Goal: Information Seeking & Learning: Find specific fact

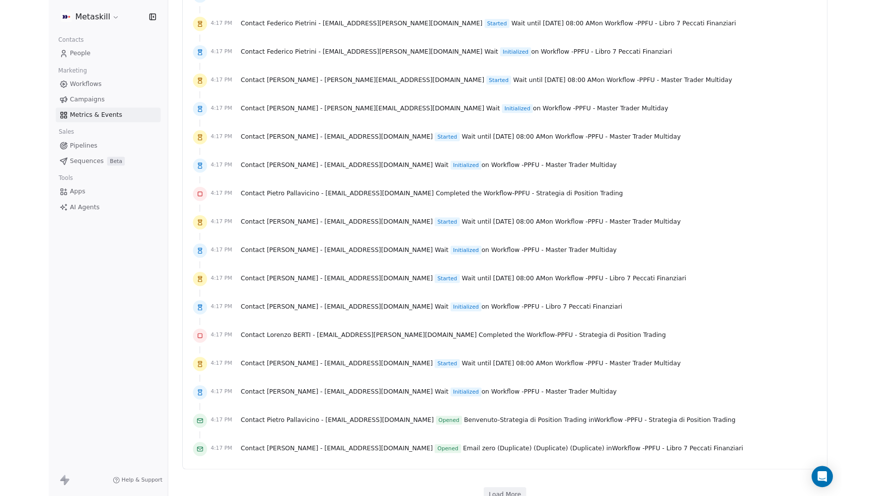
scroll to position [3511, 0]
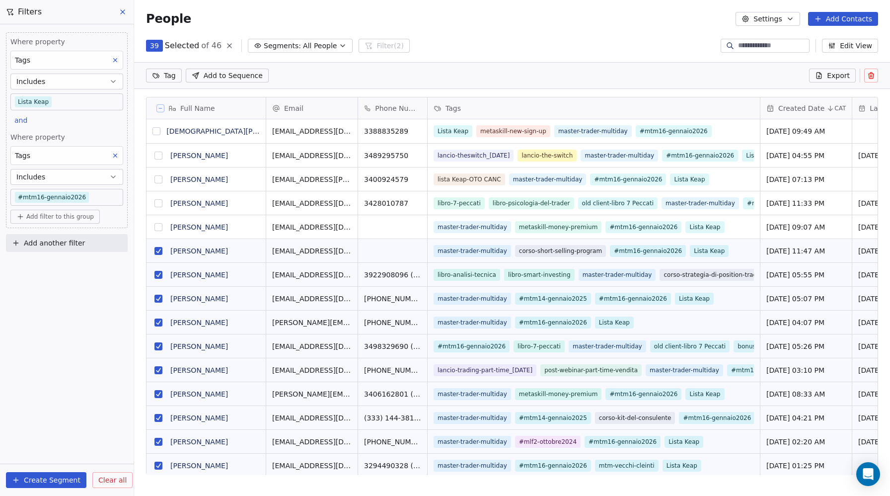
scroll to position [401, 756]
click at [159, 251] on button "grid" at bounding box center [158, 251] width 8 height 8
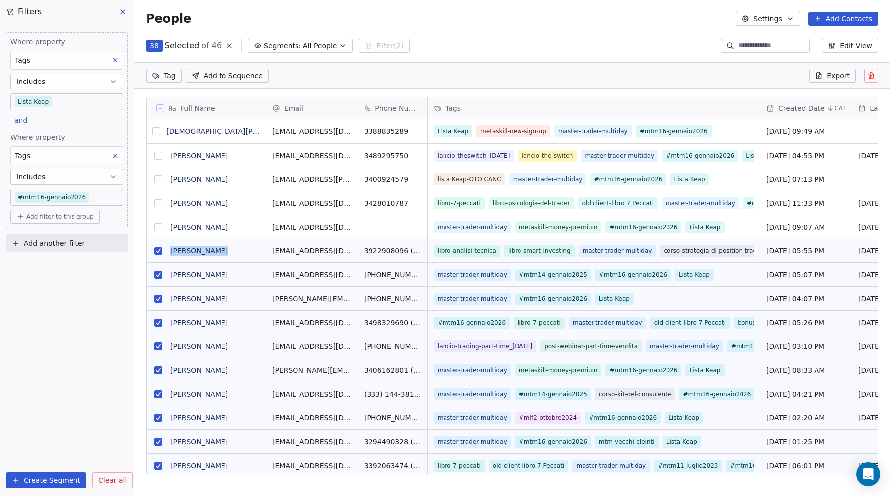
click at [156, 251] on button "grid" at bounding box center [158, 251] width 8 height 8
click at [159, 277] on button "grid" at bounding box center [158, 275] width 8 height 8
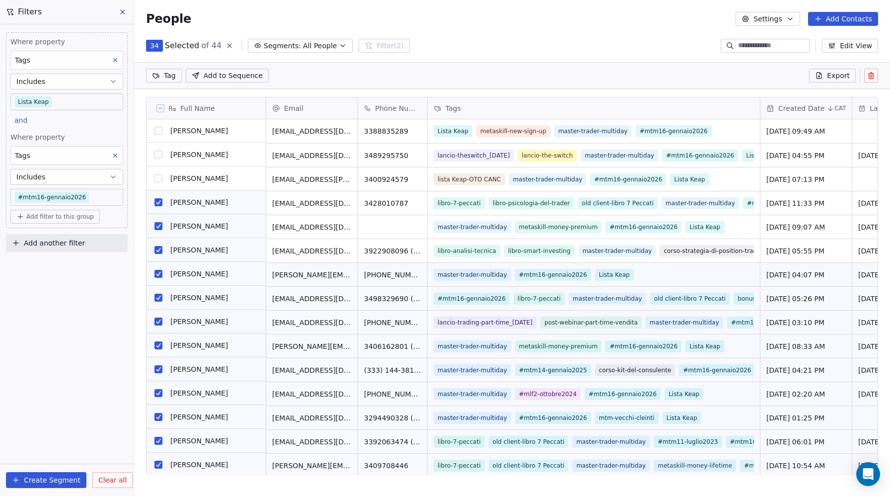
scroll to position [72, 0]
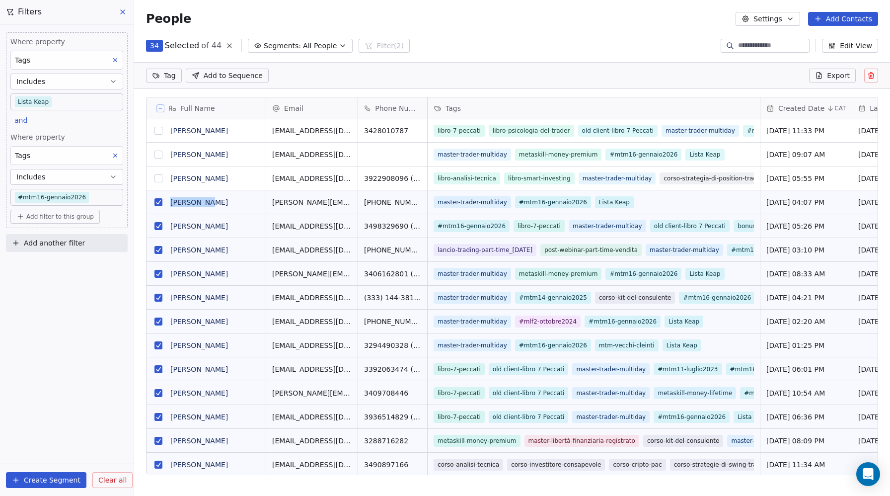
click at [158, 200] on button "grid" at bounding box center [158, 202] width 8 height 8
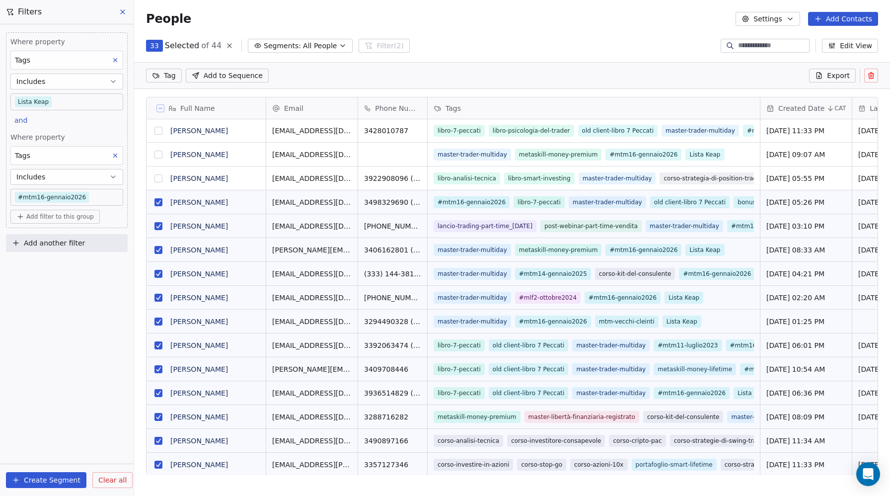
click at [157, 201] on button "grid" at bounding box center [158, 202] width 8 height 8
click at [159, 224] on button "grid" at bounding box center [158, 226] width 8 height 8
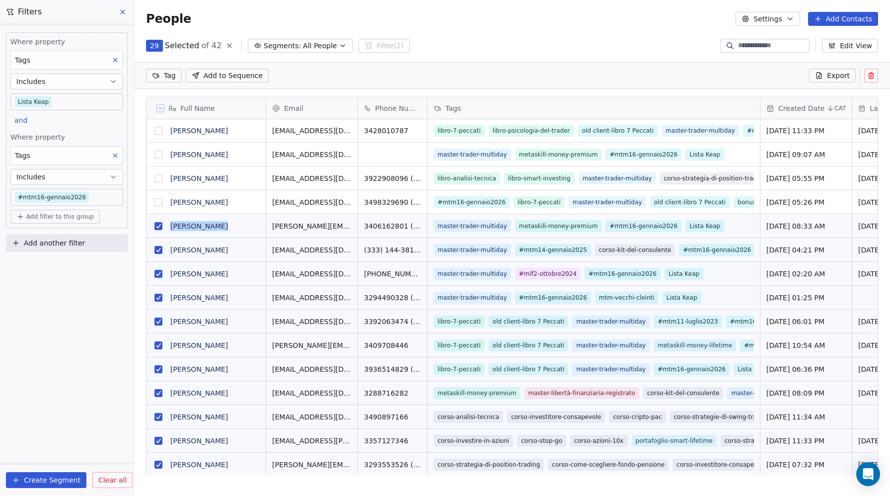
click at [156, 225] on button "grid" at bounding box center [158, 226] width 8 height 8
click at [157, 249] on button "grid" at bounding box center [158, 250] width 8 height 8
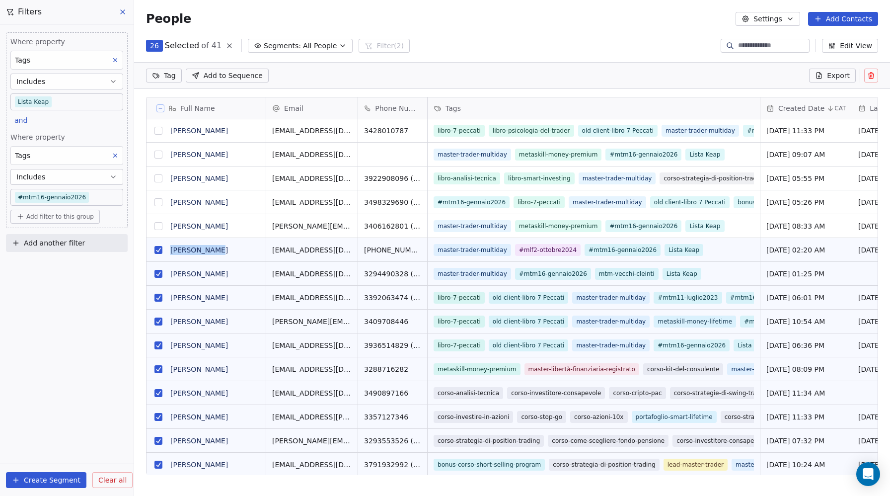
click at [159, 250] on button "grid" at bounding box center [158, 250] width 8 height 8
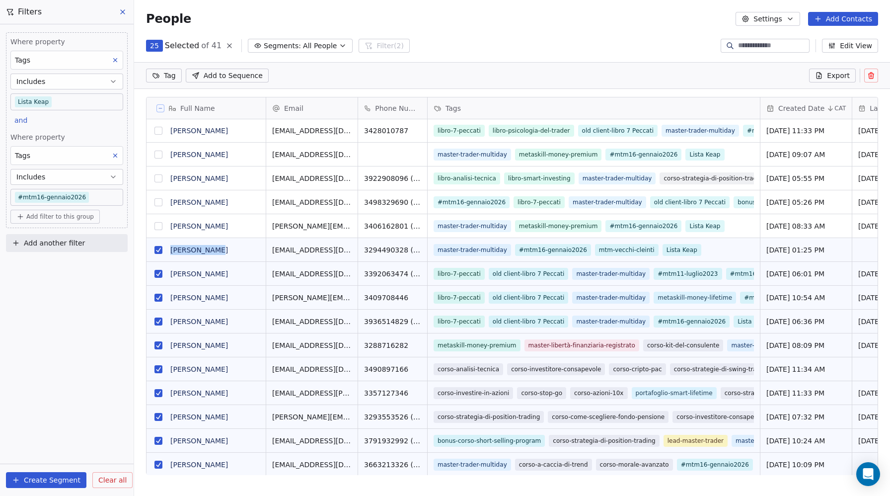
click at [160, 251] on button "grid" at bounding box center [158, 250] width 8 height 8
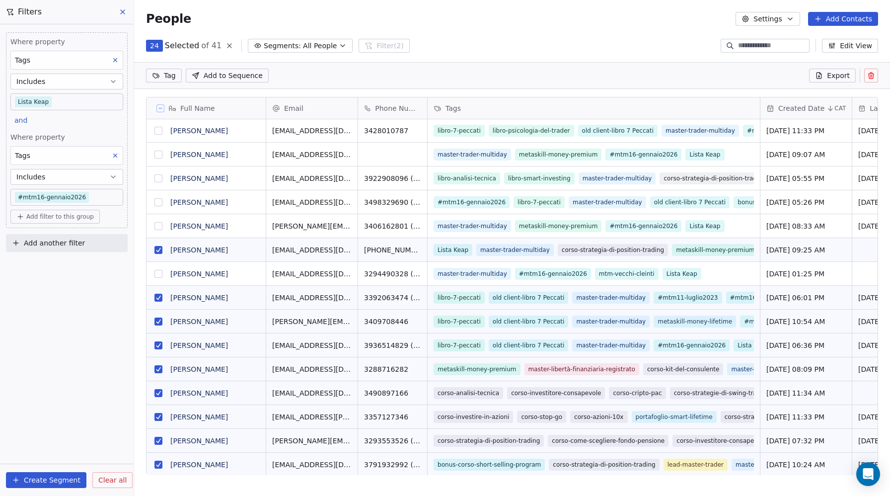
click at [157, 251] on button "grid" at bounding box center [158, 250] width 8 height 8
click at [156, 298] on button "grid" at bounding box center [158, 298] width 8 height 8
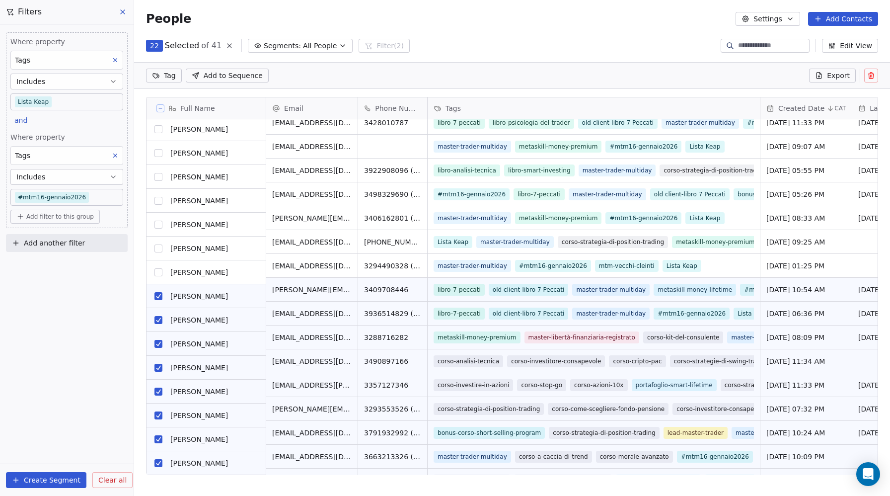
scroll to position [0, 0]
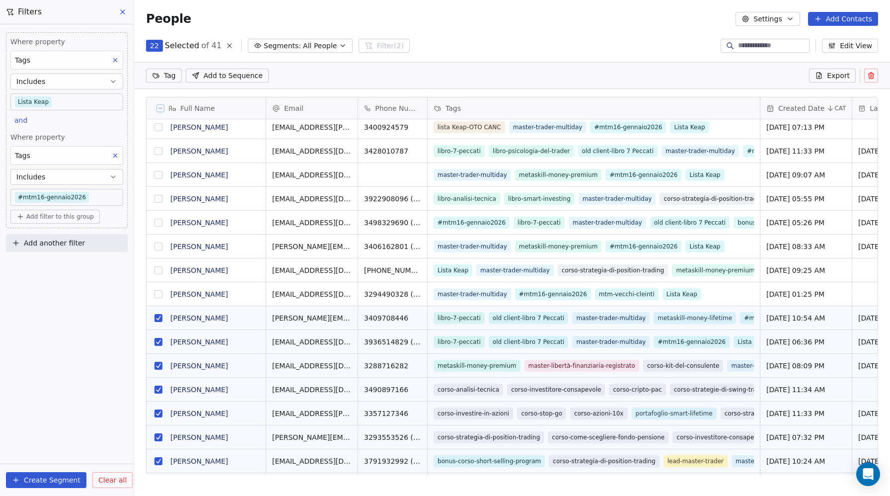
click at [159, 318] on button "grid" at bounding box center [158, 318] width 8 height 8
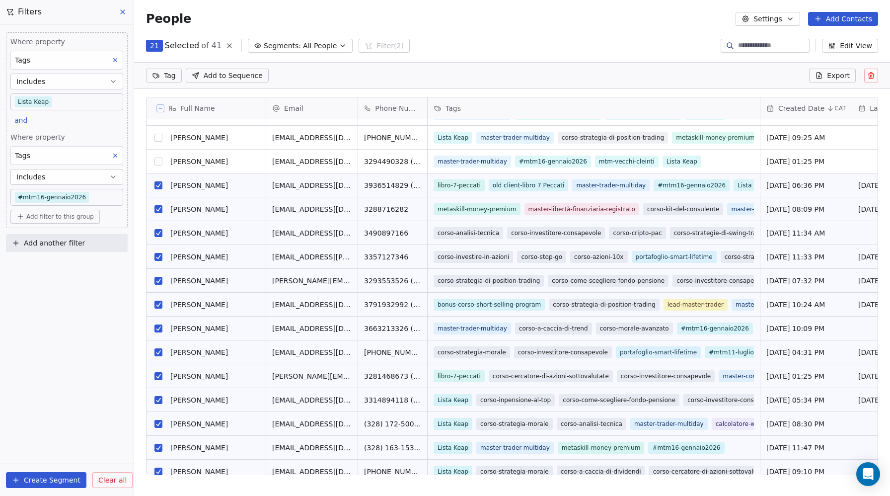
scroll to position [189, 0]
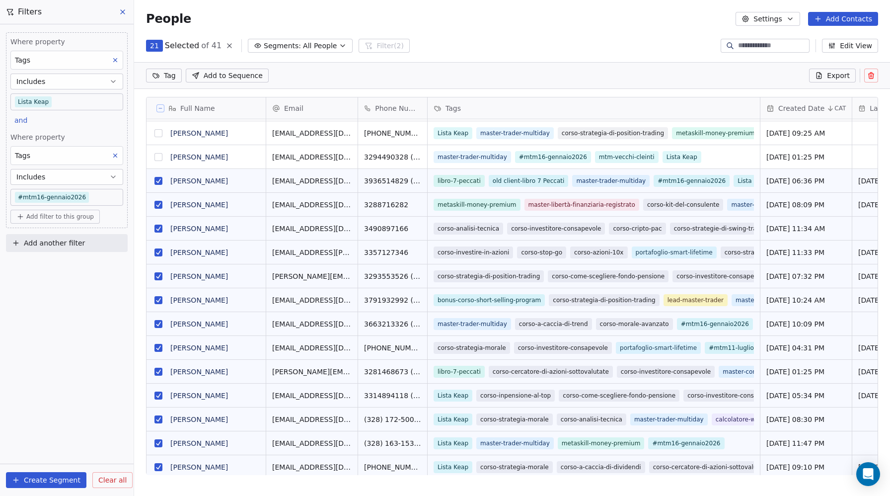
click at [156, 180] on button "grid" at bounding box center [158, 181] width 8 height 8
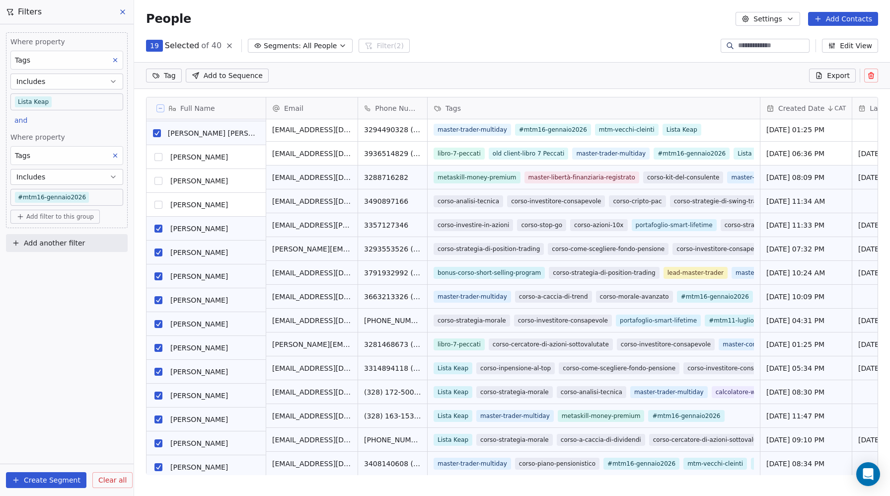
scroll to position [216, 0]
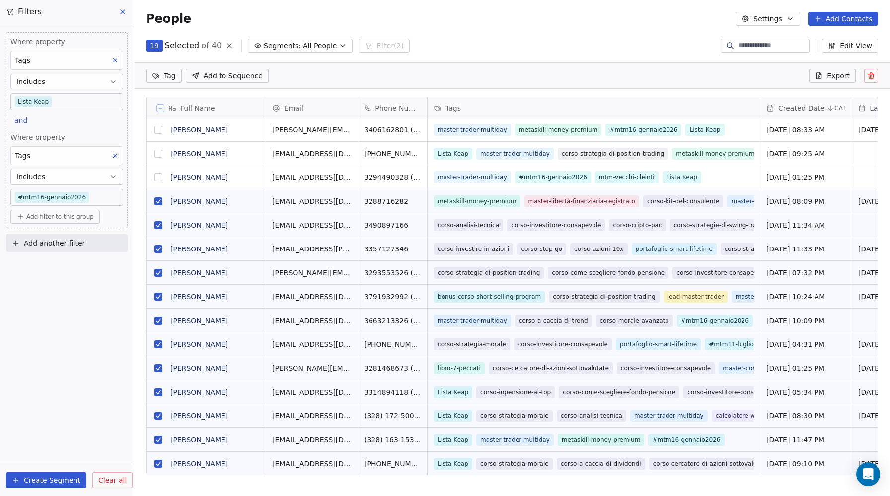
click at [156, 200] on button "grid" at bounding box center [158, 201] width 8 height 8
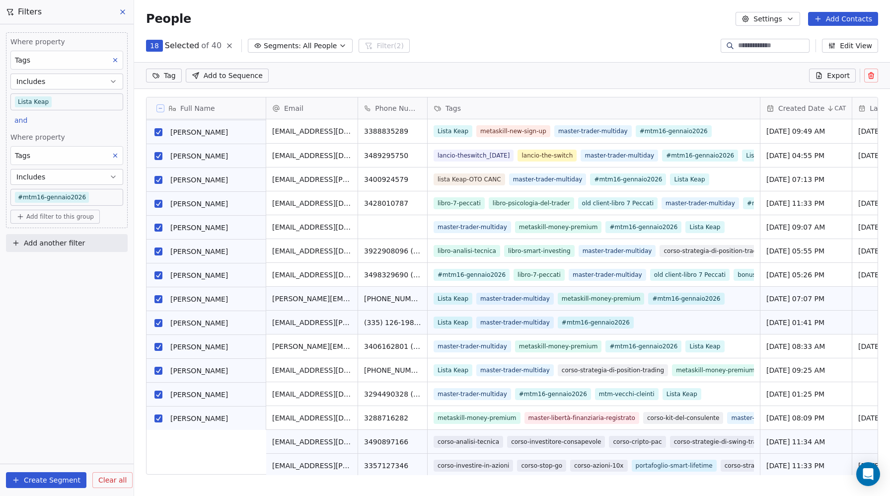
scroll to position [0, 0]
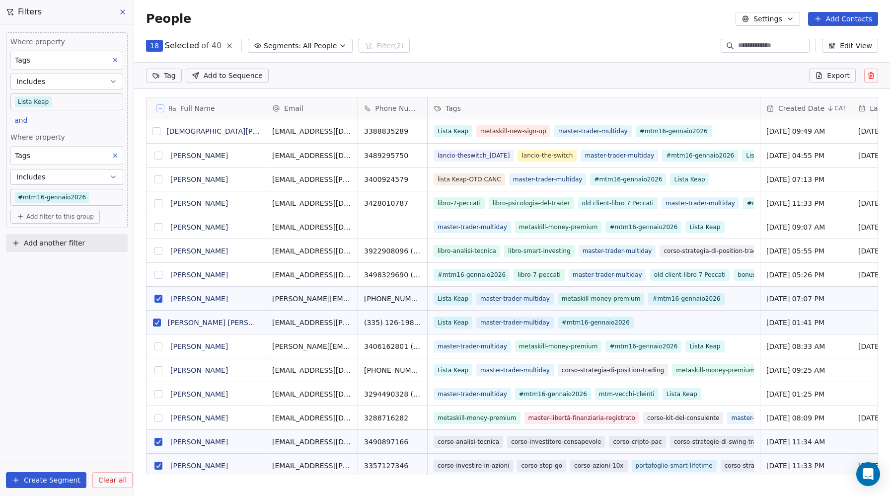
click at [156, 298] on button "grid" at bounding box center [158, 298] width 8 height 8
click at [158, 321] on button "grid" at bounding box center [157, 322] width 8 height 8
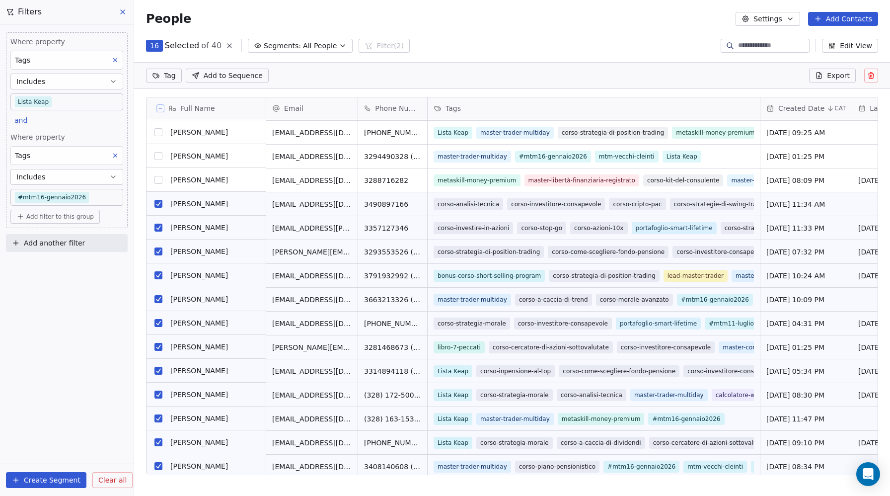
scroll to position [238, 0]
click at [157, 204] on button "grid" at bounding box center [158, 204] width 8 height 8
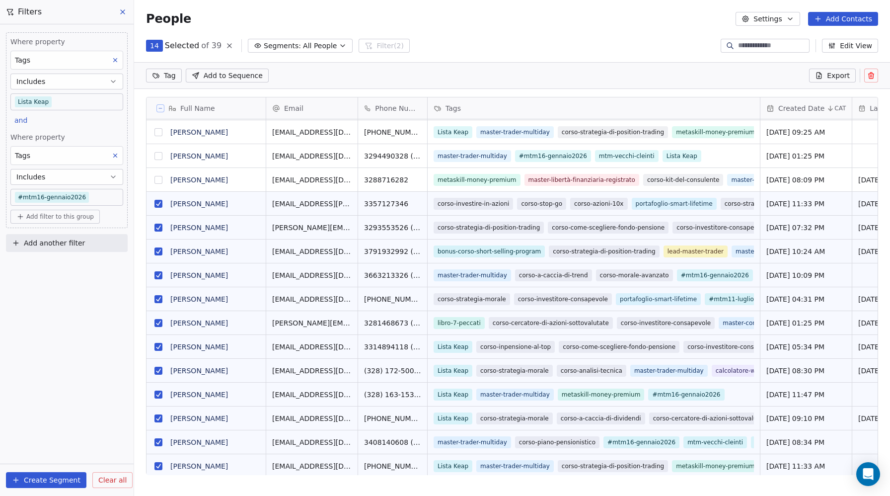
click at [161, 204] on button "grid" at bounding box center [158, 204] width 8 height 8
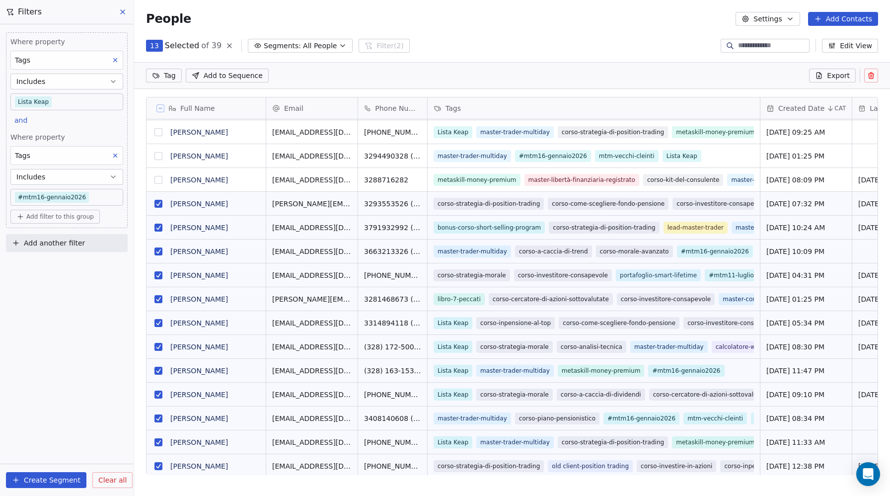
click at [158, 203] on button "grid" at bounding box center [158, 204] width 8 height 8
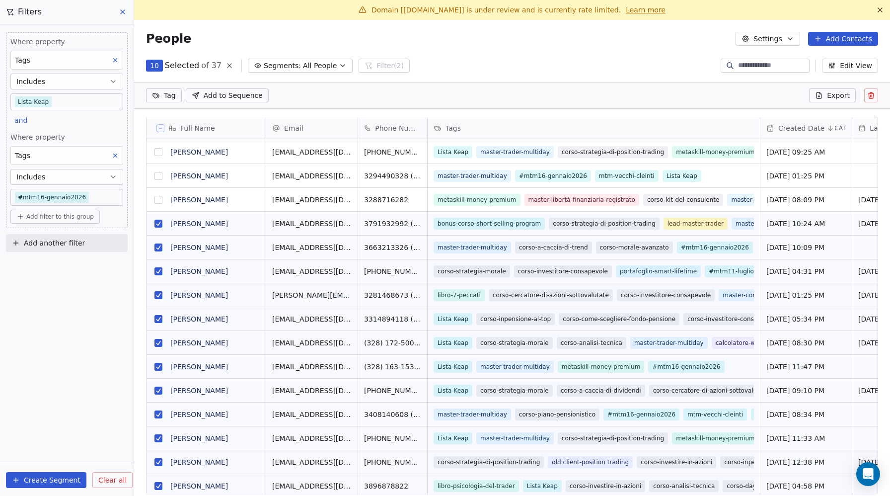
click at [155, 223] on button "grid" at bounding box center [158, 223] width 8 height 8
click at [160, 249] on button "grid" at bounding box center [158, 247] width 8 height 8
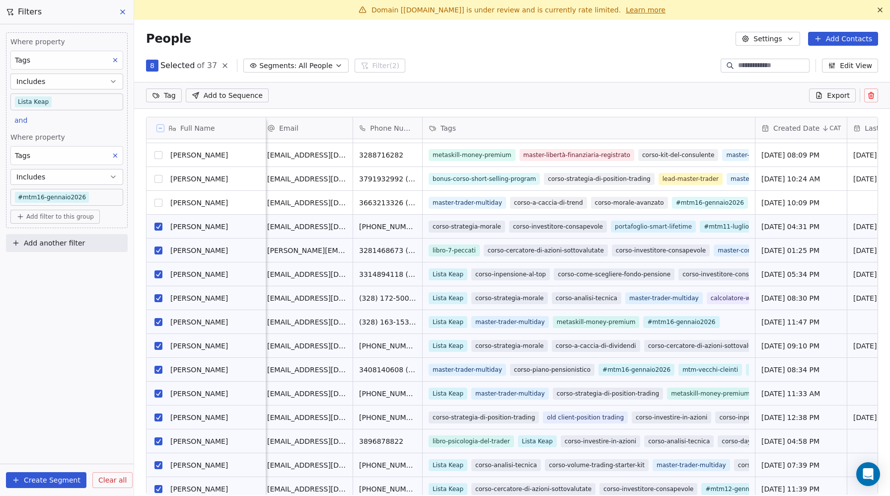
scroll to position [259, 0]
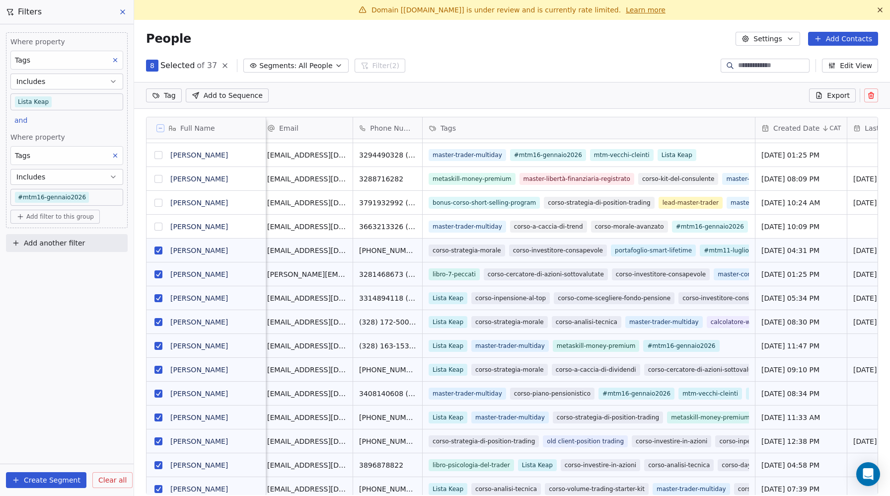
click at [155, 249] on button "grid" at bounding box center [158, 250] width 8 height 8
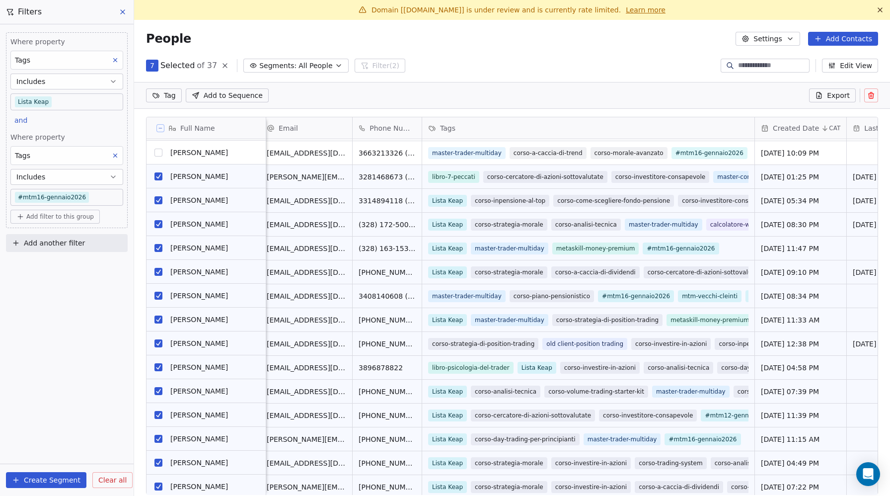
scroll to position [333, 0]
drag, startPoint x: 157, startPoint y: 176, endPoint x: 175, endPoint y: 177, distance: 18.4
click at [157, 176] on button "grid" at bounding box center [158, 176] width 8 height 8
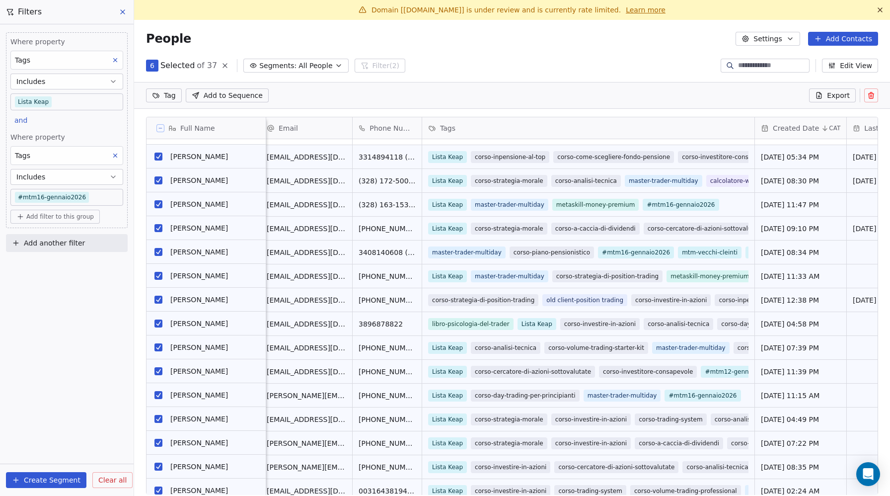
scroll to position [353, 0]
click at [157, 156] on button "grid" at bounding box center [158, 156] width 8 height 8
click at [155, 181] on button "grid" at bounding box center [158, 180] width 8 height 8
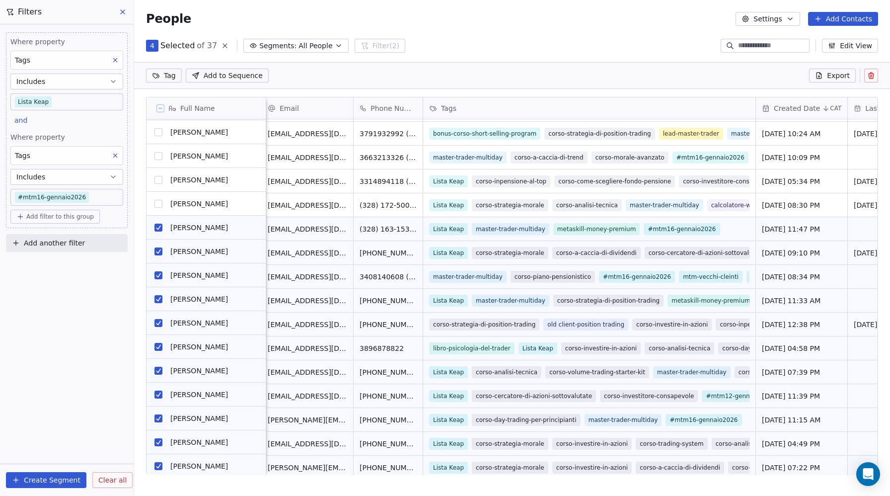
scroll to position [322, 0]
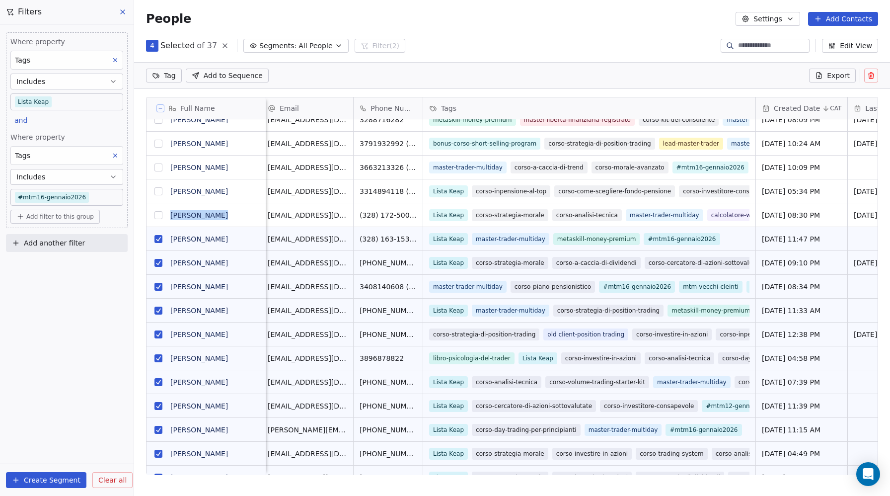
click at [159, 240] on button "grid" at bounding box center [158, 239] width 8 height 8
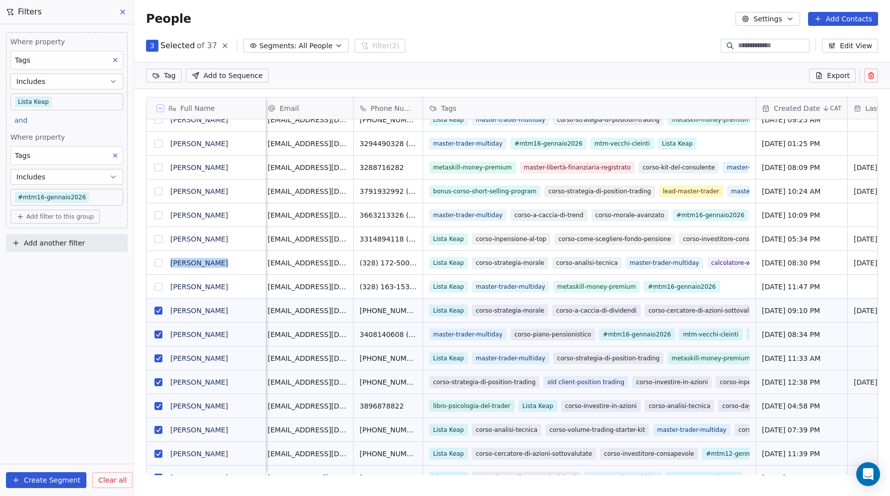
click at [160, 310] on button "grid" at bounding box center [158, 310] width 8 height 8
click at [161, 334] on button "grid" at bounding box center [158, 334] width 8 height 8
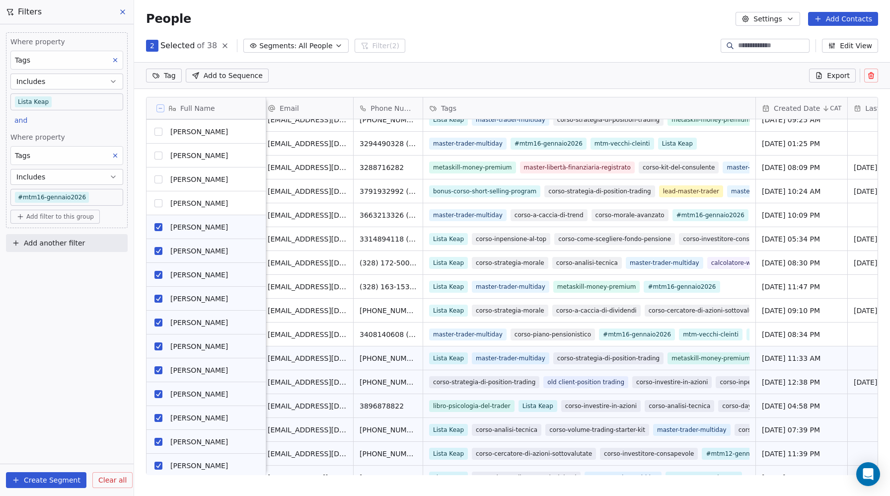
scroll to position [453, 0]
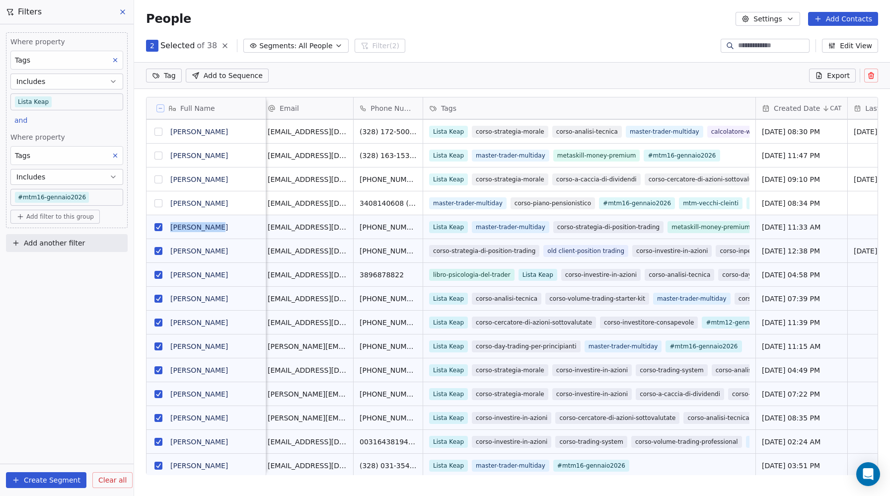
click at [160, 224] on button "grid" at bounding box center [158, 227] width 8 height 8
click at [159, 252] on button "grid" at bounding box center [158, 251] width 8 height 8
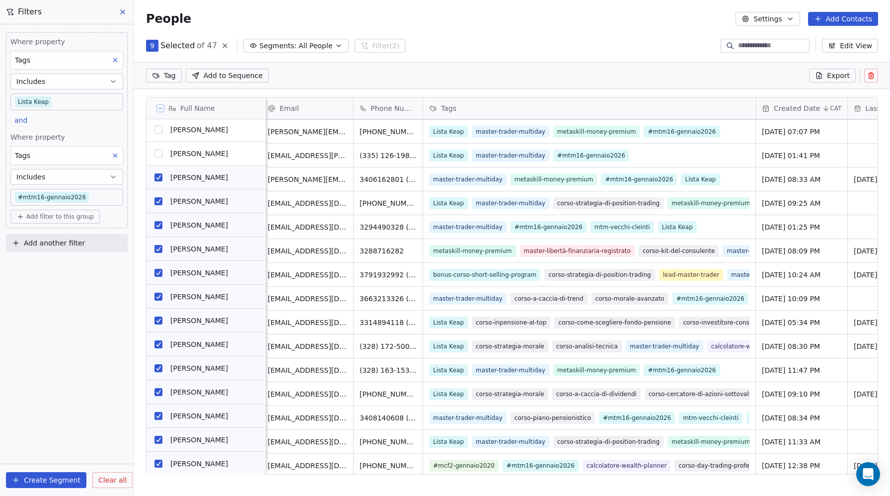
scroll to position [765, 0]
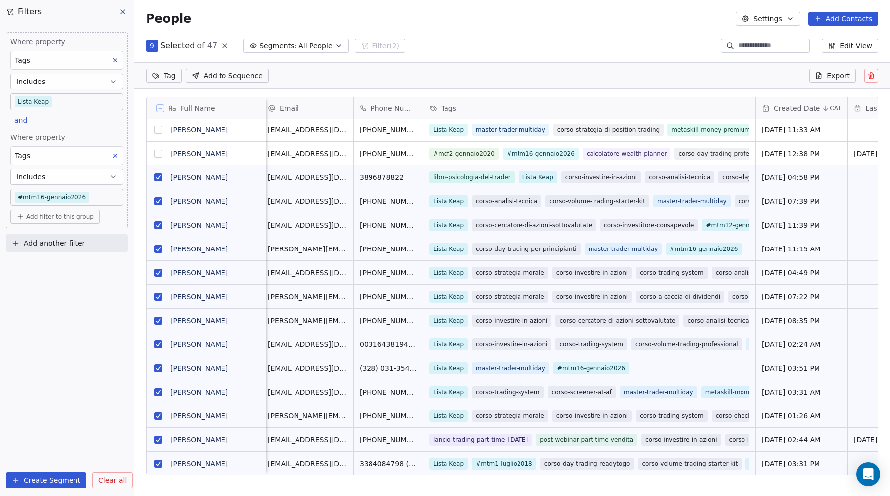
click at [159, 176] on button "grid" at bounding box center [158, 177] width 8 height 8
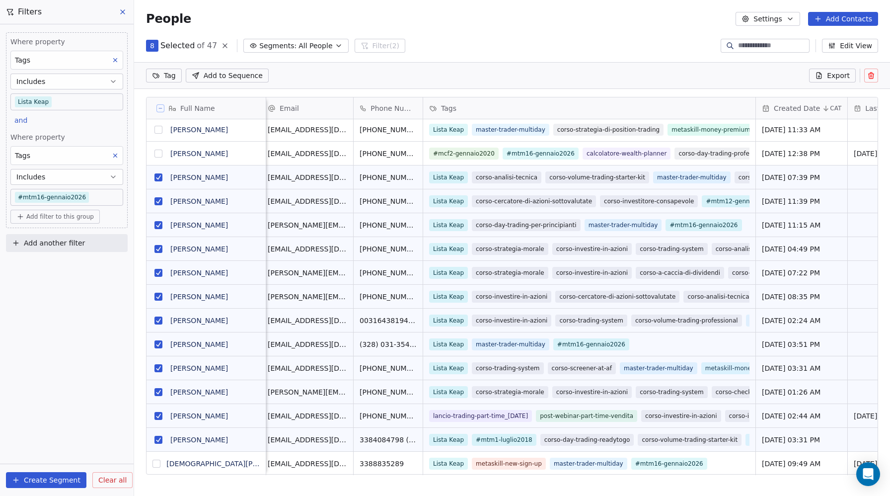
click at [157, 178] on button "grid" at bounding box center [158, 177] width 8 height 8
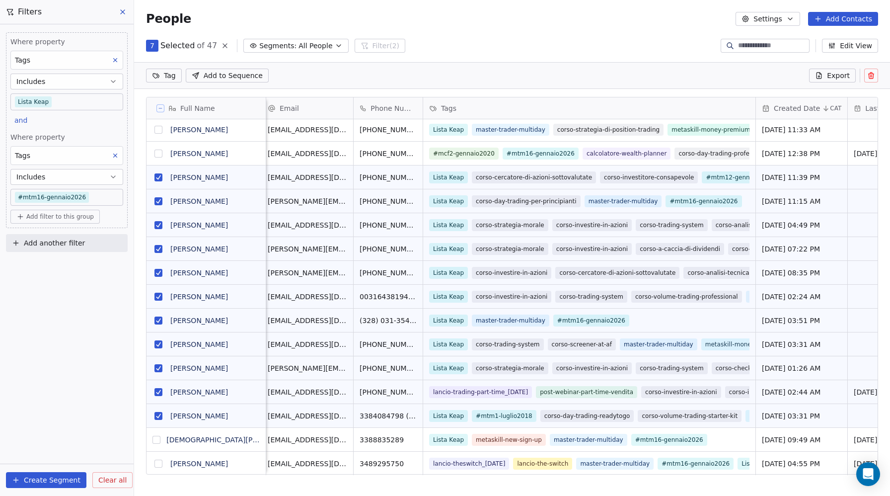
click at [156, 174] on button "grid" at bounding box center [158, 177] width 8 height 8
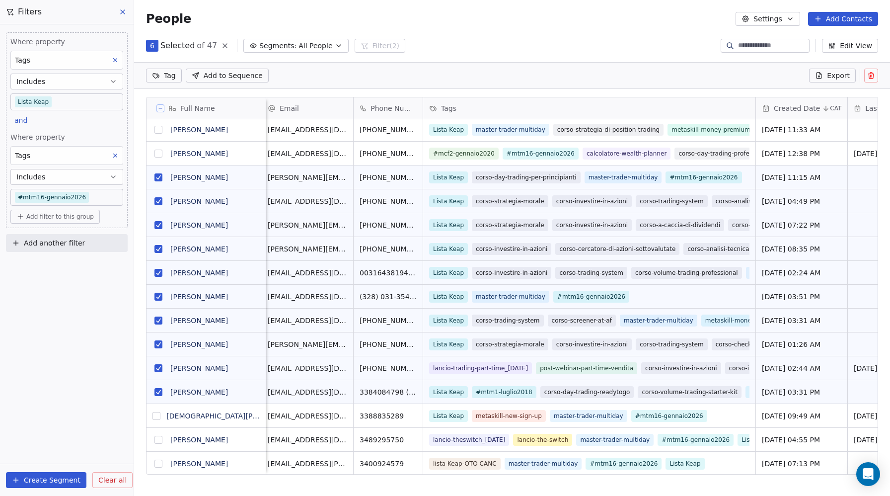
click at [156, 177] on button "grid" at bounding box center [158, 177] width 8 height 8
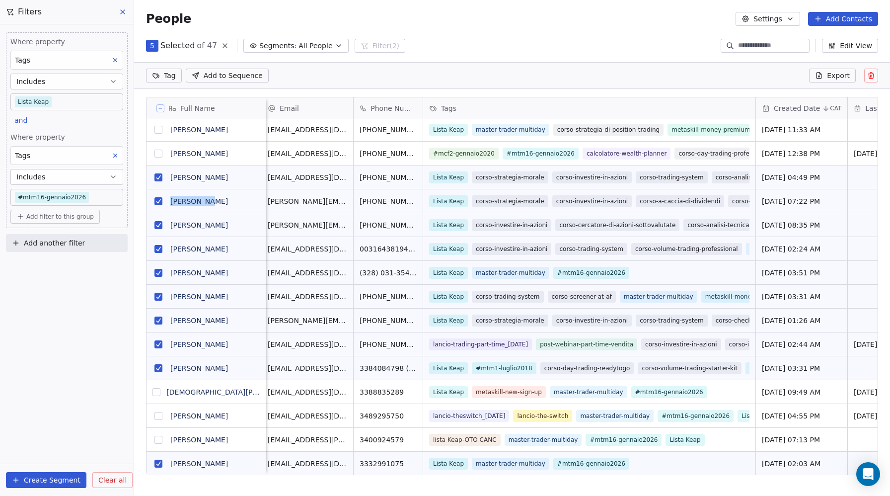
click at [157, 200] on button "grid" at bounding box center [158, 201] width 8 height 8
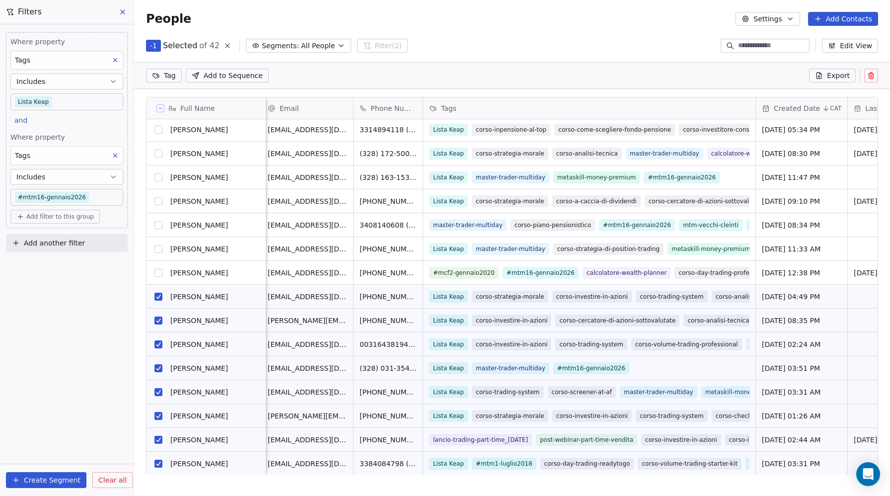
scroll to position [646, 0]
click at [157, 297] on button "grid" at bounding box center [158, 296] width 8 height 8
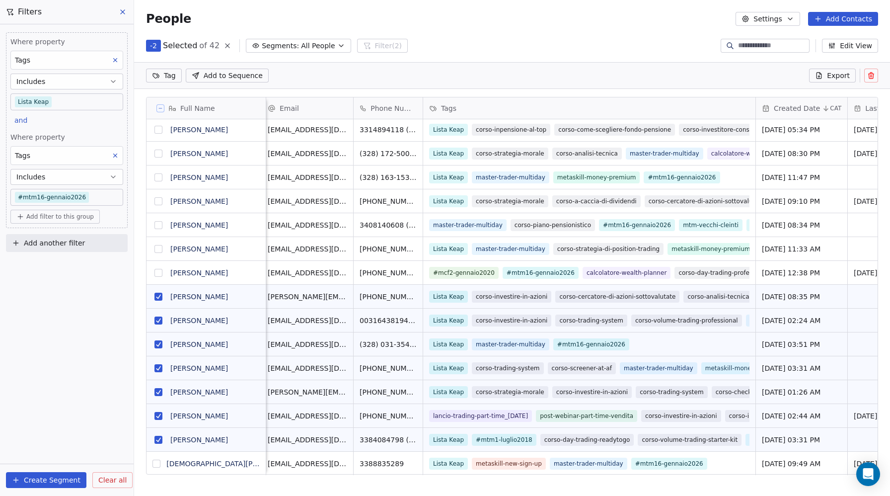
click at [158, 297] on button "grid" at bounding box center [158, 296] width 8 height 8
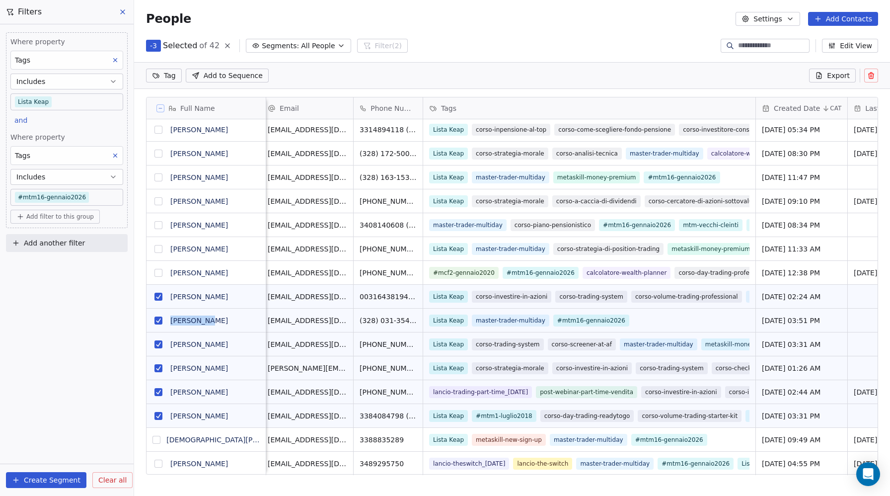
click at [158, 296] on button "grid" at bounding box center [158, 296] width 8 height 8
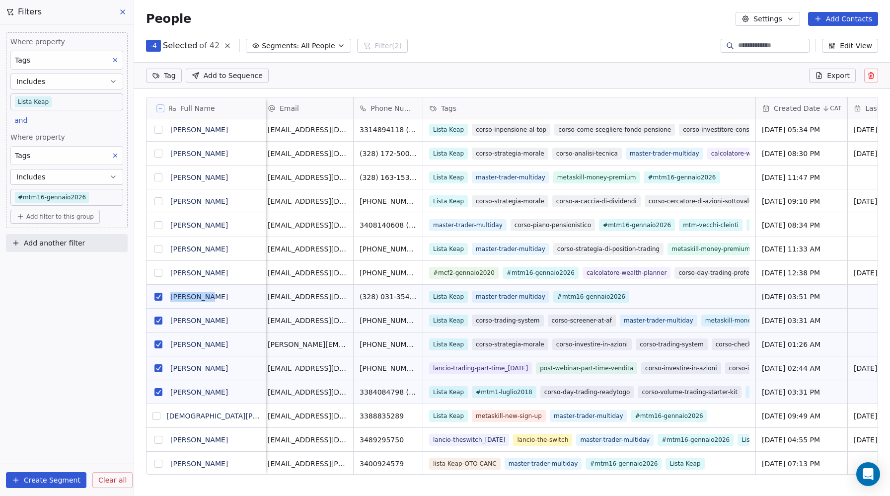
click at [159, 296] on button "grid" at bounding box center [158, 296] width 8 height 8
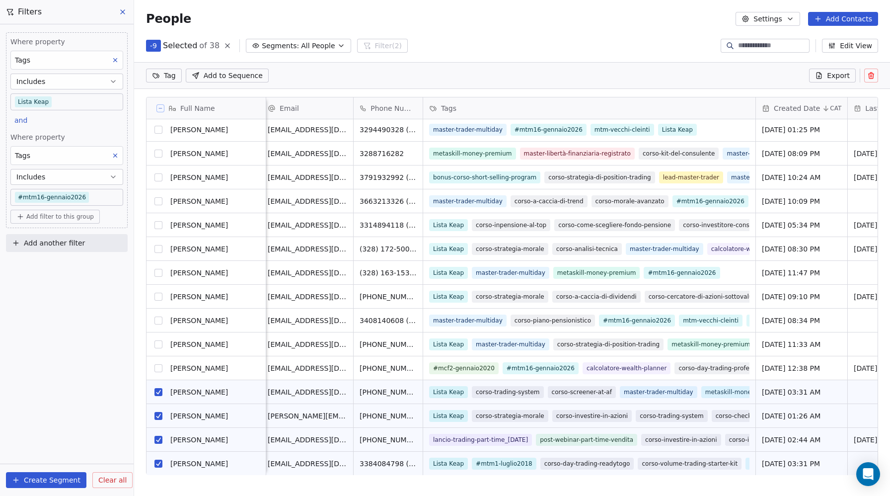
scroll to position [550, 0]
click at [159, 390] on button "grid" at bounding box center [158, 392] width 8 height 8
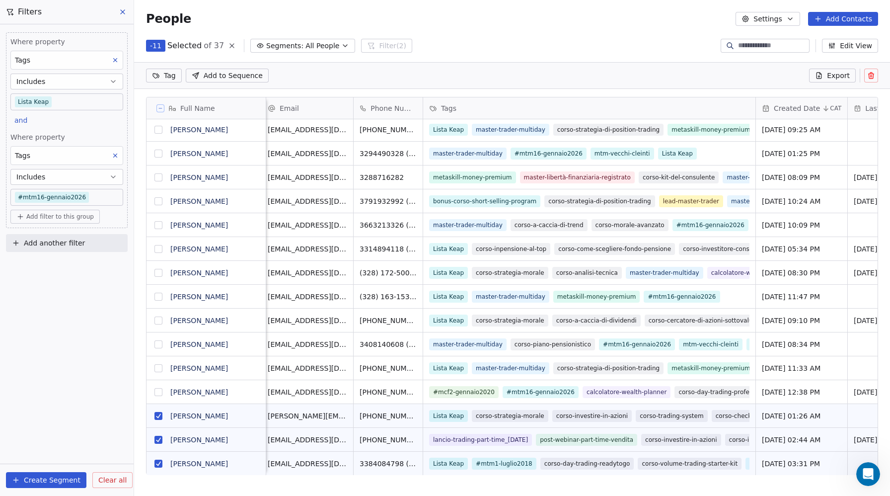
scroll to position [0, 0]
click at [156, 417] on button "grid" at bounding box center [158, 416] width 8 height 8
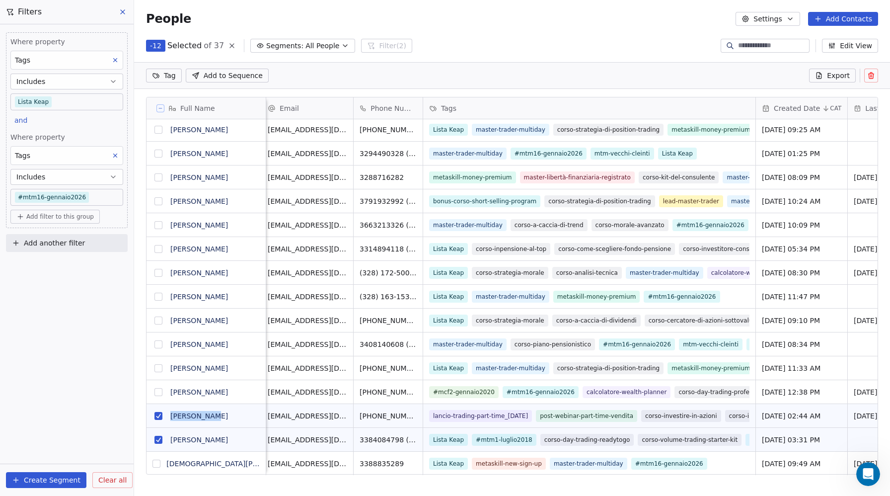
click at [155, 415] on button "grid" at bounding box center [158, 416] width 8 height 8
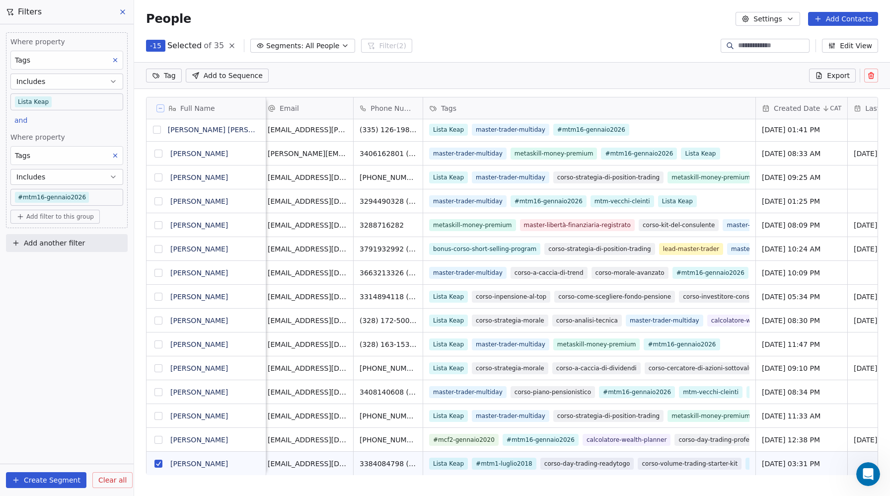
scroll to position [479, 0]
drag, startPoint x: 156, startPoint y: 464, endPoint x: 199, endPoint y: 423, distance: 59.3
click at [156, 464] on button "grid" at bounding box center [158, 463] width 8 height 8
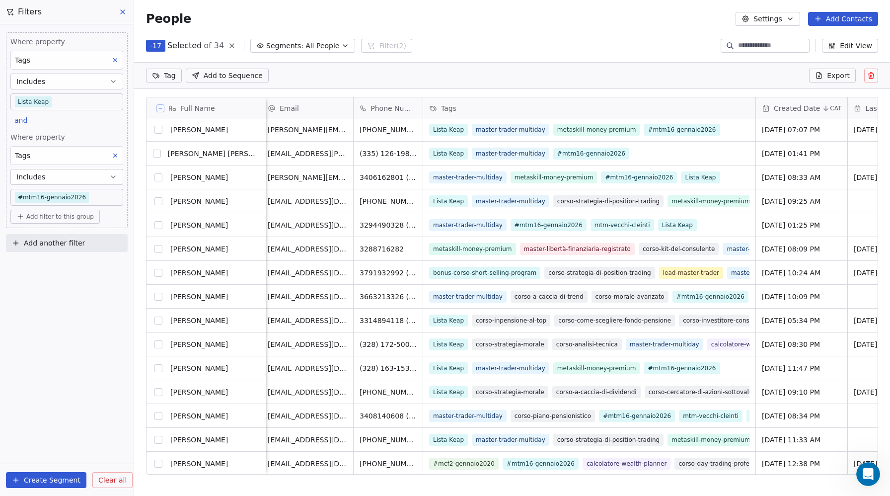
click at [762, 43] on input at bounding box center [773, 46] width 70 height 10
paste input "**********"
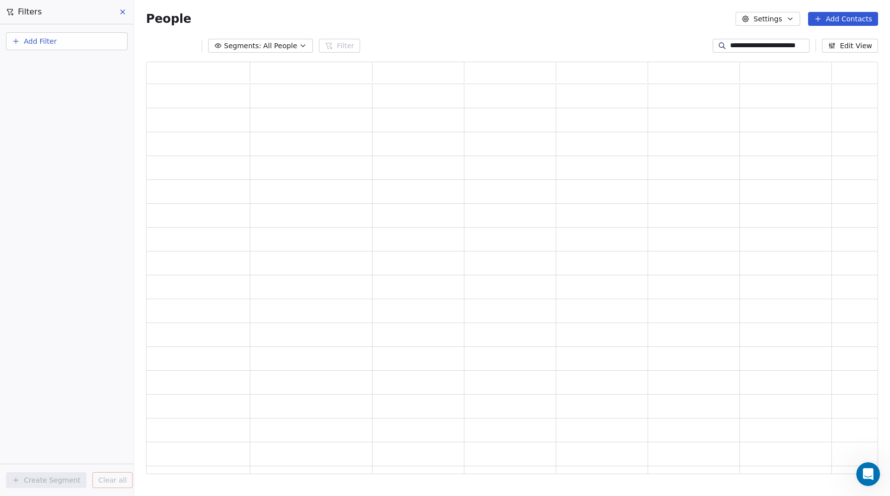
type input "**********"
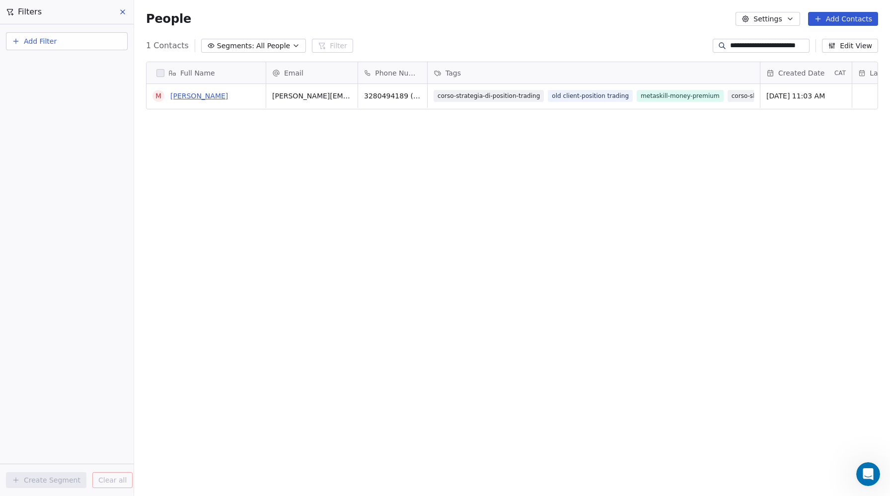
click at [207, 93] on link "michela mansani" at bounding box center [199, 96] width 58 height 8
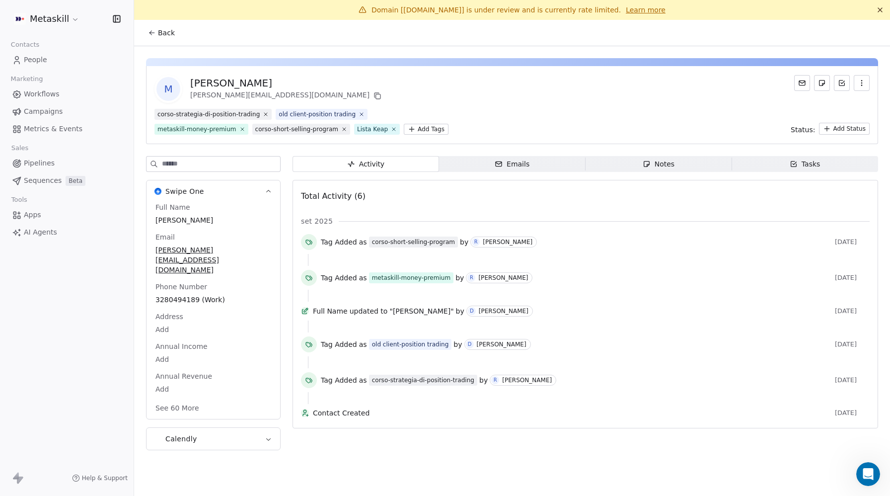
click at [420, 129] on html "Metaskill Contacts People Marketing Workflows Campaigns Metrics & Events Sales …" at bounding box center [445, 248] width 890 height 496
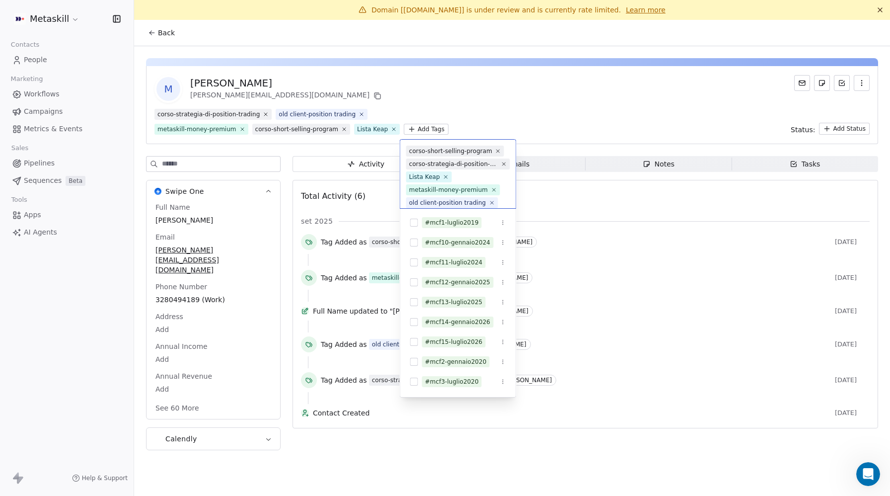
scroll to position [19, 0]
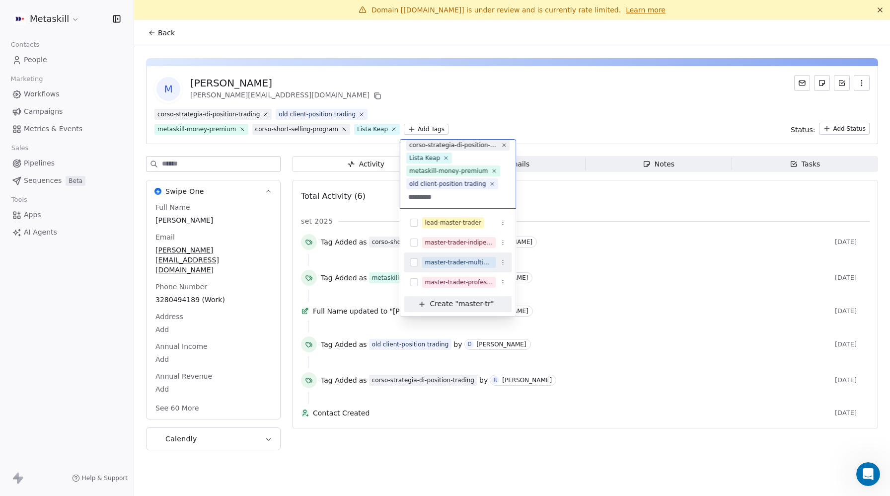
type input "*********"
click at [415, 262] on button "Suggestions" at bounding box center [414, 262] width 8 height 8
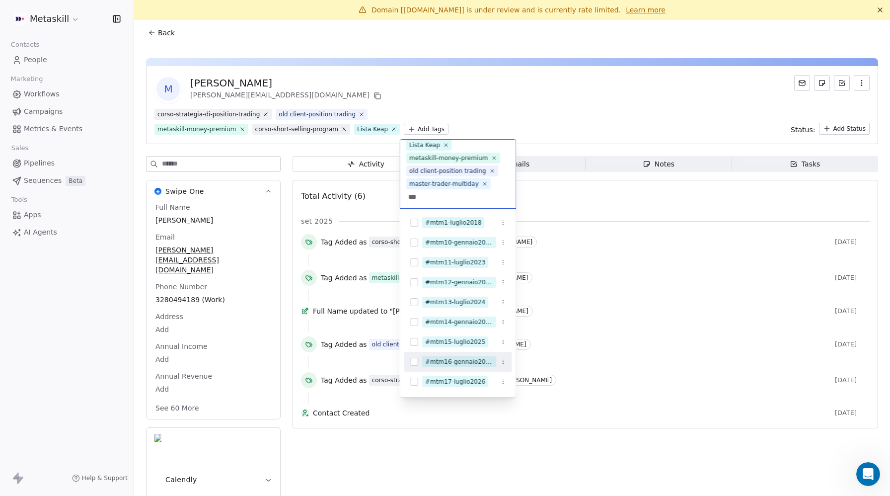
type input "***"
click at [414, 360] on button "Suggestions" at bounding box center [414, 362] width 8 height 8
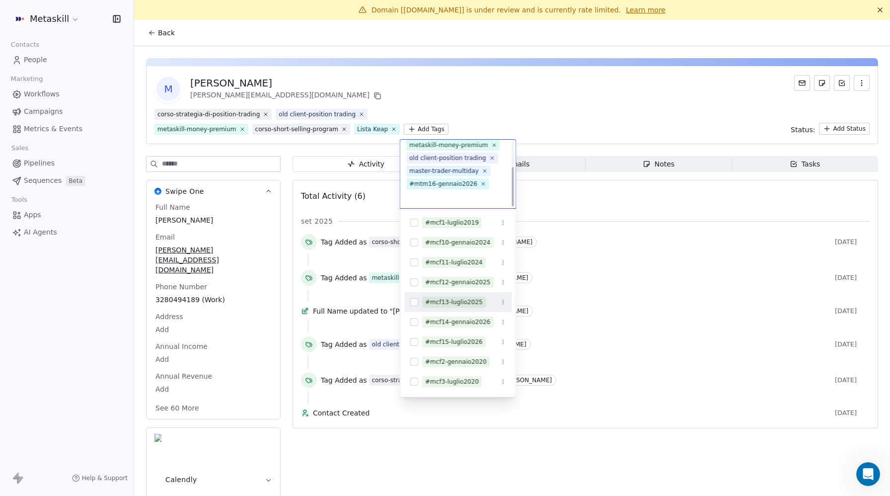
click at [573, 119] on html "Metaskill Contacts People Marketing Workflows Campaigns Metrics & Events Sales …" at bounding box center [445, 248] width 890 height 496
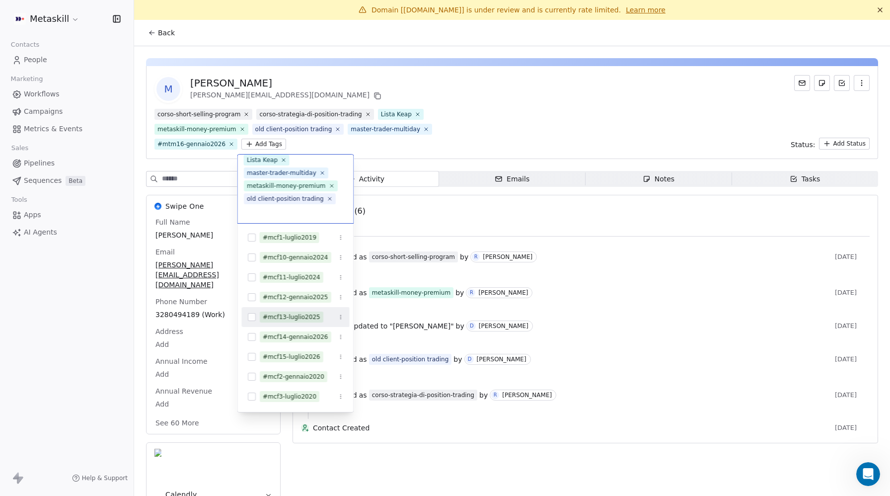
scroll to position [45, 0]
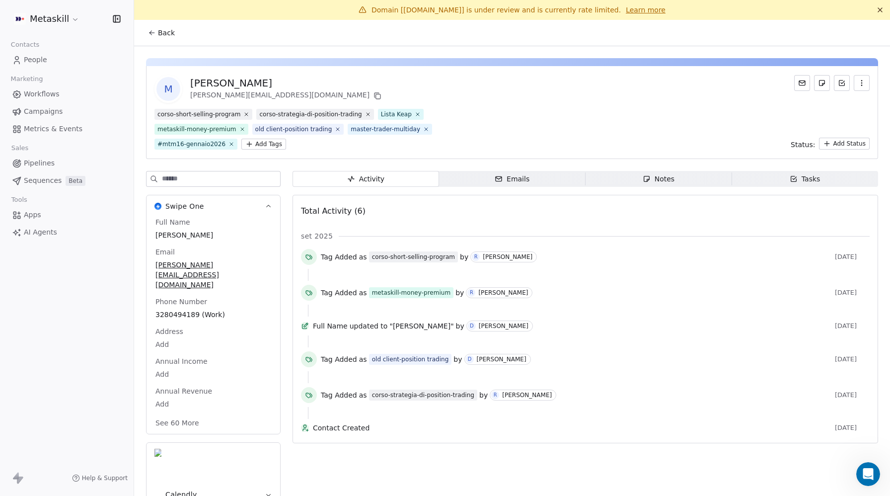
click at [185, 231] on span "michela mansani" at bounding box center [213, 235] width 116 height 10
click at [185, 231] on span "michela mansani" at bounding box center [213, 235] width 115 height 10
click at [163, 234] on textarea "**********" at bounding box center [213, 244] width 118 height 31
type textarea "**********"
click at [540, 117] on div "corso-short-selling-program corso-strategia-di-position-trading Lista Keap meta…" at bounding box center [511, 129] width 715 height 41
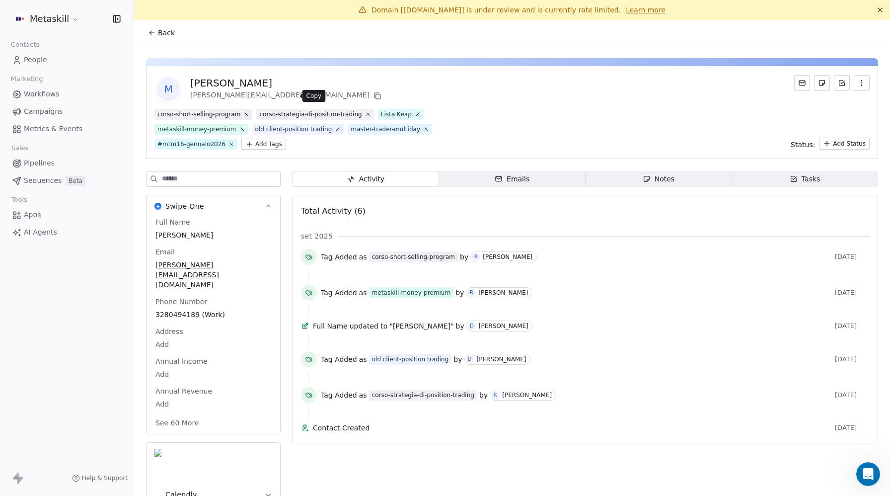
click at [373, 96] on icon at bounding box center [377, 96] width 8 height 8
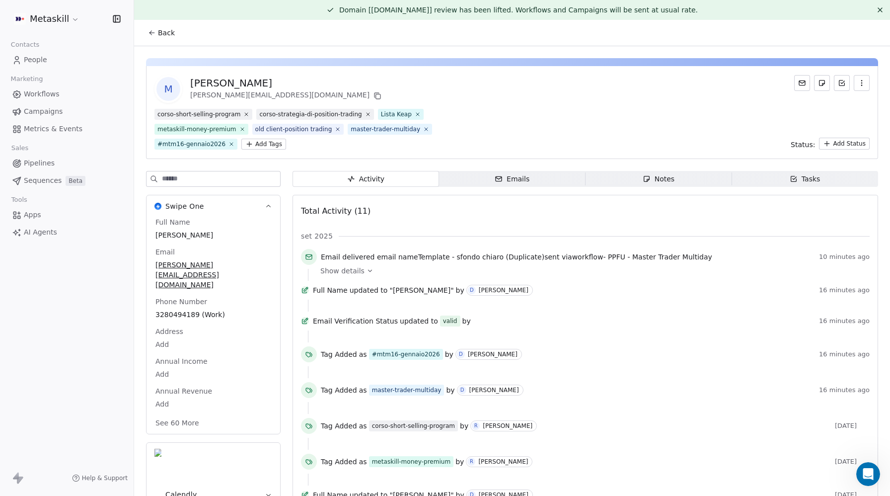
click at [353, 272] on span "Show details" at bounding box center [342, 271] width 44 height 10
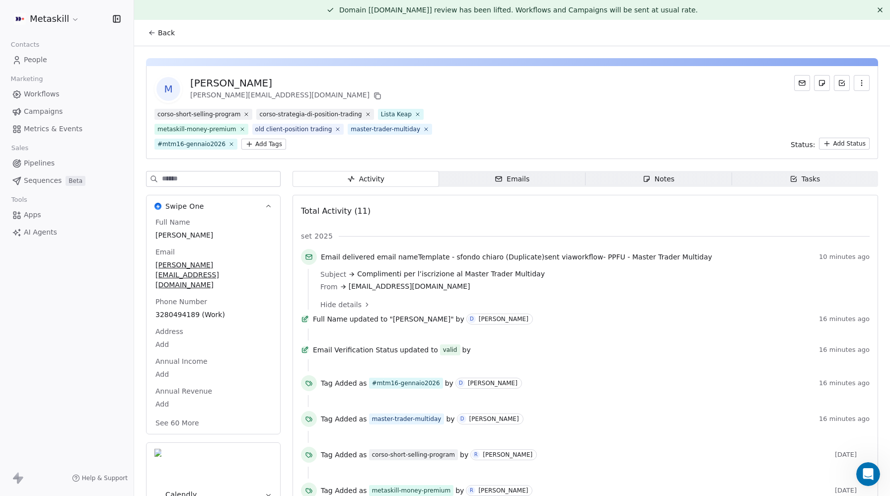
click at [354, 257] on span "Email delivered" at bounding box center [348, 257] width 54 height 8
click at [347, 285] on div "From info@metaskill.com" at bounding box center [591, 286] width 542 height 10
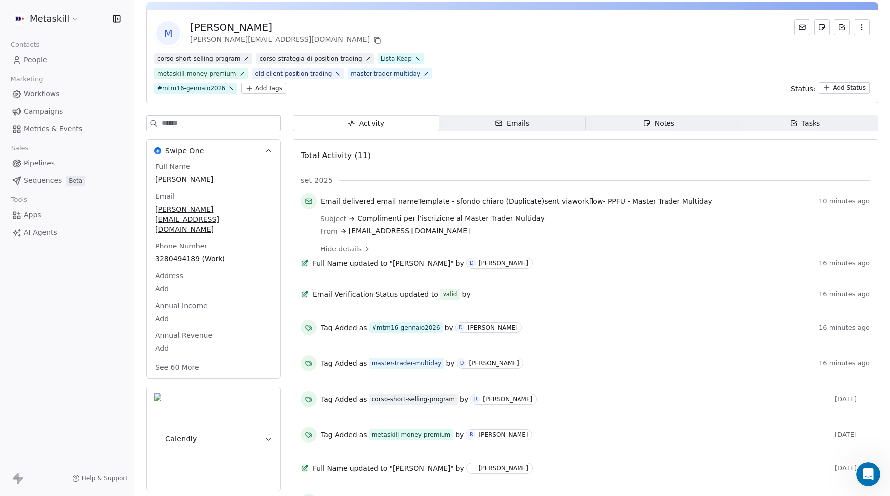
scroll to position [56, 0]
click at [26, 84] on span "Marketing" at bounding box center [26, 79] width 41 height 15
click at [28, 90] on span "Workflows" at bounding box center [42, 94] width 36 height 10
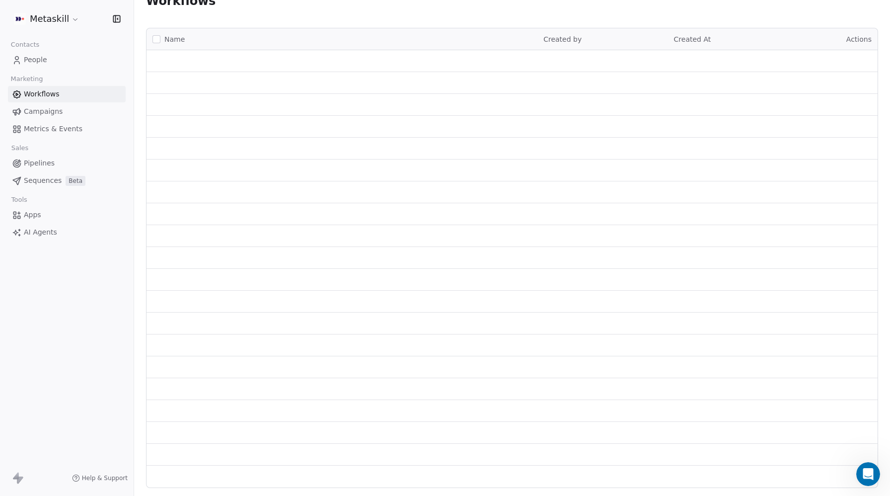
scroll to position [20, 0]
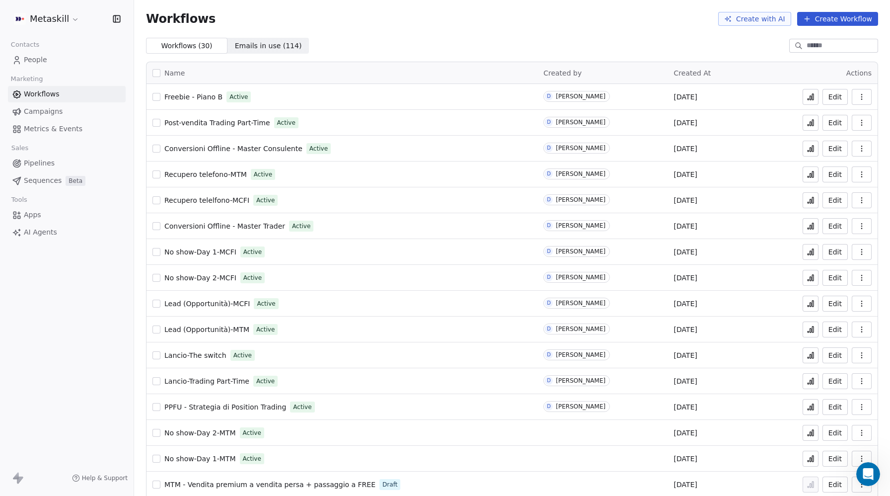
click at [813, 46] on input at bounding box center [841, 46] width 70 height 10
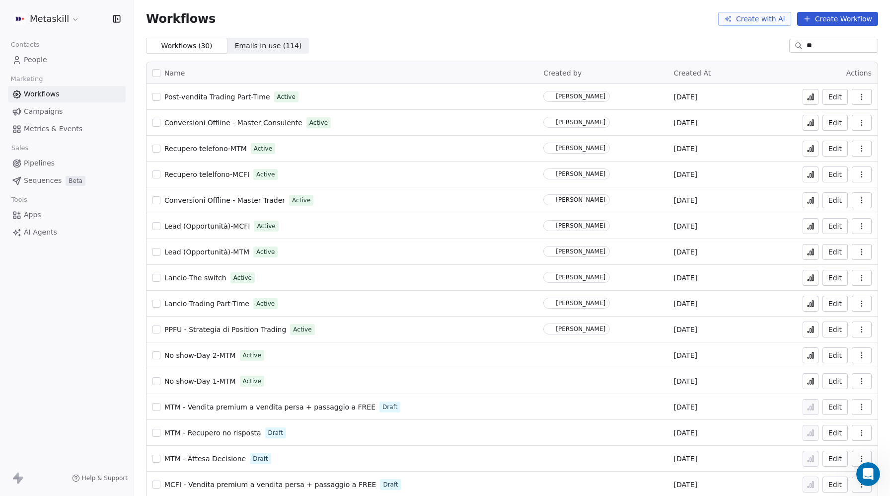
scroll to position [0, 0]
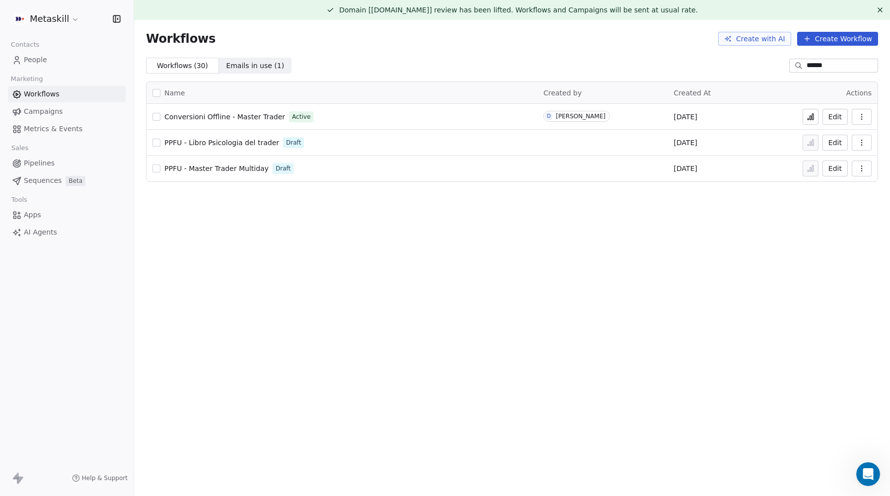
type input "******"
click at [813, 46] on div "Workflows Create with AI Create Workflow" at bounding box center [512, 39] width 756 height 38
click at [36, 60] on span "People" at bounding box center [35, 60] width 23 height 10
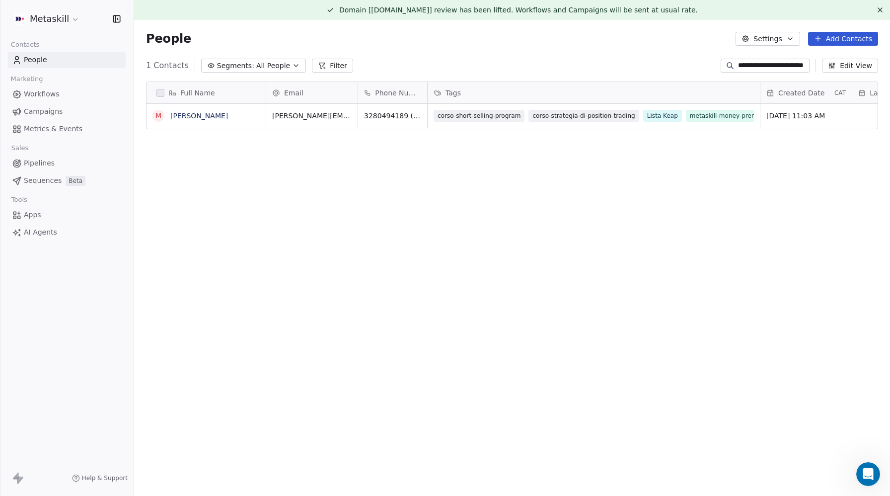
scroll to position [436, 756]
click at [36, 62] on span "People" at bounding box center [35, 60] width 23 height 10
click at [42, 61] on span "People" at bounding box center [35, 60] width 23 height 10
click at [399, 115] on span "3280494189 (Work)" at bounding box center [399, 116] width 70 height 10
drag, startPoint x: 412, startPoint y: 116, endPoint x: 435, endPoint y: 114, distance: 23.9
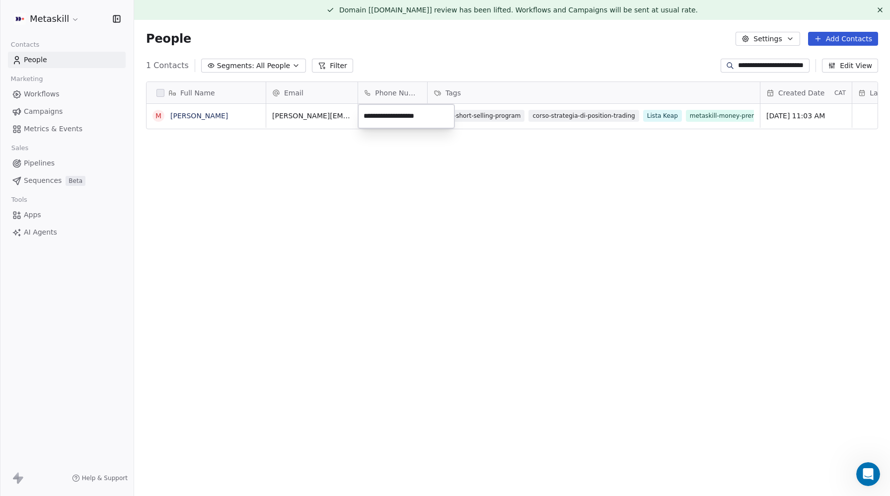
click at [435, 114] on input "**********" at bounding box center [406, 116] width 92 height 20
type input "**********"
click at [24, 59] on span "People" at bounding box center [35, 60] width 23 height 10
click at [35, 60] on span "People" at bounding box center [35, 60] width 23 height 10
click at [44, 107] on span "Campaigns" at bounding box center [43, 111] width 39 height 10
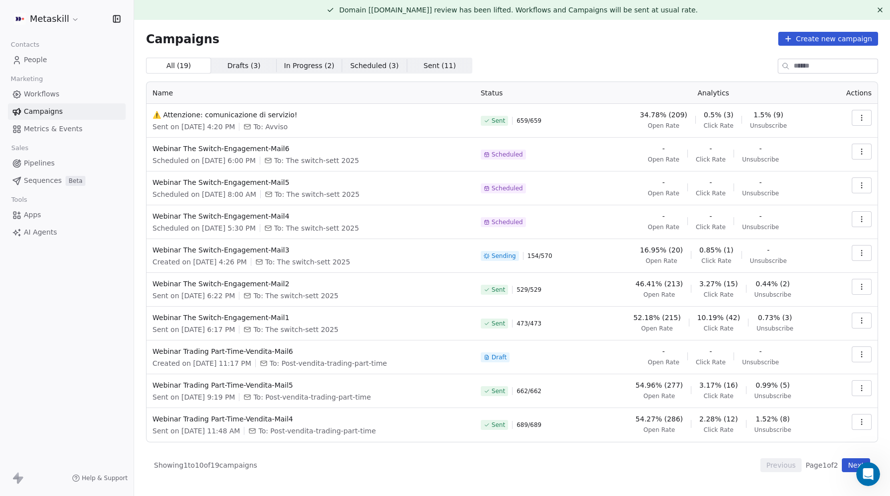
click at [40, 60] on span "People" at bounding box center [35, 60] width 23 height 10
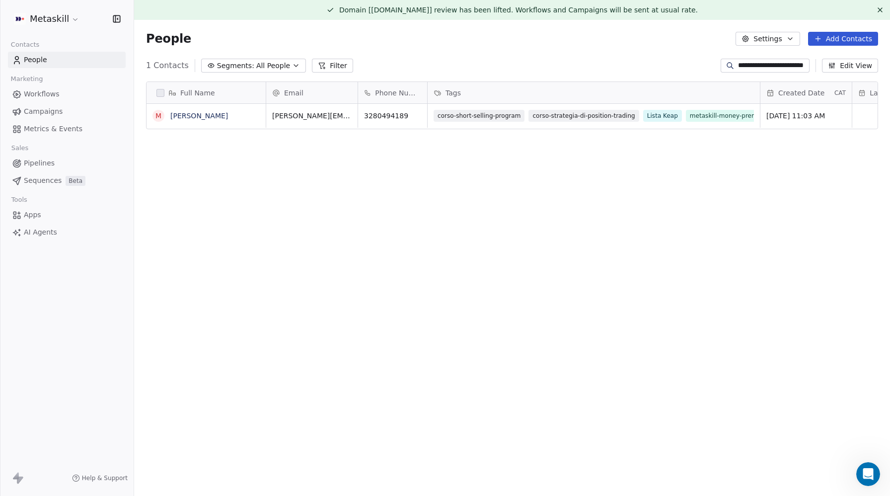
scroll to position [436, 756]
click at [322, 62] on button "Filter" at bounding box center [332, 66] width 41 height 14
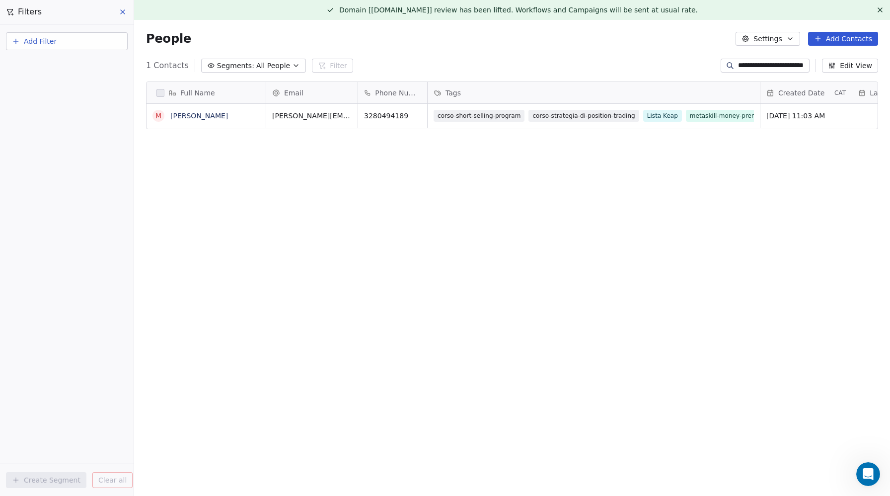
click at [747, 64] on input "**********" at bounding box center [773, 66] width 70 height 10
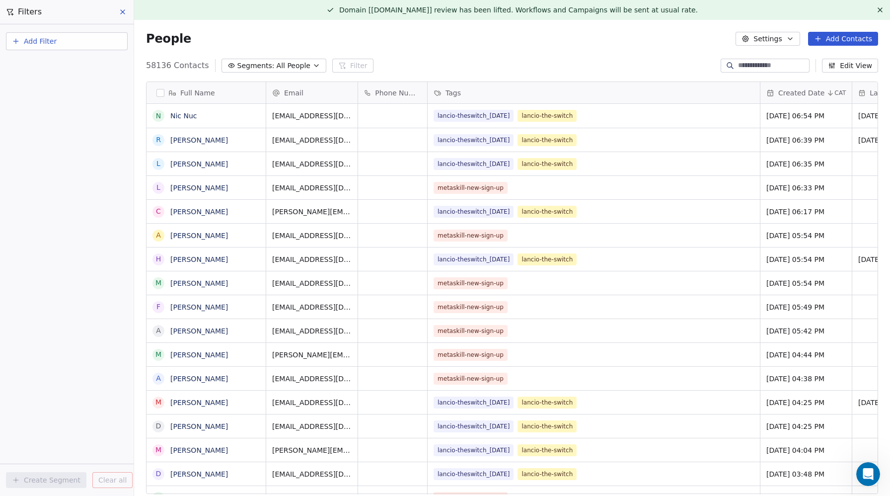
click at [51, 46] on button "Add Filter" at bounding box center [67, 41] width 122 height 18
click at [53, 65] on span "Contact properties" at bounding box center [48, 65] width 65 height 10
type input "***"
click at [59, 102] on span "Phone Number" at bounding box center [42, 100] width 52 height 10
click at [37, 135] on div "Contains" at bounding box center [67, 138] width 104 height 16
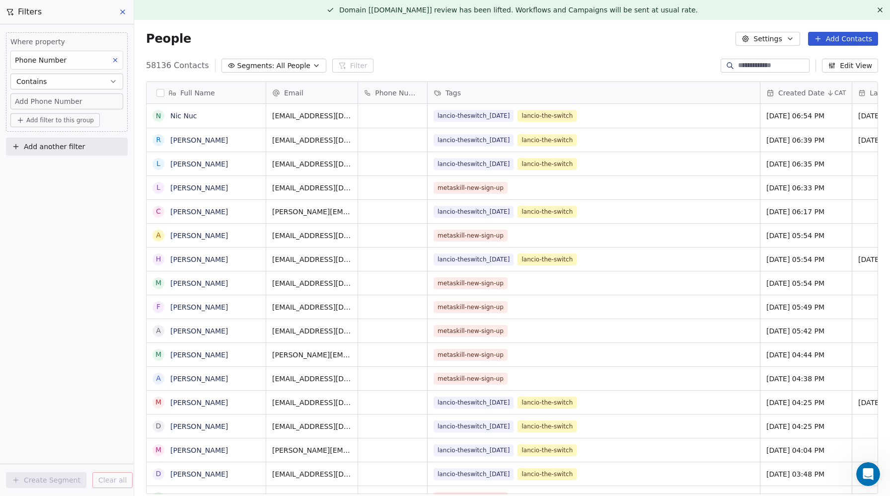
click at [40, 103] on span "Add Phone Number" at bounding box center [49, 101] width 68 height 10
type input "****"
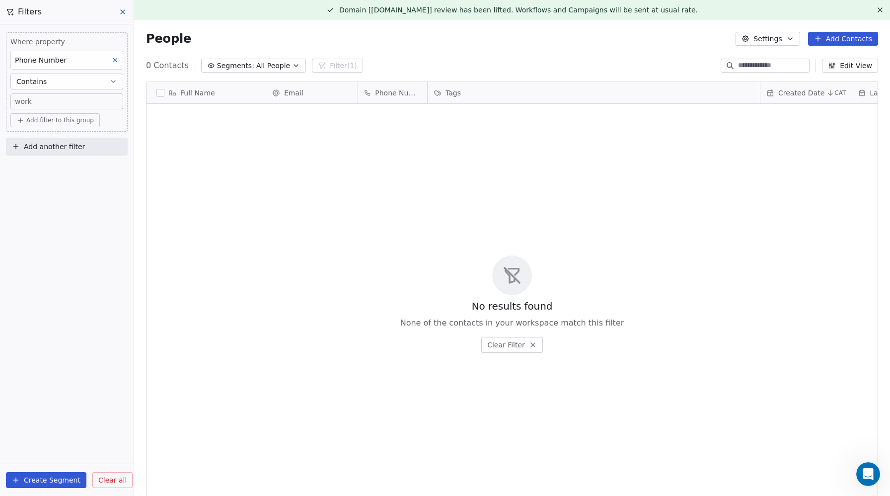
click at [28, 98] on span "work" at bounding box center [23, 101] width 17 height 10
click at [16, 105] on input "****" at bounding box center [66, 106] width 108 height 20
click at [55, 111] on input "*****" at bounding box center [66, 106] width 108 height 20
type input "******"
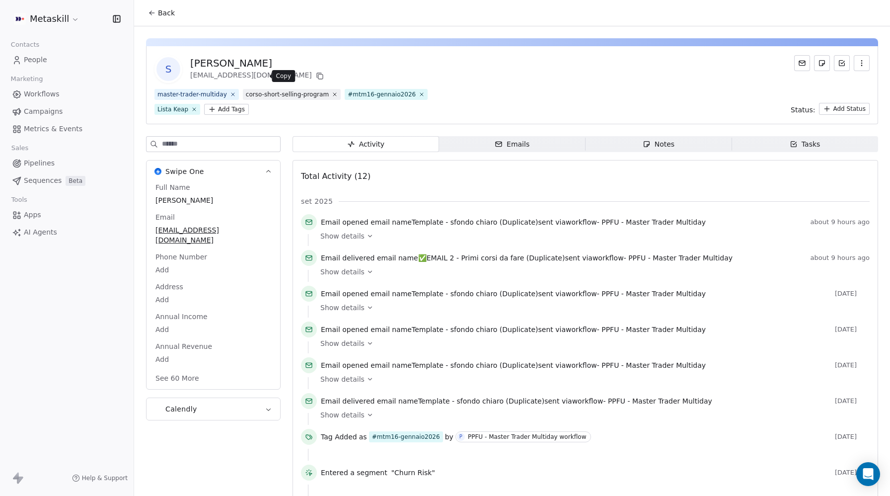
click at [316, 77] on icon at bounding box center [320, 76] width 8 height 8
click at [419, 93] on icon at bounding box center [422, 94] width 6 height 6
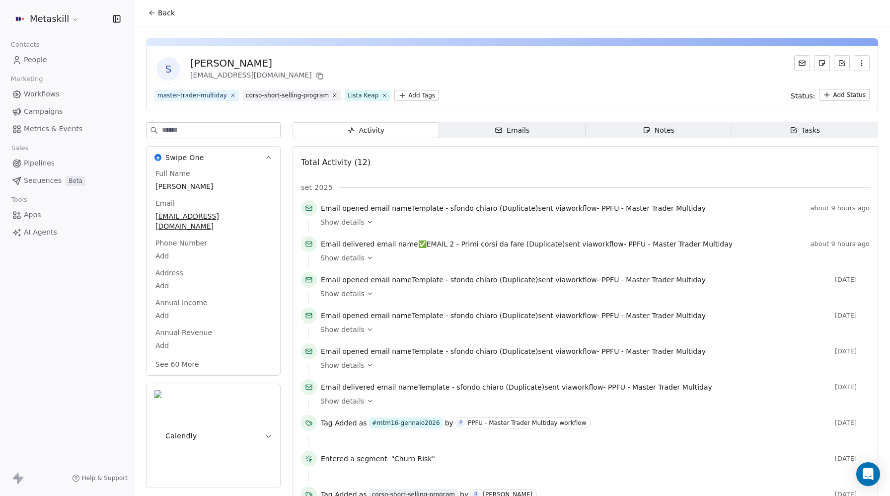
click at [409, 95] on html "Metaskill Contacts People Marketing Workflows Campaigns Metrics & Events Sales …" at bounding box center [445, 248] width 890 height 496
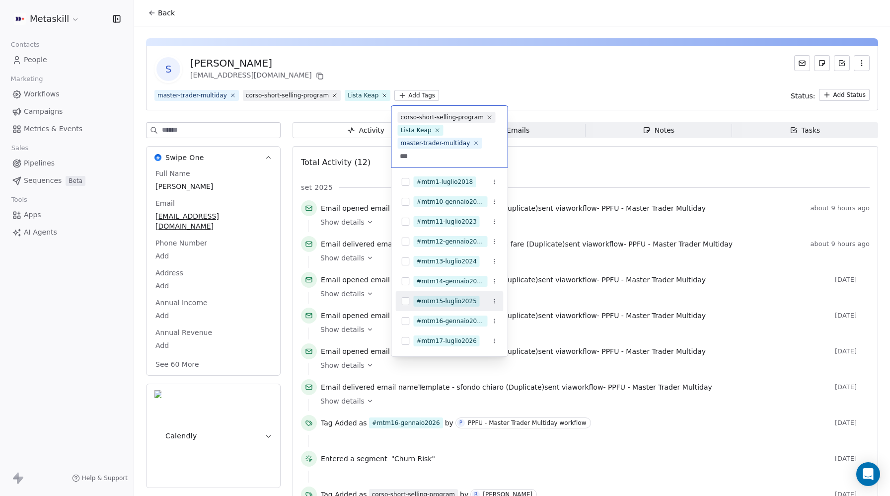
type input "***"
click at [406, 300] on button "Suggestions" at bounding box center [406, 301] width 8 height 8
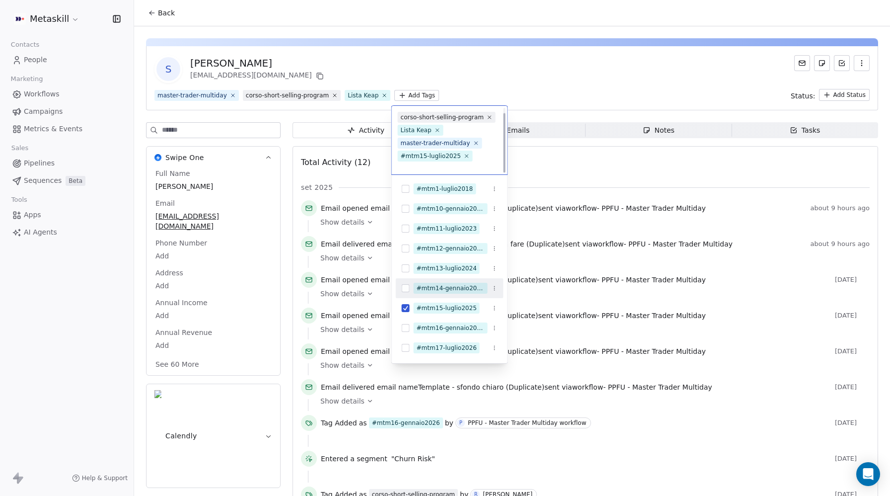
scroll to position [6, 0]
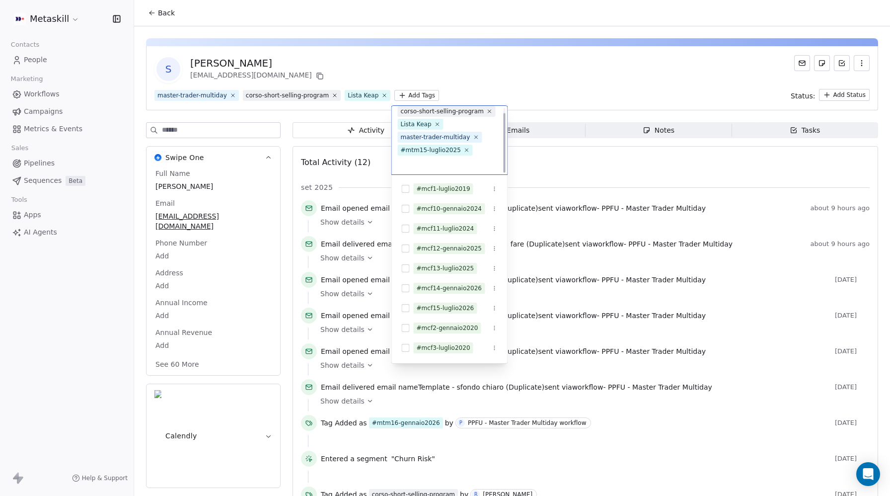
click at [565, 88] on html "Metaskill Contacts People Marketing Workflows Campaigns Metrics & Events Sales …" at bounding box center [445, 248] width 890 height 496
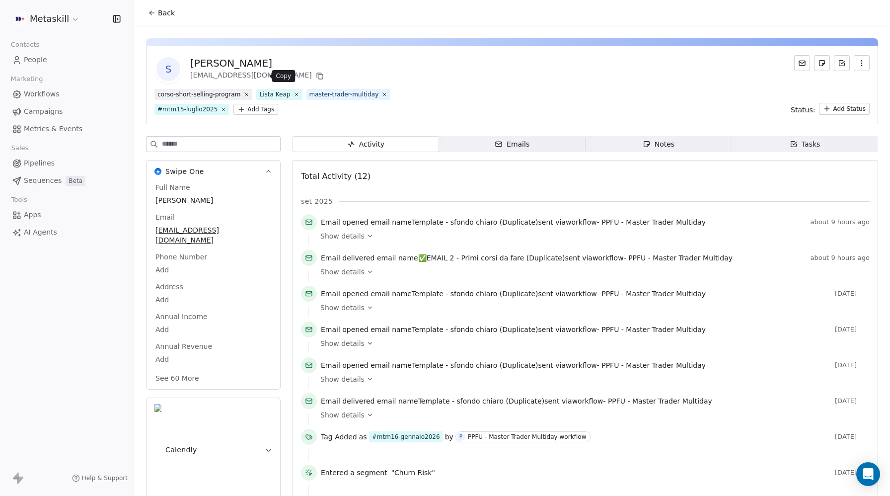
click at [316, 76] on icon at bounding box center [320, 76] width 8 height 8
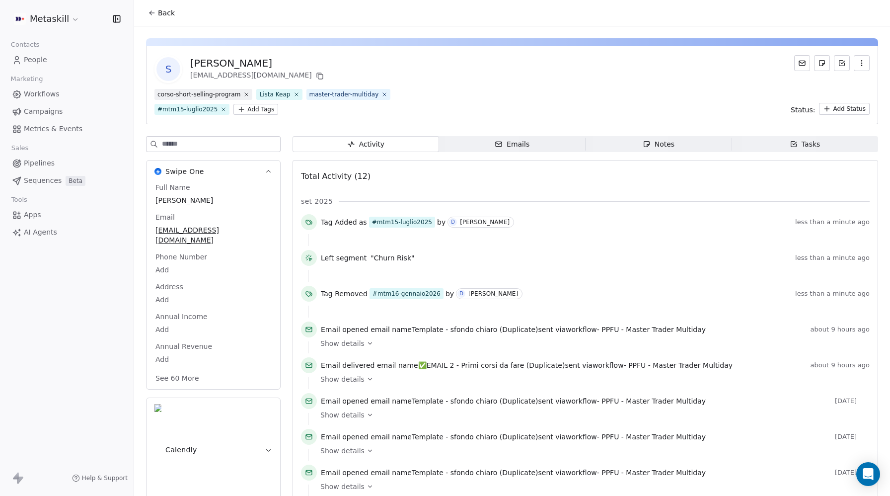
drag, startPoint x: 259, startPoint y: 63, endPoint x: 196, endPoint y: 61, distance: 63.6
click at [195, 61] on div "S Stefano Dominici sfndmn@gmail.com" at bounding box center [511, 69] width 715 height 28
drag, startPoint x: 189, startPoint y: 61, endPoint x: 269, endPoint y: 62, distance: 80.4
click at [269, 62] on div "S Stefano Dominici sfndmn@gmail.com" at bounding box center [511, 69] width 715 height 28
copy div "Stefano Dominici"
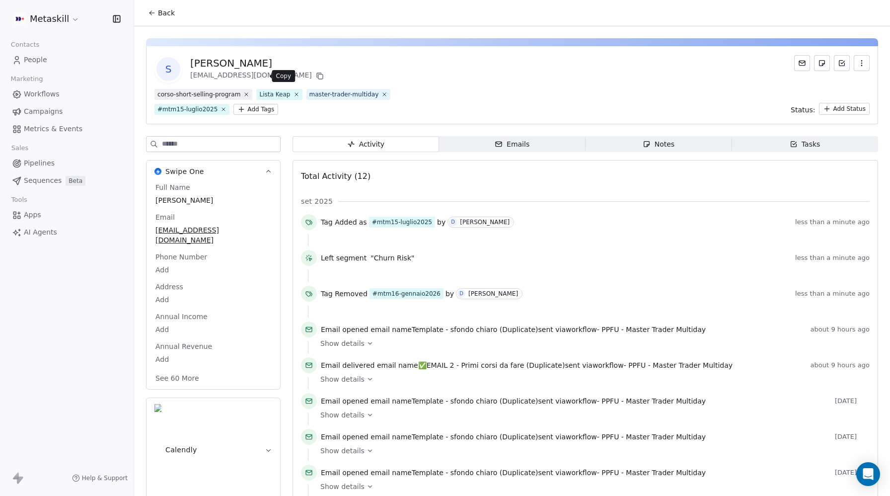
click at [316, 76] on icon at bounding box center [320, 76] width 8 height 8
drag, startPoint x: 157, startPoint y: 110, endPoint x: 477, endPoint y: 18, distance: 332.6
click at [214, 108] on span "#mtm15-luglio2025" at bounding box center [191, 109] width 75 height 11
copy div "#mtm15-luglio2025"
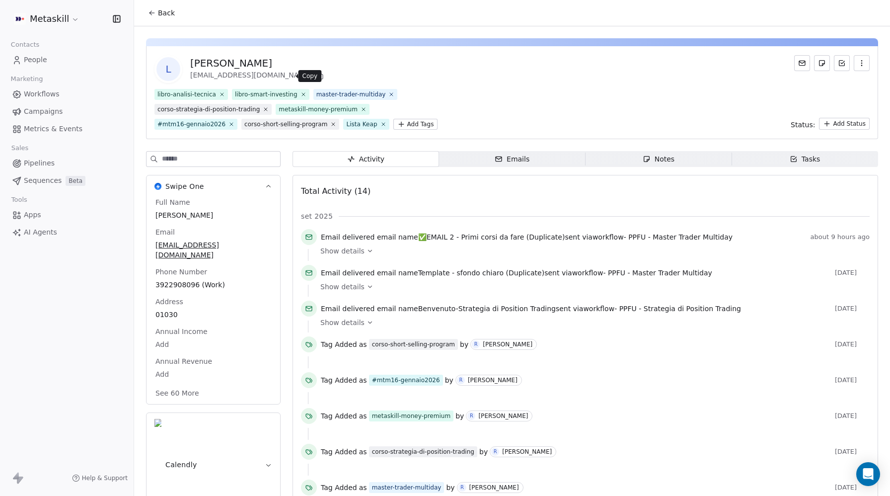
click at [316, 76] on icon at bounding box center [320, 76] width 8 height 8
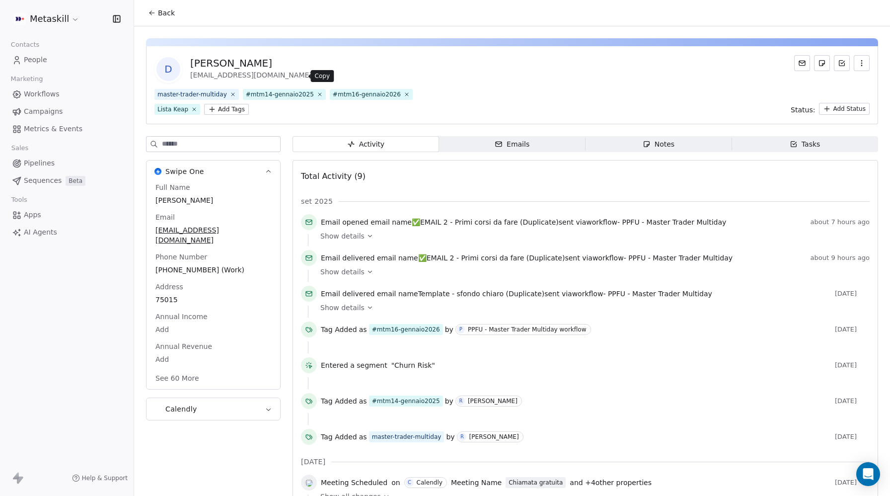
click at [317, 76] on icon at bounding box center [319, 75] width 4 height 4
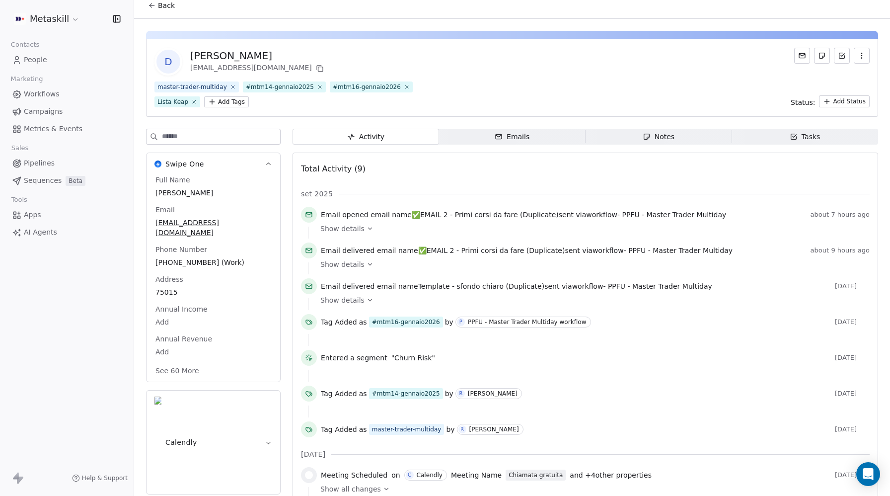
scroll to position [47, 0]
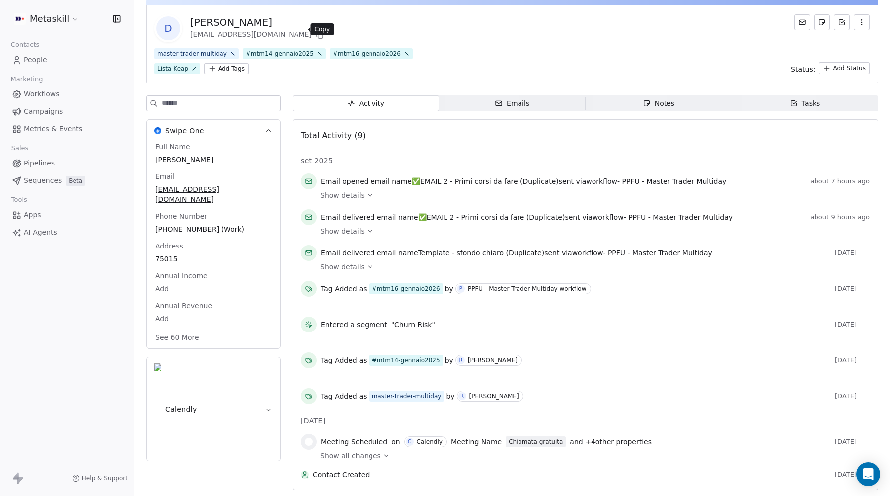
click at [316, 31] on icon at bounding box center [320, 35] width 8 height 8
drag, startPoint x: 190, startPoint y: 15, endPoint x: 277, endPoint y: 14, distance: 87.4
click at [277, 14] on div "D [PERSON_NAME] [EMAIL_ADDRESS][DOMAIN_NAME]" at bounding box center [239, 28] width 171 height 28
copy div "[PERSON_NAME]"
drag, startPoint x: 298, startPoint y: 29, endPoint x: 330, endPoint y: 21, distance: 32.3
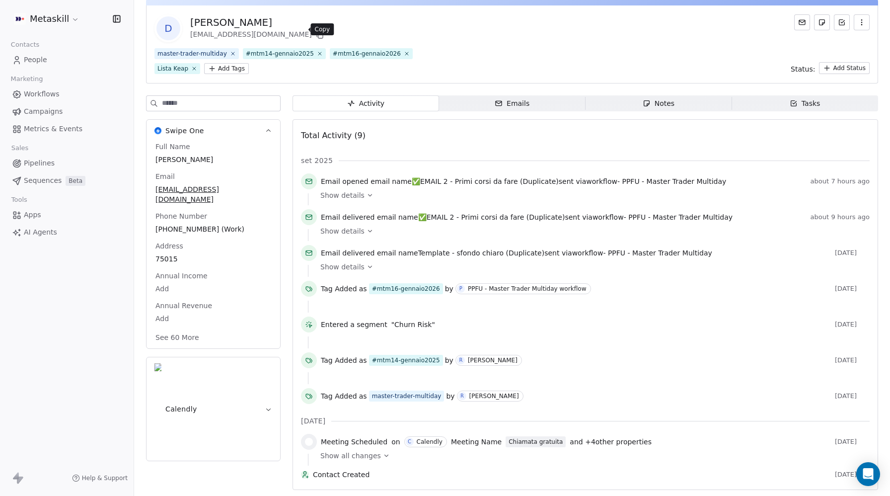
click at [316, 31] on icon at bounding box center [320, 35] width 8 height 8
click at [405, 52] on icon at bounding box center [406, 53] width 3 height 3
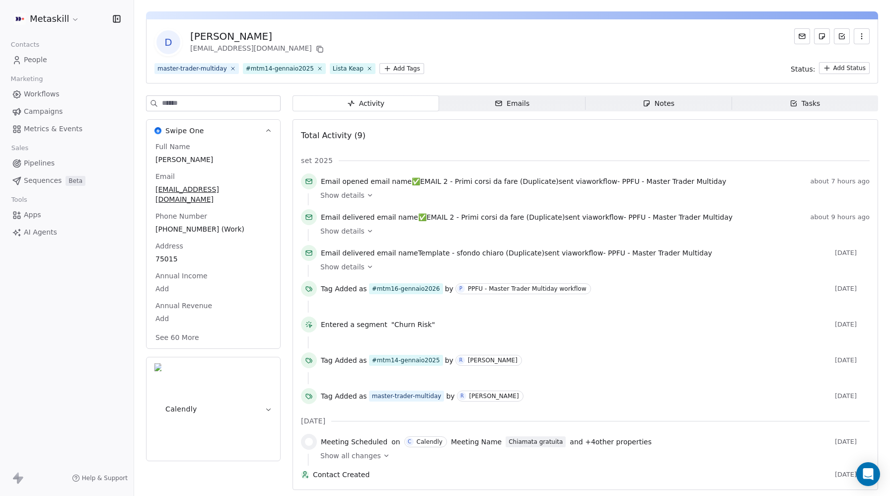
scroll to position [33, 0]
drag, startPoint x: 246, startPoint y: 62, endPoint x: 310, endPoint y: 63, distance: 64.1
click at [310, 63] on span "#mtm14-gennaio2025" at bounding box center [284, 68] width 83 height 11
copy div "#mtm14-gennaio2025"
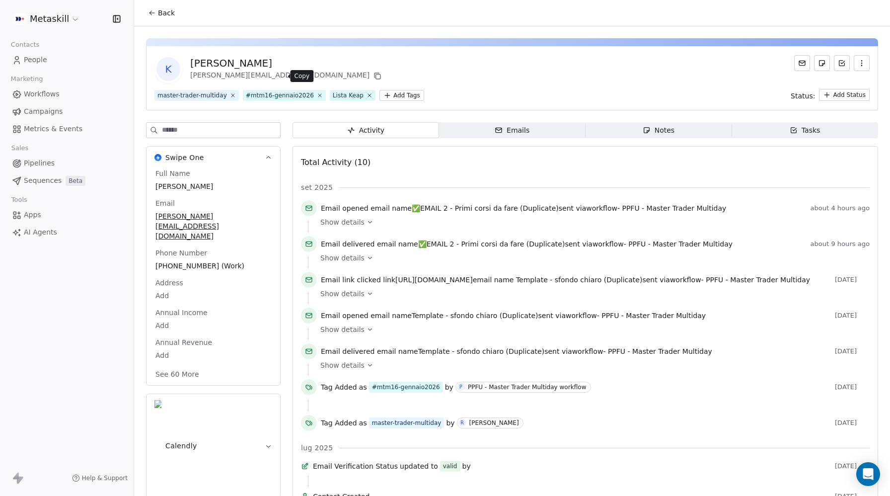
click at [374, 76] on icon at bounding box center [376, 75] width 4 height 4
click at [316, 95] on icon at bounding box center [319, 95] width 6 height 6
click at [307, 96] on html "Metaskill Contacts People Marketing Workflows Campaigns Metrics & Events Sales …" at bounding box center [445, 248] width 890 height 496
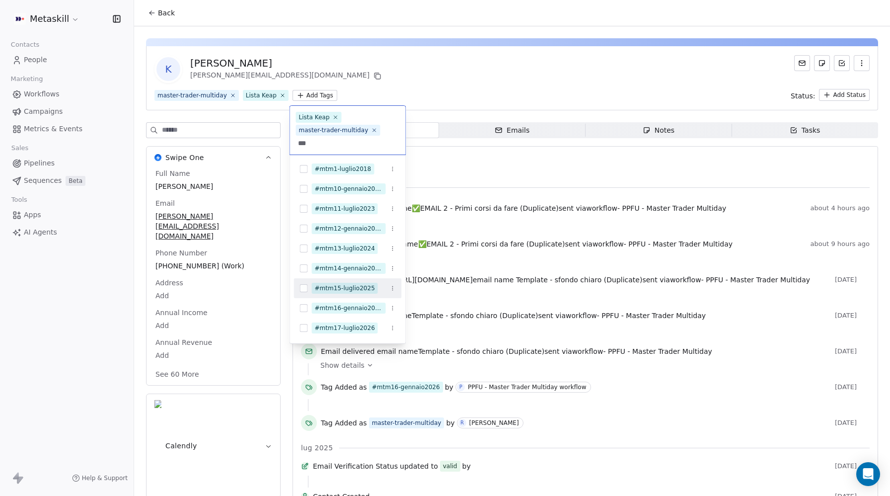
type input "***"
click at [306, 288] on button "Suggestions" at bounding box center [304, 288] width 8 height 8
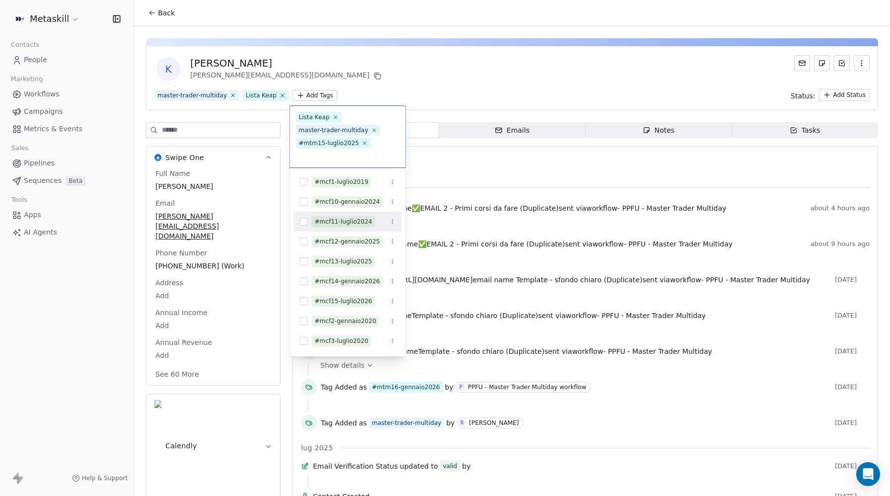
click at [536, 49] on html "Metaskill Contacts People Marketing Workflows Campaigns Metrics & Events Sales …" at bounding box center [445, 248] width 890 height 496
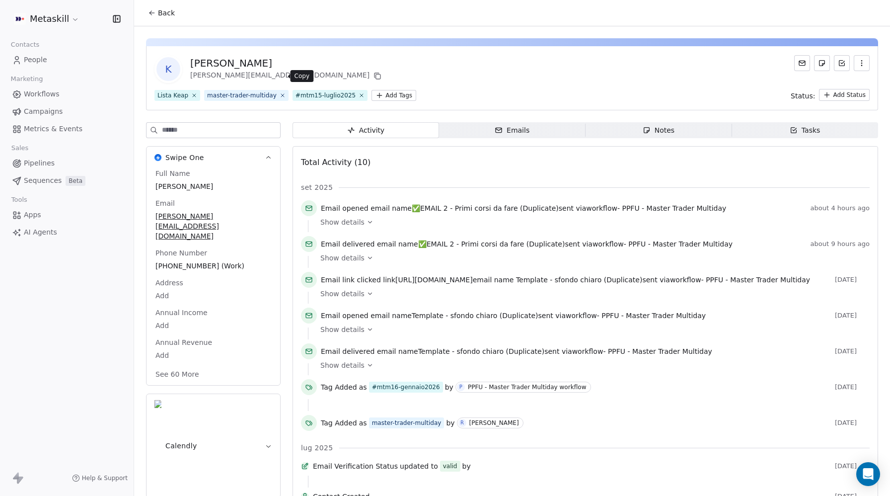
click at [373, 74] on icon at bounding box center [377, 76] width 8 height 8
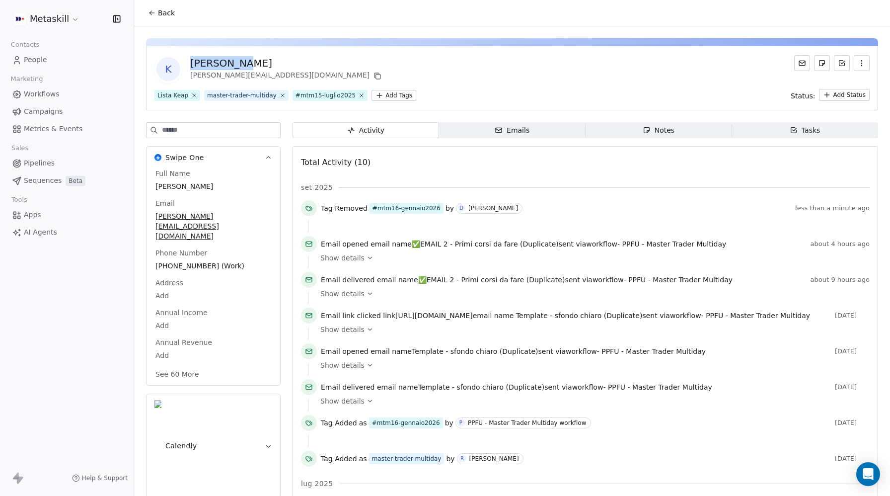
drag, startPoint x: 242, startPoint y: 63, endPoint x: 190, endPoint y: 62, distance: 52.1
click at [190, 62] on div "K Kevin Ganz kevin.ganz02@gmail.com" at bounding box center [268, 69] width 229 height 28
copy div "Kevin Ganz"
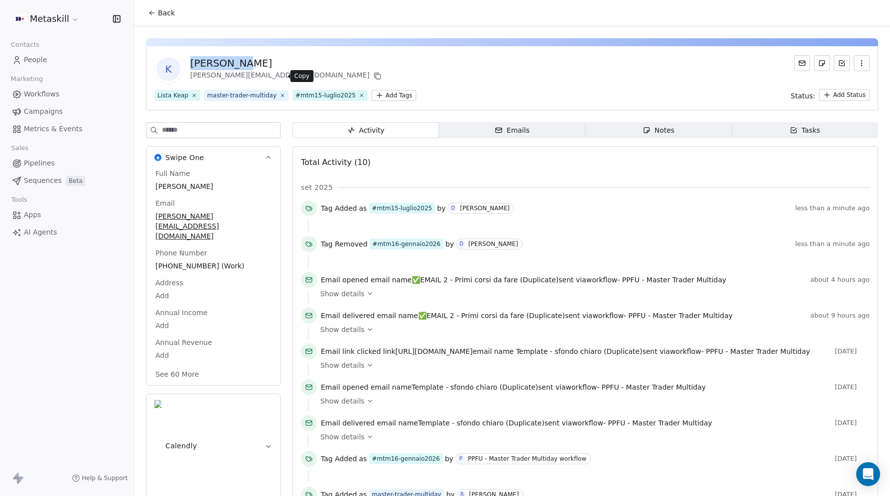
click at [374, 73] on icon at bounding box center [376, 75] width 4 height 4
drag, startPoint x: 292, startPoint y: 95, endPoint x: 349, endPoint y: 95, distance: 56.6
click at [349, 95] on div "#mtm15-luglio2025" at bounding box center [325, 95] width 60 height 9
copy div "#mtm15-luglio2025"
drag, startPoint x: 270, startPoint y: 75, endPoint x: 191, endPoint y: 66, distance: 80.0
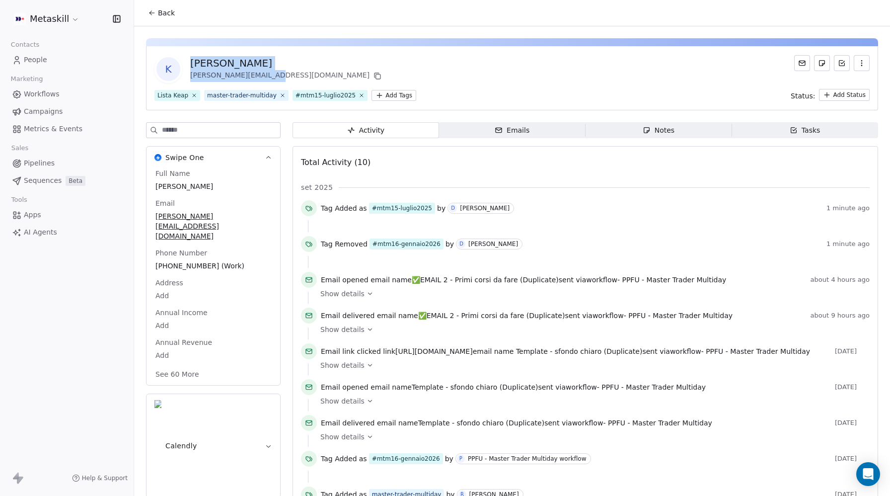
click at [191, 66] on div "Kevin Ganz kevin.ganz02@gmail.com" at bounding box center [286, 69] width 193 height 26
copy div "Kevin Ganz kevin.ganz02@gmail.com"
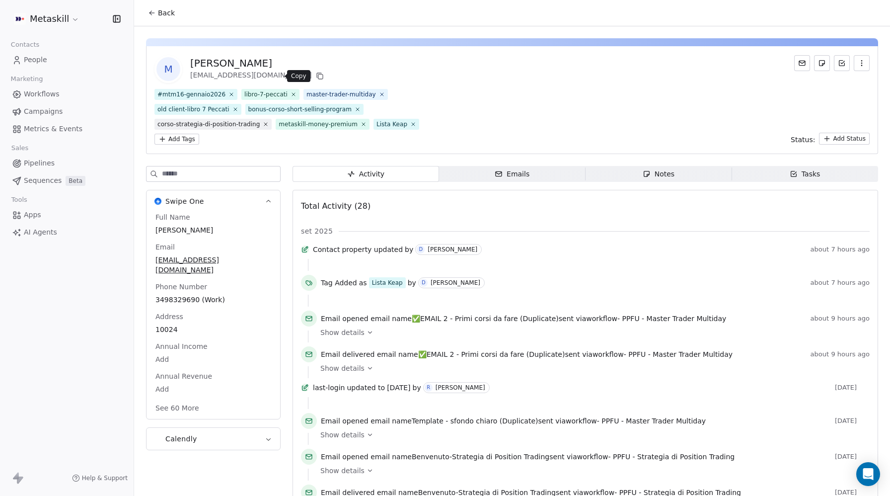
click at [316, 74] on icon at bounding box center [320, 76] width 8 height 8
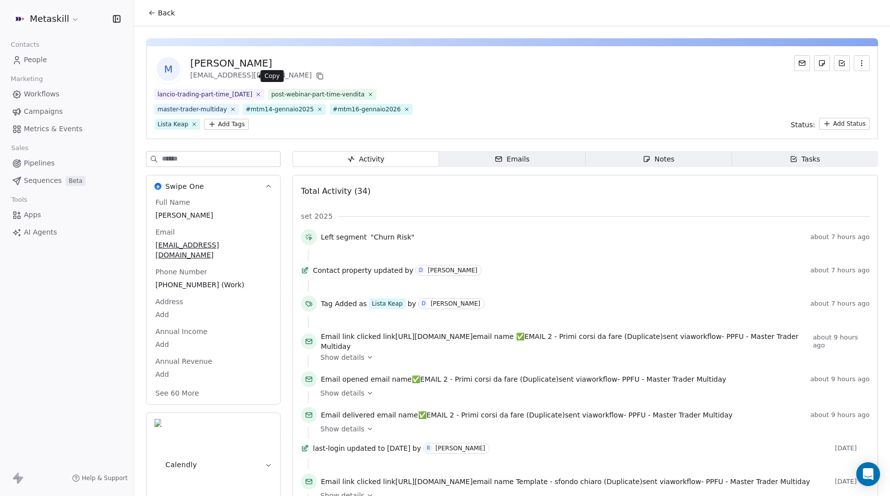
click at [316, 77] on icon at bounding box center [320, 76] width 8 height 8
click at [403, 109] on icon at bounding box center [406, 109] width 6 height 6
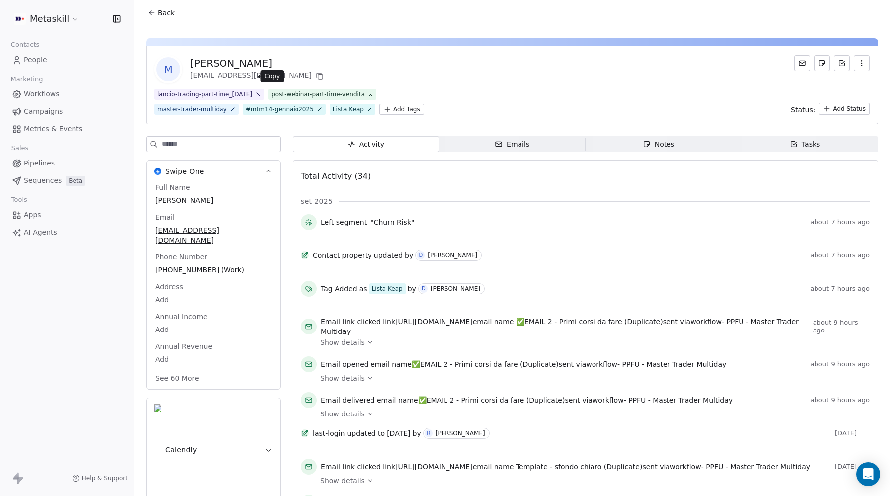
click at [316, 75] on icon at bounding box center [320, 76] width 8 height 8
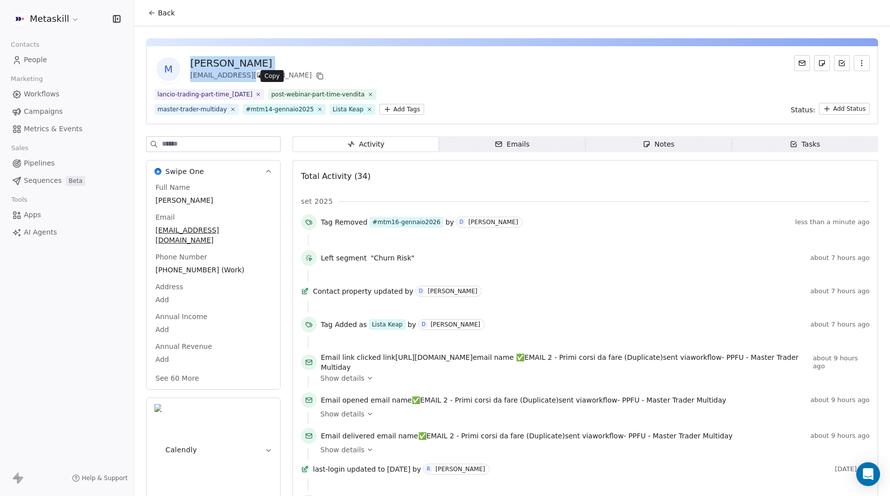
copy div "Marco Blanchietti mbl.75@libero.it"
drag, startPoint x: 191, startPoint y: 62, endPoint x: 244, endPoint y: 73, distance: 54.2
click at [244, 73] on div "Marco Blanchietti mbl.75@libero.it" at bounding box center [258, 69] width 136 height 26
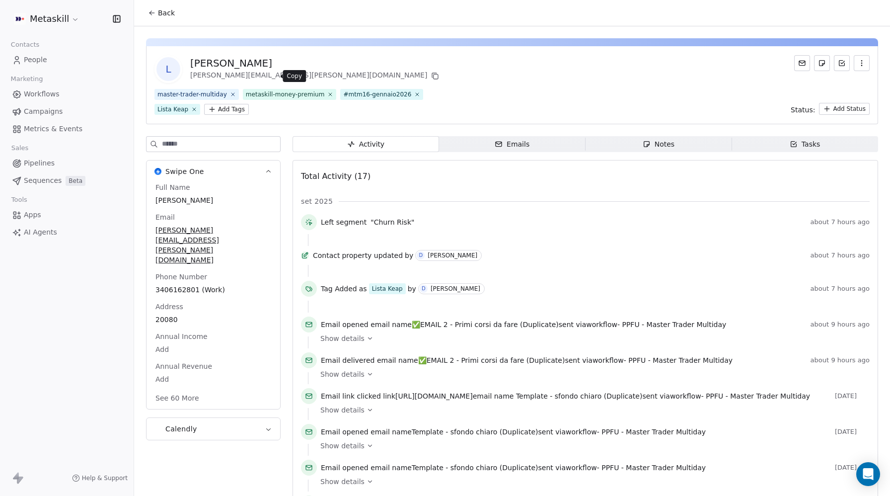
click at [431, 76] on icon at bounding box center [435, 76] width 8 height 8
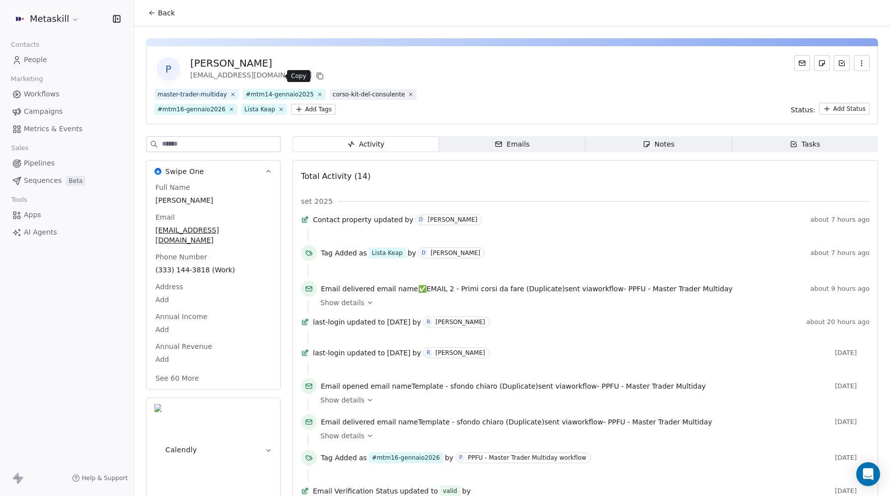
click at [318, 76] on icon at bounding box center [320, 76] width 4 height 4
drag, startPoint x: 267, startPoint y: 74, endPoint x: 190, endPoint y: 64, distance: 78.2
click at [190, 64] on div "[PERSON_NAME] [EMAIL_ADDRESS][DOMAIN_NAME]" at bounding box center [258, 69] width 136 height 26
copy div "[PERSON_NAME] [EMAIL_ADDRESS][DOMAIN_NAME]"
click at [230, 108] on icon at bounding box center [231, 109] width 3 height 3
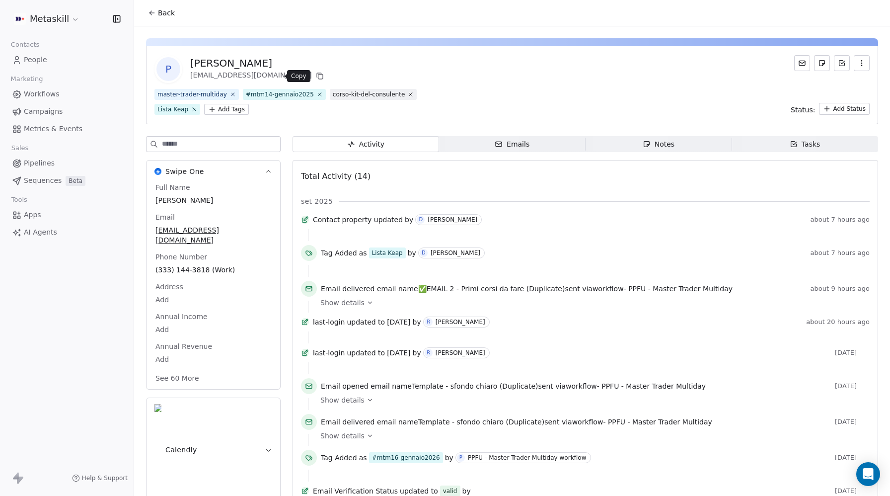
click at [317, 74] on icon at bounding box center [319, 75] width 4 height 4
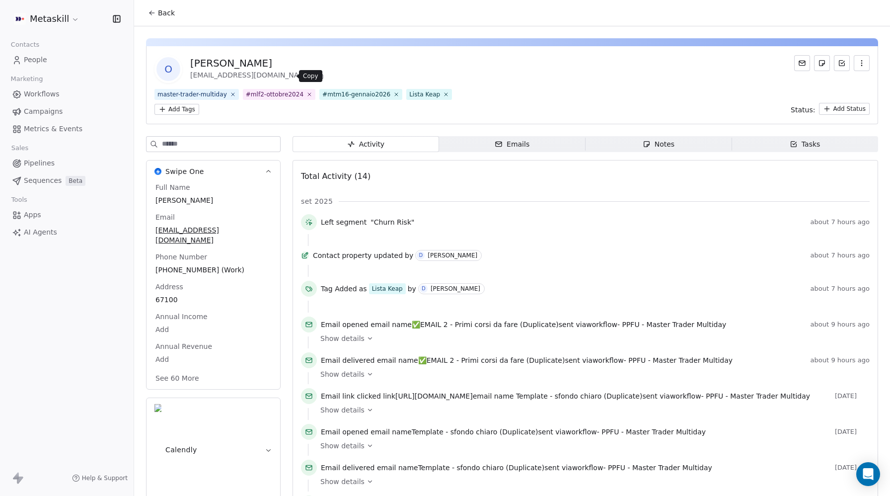
click at [318, 77] on icon at bounding box center [320, 76] width 4 height 4
click at [393, 94] on icon at bounding box center [396, 94] width 6 height 6
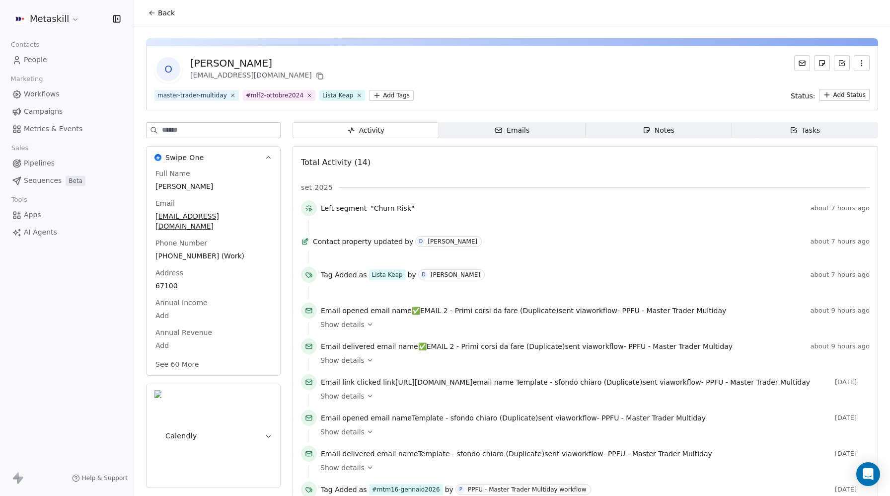
click at [382, 94] on html "Metaskill Contacts People Marketing Workflows Campaigns Metrics & Events Sales …" at bounding box center [445, 248] width 890 height 496
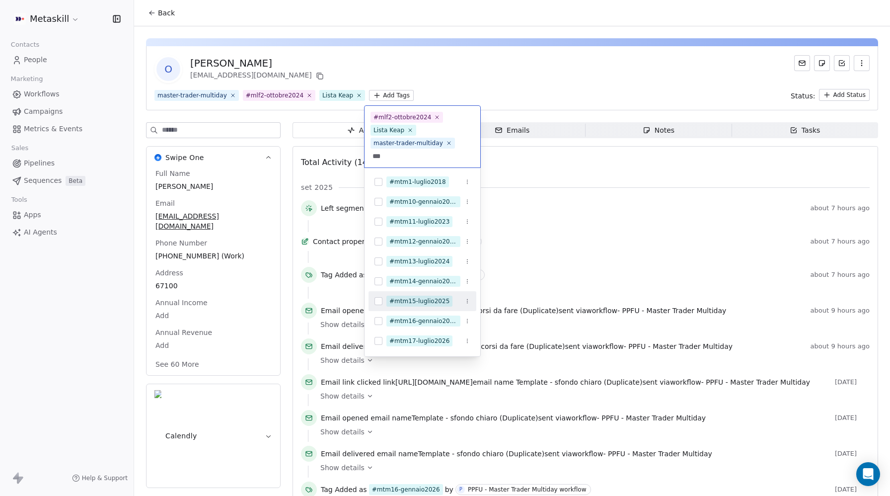
type input "***"
click at [384, 302] on div "#mtm15-luglio2025" at bounding box center [422, 301] width 108 height 16
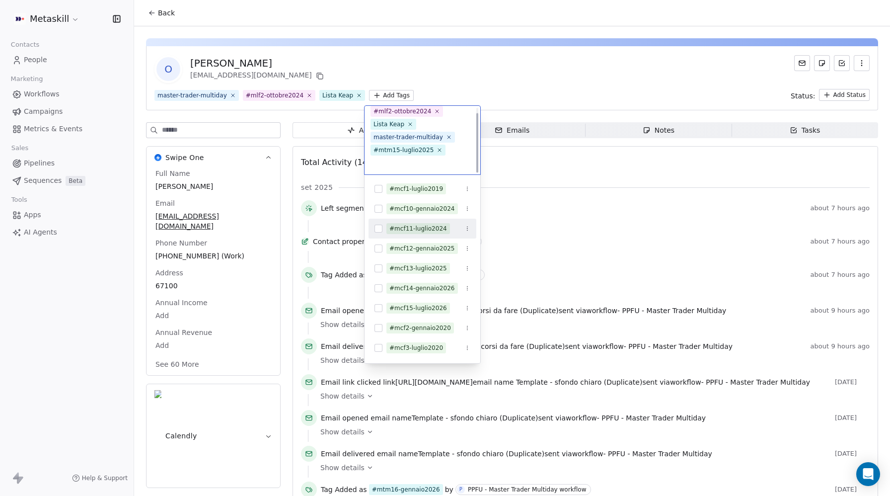
click at [545, 90] on html "Metaskill Contacts People Marketing Workflows Campaigns Metrics & Events Sales …" at bounding box center [445, 248] width 890 height 496
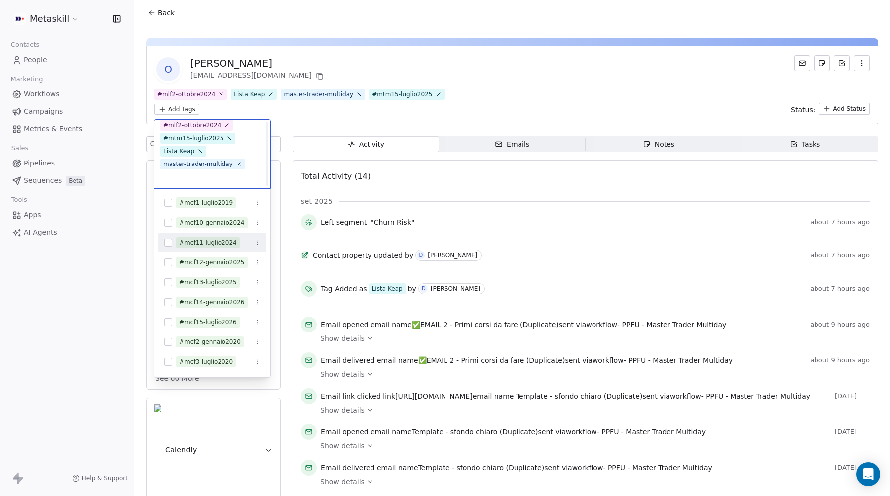
scroll to position [6, 0]
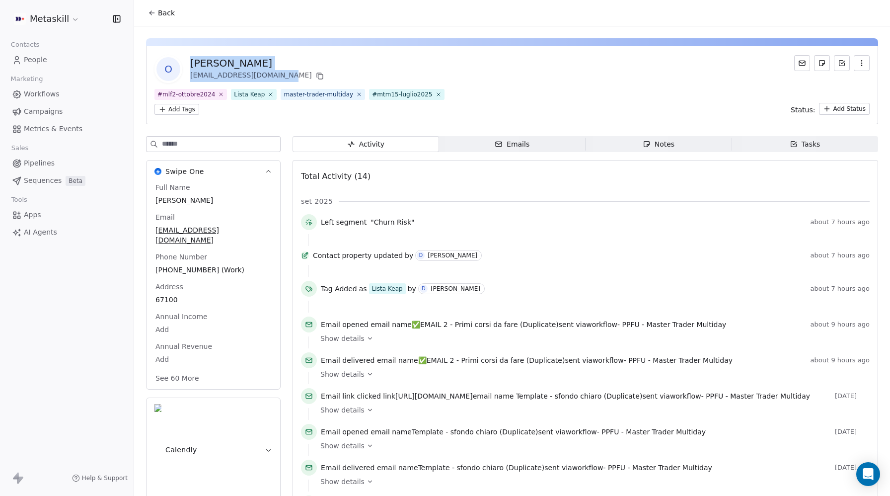
drag, startPoint x: 279, startPoint y: 73, endPoint x: 189, endPoint y: 62, distance: 90.5
click at [189, 62] on div "O [PERSON_NAME] [EMAIL_ADDRESS][DOMAIN_NAME]" at bounding box center [239, 69] width 171 height 28
copy div "Omar Silveri omarsilveri1989@gmail.com"
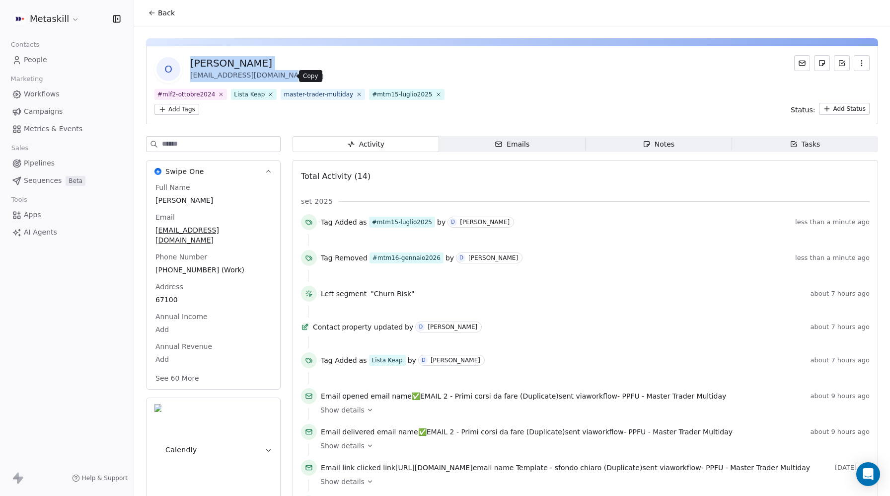
click at [316, 75] on icon at bounding box center [320, 76] width 8 height 8
drag, startPoint x: 367, startPoint y: 92, endPoint x: 425, endPoint y: 94, distance: 57.6
click at [425, 94] on span "#mtm15-luglio2025" at bounding box center [406, 94] width 75 height 11
copy div "#mtm15-luglio2025"
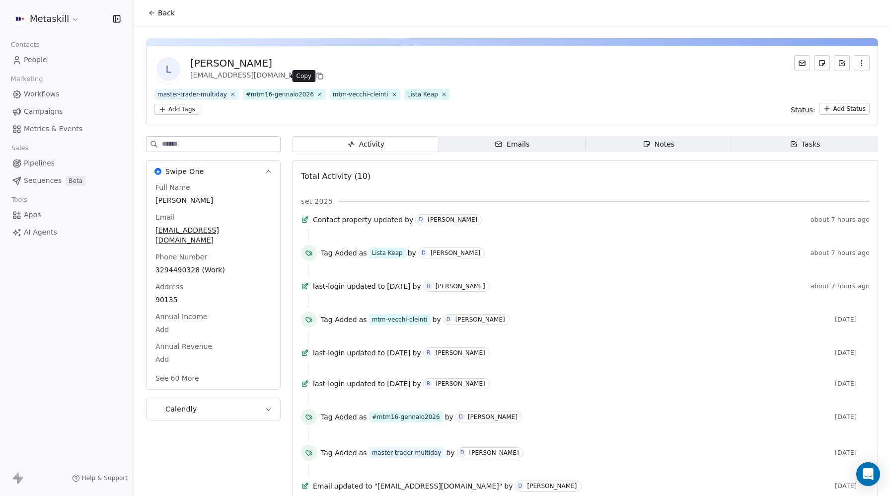
click at [316, 75] on icon at bounding box center [320, 76] width 8 height 8
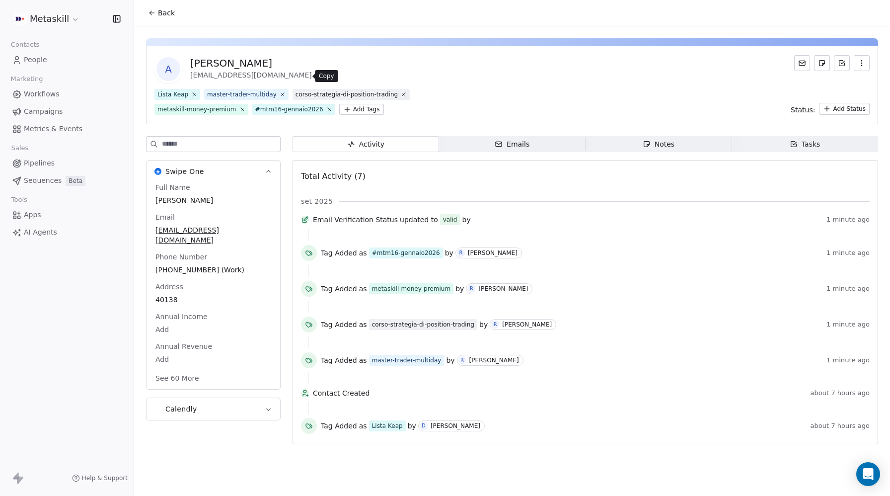
click at [316, 76] on icon at bounding box center [320, 76] width 8 height 8
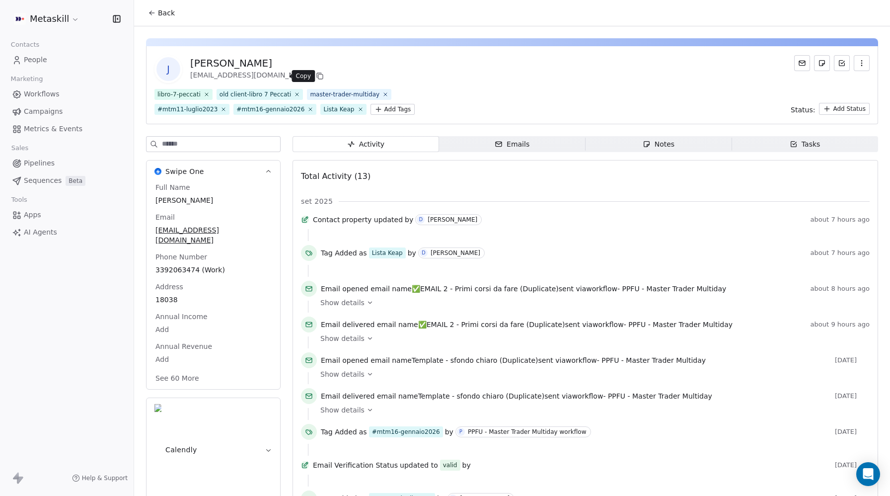
click at [316, 76] on icon at bounding box center [320, 76] width 8 height 8
drag, startPoint x: 272, startPoint y: 73, endPoint x: 190, endPoint y: 65, distance: 82.4
click at [190, 65] on div "[PERSON_NAME] [EMAIL_ADDRESS][DOMAIN_NAME]" at bounding box center [258, 69] width 136 height 26
copy div "[PERSON_NAME] [EMAIL_ADDRESS][DOMAIN_NAME]"
click at [307, 109] on icon at bounding box center [310, 109] width 6 height 6
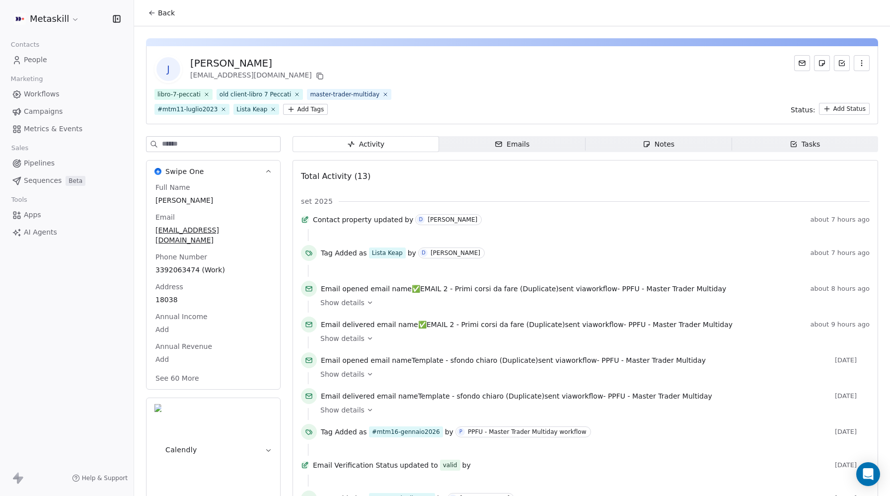
click at [299, 108] on html "Metaskill Contacts People Marketing Workflows Campaigns Metrics & Events Sales …" at bounding box center [445, 248] width 890 height 496
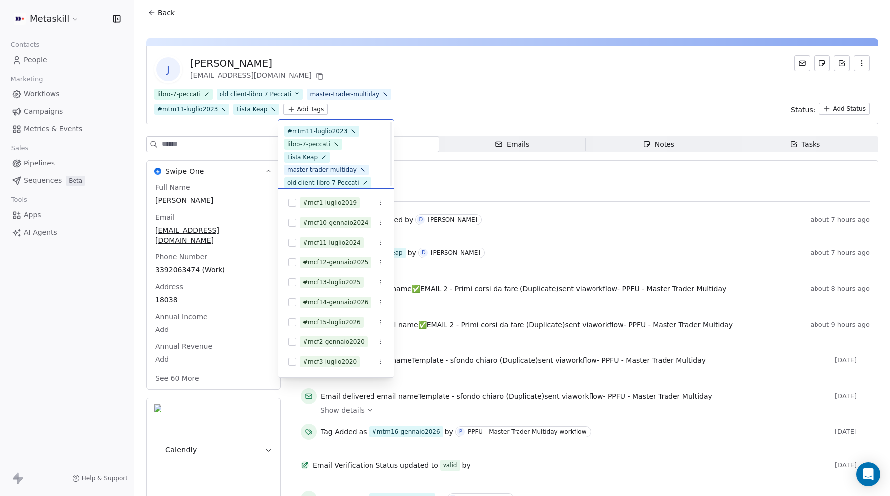
scroll to position [19, 0]
click at [497, 101] on html "Metaskill Contacts People Marketing Workflows Campaigns Metrics & Events Sales …" at bounding box center [445, 248] width 890 height 496
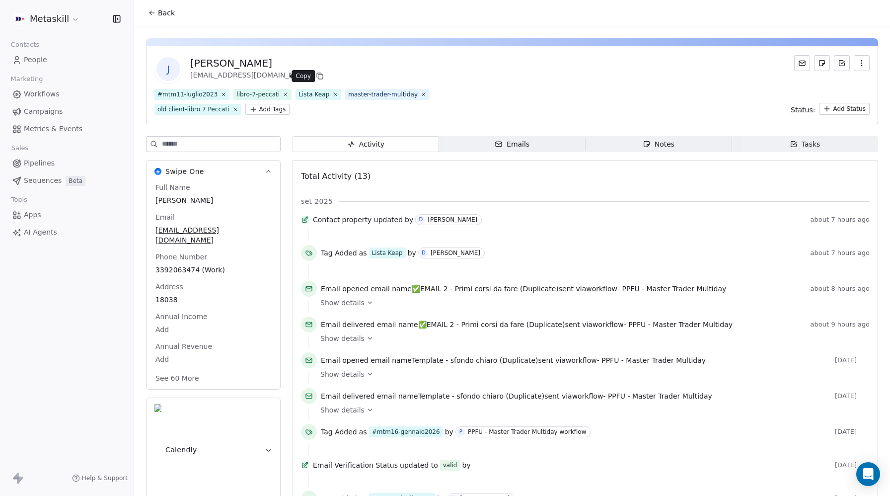
click at [316, 76] on icon at bounding box center [320, 76] width 8 height 8
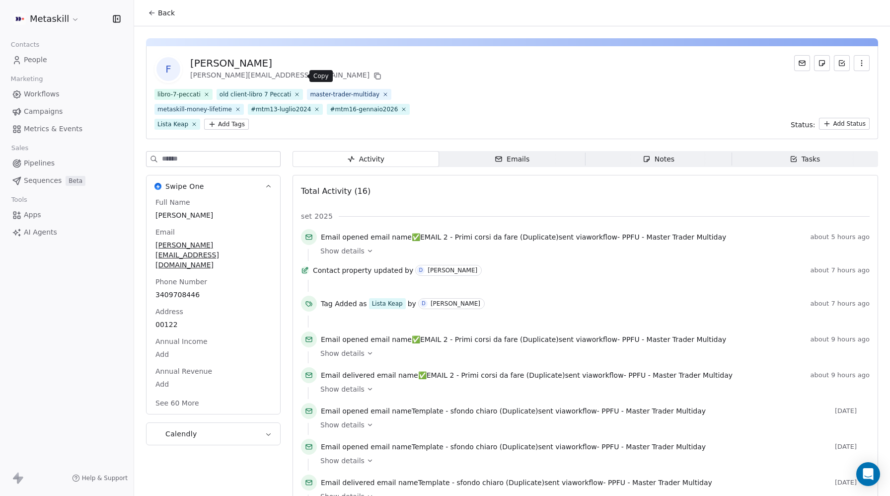
click at [373, 77] on icon at bounding box center [377, 76] width 8 height 8
click at [402, 109] on icon at bounding box center [403, 109] width 3 height 3
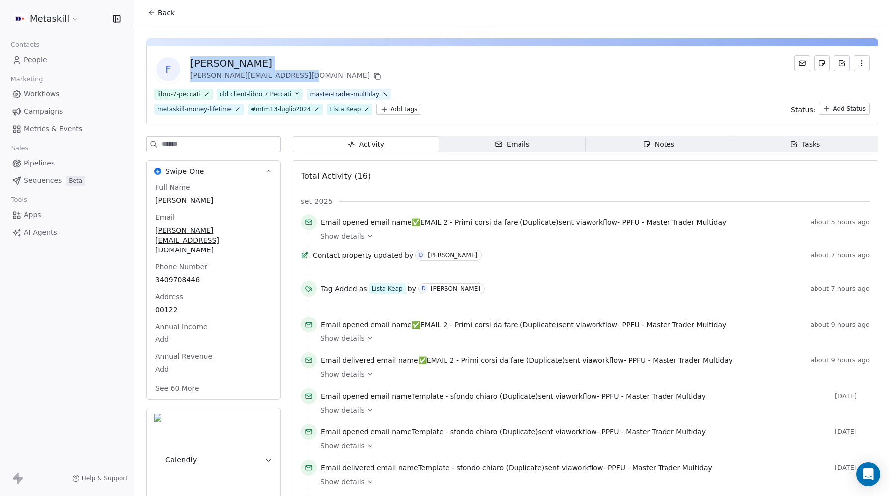
copy div "[PERSON_NAME] [PERSON_NAME][EMAIL_ADDRESS][DOMAIN_NAME]"
drag, startPoint x: 283, startPoint y: 72, endPoint x: 191, endPoint y: 60, distance: 92.6
click at [191, 60] on div "[PERSON_NAME] [PERSON_NAME][EMAIL_ADDRESS][DOMAIN_NAME]" at bounding box center [286, 69] width 193 height 26
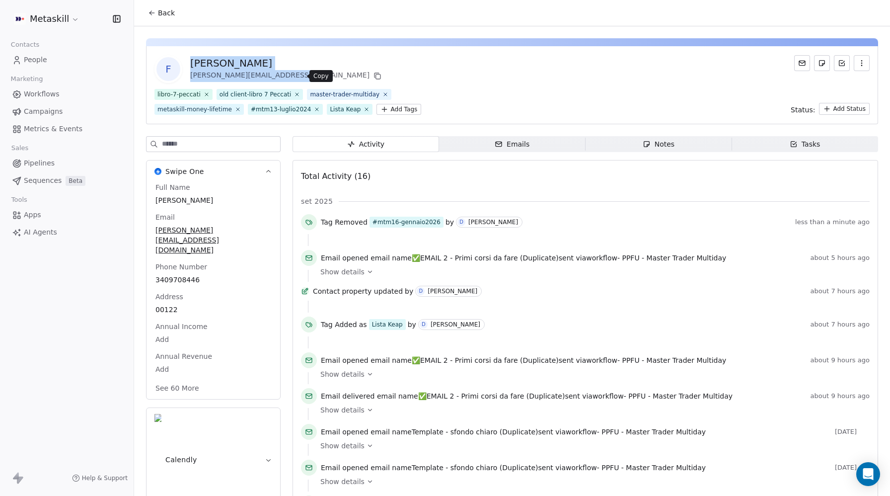
click at [373, 76] on icon at bounding box center [377, 76] width 8 height 8
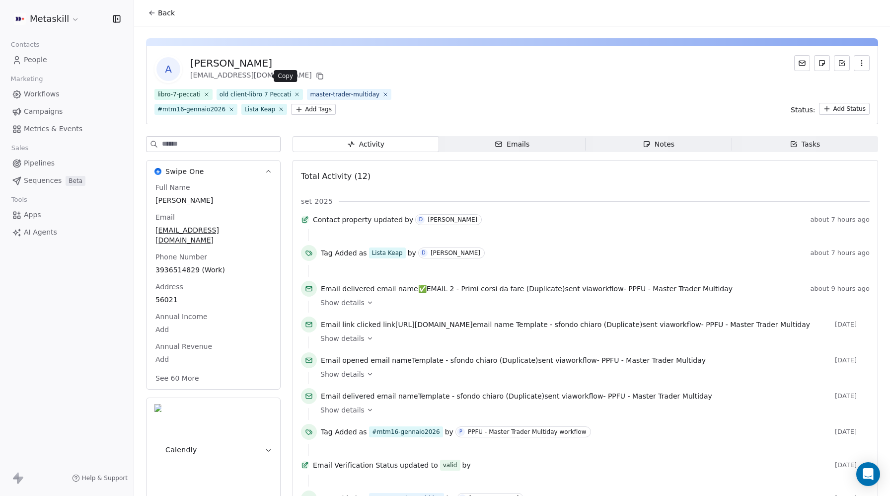
click at [316, 76] on icon at bounding box center [320, 76] width 8 height 8
copy div "Alessandro Nardi nardi_ale@hotmail.it"
drag, startPoint x: 195, startPoint y: 62, endPoint x: 258, endPoint y: 74, distance: 63.7
click at [258, 74] on div "Alessandro Nardi nardi_ale@hotmail.it" at bounding box center [258, 69] width 136 height 26
click at [228, 108] on icon at bounding box center [231, 109] width 6 height 6
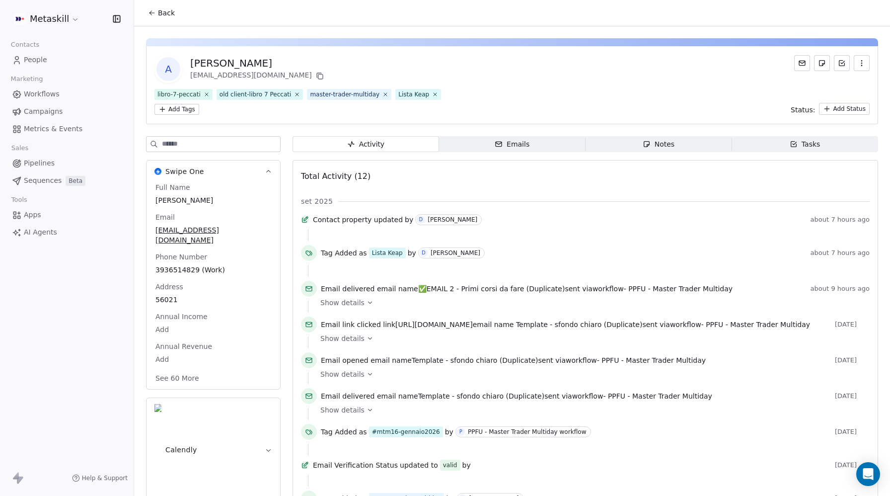
click at [176, 107] on html "Metaskill Contacts People Marketing Workflows Campaigns Metrics & Events Sales …" at bounding box center [445, 248] width 890 height 496
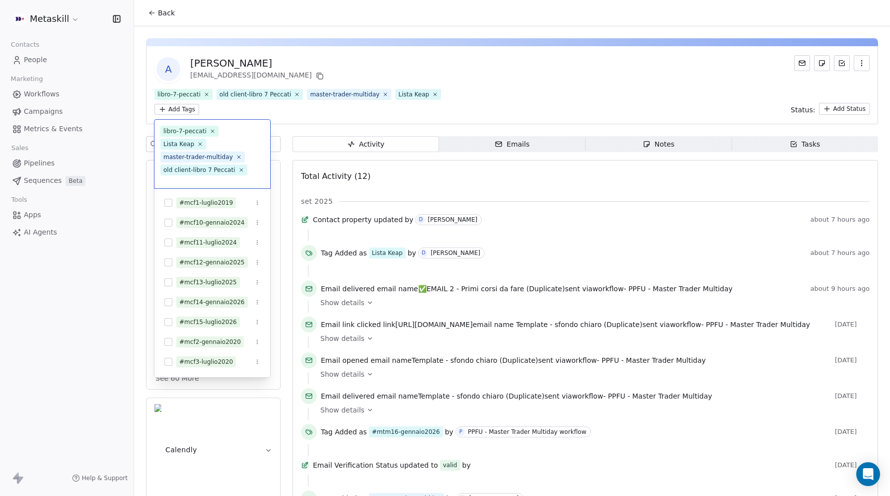
scroll to position [6, 0]
type input "*"
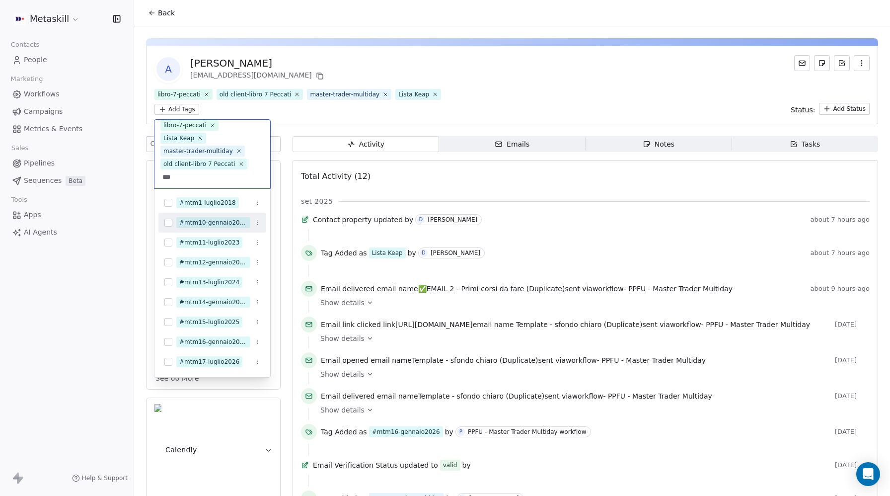
type input "***"
click at [194, 225] on div "#mtm10-gennaio2023" at bounding box center [213, 222] width 68 height 9
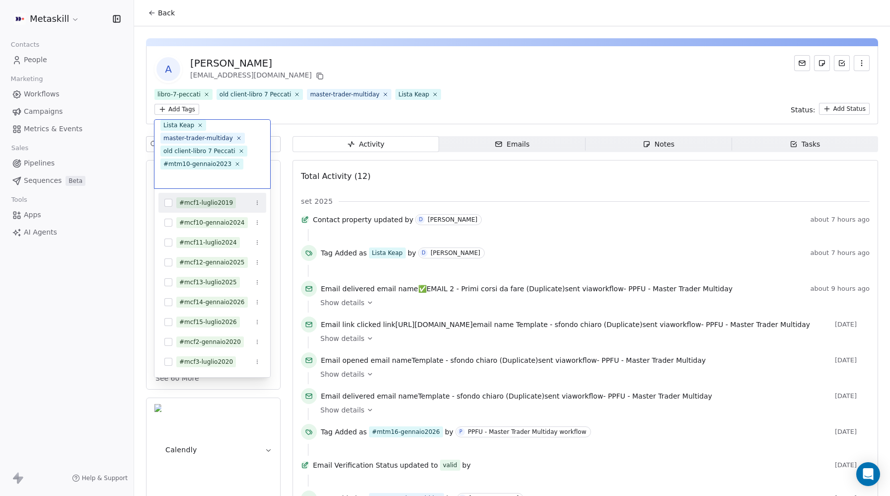
click at [477, 106] on html "Metaskill Contacts People Marketing Workflows Campaigns Metrics & Events Sales …" at bounding box center [445, 248] width 890 height 496
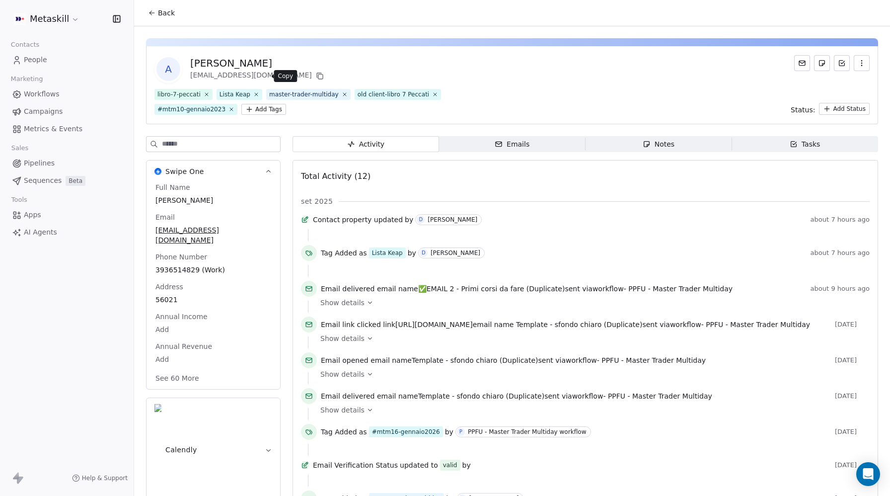
click at [314, 76] on button at bounding box center [320, 76] width 12 height 12
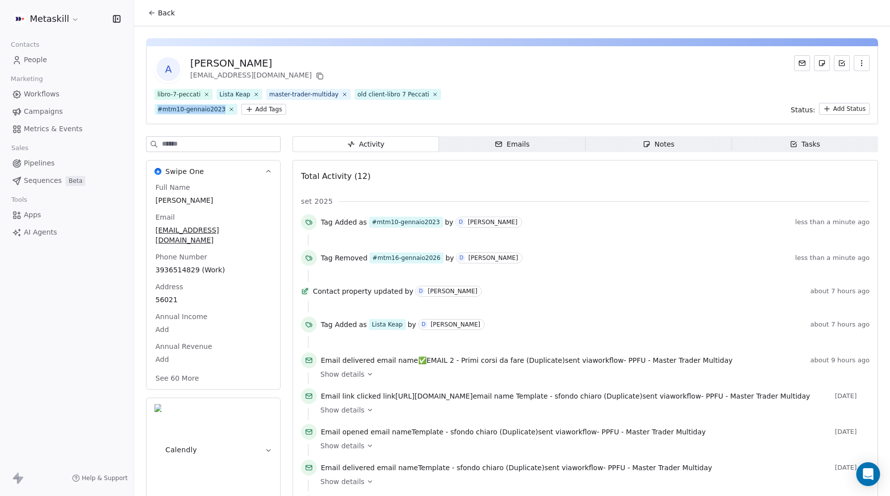
drag, startPoint x: 157, startPoint y: 109, endPoint x: 223, endPoint y: 111, distance: 66.1
click at [223, 111] on span "#mtm10-gennaio2023" at bounding box center [195, 109] width 83 height 11
copy div "#mtm10-gennaio2023"
drag, startPoint x: 218, startPoint y: 108, endPoint x: 154, endPoint y: 111, distance: 64.1
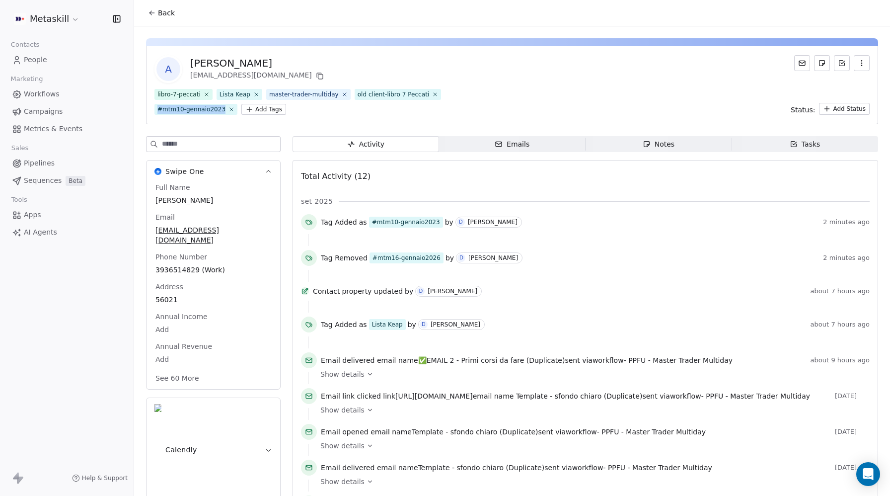
click at [154, 111] on span "#mtm10-gennaio2023" at bounding box center [195, 109] width 83 height 11
drag, startPoint x: 157, startPoint y: 110, endPoint x: 221, endPoint y: 112, distance: 64.6
click at [221, 112] on div "#mtm10-gennaio2023" at bounding box center [191, 109] width 68 height 9
copy div "#mtm10-gennaio2023"
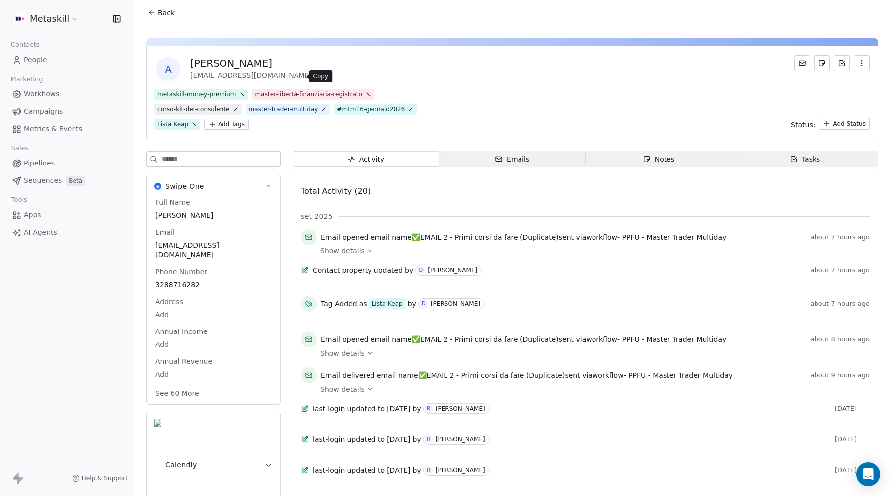
click at [316, 74] on icon at bounding box center [320, 76] width 8 height 8
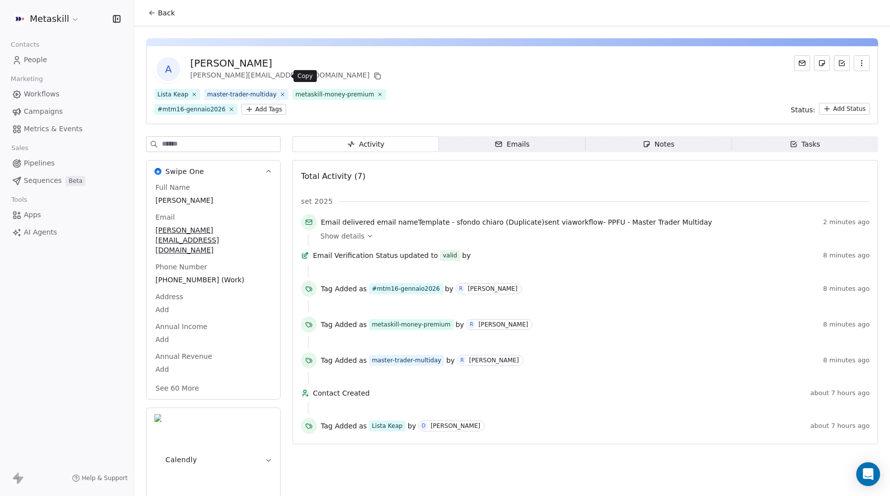
click at [373, 75] on icon at bounding box center [377, 76] width 8 height 8
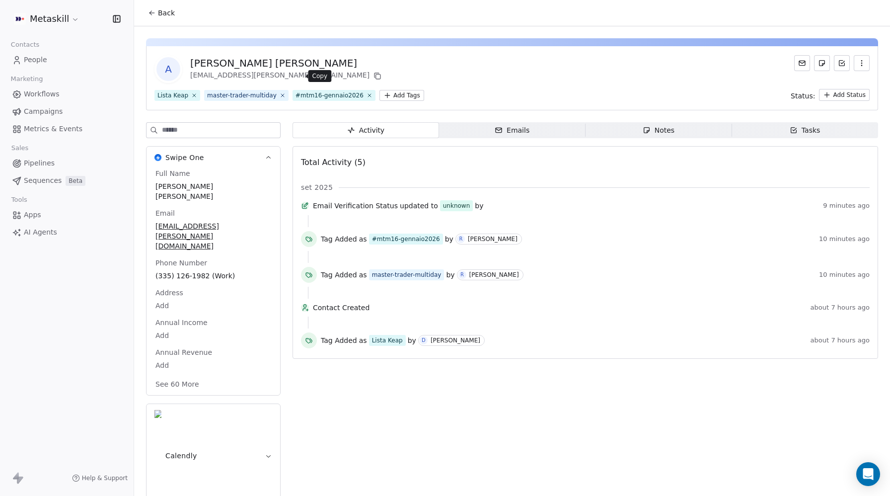
click at [376, 74] on icon at bounding box center [378, 76] width 4 height 4
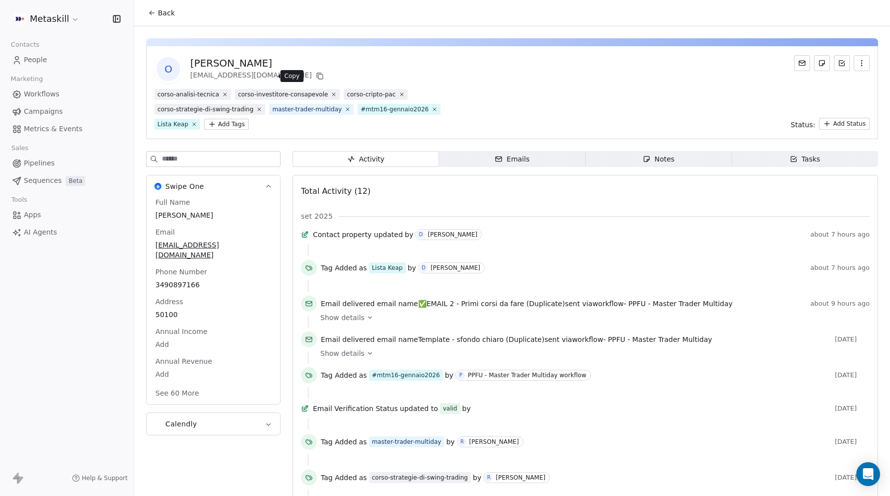
click at [316, 76] on icon at bounding box center [320, 76] width 8 height 8
drag, startPoint x: 228, startPoint y: 70, endPoint x: 187, endPoint y: 64, distance: 41.7
click at [188, 64] on div "O [PERSON_NAME] [EMAIL_ADDRESS][DOMAIN_NAME]" at bounding box center [239, 69] width 171 height 28
copy div "[PERSON_NAME] [EMAIL_ADDRESS][DOMAIN_NAME]"
click at [432, 109] on icon at bounding box center [435, 109] width 6 height 6
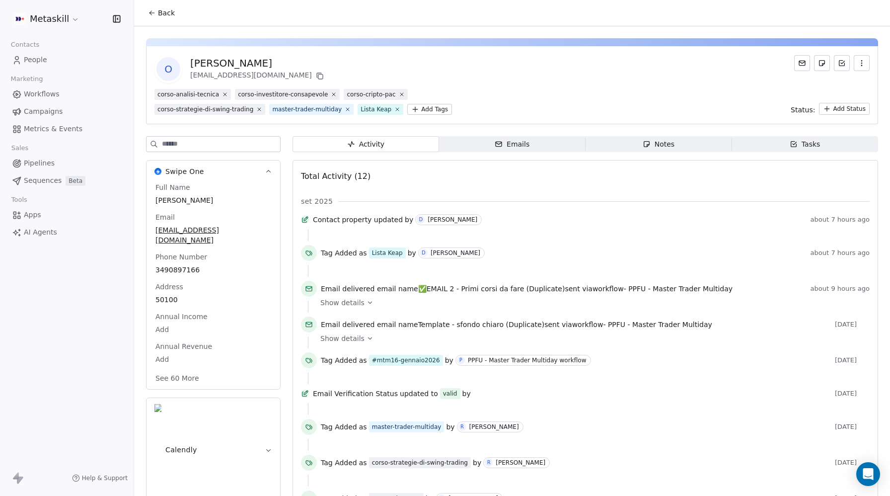
click at [424, 106] on html "Metaskill Contacts People Marketing Workflows Campaigns Metrics & Events Sales …" at bounding box center [445, 248] width 890 height 496
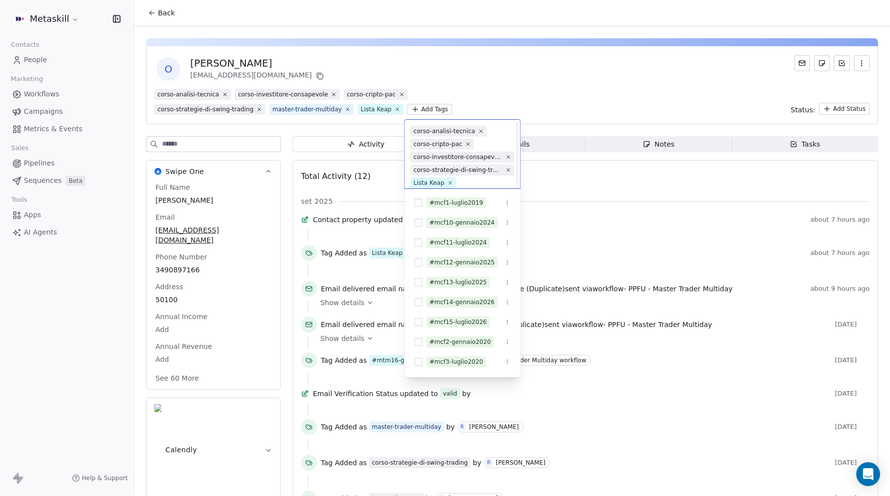
scroll to position [32, 0]
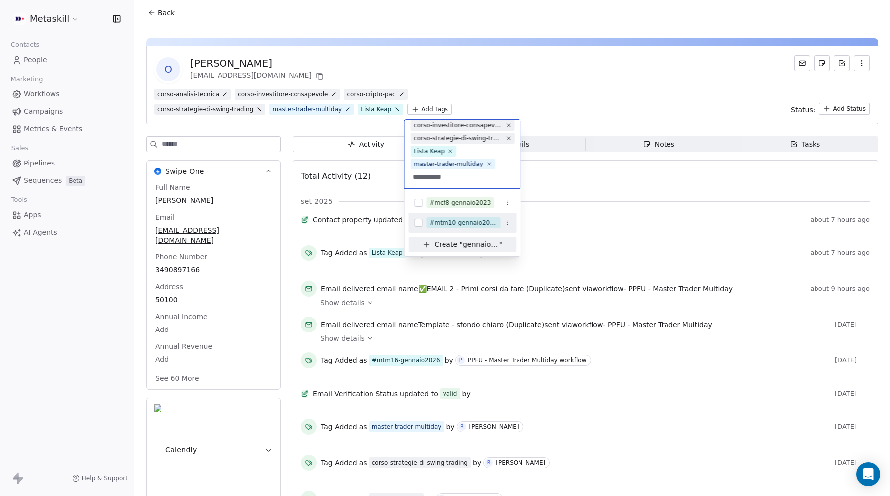
type input "**********"
click at [423, 221] on div "#mtm10-gennaio2023" at bounding box center [463, 223] width 108 height 16
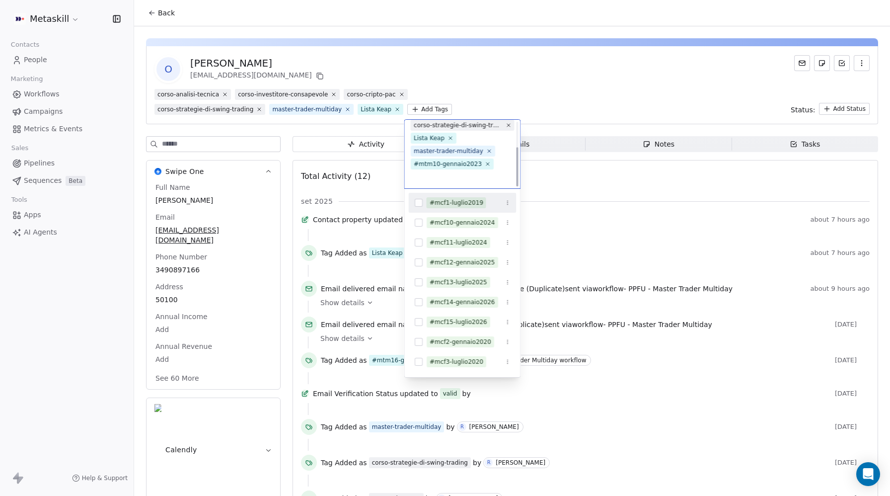
click at [608, 70] on html "Metaskill Contacts People Marketing Workflows Campaigns Metrics & Events Sales …" at bounding box center [445, 248] width 890 height 496
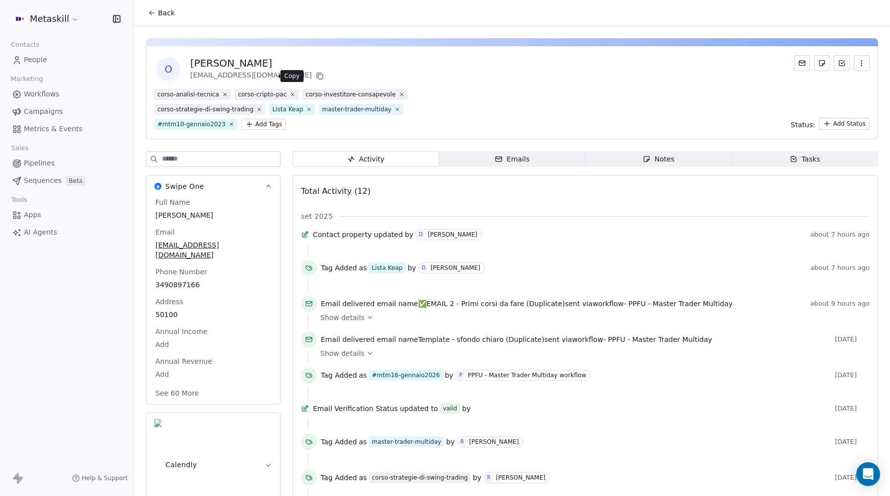
click at [316, 75] on icon at bounding box center [320, 76] width 8 height 8
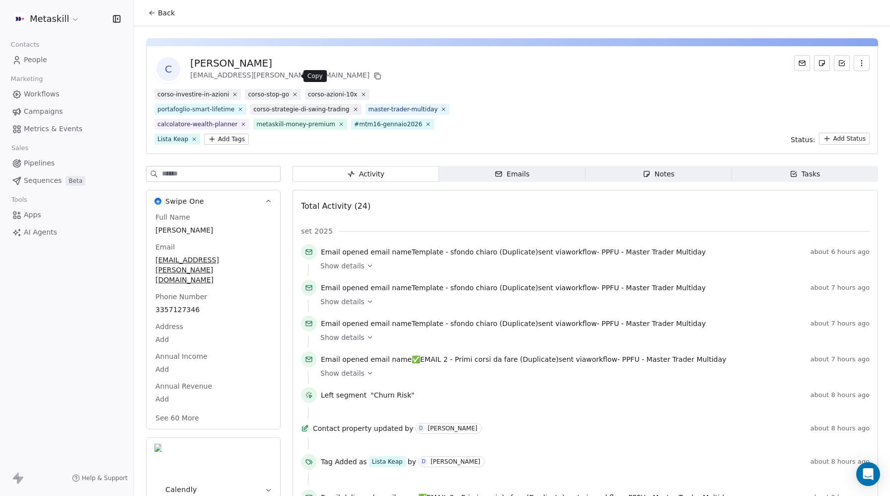
click at [373, 76] on icon at bounding box center [377, 76] width 8 height 8
drag, startPoint x: 267, startPoint y: 71, endPoint x: 188, endPoint y: 63, distance: 78.9
click at [188, 63] on div "C [PERSON_NAME] [EMAIL_ADDRESS][PERSON_NAME][DOMAIN_NAME]" at bounding box center [268, 69] width 229 height 28
copy div "[PERSON_NAME] [EMAIL_ADDRESS][PERSON_NAME][DOMAIN_NAME]"
click at [427, 124] on icon at bounding box center [428, 124] width 3 height 3
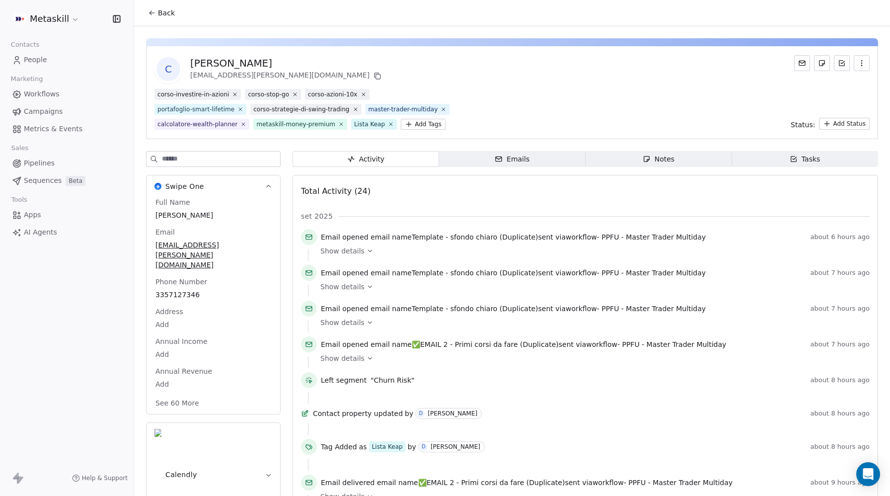
drag, startPoint x: 419, startPoint y: 124, endPoint x: 383, endPoint y: 137, distance: 37.8
click at [419, 124] on html "Metaskill Contacts People Marketing Workflows Campaigns Metrics & Events Sales …" at bounding box center [445, 248] width 890 height 496
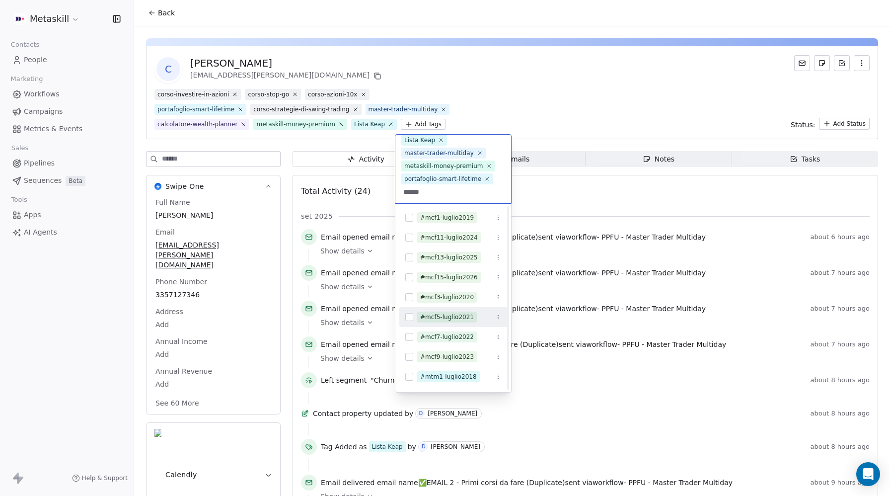
scroll to position [73, 0]
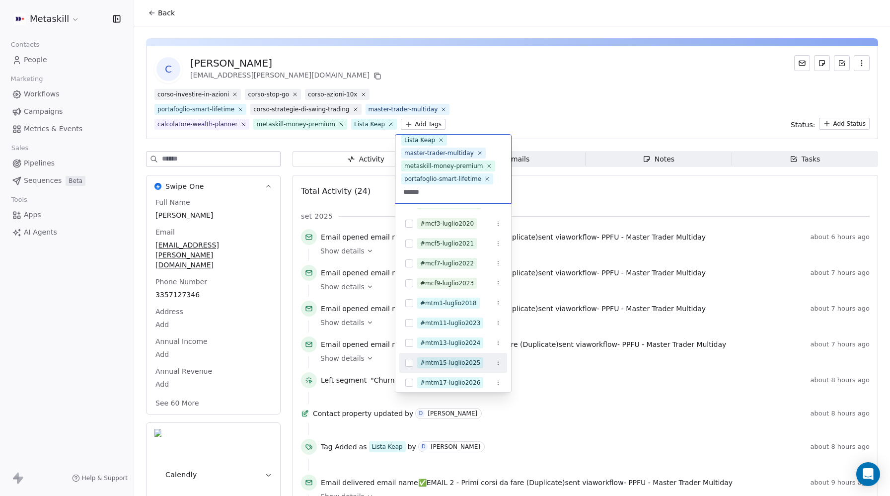
type input "******"
click at [409, 360] on button "Suggestions" at bounding box center [409, 363] width 8 height 8
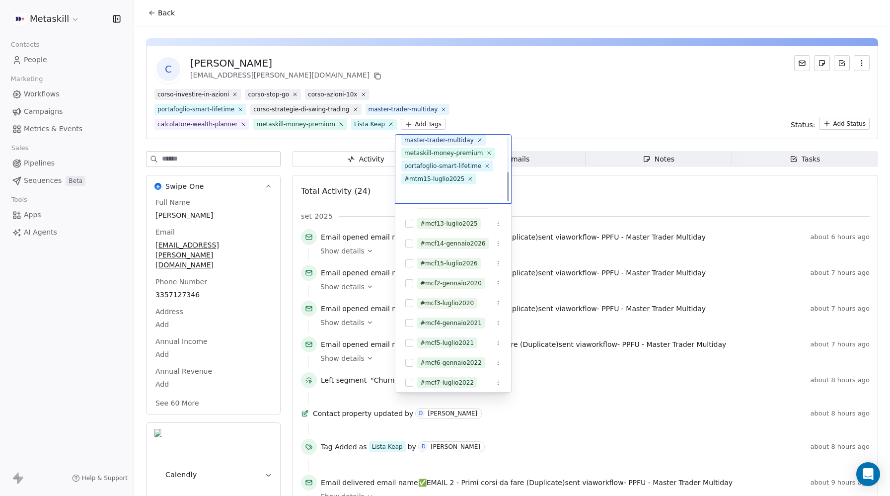
click at [611, 79] on html "Metaskill Contacts People Marketing Workflows Campaigns Metrics & Events Sales …" at bounding box center [445, 248] width 890 height 496
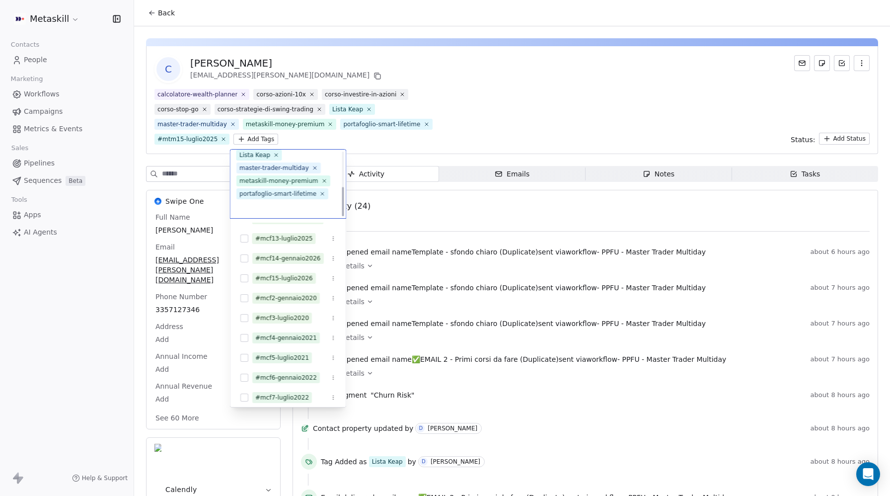
scroll to position [83, 0]
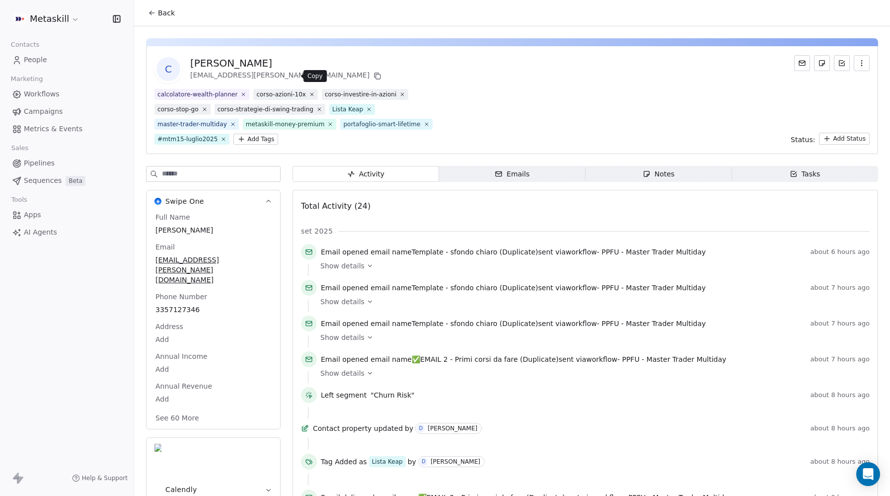
click at [373, 77] on icon at bounding box center [377, 76] width 8 height 8
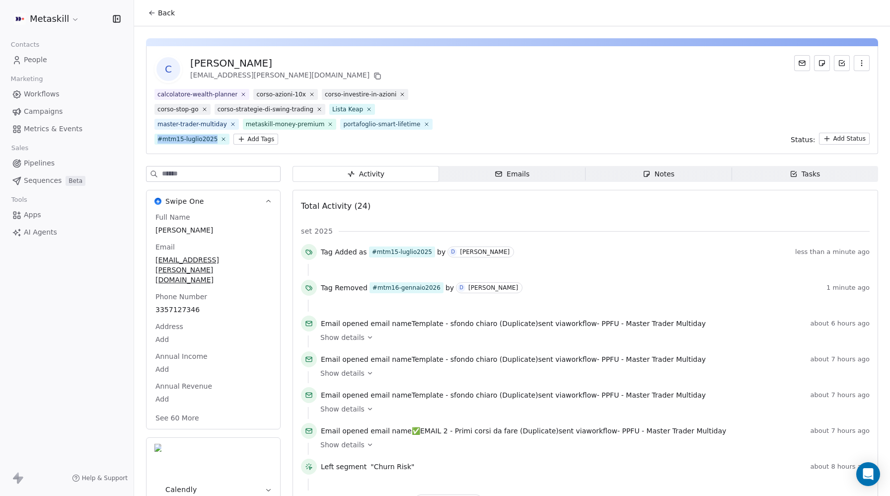
drag, startPoint x: 178, startPoint y: 139, endPoint x: 214, endPoint y: 141, distance: 35.3
click at [214, 141] on div "#mtm15-luglio2025" at bounding box center [187, 139] width 60 height 9
copy div "#mtm15-luglio2025"
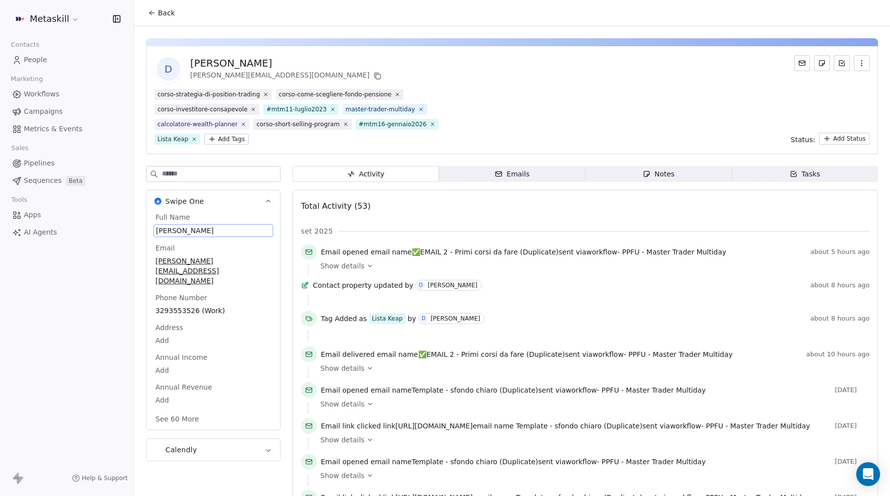
click at [189, 230] on span "[PERSON_NAME]" at bounding box center [213, 230] width 115 height 10
click at [186, 231] on textarea "**********" at bounding box center [213, 239] width 118 height 31
type textarea "**********"
drag, startPoint x: 429, startPoint y: 123, endPoint x: 422, endPoint y: 121, distance: 7.2
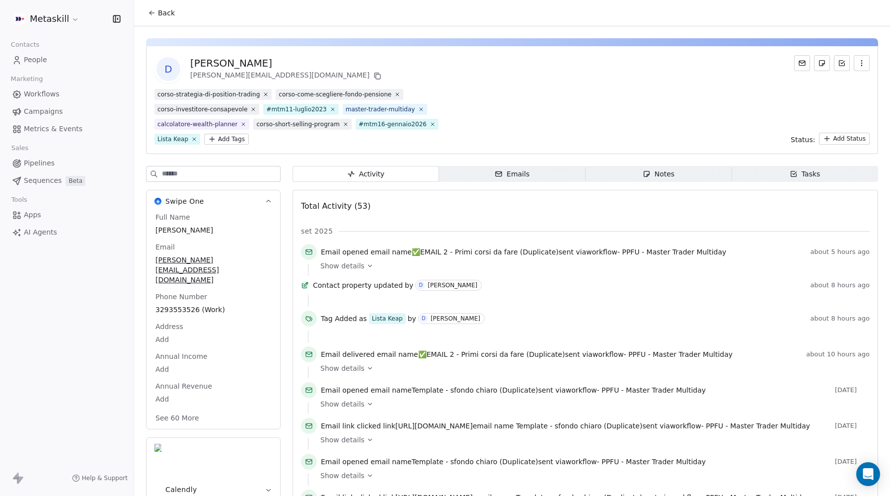
click at [430, 123] on icon at bounding box center [433, 124] width 6 height 6
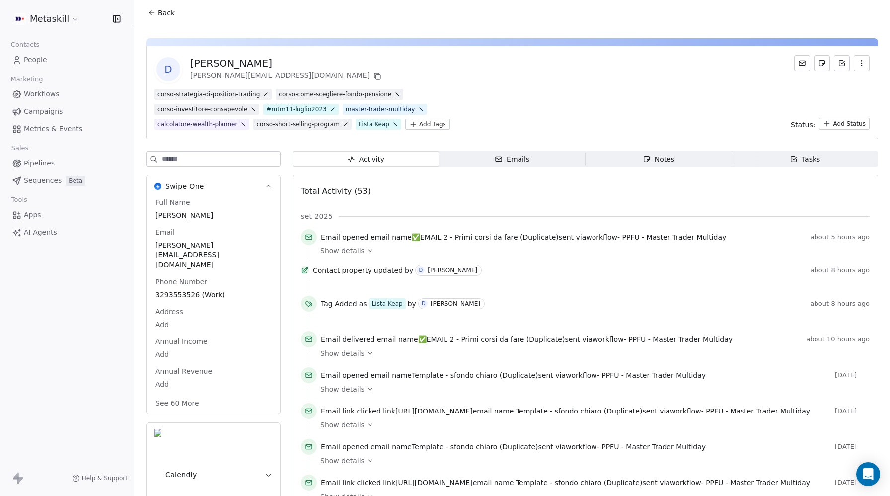
drag, startPoint x: 287, startPoint y: 73, endPoint x: 218, endPoint y: 64, distance: 69.2
click at [240, 67] on div "[PERSON_NAME] [EMAIL_ADDRESS][PERSON_NAME][DOMAIN_NAME]" at bounding box center [286, 69] width 193 height 26
drag, startPoint x: 188, startPoint y: 62, endPoint x: 285, endPoint y: 75, distance: 98.2
click at [283, 76] on div "D [PERSON_NAME] [EMAIL_ADDRESS][PERSON_NAME][DOMAIN_NAME]" at bounding box center [268, 69] width 229 height 28
copy div "[PERSON_NAME] [EMAIL_ADDRESS][PERSON_NAME][DOMAIN_NAME]"
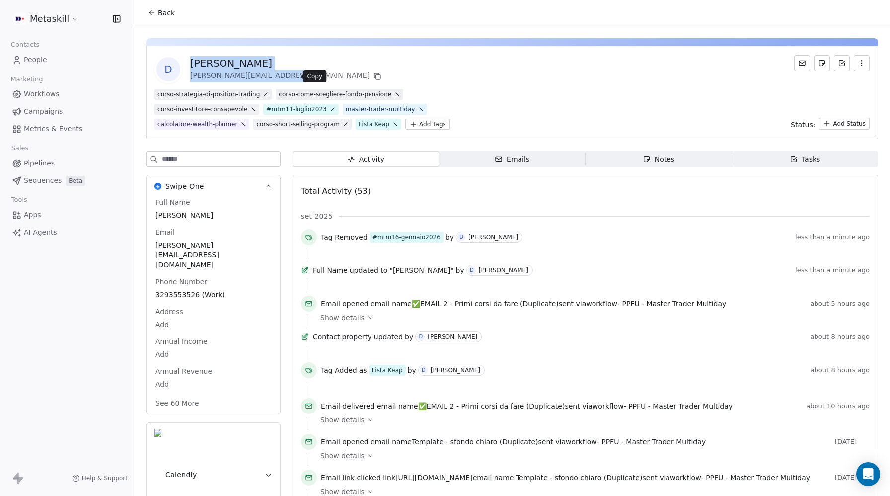
click at [376, 74] on icon at bounding box center [378, 76] width 4 height 4
click at [373, 75] on icon at bounding box center [377, 76] width 8 height 8
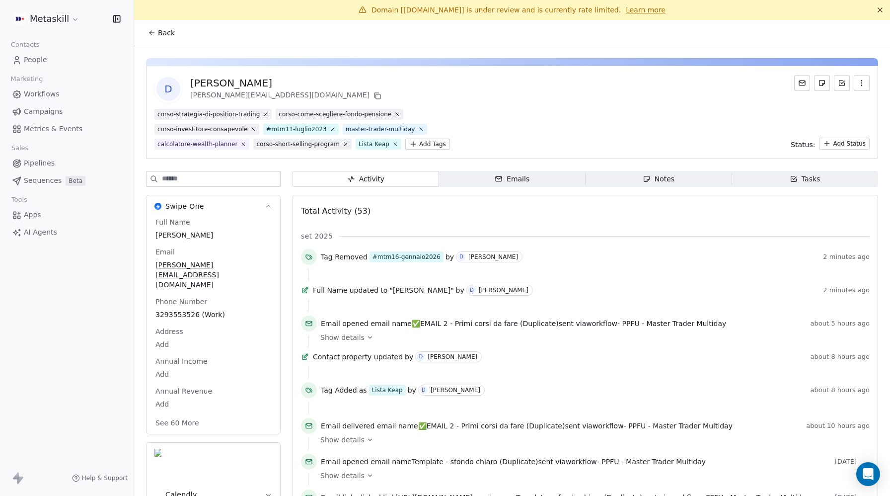
click at [488, 123] on div "corso-strategia-di-position-trading corso-come-scegliere-fondo-pensione corso-i…" at bounding box center [511, 129] width 715 height 41
click at [40, 94] on span "Workflows" at bounding box center [42, 94] width 36 height 10
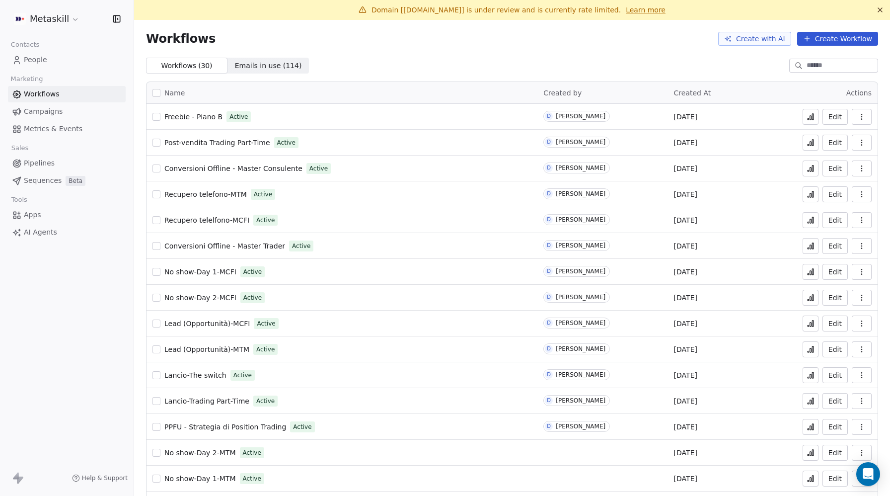
click at [36, 108] on span "Campaigns" at bounding box center [43, 111] width 39 height 10
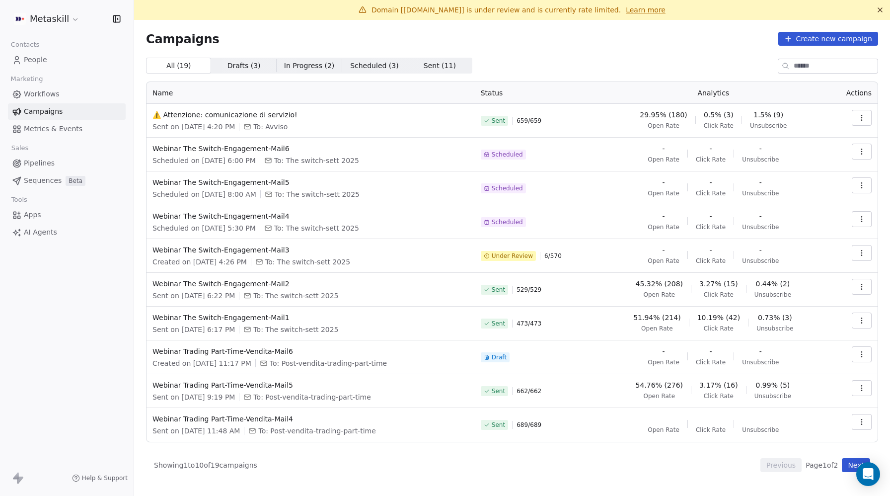
click at [45, 58] on span "People" at bounding box center [35, 60] width 23 height 10
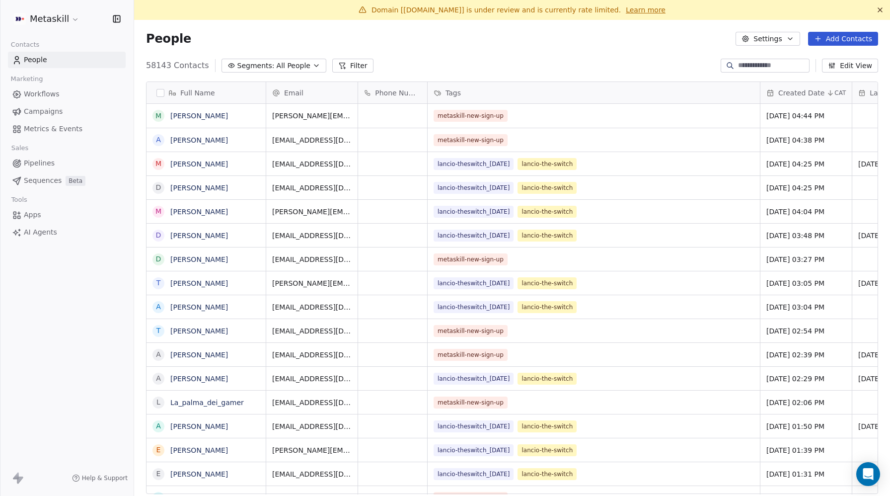
scroll to position [436, 756]
click at [35, 111] on span "Campaigns" at bounding box center [43, 111] width 39 height 10
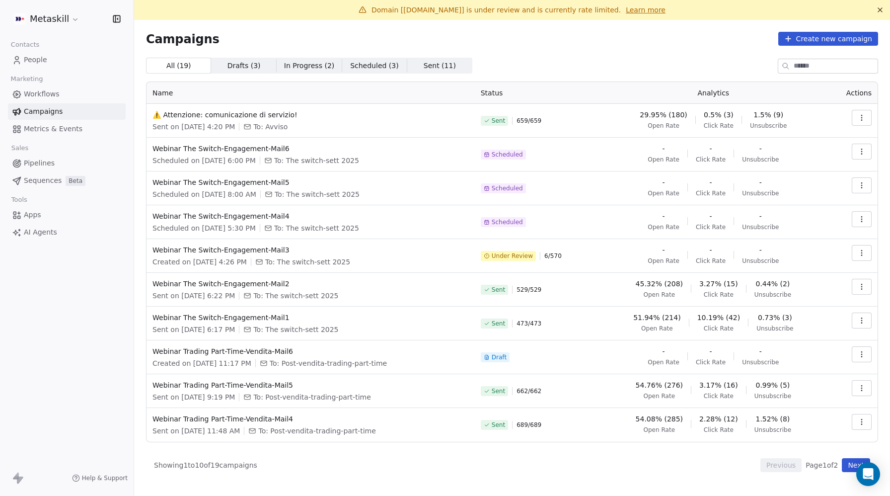
click at [46, 60] on span "People" at bounding box center [35, 60] width 23 height 10
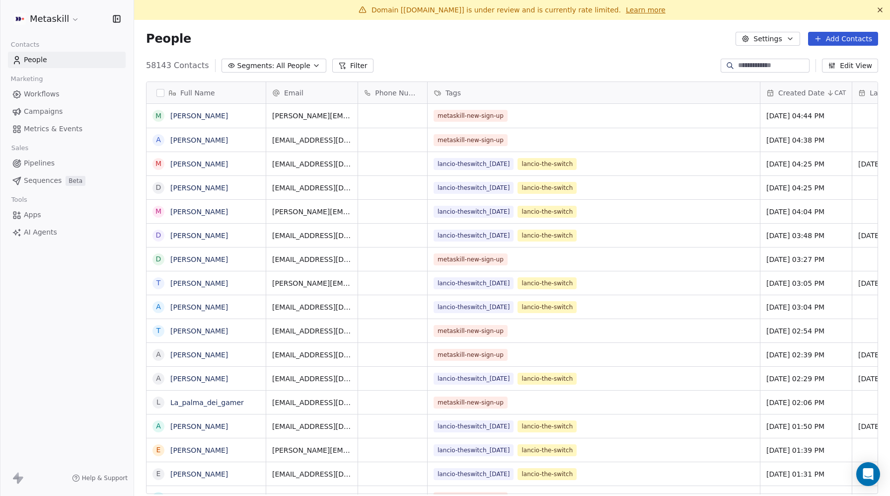
scroll to position [436, 756]
click at [346, 68] on button "Filter" at bounding box center [352, 66] width 41 height 14
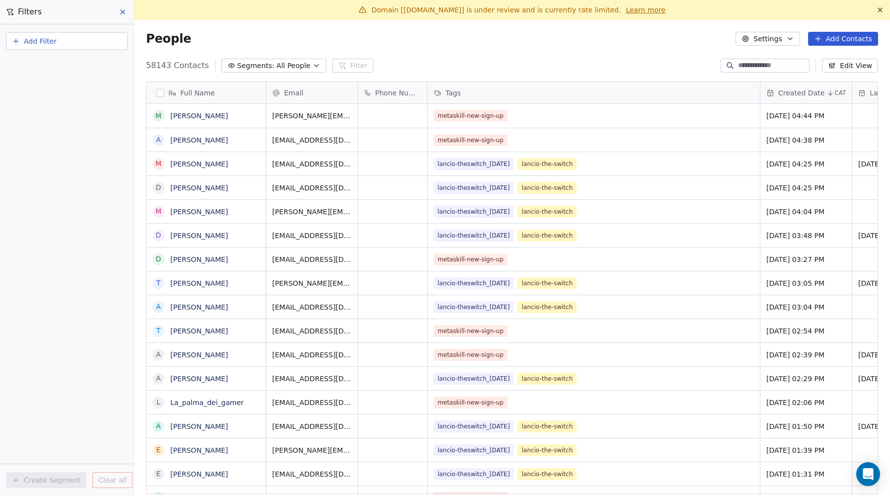
click at [47, 44] on span "Add Filter" at bounding box center [40, 41] width 33 height 10
click at [53, 66] on span "Contact properties" at bounding box center [48, 65] width 65 height 10
type input "*****"
drag, startPoint x: 64, startPoint y: 148, endPoint x: 66, endPoint y: 137, distance: 11.6
click at [64, 148] on span "Email Marketing Consent" at bounding box center [59, 148] width 87 height 10
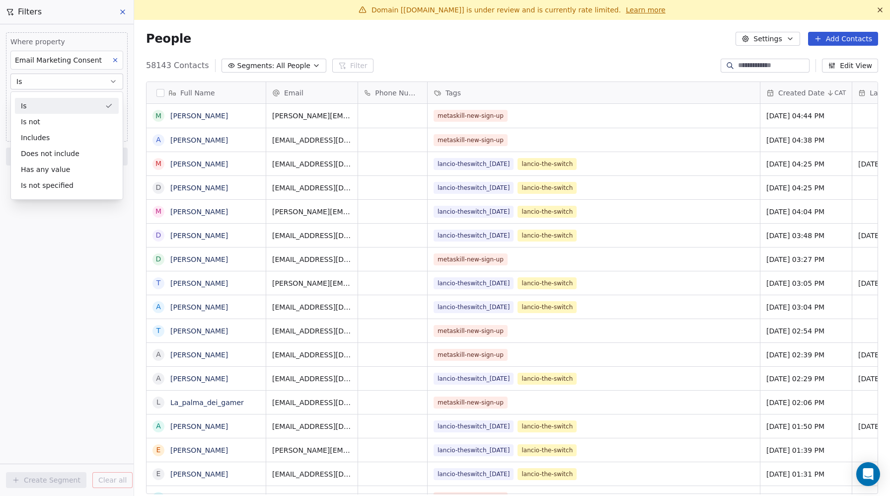
drag, startPoint x: 35, startPoint y: 104, endPoint x: 37, endPoint y: 110, distance: 6.3
click at [34, 104] on div "Is" at bounding box center [67, 106] width 104 height 16
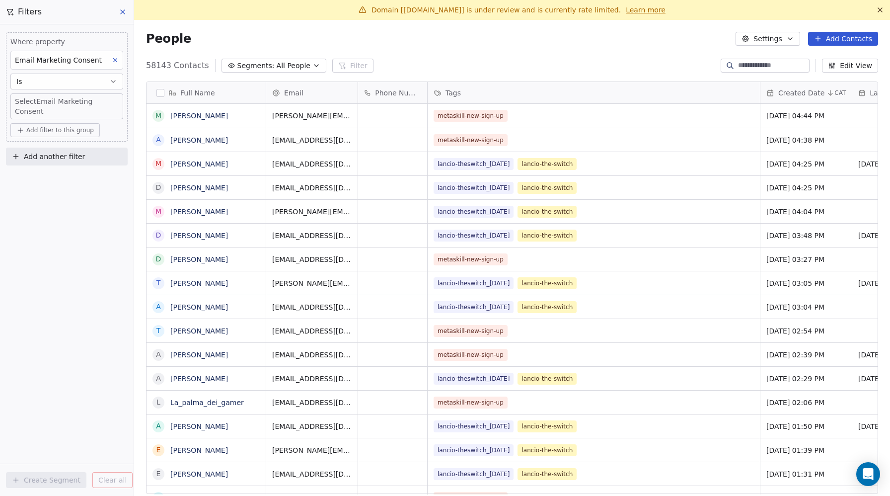
click at [37, 105] on body "Metaskill Contacts People Marketing Workflows Campaigns Metrics & Events Sales …" at bounding box center [445, 248] width 890 height 496
click at [54, 151] on div "Unsubscribed" at bounding box center [47, 154] width 41 height 9
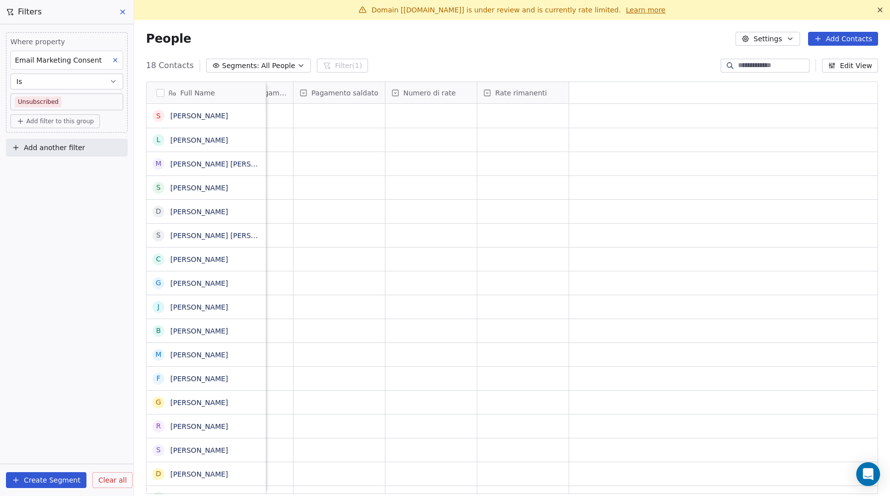
scroll to position [0, 0]
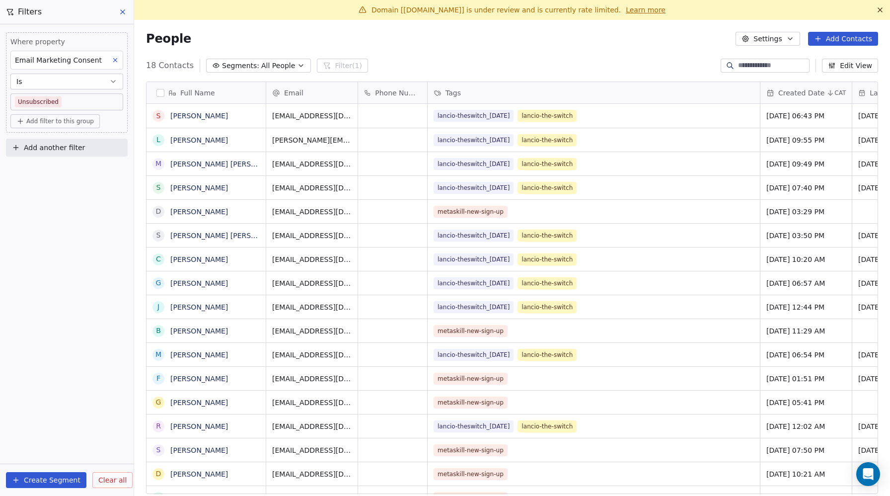
click at [160, 91] on button "button" at bounding box center [160, 93] width 8 height 8
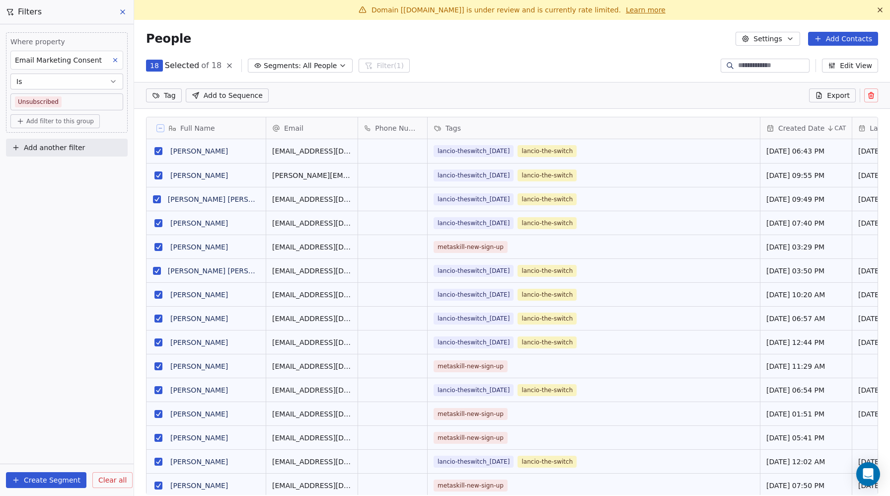
click at [159, 152] on button "grid" at bounding box center [158, 151] width 8 height 8
click at [158, 176] on button "grid" at bounding box center [158, 175] width 8 height 8
click at [156, 200] on button "grid" at bounding box center [157, 199] width 8 height 8
click at [157, 219] on button "grid" at bounding box center [158, 223] width 8 height 8
click at [158, 272] on button "grid" at bounding box center [157, 271] width 8 height 8
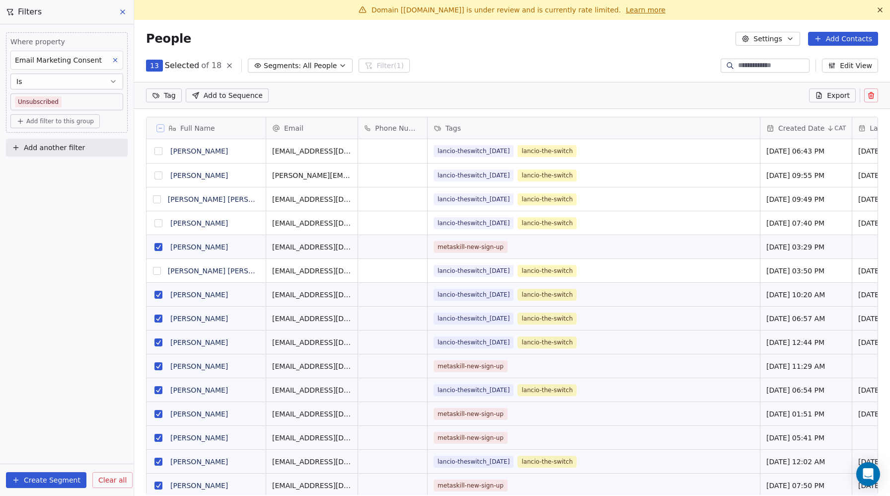
click at [155, 292] on button "grid" at bounding box center [158, 294] width 8 height 8
drag, startPoint x: 155, startPoint y: 316, endPoint x: 152, endPoint y: 338, distance: 22.1
click at [155, 316] on button "grid" at bounding box center [158, 318] width 8 height 8
click at [156, 343] on button "grid" at bounding box center [158, 342] width 8 height 8
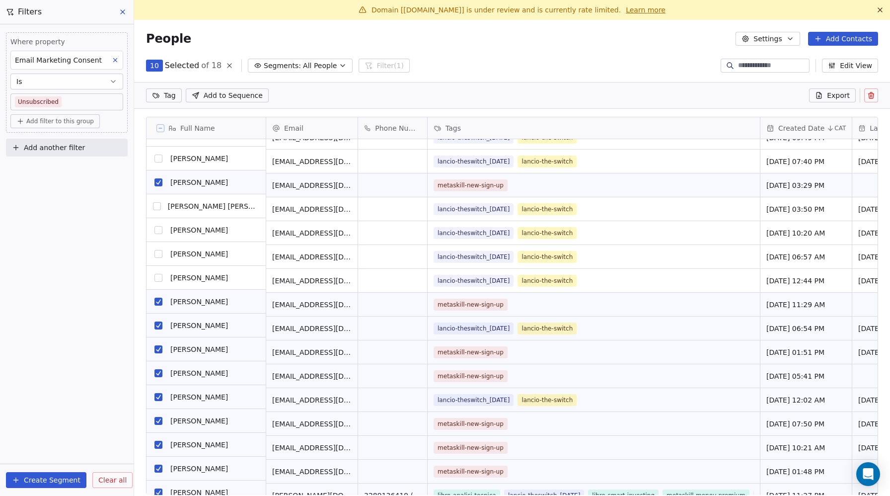
scroll to position [65, 0]
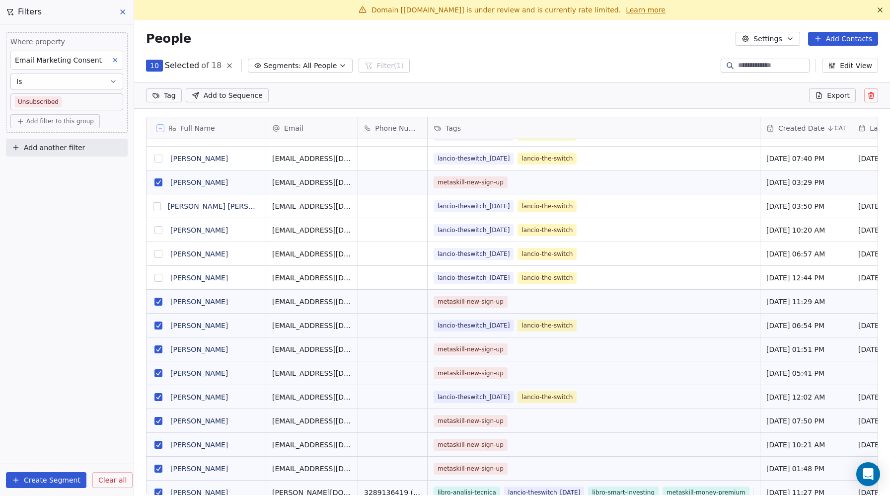
click at [157, 325] on button "grid" at bounding box center [158, 325] width 8 height 8
click at [158, 398] on button "grid" at bounding box center [158, 397] width 8 height 8
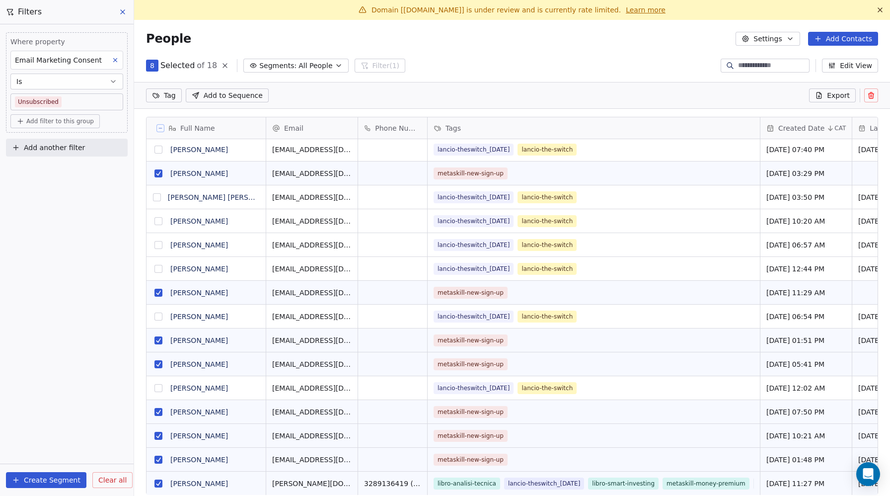
scroll to position [20, 0]
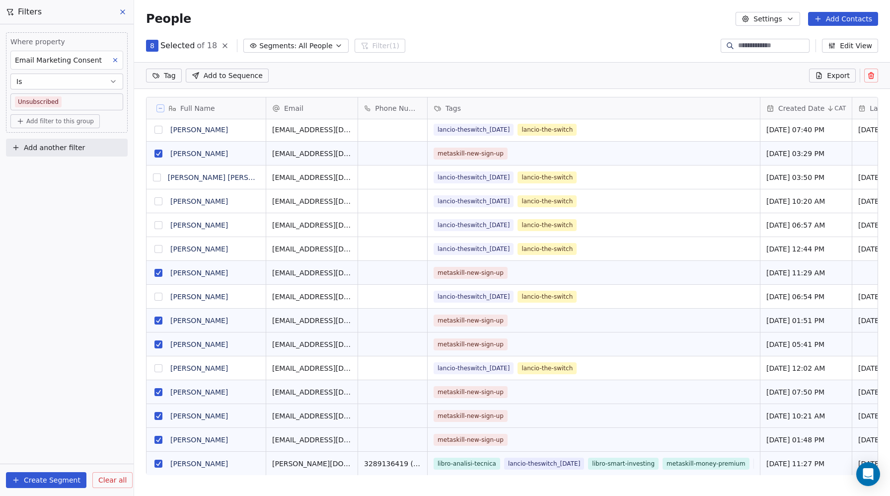
click at [156, 460] on button "grid" at bounding box center [158, 463] width 8 height 8
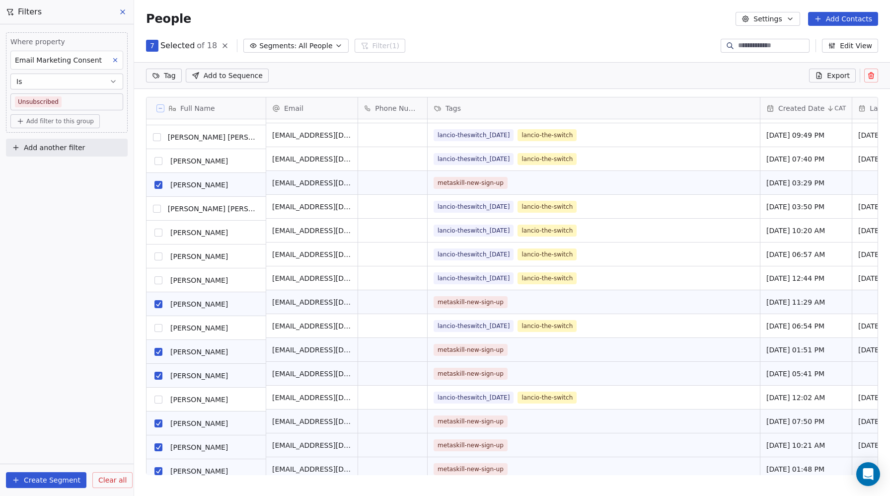
scroll to position [39, 0]
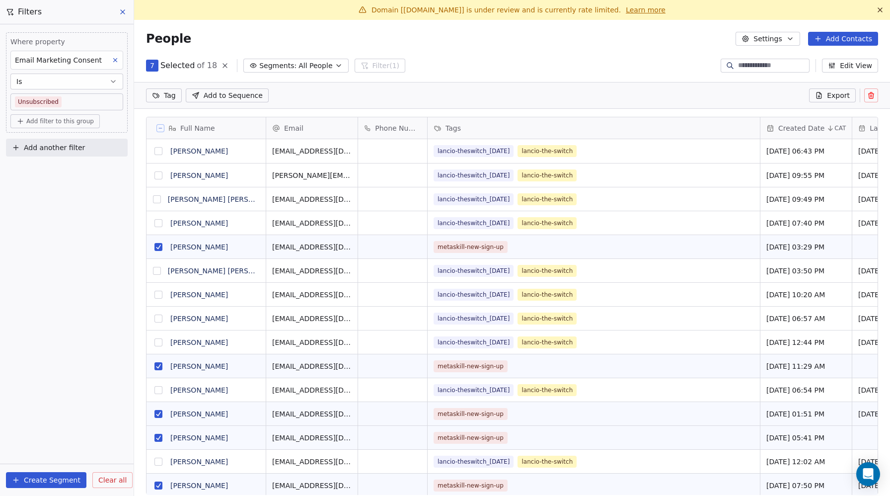
click at [869, 95] on icon at bounding box center [871, 95] width 8 height 8
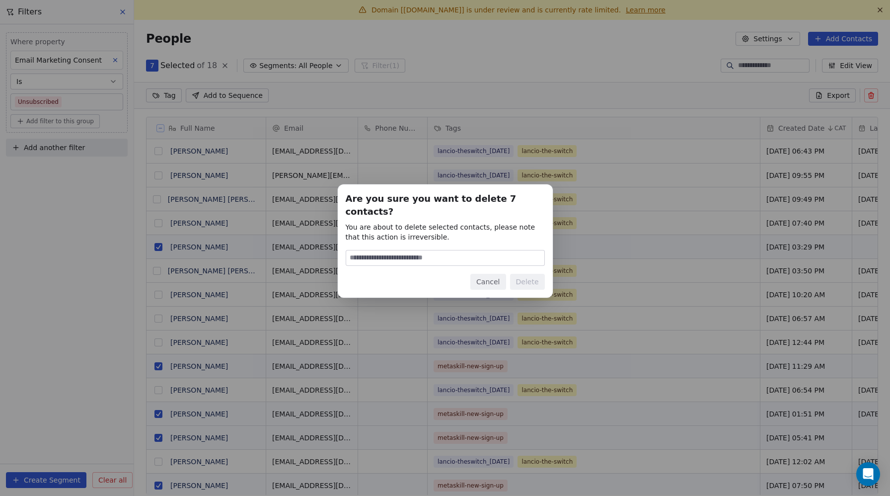
click at [418, 250] on input at bounding box center [445, 257] width 198 height 15
type input "******"
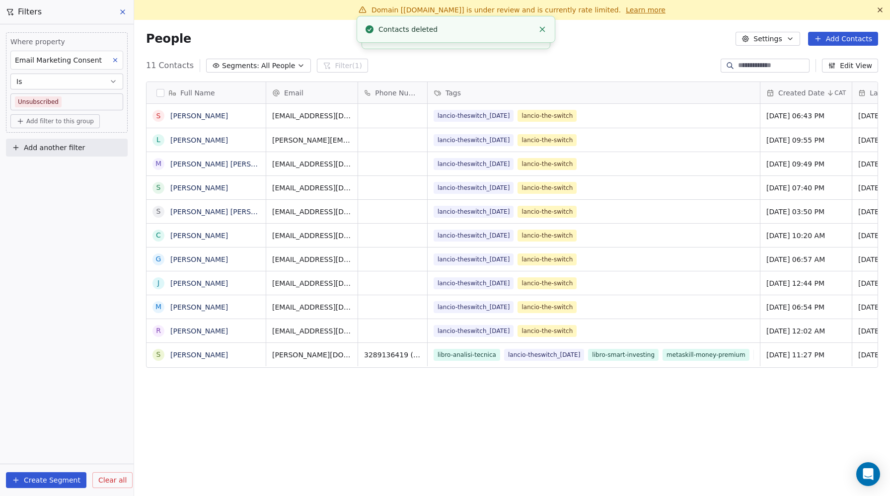
click at [648, 61] on div "11 Contacts Segments: All People Filter (1) Edit View" at bounding box center [512, 66] width 756 height 16
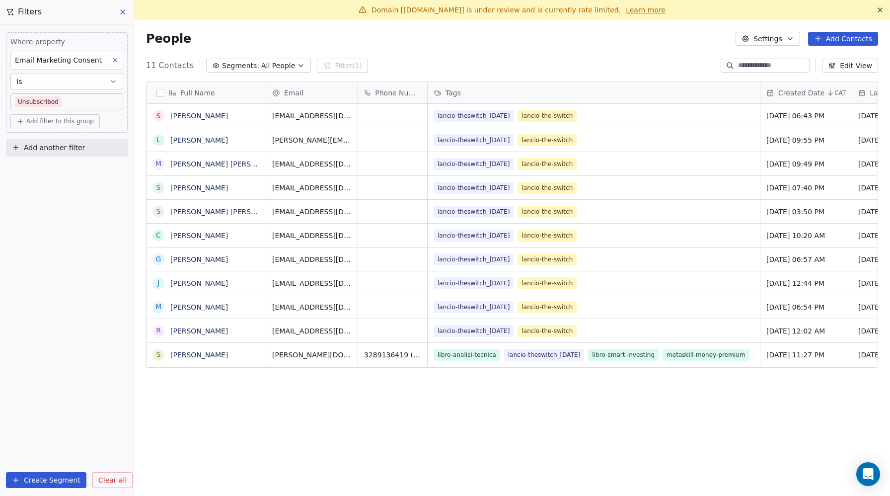
click at [452, 62] on div "11 Contacts Segments: All People Filter (1) Edit View" at bounding box center [512, 66] width 756 height 16
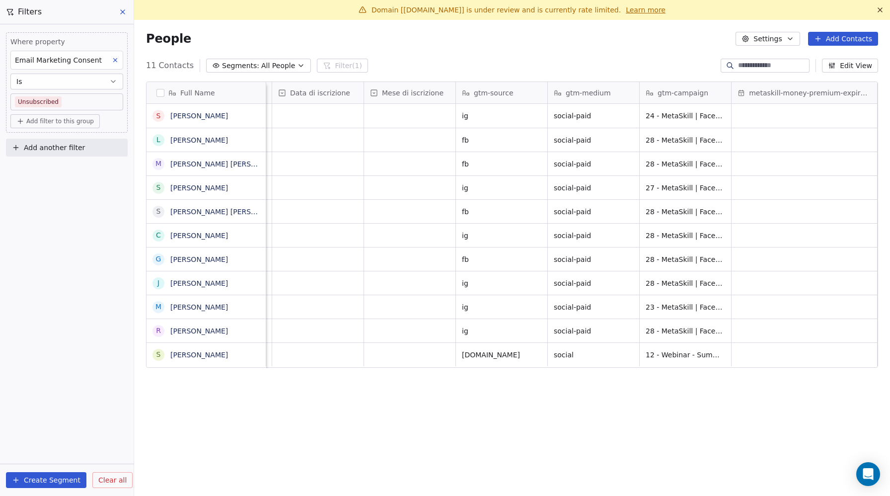
scroll to position [0, 1247]
click at [534, 92] on div "Full Name S [PERSON_NAME] Arisci L [PERSON_NAME] Tifanel M [PERSON_NAME] [PERSO…" at bounding box center [511, 225] width 731 height 286
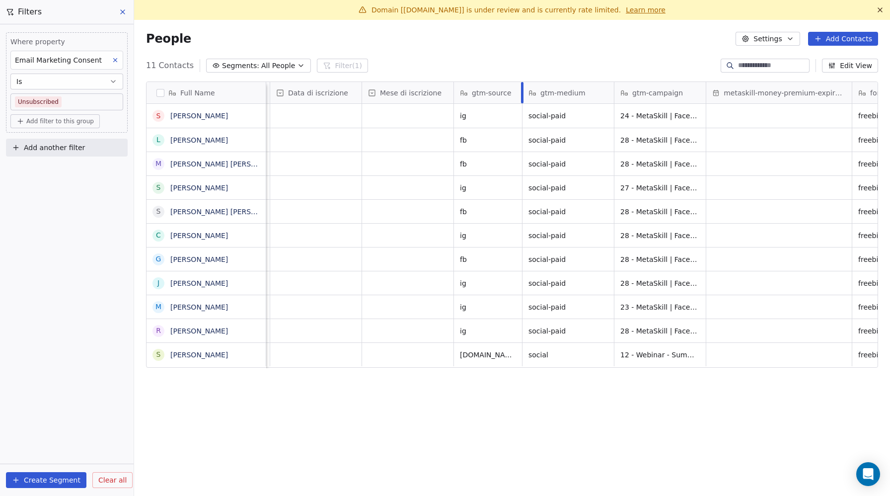
drag, startPoint x: 545, startPoint y: 92, endPoint x: 521, endPoint y: 93, distance: 23.4
click at [521, 93] on div at bounding box center [522, 92] width 2 height 21
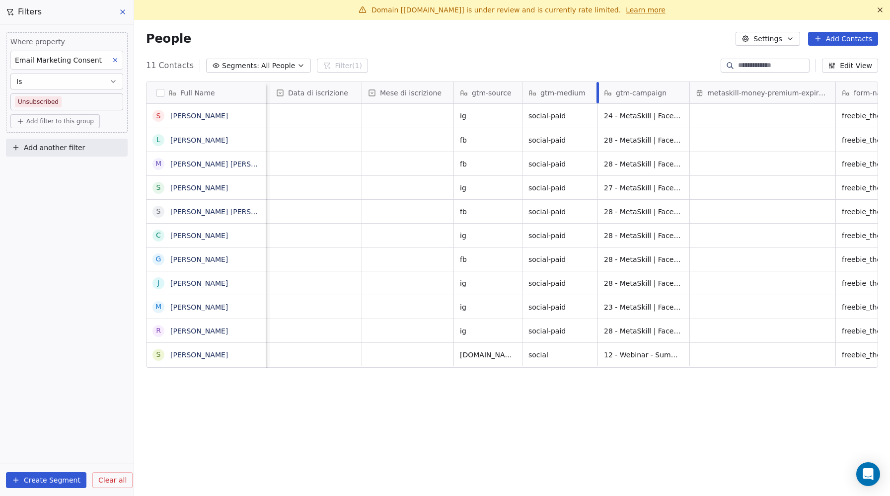
drag, startPoint x: 613, startPoint y: 89, endPoint x: 597, endPoint y: 90, distance: 15.4
click at [596, 90] on div at bounding box center [597, 92] width 2 height 21
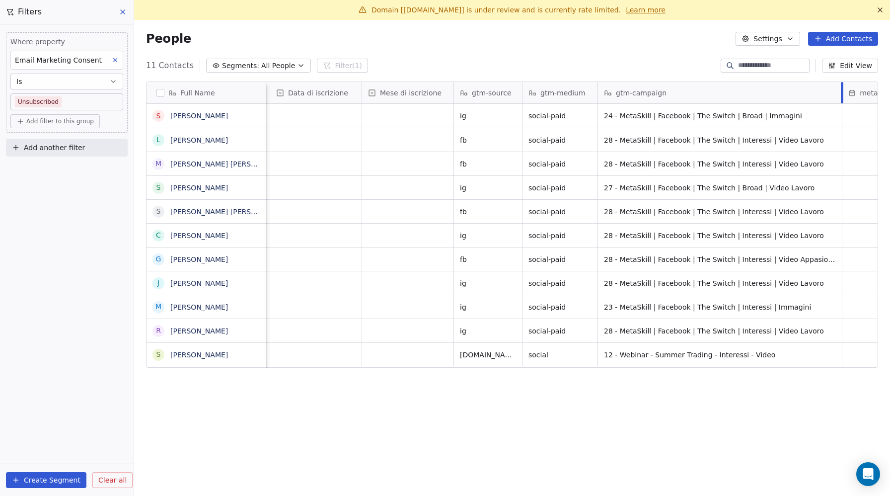
drag, startPoint x: 689, startPoint y: 90, endPoint x: 841, endPoint y: 92, distance: 152.5
click at [841, 92] on div at bounding box center [842, 92] width 2 height 21
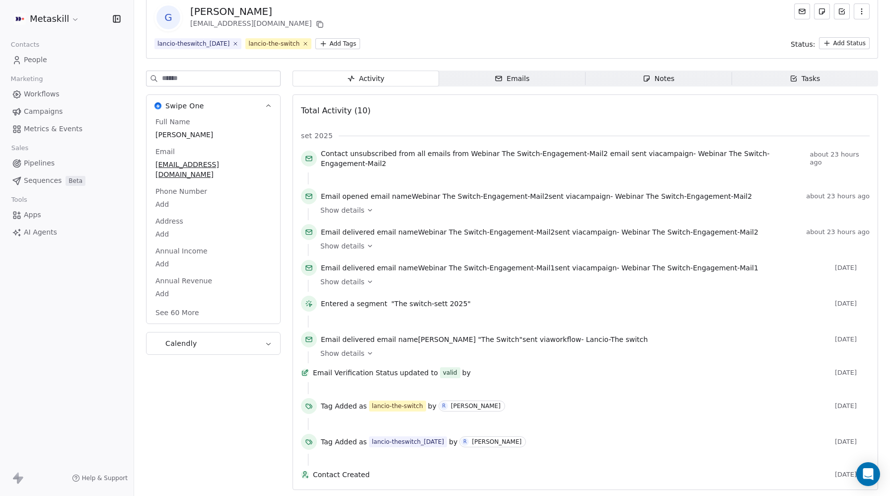
scroll to position [82, 0]
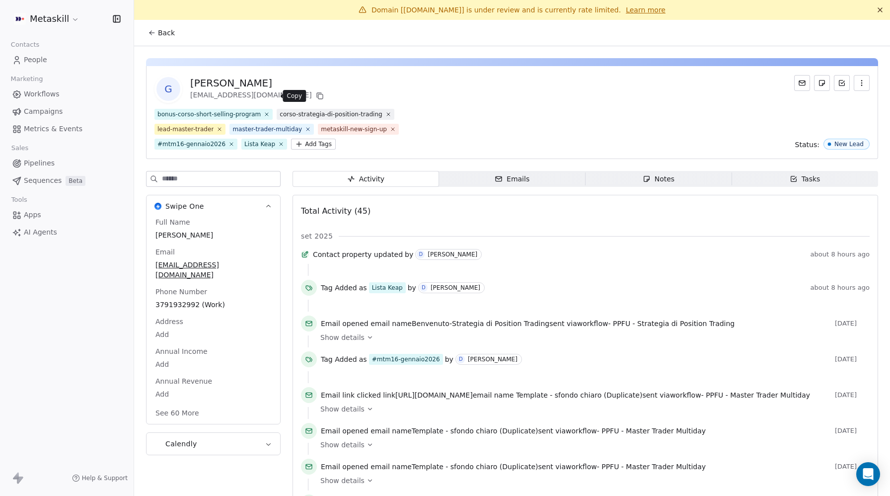
click at [316, 95] on icon at bounding box center [320, 96] width 8 height 8
click at [175, 233] on span "[PERSON_NAME]" at bounding box center [213, 235] width 115 height 10
click at [162, 238] on textarea "**********" at bounding box center [213, 244] width 118 height 31
type textarea "**********"
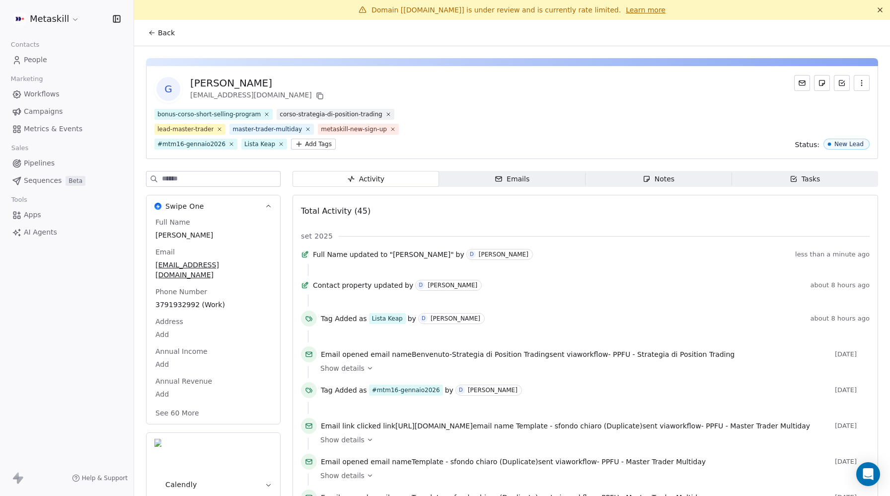
click at [40, 62] on span "People" at bounding box center [35, 60] width 23 height 10
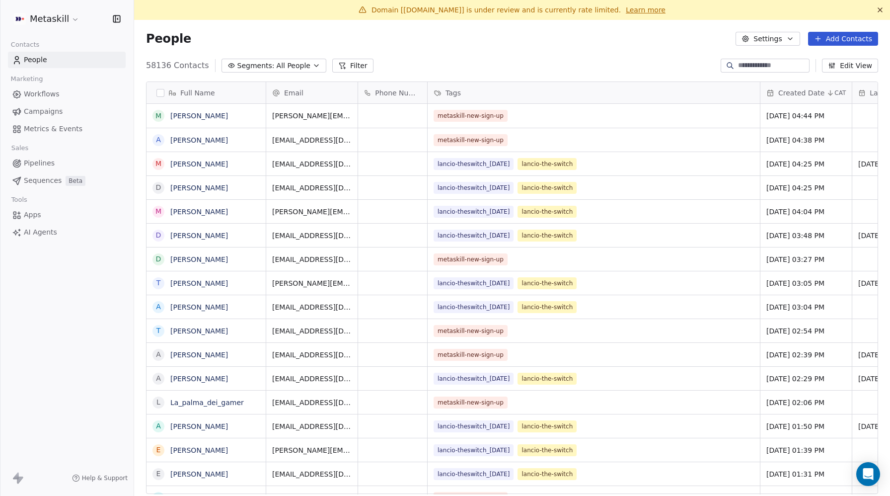
scroll to position [436, 756]
click at [741, 61] on input at bounding box center [773, 66] width 70 height 10
paste input "**********"
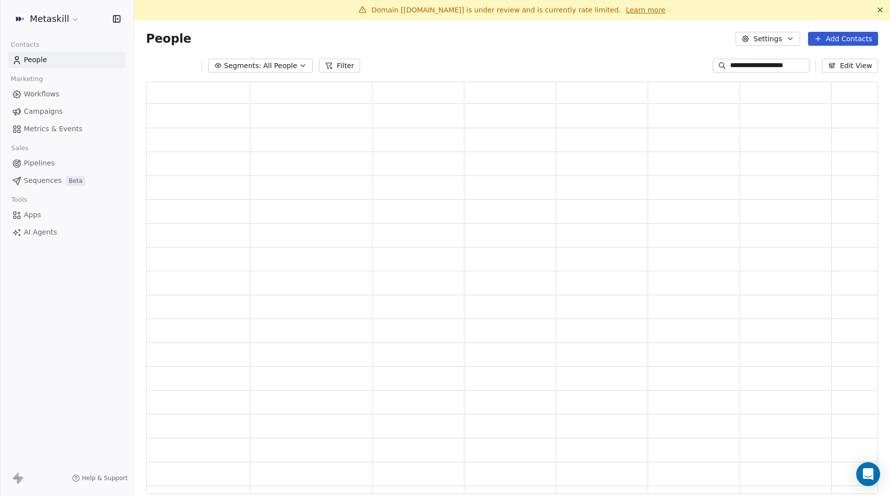
type input "**********"
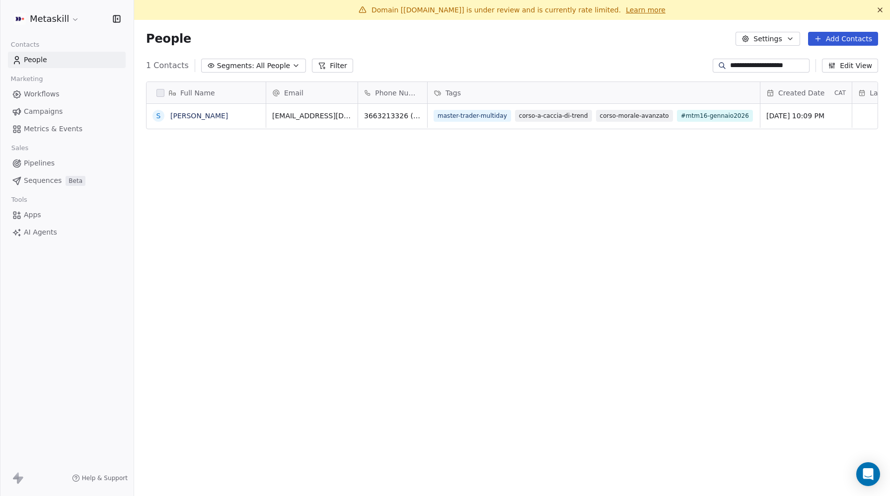
scroll to position [436, 756]
click at [202, 117] on link "[PERSON_NAME]" at bounding box center [199, 116] width 58 height 8
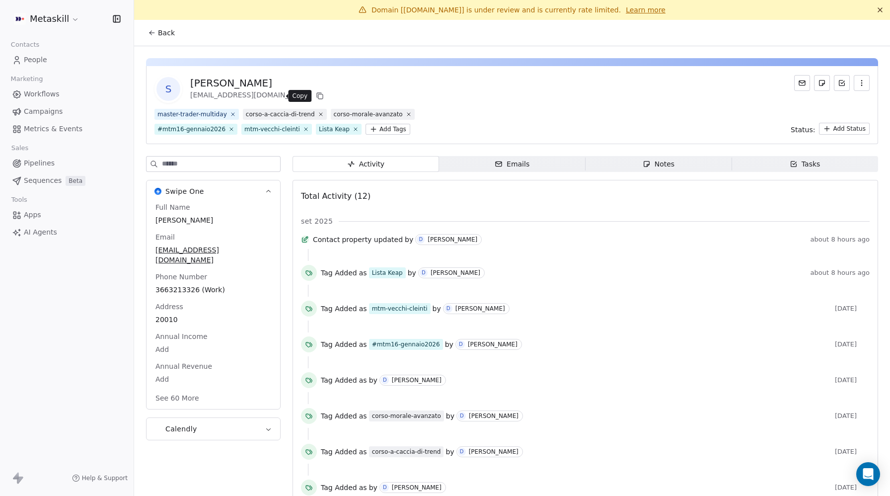
click at [317, 93] on icon at bounding box center [319, 95] width 4 height 4
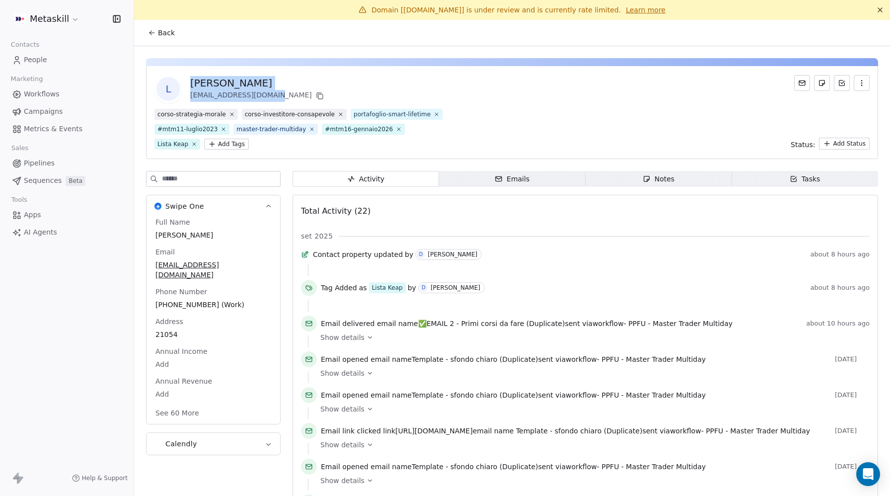
drag, startPoint x: 262, startPoint y: 93, endPoint x: 189, endPoint y: 81, distance: 74.0
click at [189, 81] on div "L Luigi Rizzello lui.rizzello@gmail.com" at bounding box center [239, 89] width 171 height 28
copy div "Luigi Rizzello lui.rizzello@gmail.com"
click at [317, 93] on icon at bounding box center [319, 95] width 4 height 4
click at [396, 128] on icon at bounding box center [399, 129] width 6 height 6
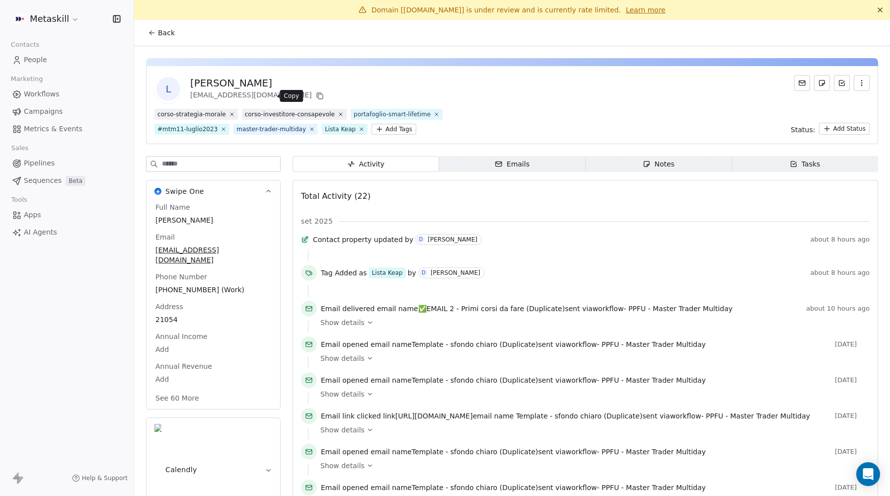
click at [316, 95] on icon at bounding box center [320, 96] width 8 height 8
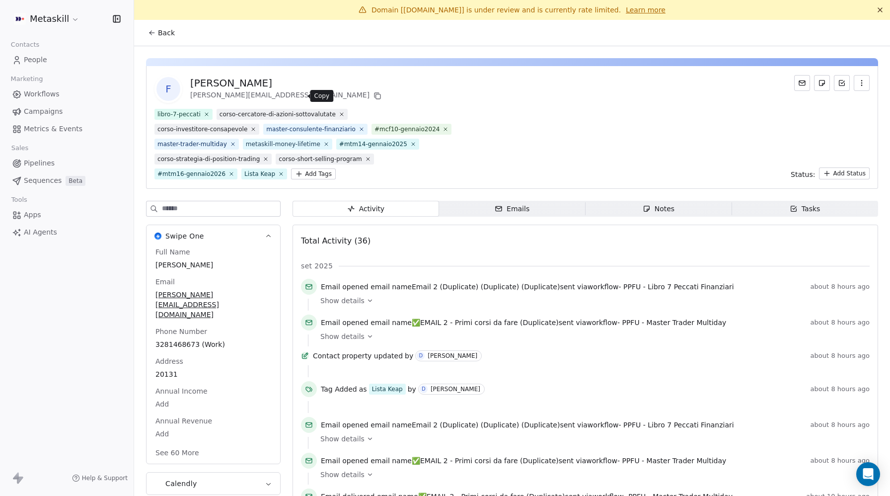
click at [373, 97] on icon at bounding box center [377, 96] width 8 height 8
drag, startPoint x: 193, startPoint y: 83, endPoint x: 291, endPoint y: 95, distance: 99.5
click at [291, 95] on div "[PERSON_NAME] [PERSON_NAME][EMAIL_ADDRESS][DOMAIN_NAME]" at bounding box center [286, 89] width 193 height 26
copy div "[PERSON_NAME] [PERSON_NAME][EMAIL_ADDRESS][DOMAIN_NAME]"
click at [228, 172] on icon at bounding box center [231, 173] width 6 height 6
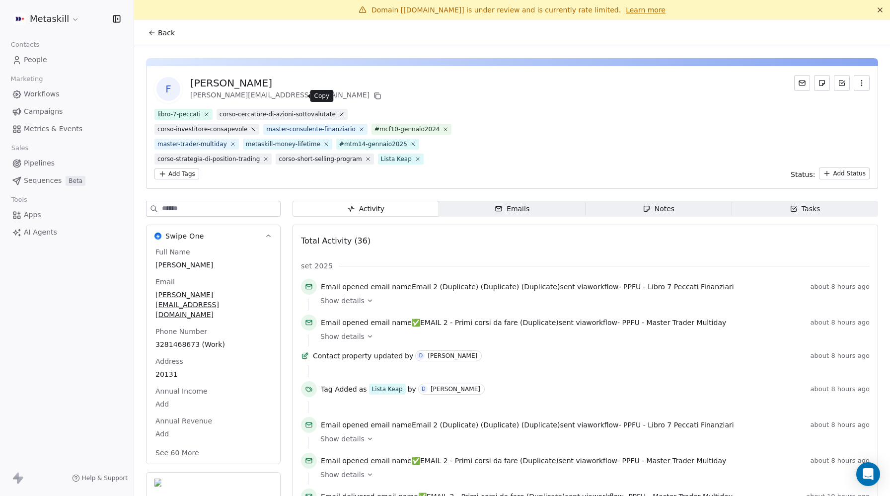
click at [376, 94] on icon at bounding box center [378, 96] width 4 height 4
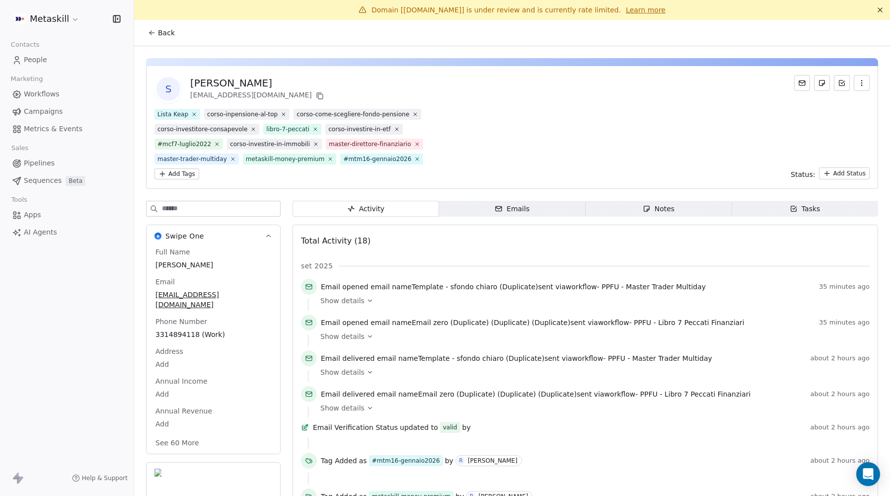
scroll to position [0, 0]
drag, startPoint x: 278, startPoint y: 94, endPoint x: 339, endPoint y: 82, distance: 62.3
click at [316, 94] on icon at bounding box center [320, 95] width 8 height 8
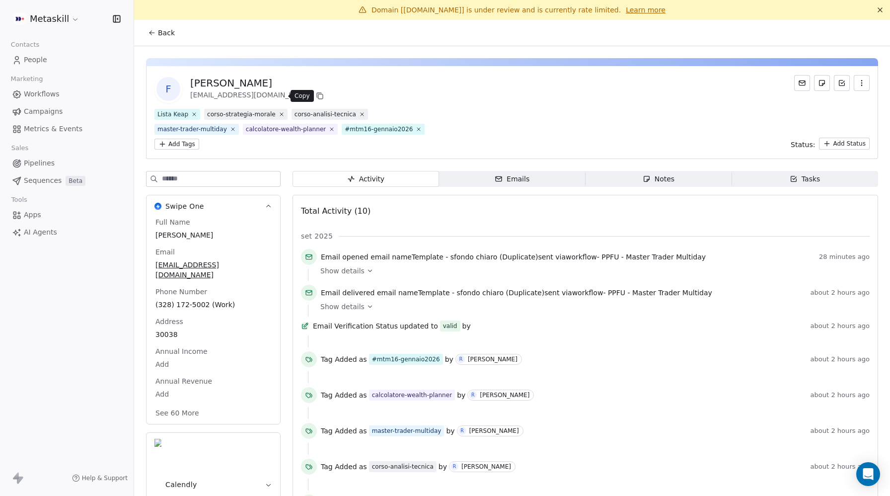
click at [316, 95] on icon at bounding box center [320, 96] width 8 height 8
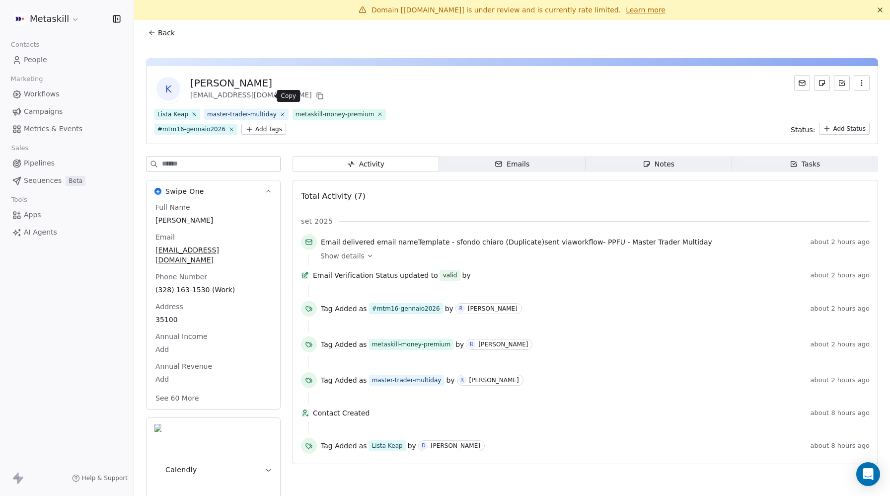
click at [316, 96] on icon at bounding box center [320, 96] width 8 height 8
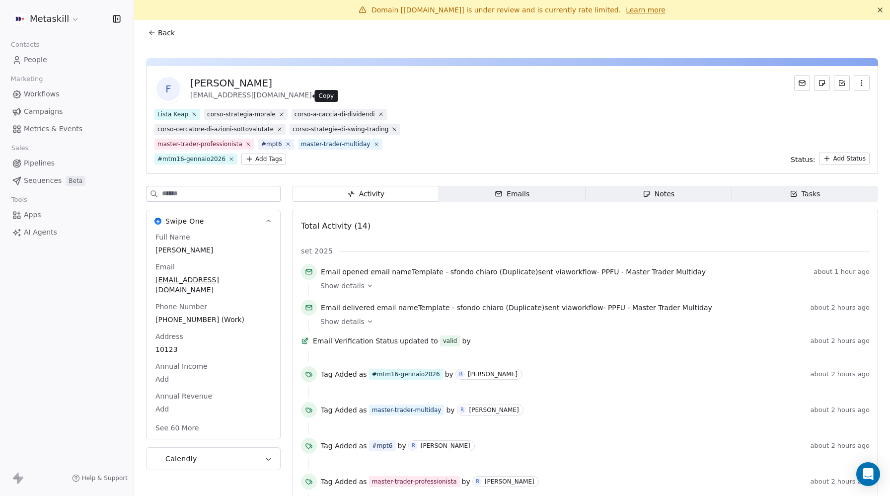
click at [316, 95] on icon at bounding box center [320, 96] width 8 height 8
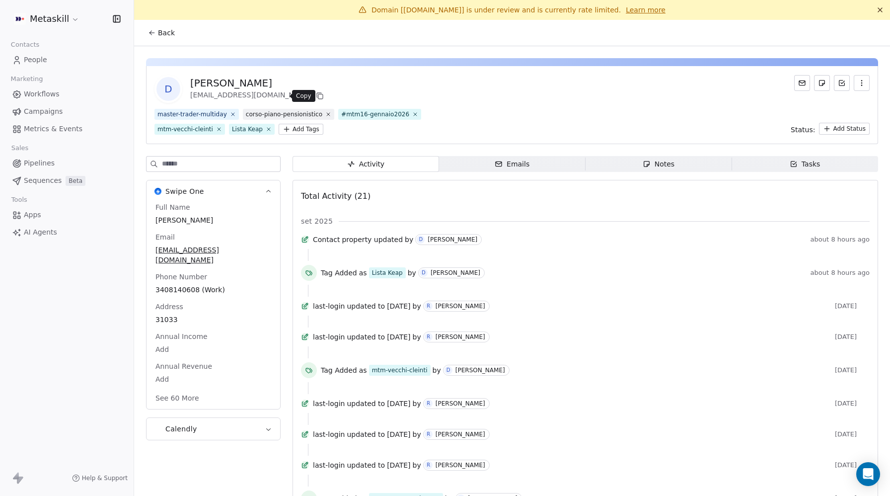
click at [318, 94] on icon at bounding box center [320, 96] width 4 height 4
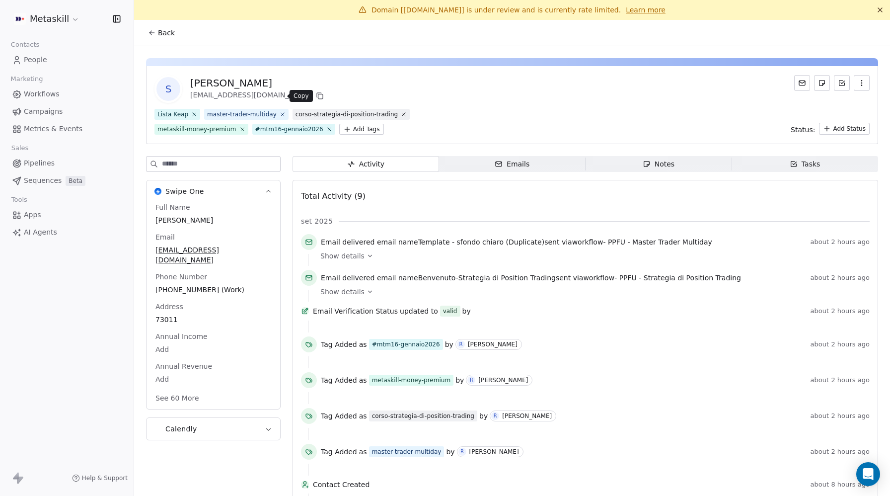
click at [317, 94] on icon at bounding box center [319, 95] width 4 height 4
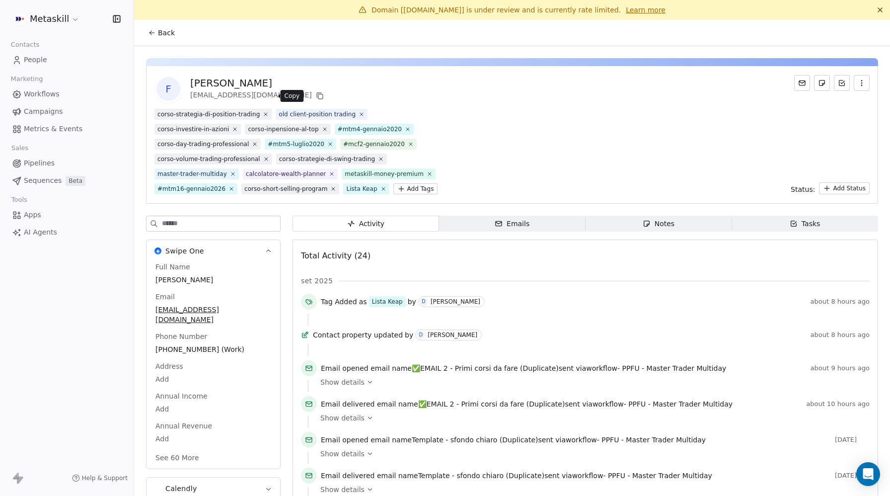
click at [318, 98] on icon at bounding box center [320, 96] width 4 height 4
click at [316, 98] on icon at bounding box center [320, 96] width 8 height 8
click at [327, 143] on icon at bounding box center [330, 144] width 6 height 6
click at [406, 128] on icon at bounding box center [407, 129] width 6 height 6
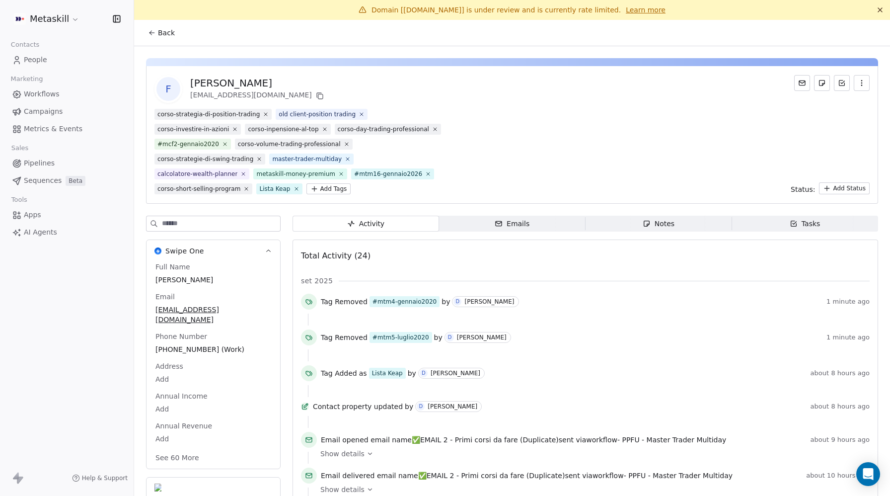
click at [233, 189] on html "Metaskill Contacts People Marketing Workflows Campaigns Metrics & Events Sales …" at bounding box center [445, 248] width 890 height 496
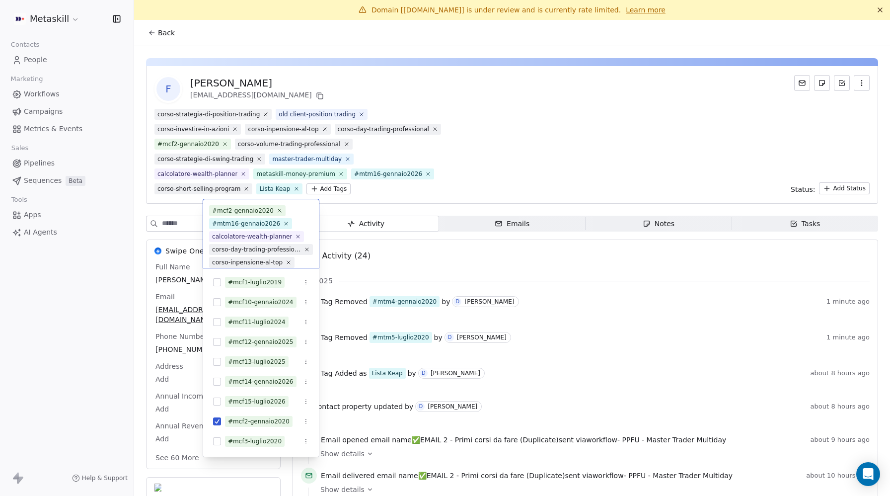
scroll to position [135, 0]
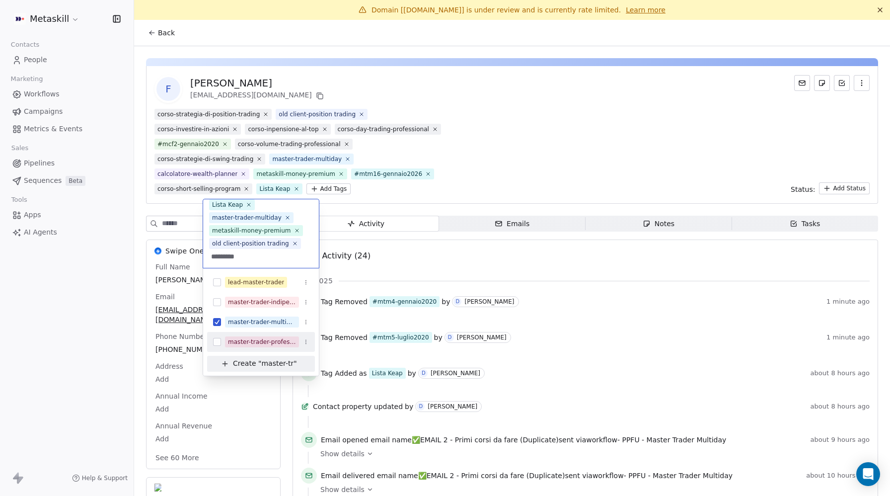
type input "*********"
click at [217, 341] on button "Suggestions" at bounding box center [217, 342] width 8 height 8
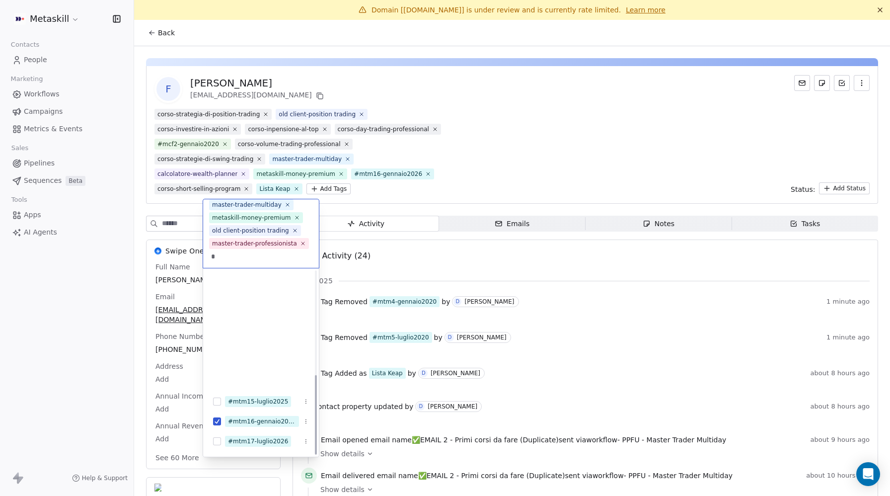
scroll to position [237, 0]
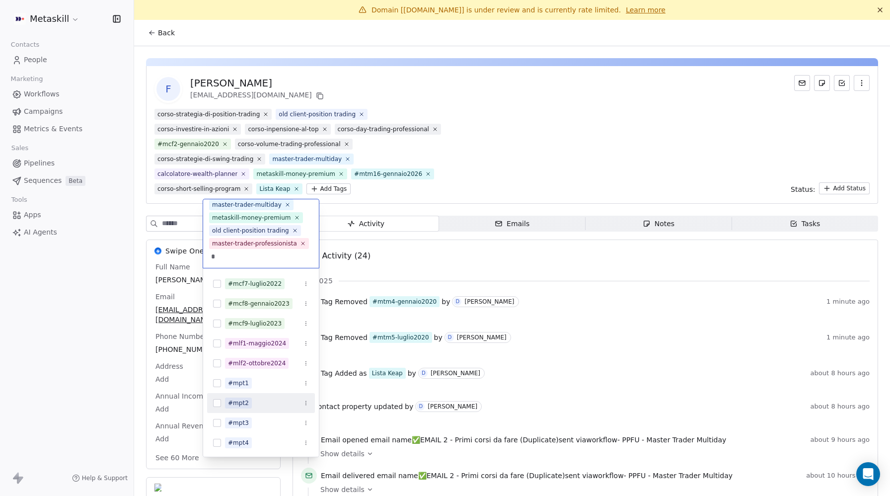
type input "*"
click at [224, 401] on div "#mpt2" at bounding box center [261, 403] width 108 height 16
click at [583, 169] on html "Metaskill Contacts People Marketing Workflows Campaigns Metrics & Events Sales …" at bounding box center [445, 248] width 890 height 496
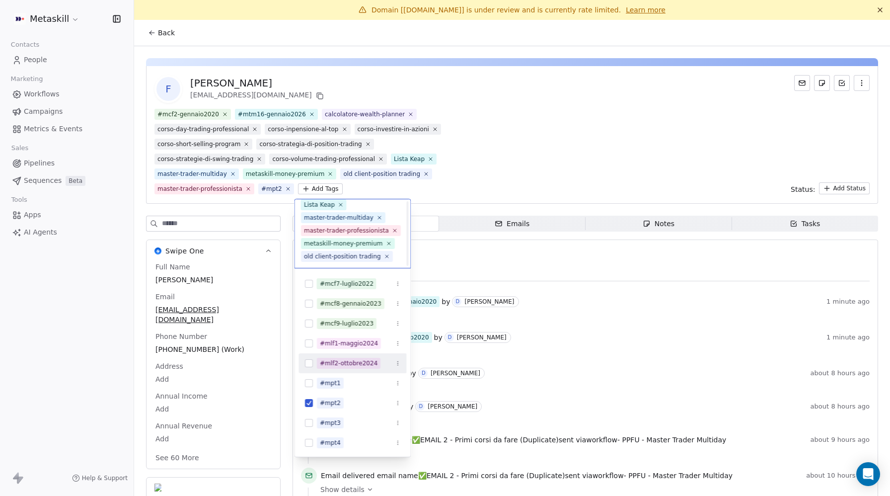
scroll to position [161, 0]
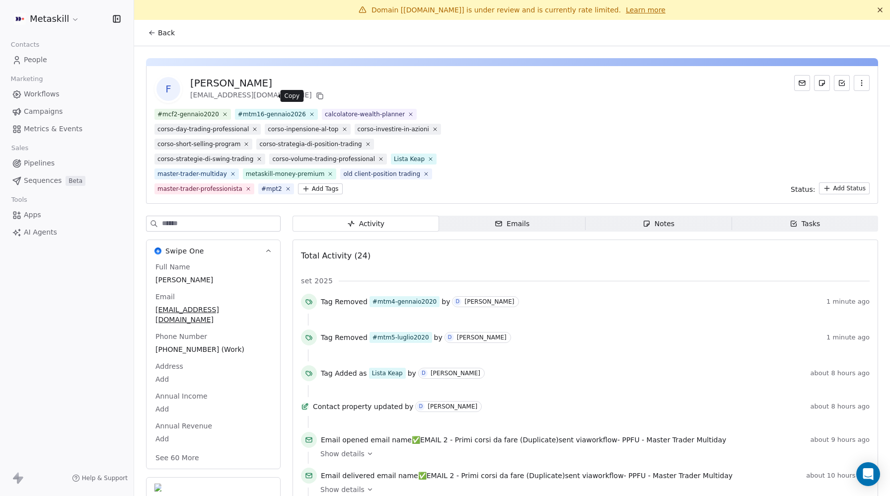
click at [316, 95] on icon at bounding box center [320, 96] width 8 height 8
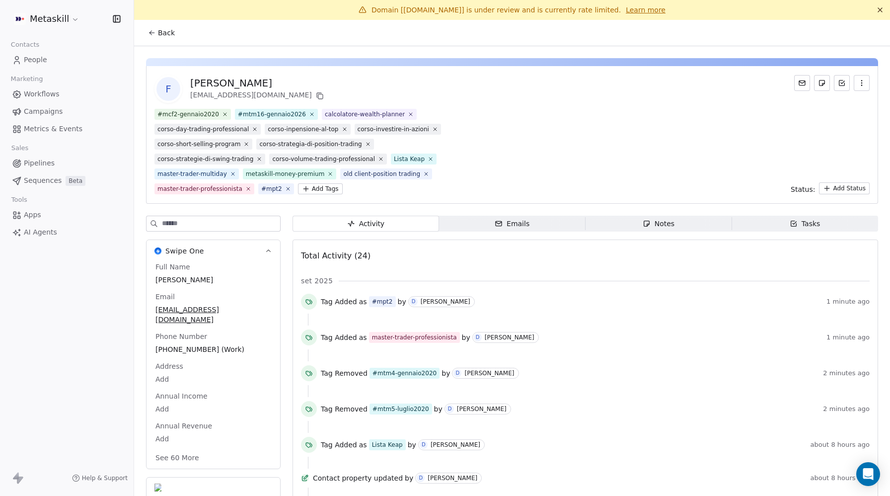
click at [43, 61] on span "People" at bounding box center [35, 60] width 23 height 10
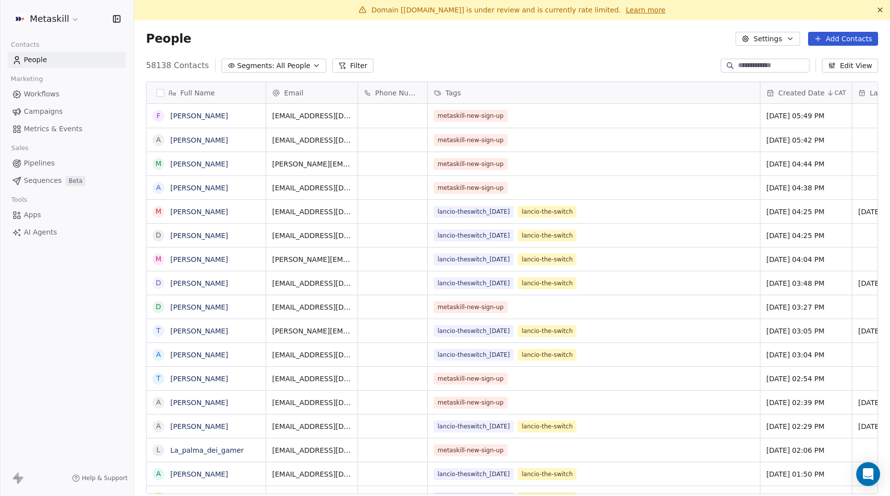
scroll to position [436, 756]
click at [749, 64] on input at bounding box center [773, 66] width 70 height 10
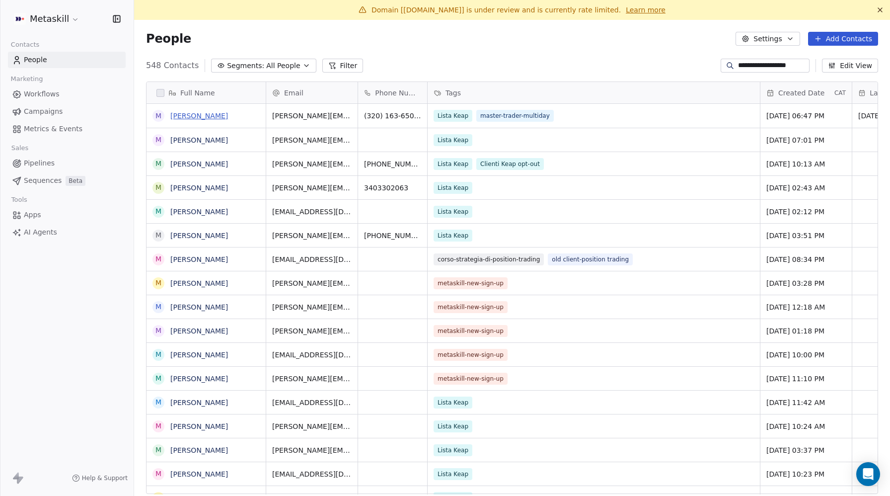
type input "**********"
click at [198, 117] on link "[PERSON_NAME]" at bounding box center [199, 116] width 58 height 8
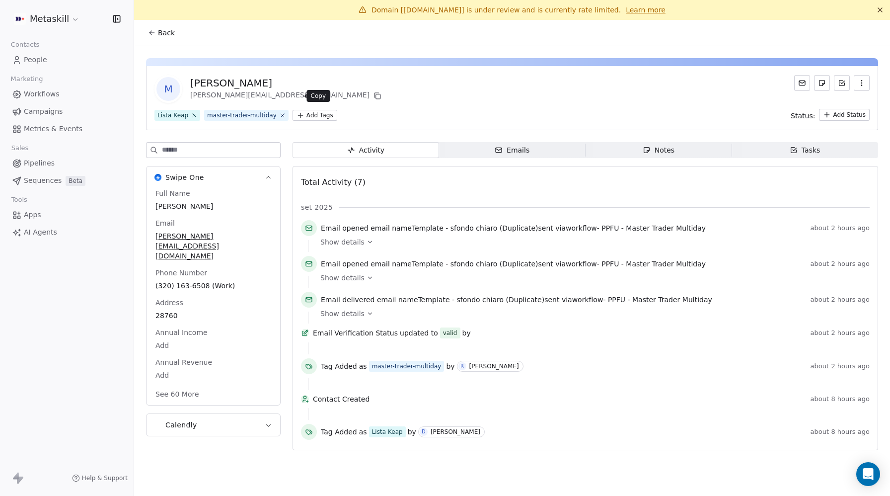
click at [373, 95] on icon at bounding box center [377, 96] width 8 height 8
click at [38, 111] on span "Campaigns" at bounding box center [43, 111] width 39 height 10
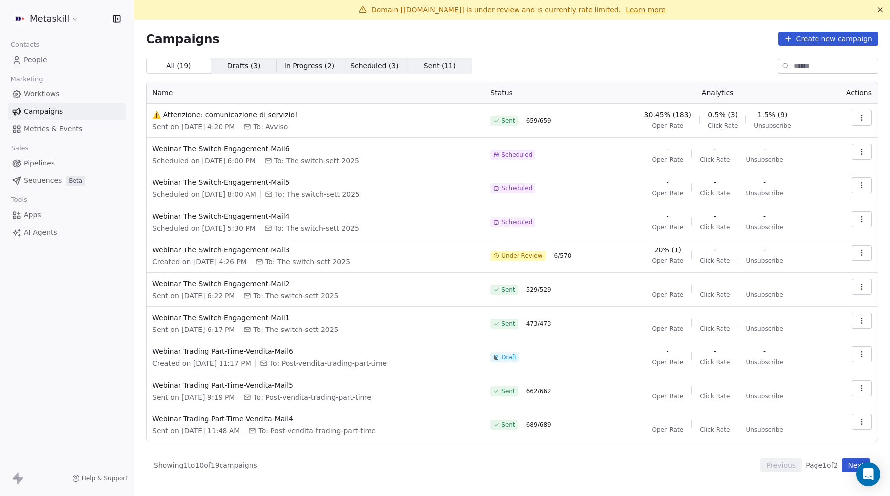
click at [41, 94] on span "Workflows" at bounding box center [42, 94] width 36 height 10
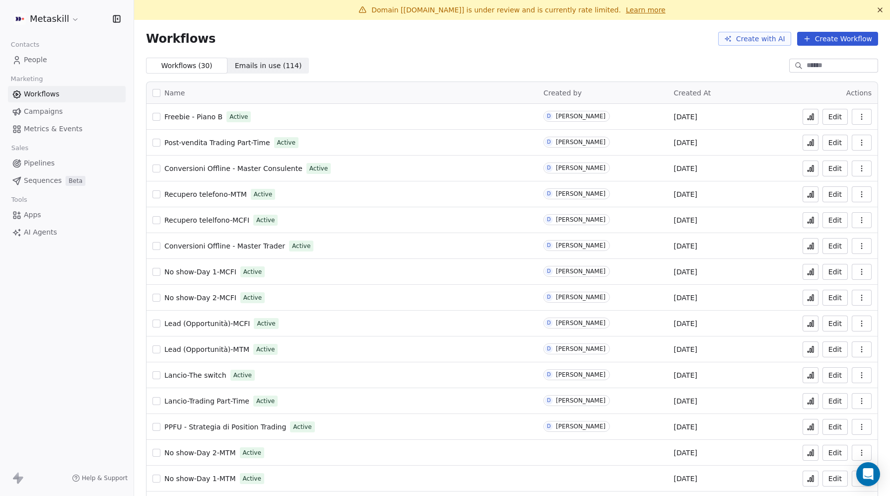
click at [806, 66] on input at bounding box center [841, 66] width 70 height 10
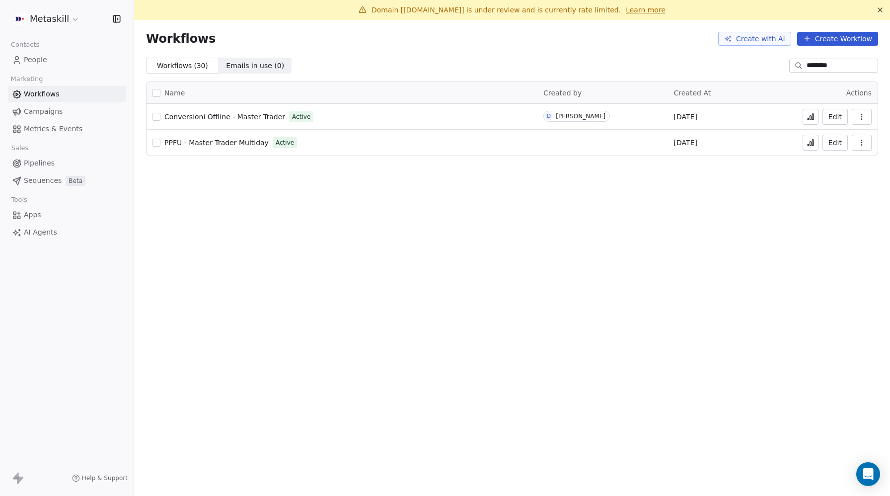
type input "********"
click at [867, 144] on button "button" at bounding box center [862, 143] width 20 height 16
click at [243, 140] on span "PPFU - Master Trader Multiday" at bounding box center [216, 143] width 104 height 8
click at [229, 142] on span "PPFU - Master Trader Multiday" at bounding box center [216, 143] width 104 height 8
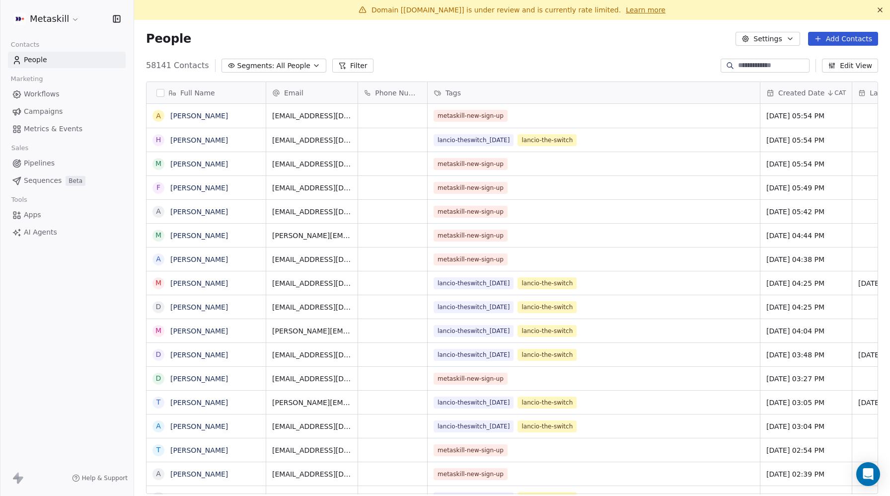
scroll to position [0, 0]
click at [737, 71] on div at bounding box center [764, 66] width 89 height 14
paste input "**********"
type input "**********"
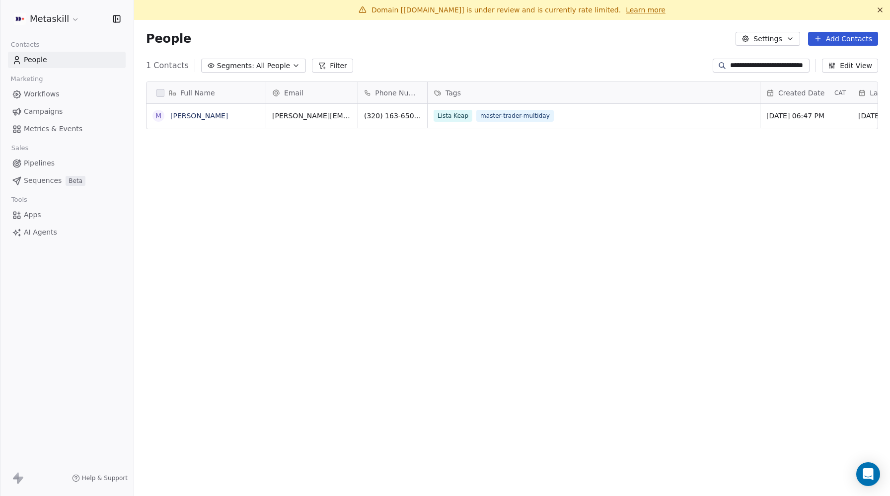
scroll to position [436, 756]
click at [201, 114] on link "[PERSON_NAME]" at bounding box center [199, 116] width 58 height 8
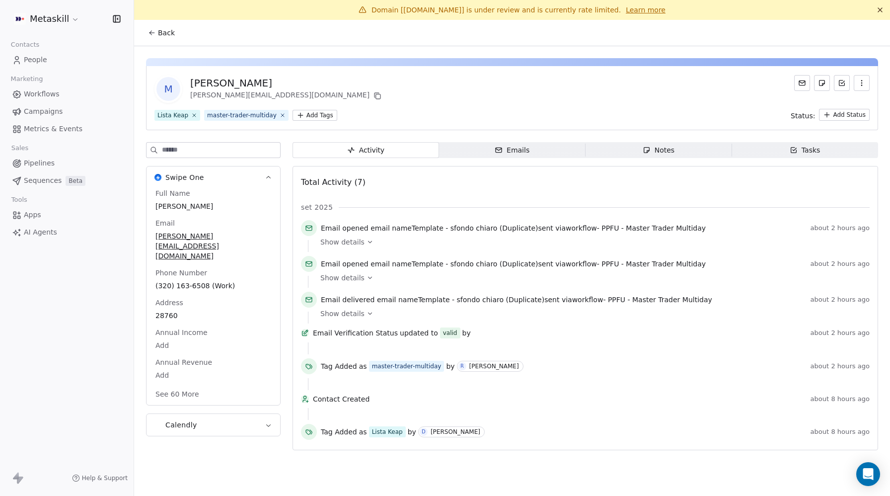
click at [315, 117] on html "Metaskill Contacts People Marketing Workflows Campaigns Metrics & Events Sales …" at bounding box center [445, 248] width 890 height 496
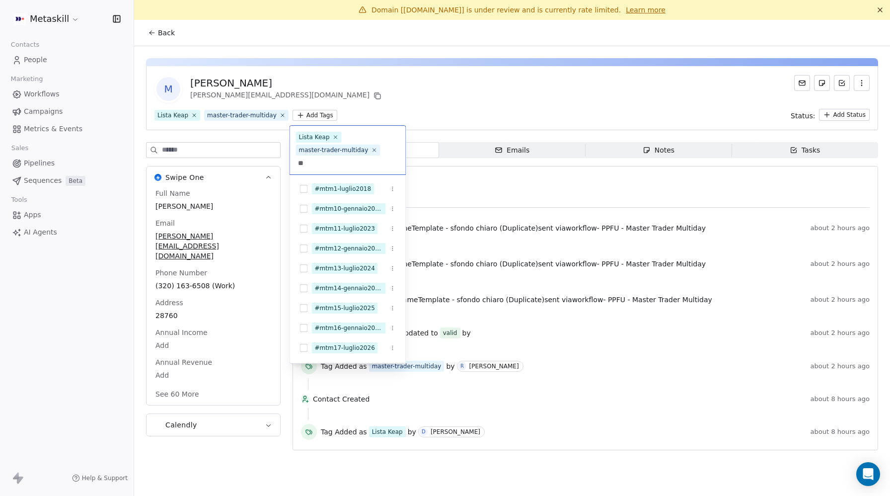
type input "*"
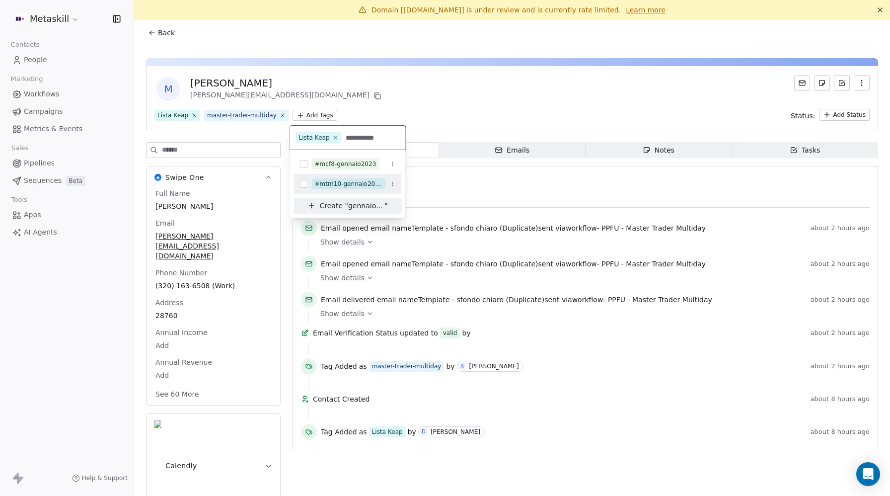
type input "**********"
click at [308, 183] on div "#mtm10-gennaio2023" at bounding box center [348, 184] width 108 height 16
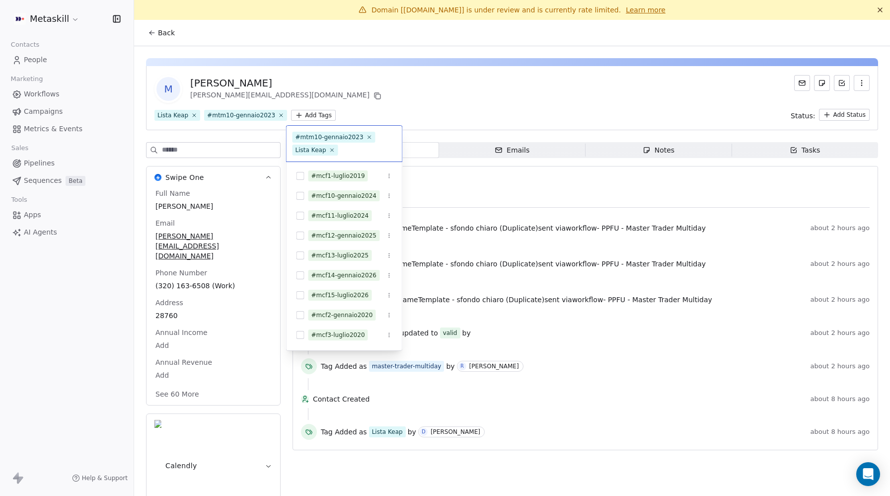
click at [476, 111] on html "Metaskill Contacts People Marketing Workflows Campaigns Metrics & Events Sales …" at bounding box center [445, 248] width 890 height 496
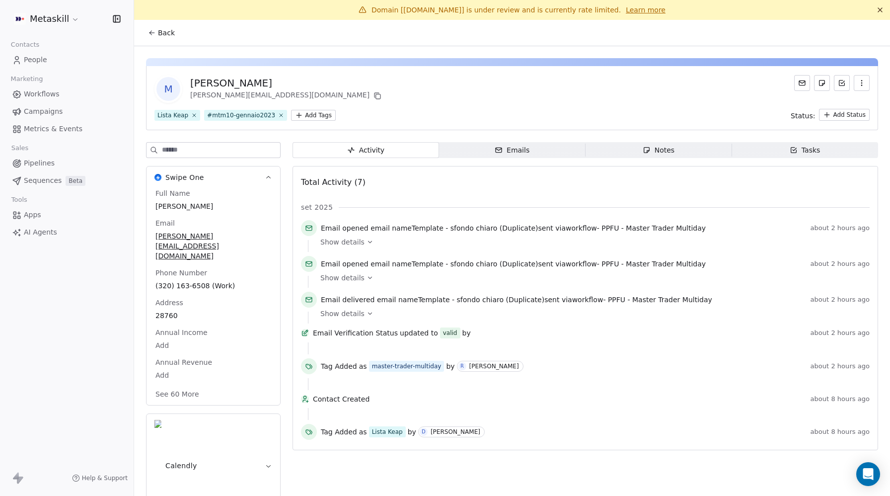
click at [316, 113] on html "Metaskill Contacts People Marketing Workflows Campaigns Metrics & Events Sales …" at bounding box center [445, 248] width 890 height 496
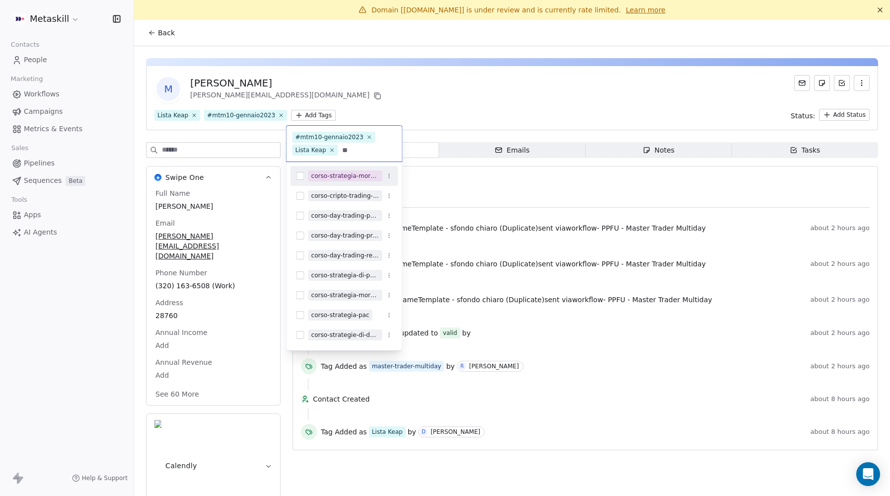
type input "*"
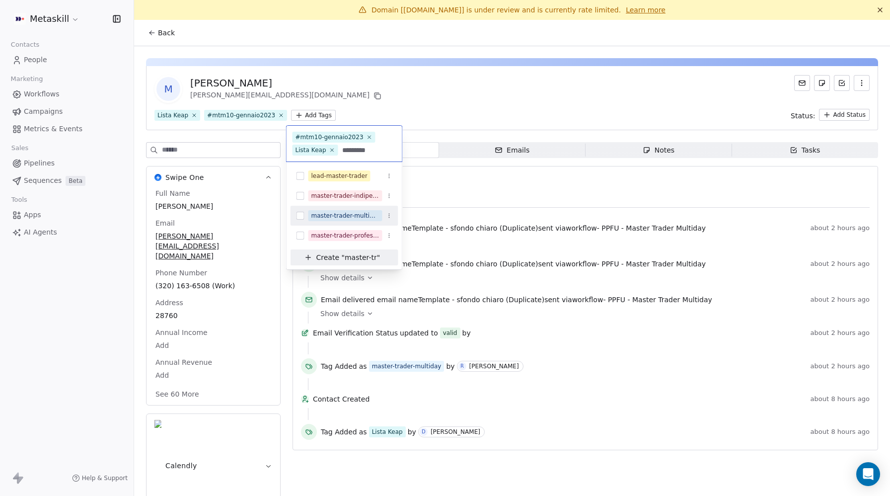
type input "*********"
click at [297, 216] on button "Suggestions" at bounding box center [300, 216] width 8 height 8
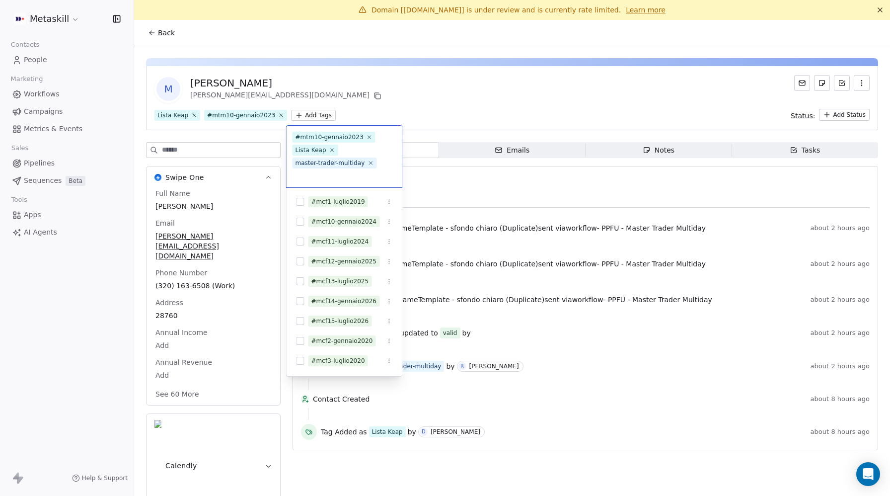
click at [447, 110] on html "Metaskill Contacts People Marketing Workflows Campaigns Metrics & Events Sales …" at bounding box center [445, 248] width 890 height 496
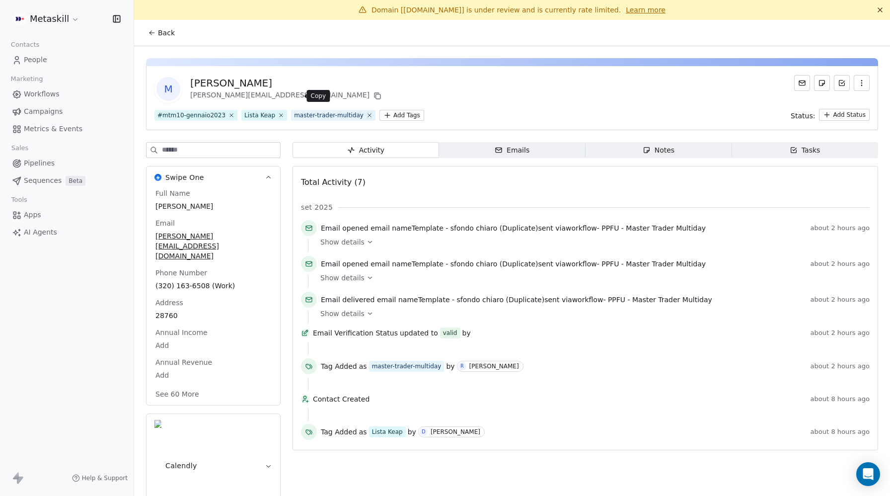
click at [376, 95] on icon at bounding box center [378, 96] width 4 height 4
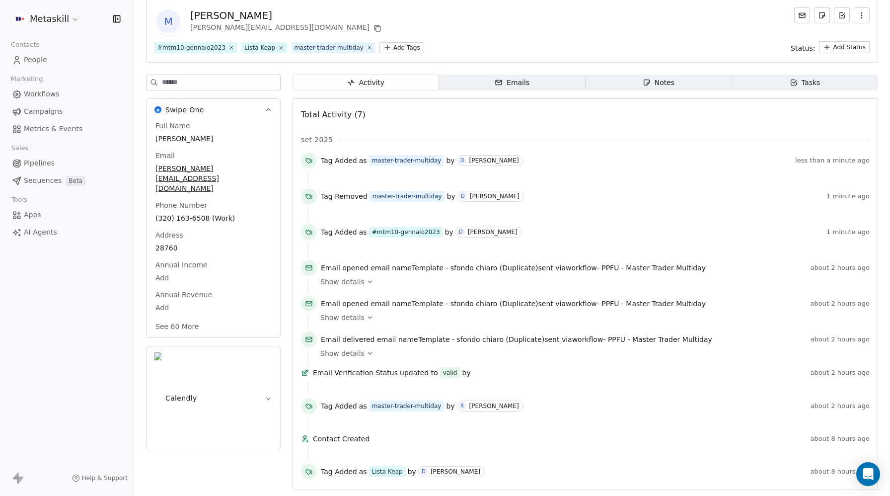
scroll to position [78, 0]
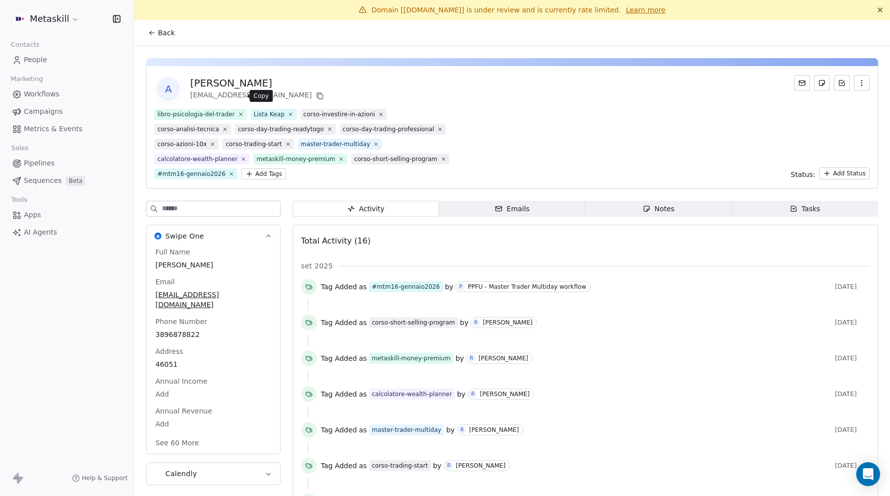
click at [318, 96] on icon at bounding box center [320, 96] width 4 height 4
drag, startPoint x: 229, startPoint y: 93, endPoint x: 187, endPoint y: 82, distance: 43.6
click at [187, 83] on div "A [PERSON_NAME] [EMAIL_ADDRESS][DOMAIN_NAME]" at bounding box center [239, 89] width 171 height 28
click at [228, 172] on icon at bounding box center [231, 173] width 6 height 6
click at [162, 172] on html "Metaskill Contacts People Marketing Workflows Campaigns Metrics & Events Sales …" at bounding box center [445, 248] width 890 height 496
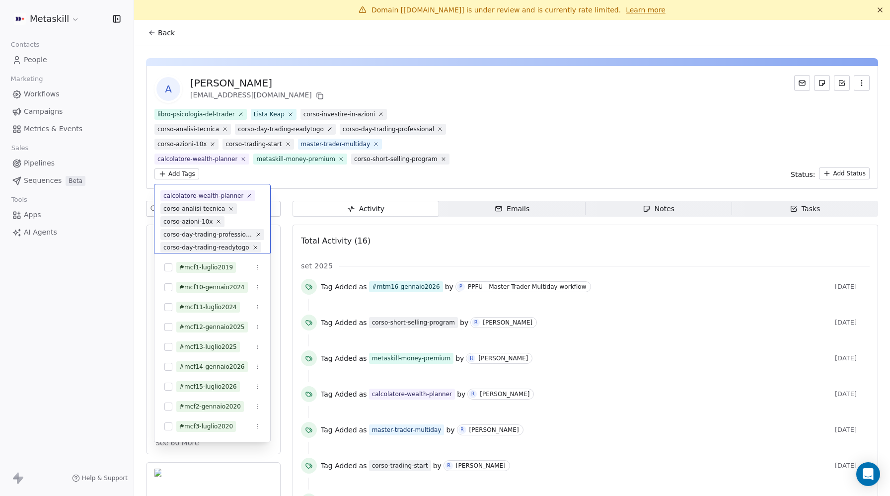
scroll to position [109, 0]
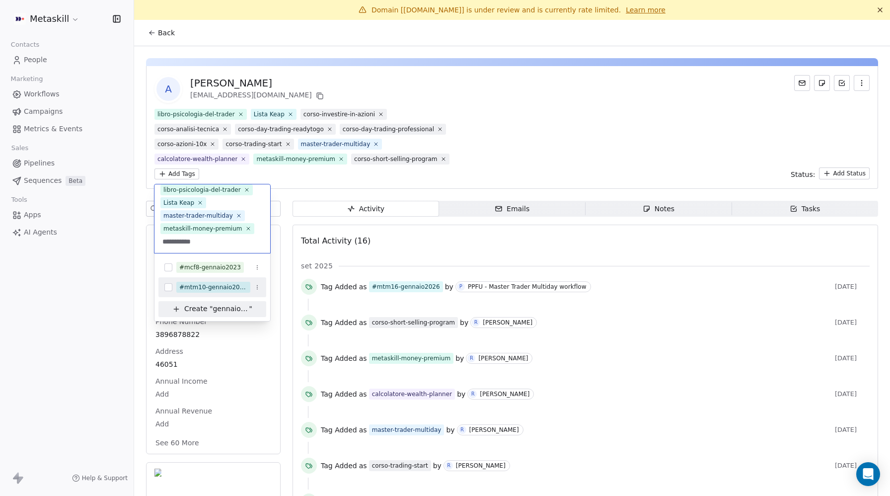
type input "**********"
click at [167, 286] on button "Suggestions" at bounding box center [168, 287] width 8 height 8
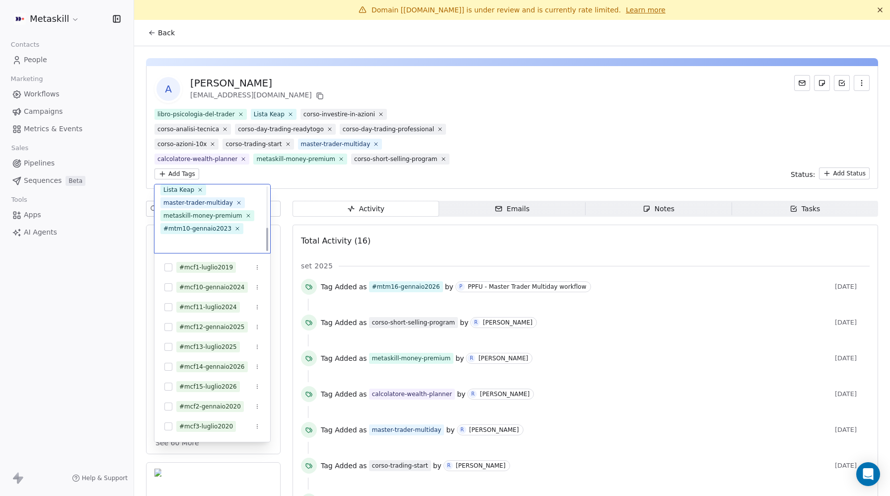
click at [597, 123] on html "Metaskill Contacts People Marketing Workflows Campaigns Metrics & Events Sales …" at bounding box center [445, 248] width 890 height 496
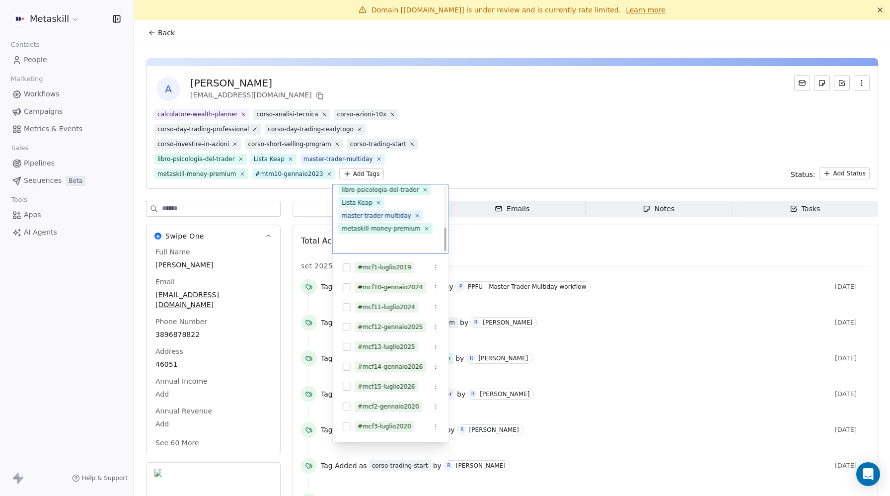
scroll to position [122, 0]
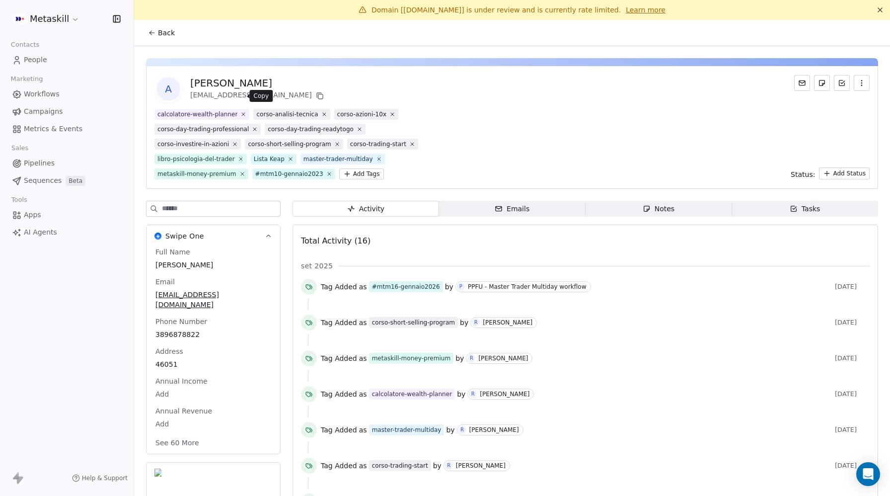
click at [314, 97] on button at bounding box center [320, 96] width 12 height 12
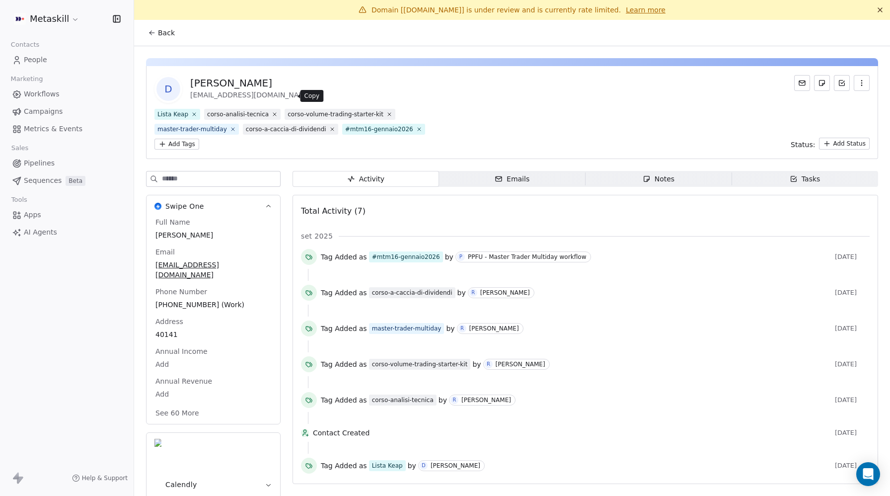
click at [316, 94] on icon at bounding box center [320, 96] width 8 height 8
drag, startPoint x: 280, startPoint y: 93, endPoint x: 190, endPoint y: 83, distance: 90.5
click at [190, 83] on div "Daniele Martini danielemartini21@gmail.com" at bounding box center [258, 89] width 136 height 26
copy div "Daniele Martini danielemartini21@gmail.com"
click at [416, 128] on icon at bounding box center [419, 129] width 6 height 6
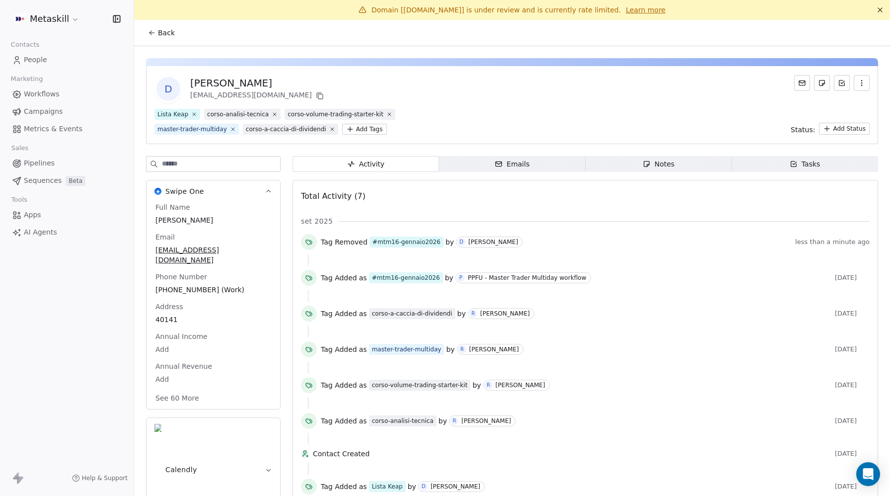
click at [361, 130] on html "Metaskill Contacts People Marketing Workflows Campaigns Metrics & Events Sales …" at bounding box center [445, 248] width 890 height 496
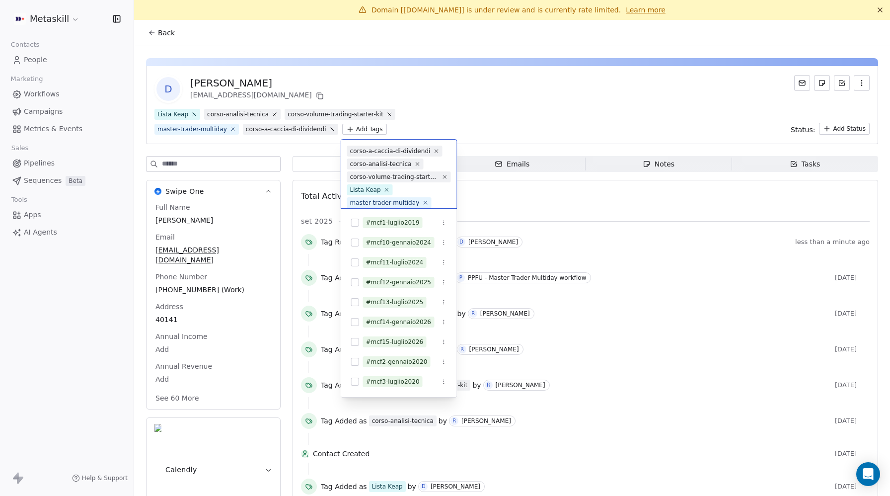
scroll to position [19, 0]
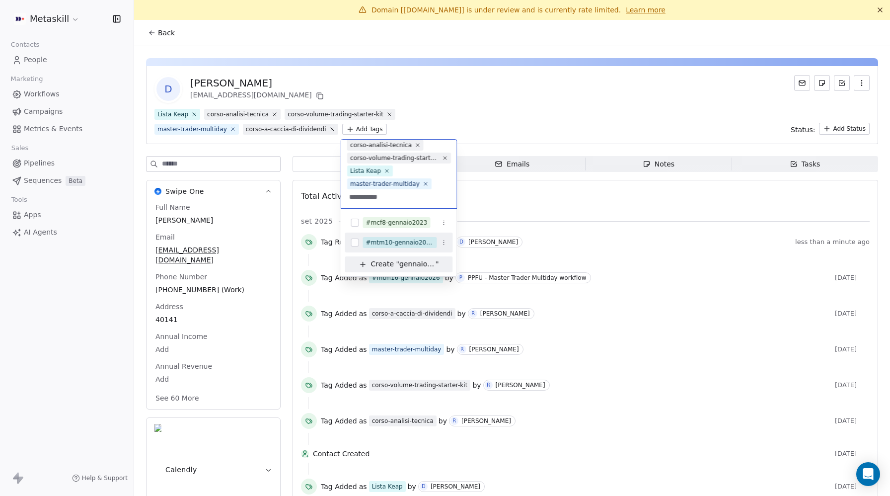
type input "**********"
click at [351, 240] on button "Suggestions" at bounding box center [355, 242] width 8 height 8
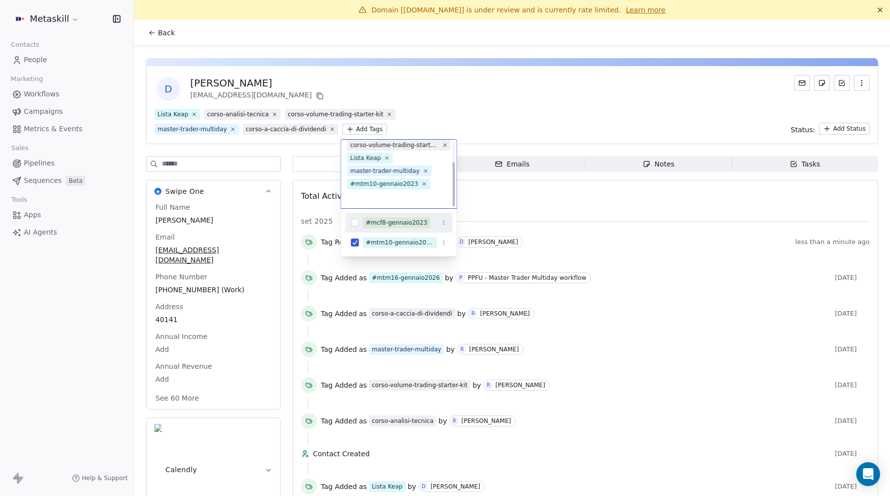
click at [577, 110] on html "Metaskill Contacts People Marketing Workflows Campaigns Metrics & Events Sales …" at bounding box center [445, 248] width 890 height 496
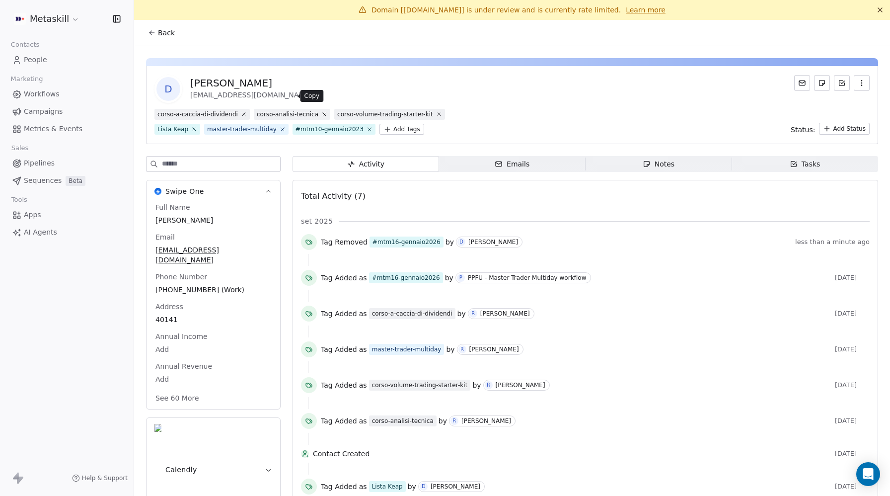
click at [316, 95] on icon at bounding box center [320, 96] width 8 height 8
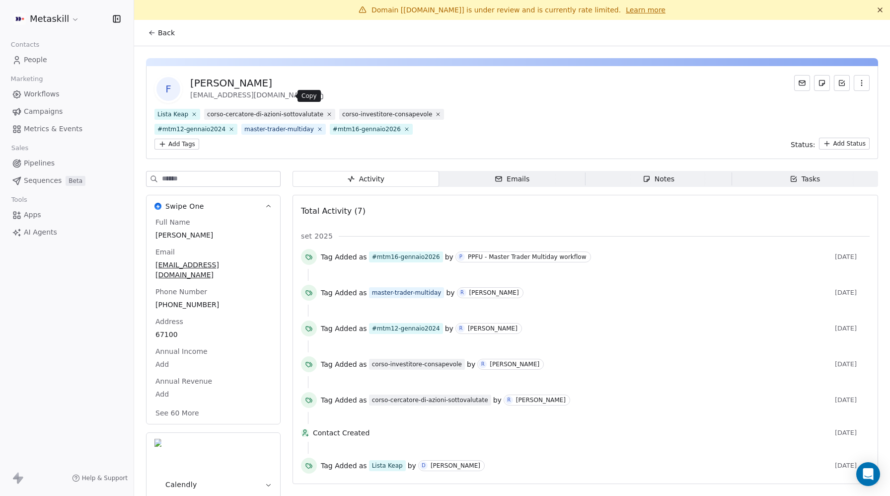
click at [317, 95] on icon at bounding box center [319, 95] width 4 height 4
drag, startPoint x: 191, startPoint y: 81, endPoint x: 278, endPoint y: 95, distance: 88.5
click at [278, 95] on div "[PERSON_NAME] [EMAIL_ADDRESS][DOMAIN_NAME]" at bounding box center [258, 89] width 136 height 26
click at [403, 130] on icon at bounding box center [406, 129] width 6 height 6
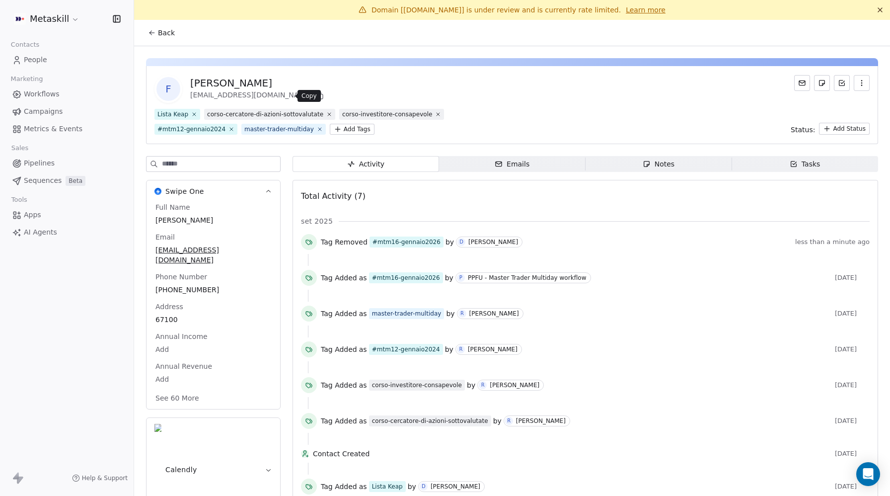
click at [316, 93] on icon at bounding box center [320, 96] width 8 height 8
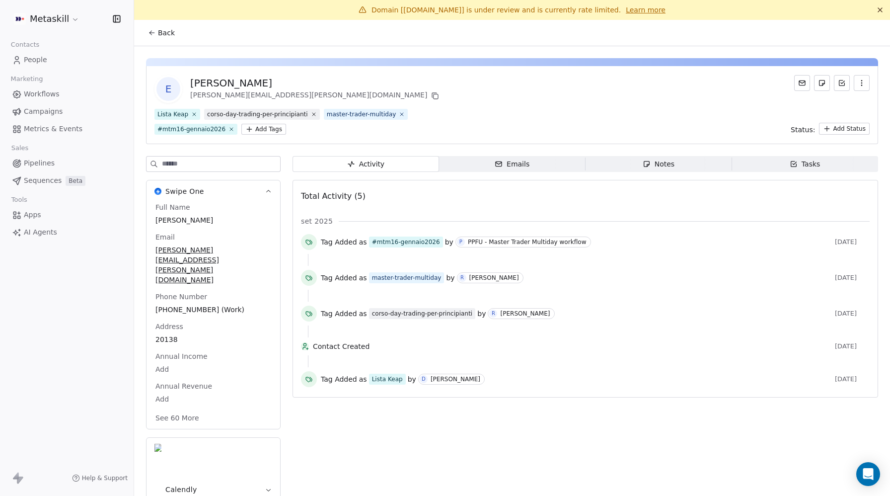
click at [429, 94] on button at bounding box center [435, 96] width 12 height 12
drag, startPoint x: 267, startPoint y: 93, endPoint x: 190, endPoint y: 85, distance: 77.4
click at [190, 85] on div "[PERSON_NAME] [PERSON_NAME][EMAIL_ADDRESS][PERSON_NAME][DOMAIN_NAME]" at bounding box center [315, 89] width 251 height 26
click at [230, 128] on icon at bounding box center [231, 129] width 3 height 3
click at [176, 129] on html "Metaskill Contacts People Marketing Workflows Campaigns Metrics & Events Sales …" at bounding box center [445, 248] width 890 height 496
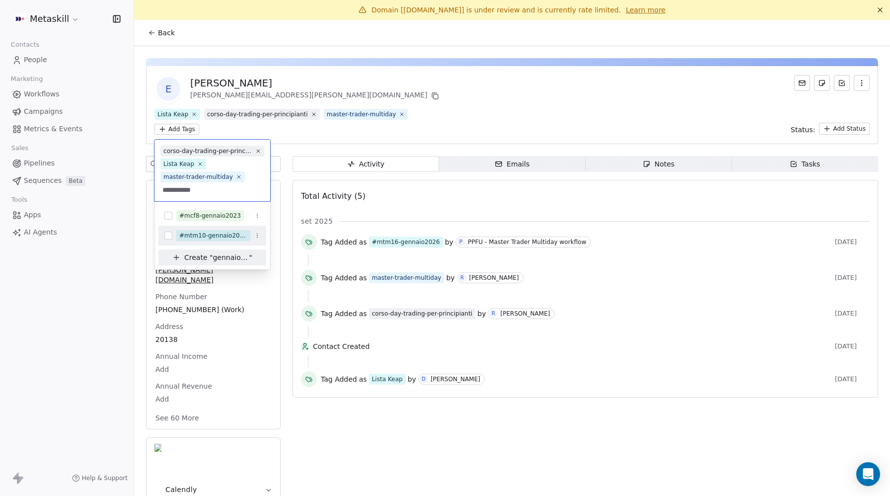
type input "**********"
drag, startPoint x: 167, startPoint y: 237, endPoint x: 188, endPoint y: 229, distance: 23.0
click at [167, 237] on button "Suggestions" at bounding box center [168, 235] width 8 height 8
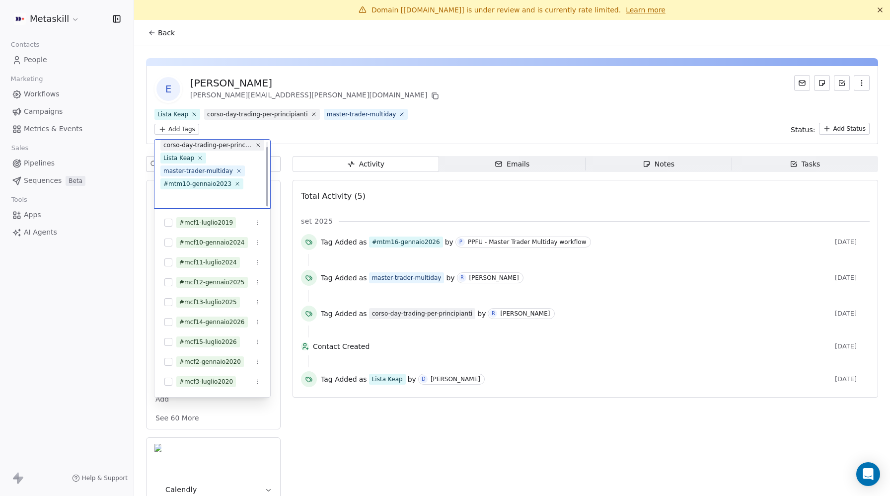
click at [516, 110] on html "Metaskill Contacts People Marketing Workflows Campaigns Metrics & Events Sales …" at bounding box center [445, 248] width 890 height 496
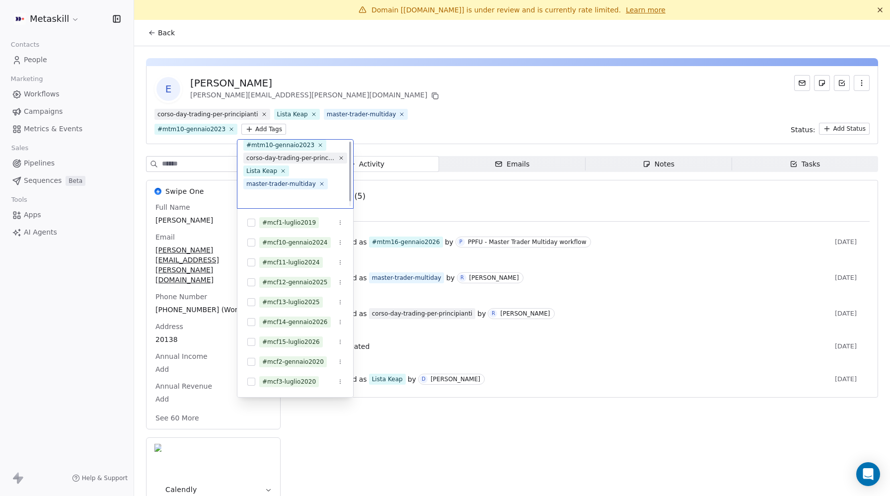
scroll to position [6, 0]
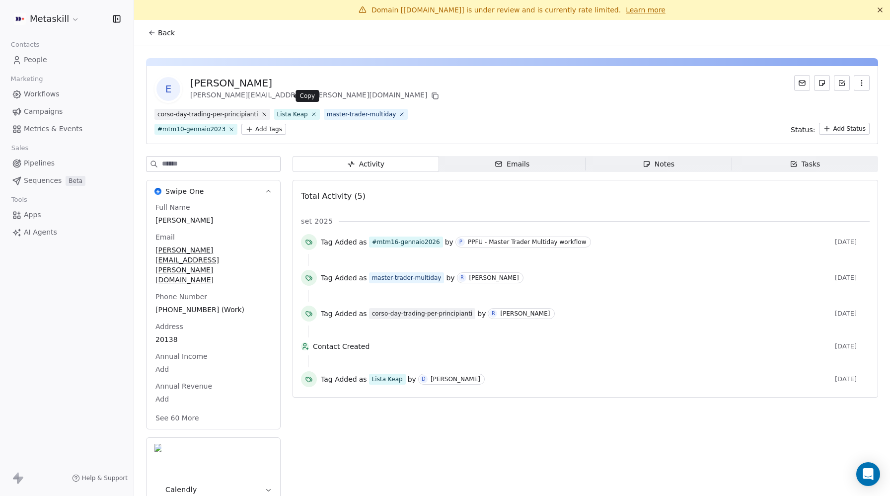
click at [431, 98] on icon at bounding box center [435, 96] width 8 height 8
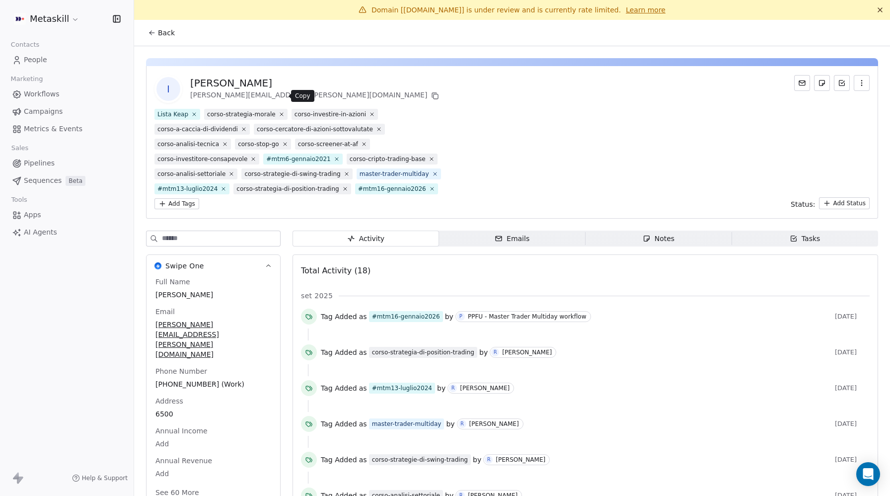
click at [433, 94] on icon at bounding box center [435, 96] width 4 height 4
drag, startPoint x: 191, startPoint y: 84, endPoint x: 272, endPoint y: 95, distance: 81.2
click at [272, 95] on div "Ivan Bosio ivan.bosio@protonmail.ch" at bounding box center [315, 89] width 251 height 26
copy div "van Bosio ivan.bosio@protonmail.ch"
drag, startPoint x: 189, startPoint y: 81, endPoint x: 271, endPoint y: 97, distance: 83.9
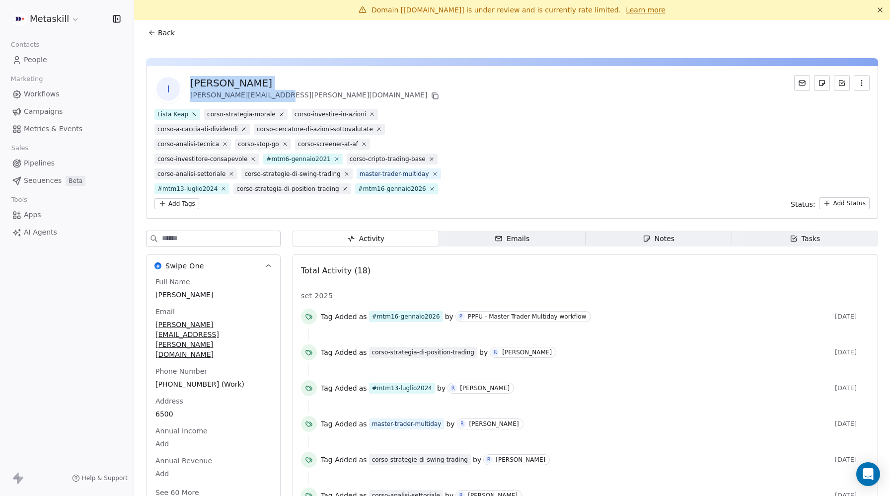
click at [271, 97] on div "I Ivan Bosio ivan.bosio@protonmail.ch" at bounding box center [297, 89] width 287 height 28
copy div "Ivan Bosio ivan.bosio@protonmail.ch"
click at [429, 187] on icon at bounding box center [432, 188] width 6 height 6
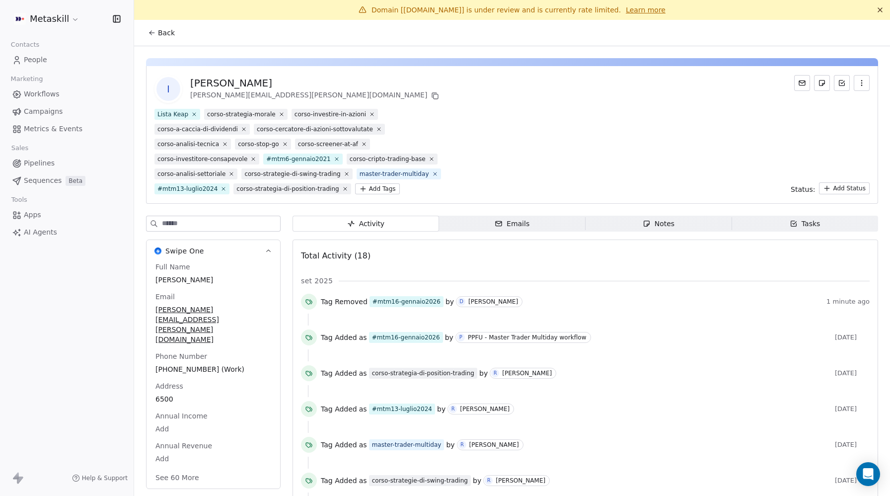
click at [363, 187] on html "Metaskill Contacts People Marketing Workflows Campaigns Metrics & Events Sales …" at bounding box center [445, 248] width 890 height 496
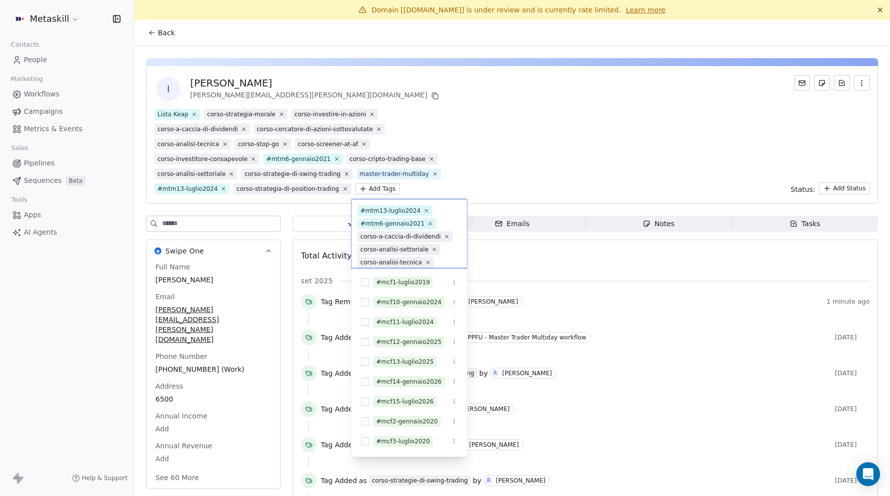
scroll to position [161, 0]
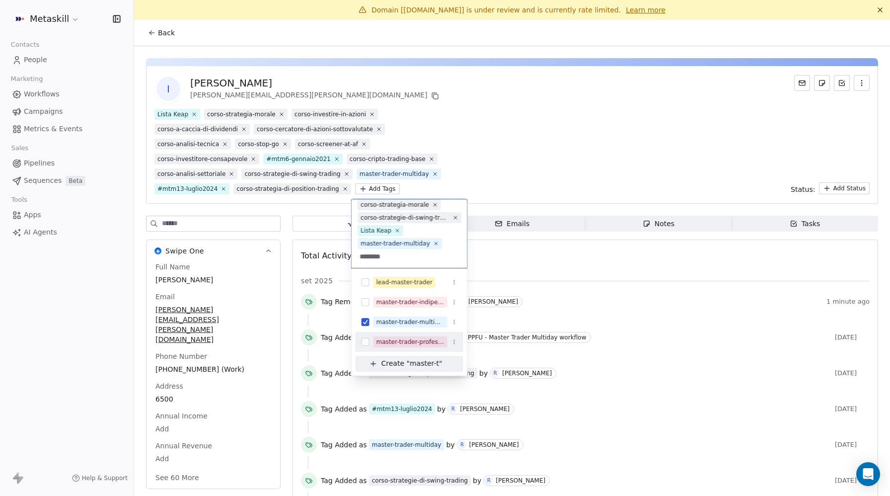
type input "********"
click at [359, 340] on div "master-trader-professionista" at bounding box center [410, 342] width 108 height 16
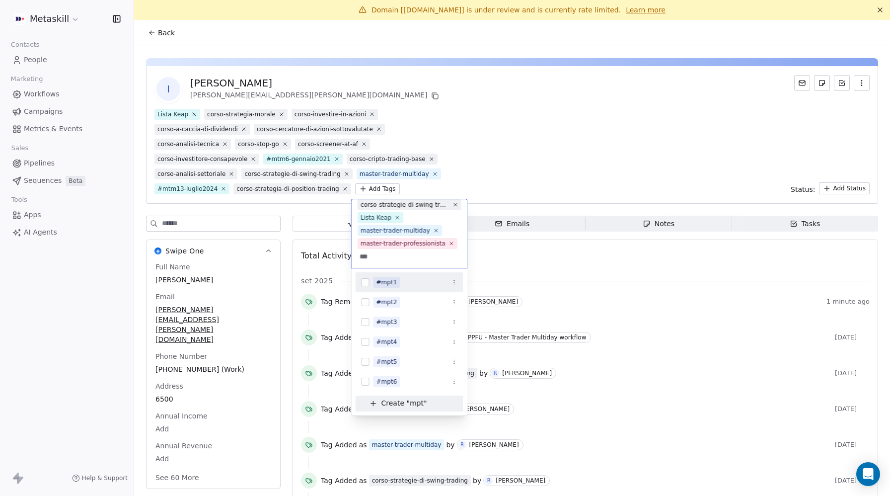
type input "***"
click at [360, 281] on div "#mpt1" at bounding box center [410, 282] width 108 height 16
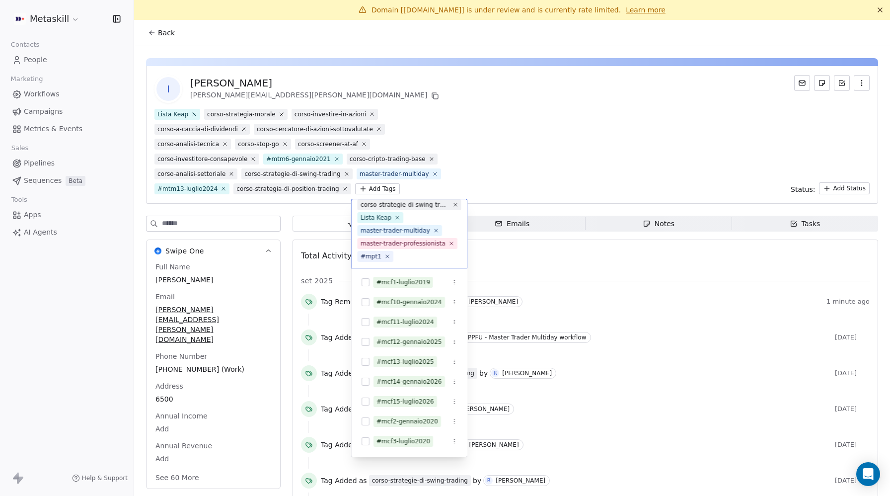
click at [545, 165] on html "Metaskill Contacts People Marketing Workflows Campaigns Metrics & Events Sales …" at bounding box center [445, 248] width 890 height 496
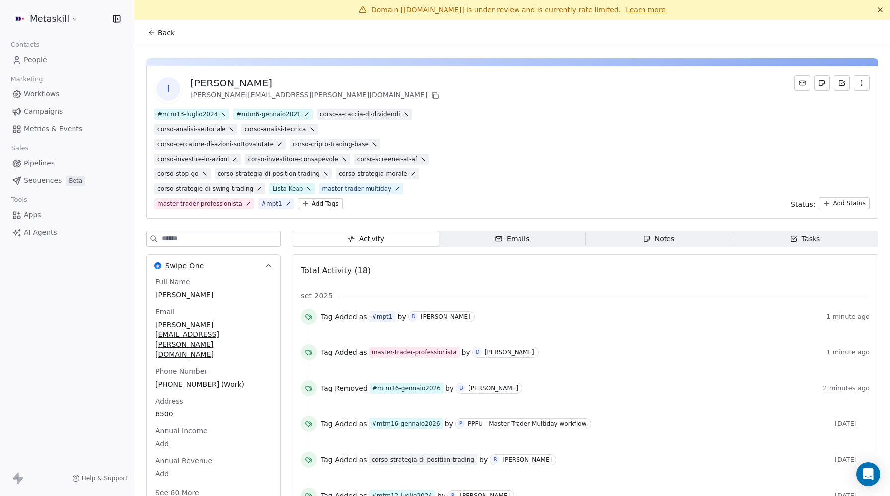
click html "Metaskill Contacts People Marketing Workflows Campaigns Metrics & Events Sales …"
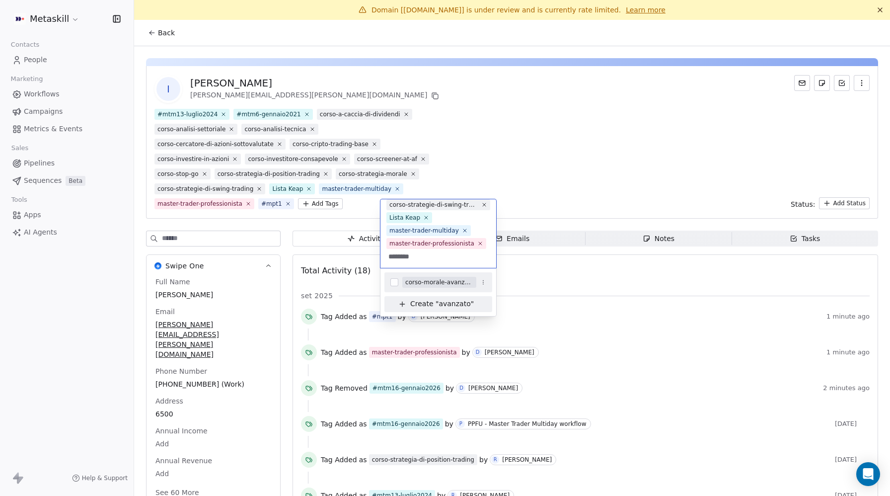
type input "********"
drag, startPoint x: 397, startPoint y: 281, endPoint x: 403, endPoint y: 272, distance: 10.7
click button "Suggestions"
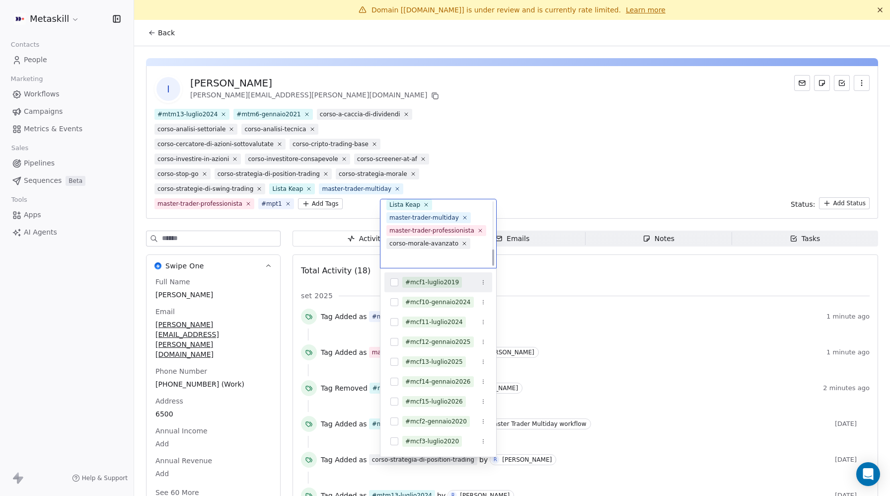
click html "Metaskill Contacts People Marketing Workflows Campaigns Metrics & Events Sales …"
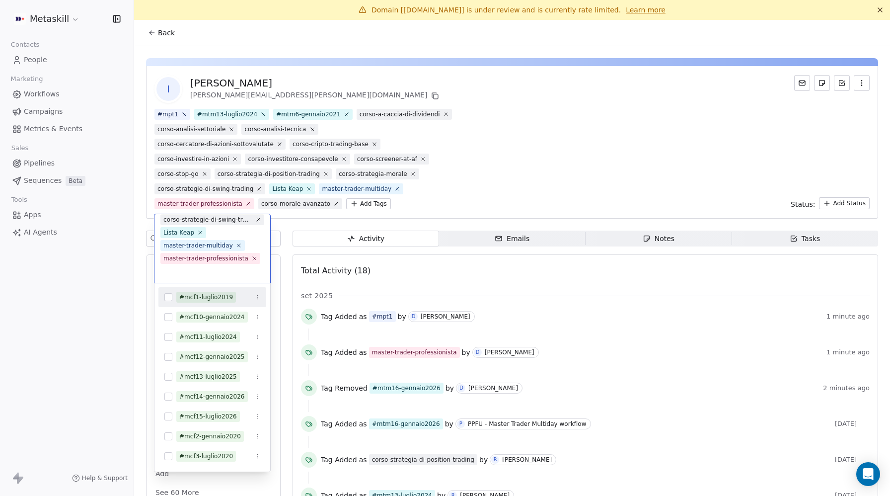
scroll to position [200, 0]
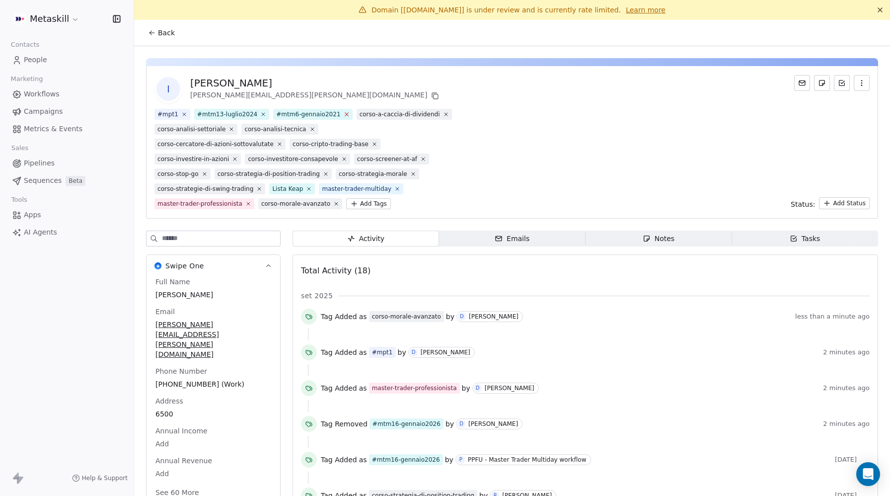
click icon
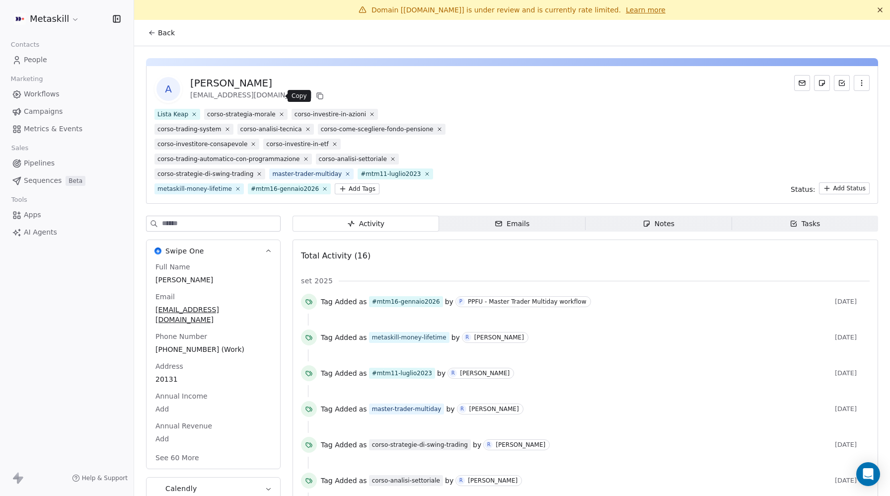
click at [316, 94] on icon at bounding box center [320, 96] width 8 height 8
copy div "[PERSON_NAME] [EMAIL_ADDRESS][DOMAIN_NAME]"
drag, startPoint x: 192, startPoint y: 83, endPoint x: 267, endPoint y: 98, distance: 75.9
click at [267, 98] on div "Antonio Bosi ba20132018@gmail.com" at bounding box center [258, 89] width 136 height 26
click at [323, 189] on icon at bounding box center [324, 188] width 3 height 3
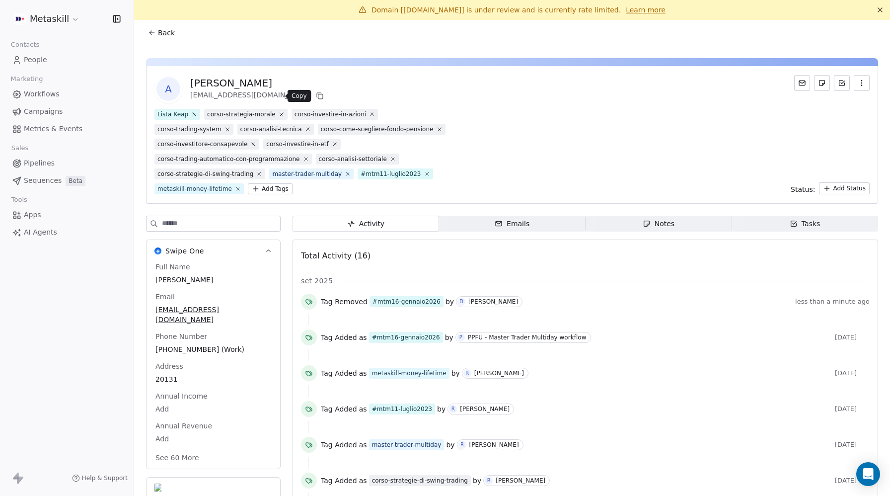
click at [316, 97] on icon at bounding box center [320, 96] width 8 height 8
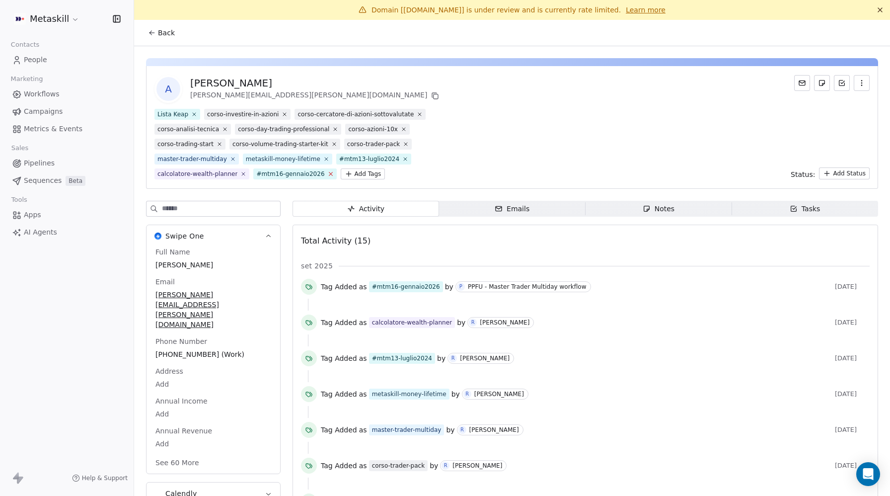
click at [329, 173] on icon at bounding box center [330, 173] width 3 height 3
drag, startPoint x: 195, startPoint y: 82, endPoint x: 261, endPoint y: 93, distance: 66.9
click at [261, 93] on div "[PERSON_NAME] [PERSON_NAME][EMAIL_ADDRESS][PERSON_NAME][DOMAIN_NAME]" at bounding box center [315, 89] width 251 height 26
copy div "[PERSON_NAME] [PERSON_NAME][EMAIL_ADDRESS][PERSON_NAME][DOMAIN_NAME]"
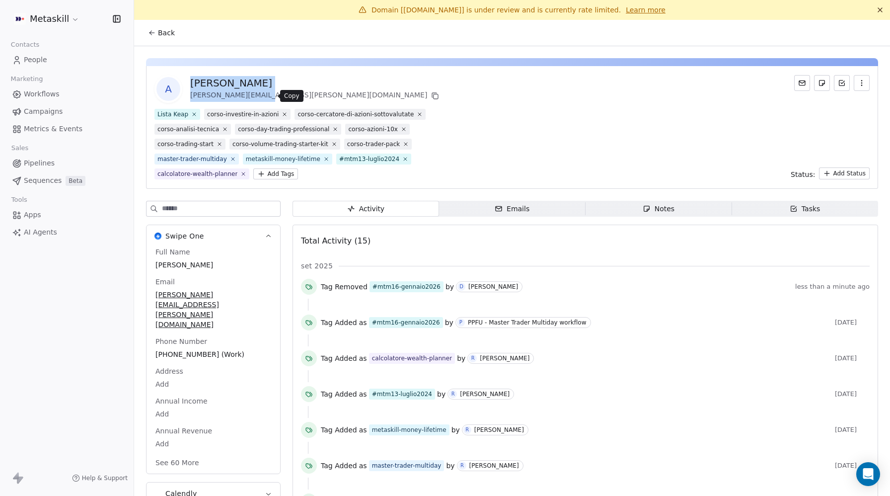
click at [433, 98] on icon at bounding box center [435, 96] width 4 height 4
click at [279, 174] on html "Metaskill Contacts People Marketing Workflows Campaigns Metrics & Events Sales …" at bounding box center [445, 248] width 890 height 496
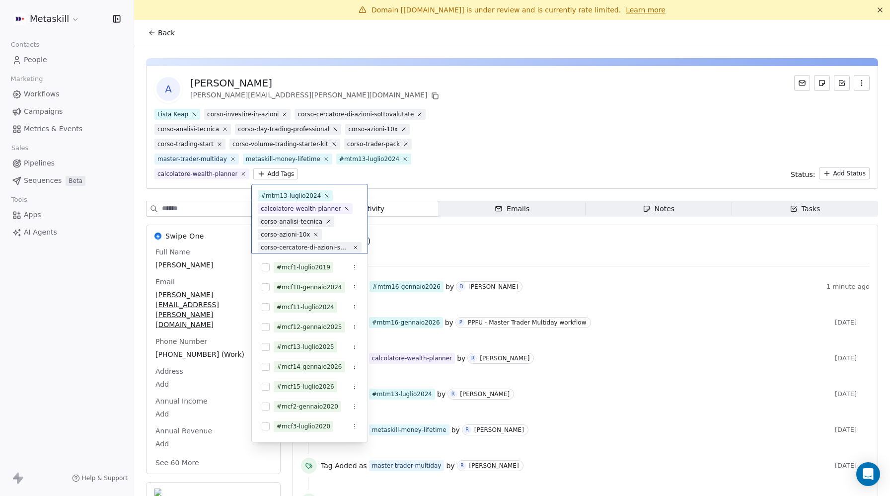
scroll to position [122, 0]
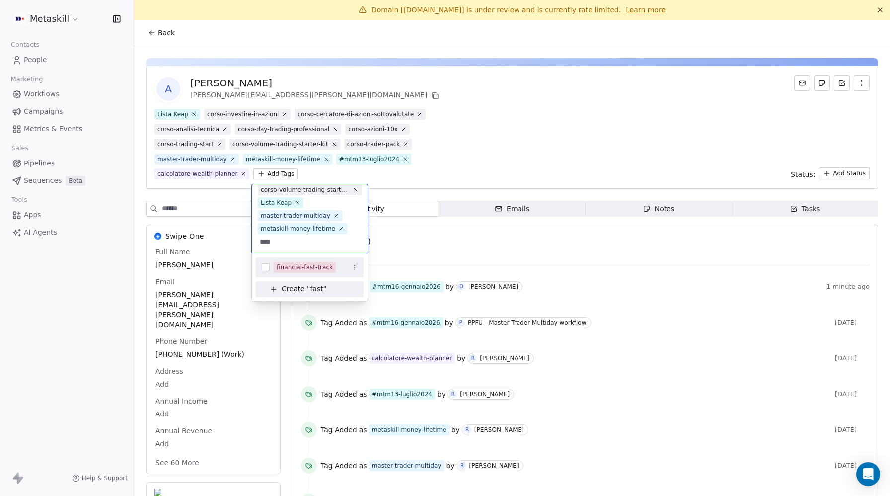
type input "****"
click at [265, 268] on button "Suggestions" at bounding box center [266, 267] width 8 height 8
click at [529, 159] on html "Metaskill Contacts People Marketing Workflows Campaigns Metrics & Events Sales …" at bounding box center [445, 248] width 890 height 496
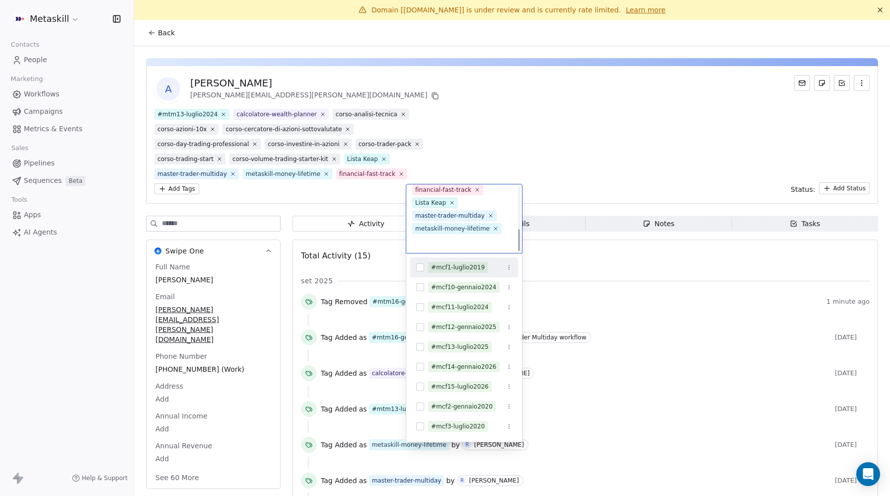
scroll to position [135, 0]
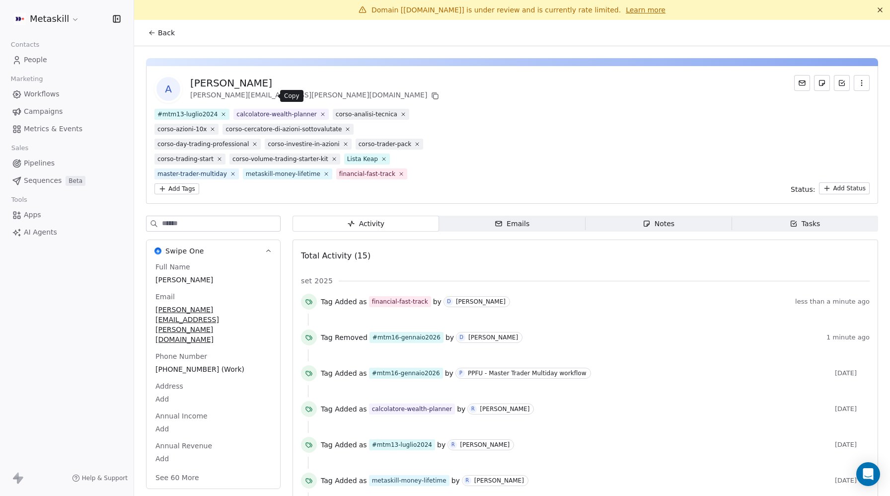
click at [431, 93] on icon at bounding box center [435, 96] width 8 height 8
click at [435, 173] on html "Metaskill Contacts People Marketing Workflows Campaigns Metrics & Events Sales …" at bounding box center [445, 248] width 890 height 496
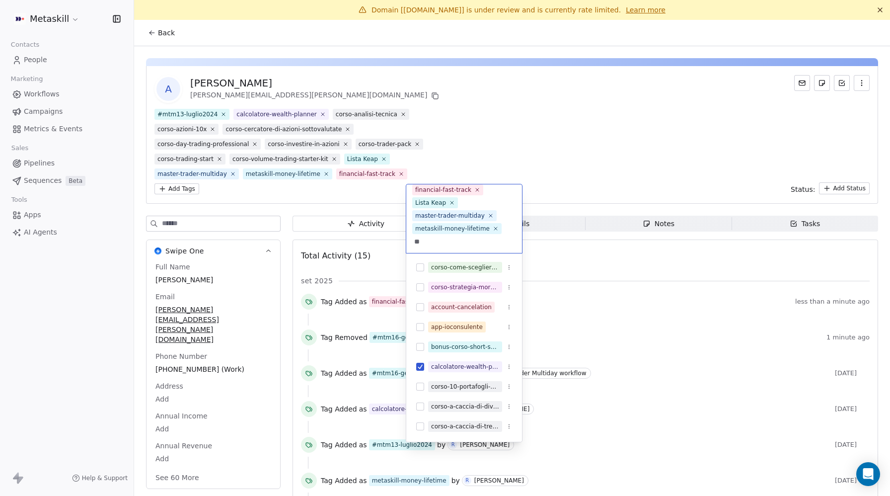
type input "*"
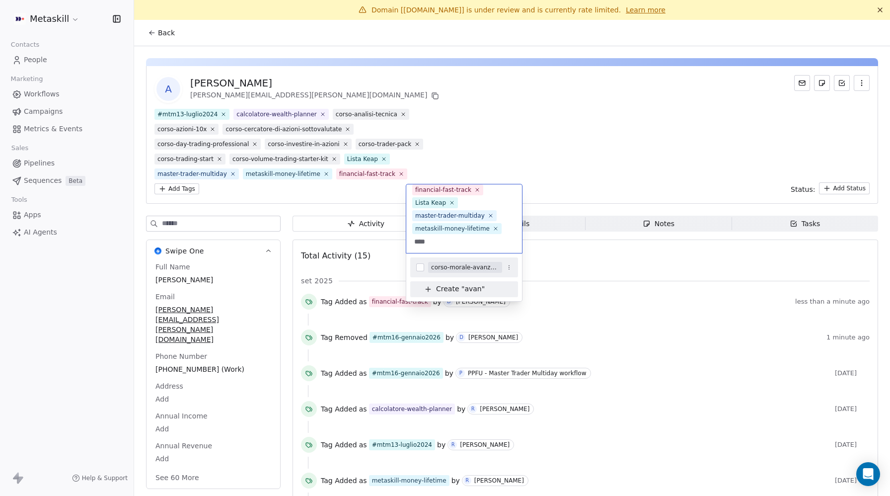
type input "****"
click at [418, 268] on button "Suggestions" at bounding box center [420, 267] width 8 height 8
click at [566, 147] on html "Metaskill Contacts People Marketing Workflows Campaigns Metrics & Events Sales …" at bounding box center [445, 248] width 890 height 496
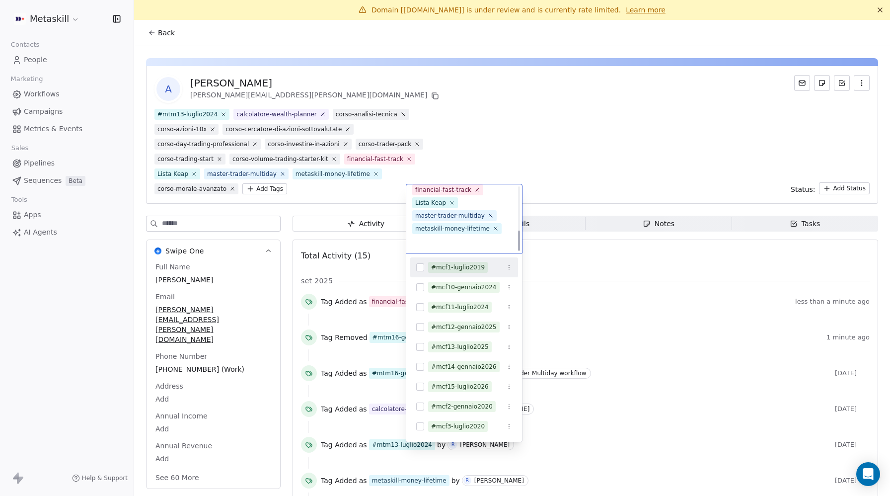
scroll to position [148, 0]
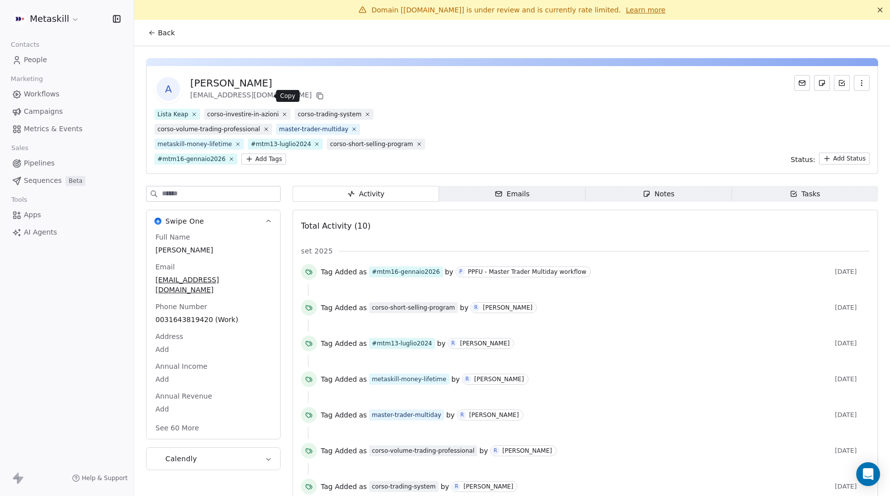
click at [318, 95] on icon at bounding box center [320, 96] width 4 height 4
drag, startPoint x: 193, startPoint y: 82, endPoint x: 255, endPoint y: 94, distance: 62.7
click at [256, 96] on div "[PERSON_NAME] [EMAIL_ADDRESS][DOMAIN_NAME]" at bounding box center [258, 89] width 136 height 26
copy div "[PERSON_NAME] [EMAIL_ADDRESS][DOMAIN_NAME]"
click at [234, 155] on icon at bounding box center [231, 158] width 6 height 6
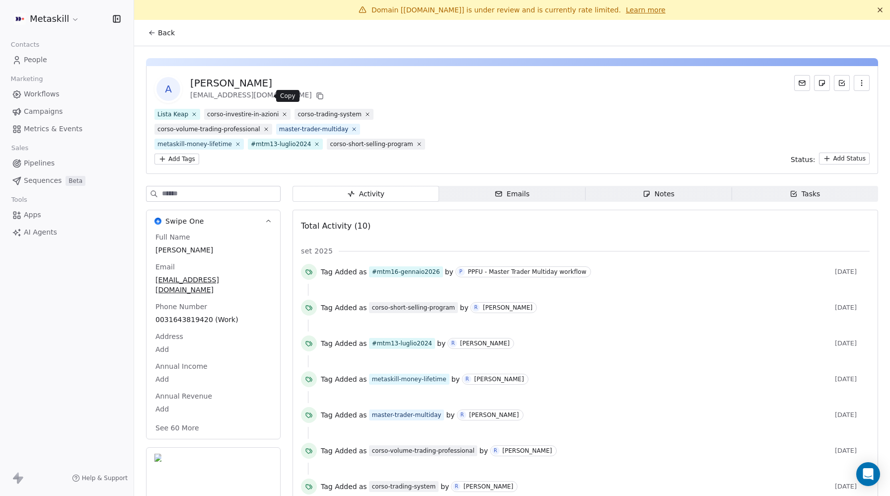
click at [316, 95] on icon at bounding box center [320, 96] width 8 height 8
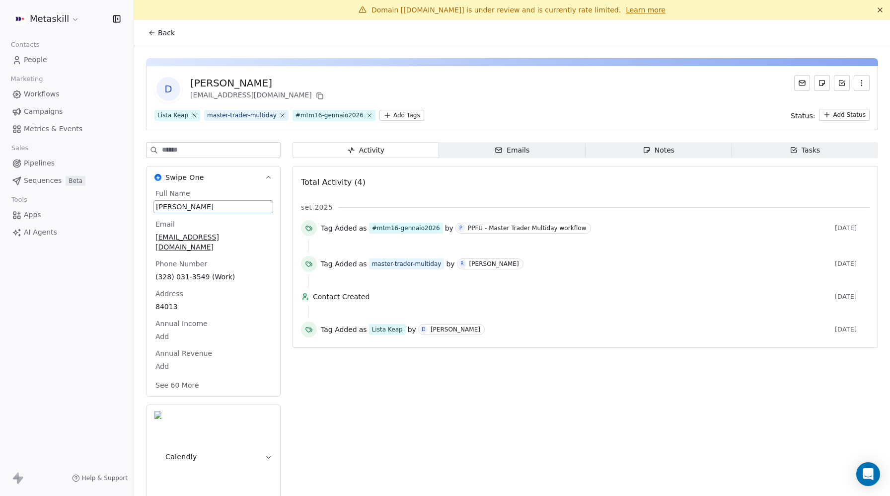
click at [180, 206] on span "[PERSON_NAME]" at bounding box center [213, 207] width 115 height 10
click at [179, 206] on textarea "**********" at bounding box center [213, 216] width 118 height 31
type textarea "**********"
click at [378, 382] on div "Activity Activity Emails Emails Notes Notes Tasks Tasks Total Activity (4) set …" at bounding box center [584, 328] width 585 height 372
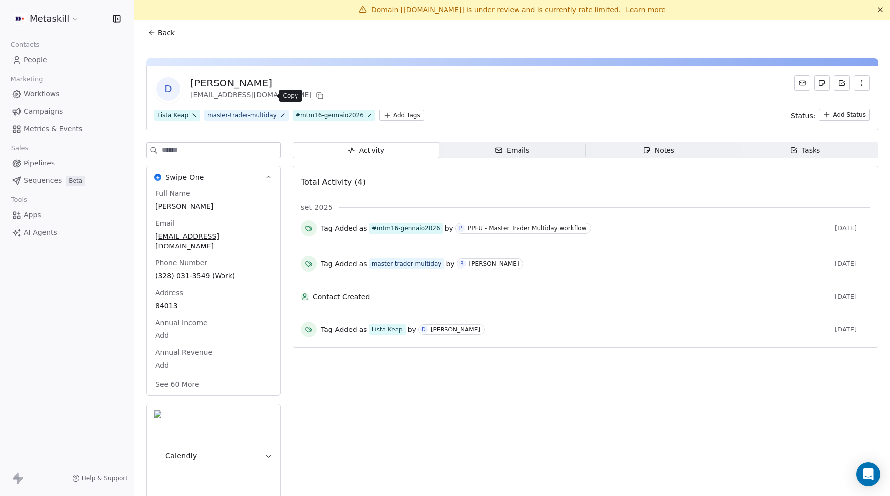
click at [316, 98] on icon at bounding box center [320, 96] width 8 height 8
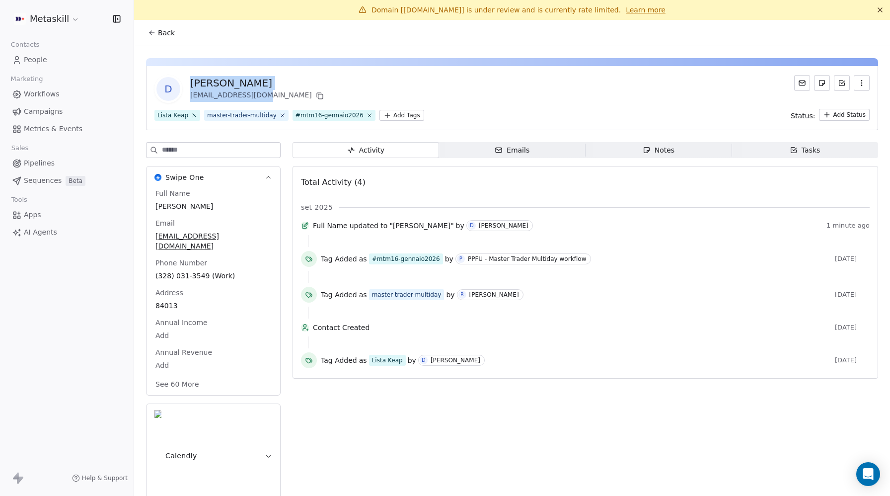
drag, startPoint x: 192, startPoint y: 84, endPoint x: 259, endPoint y: 93, distance: 68.1
click at [259, 93] on div "Dario Masi masidario@gmail.com" at bounding box center [258, 89] width 136 height 26
copy div "Dario Masi masidario@gmail.com"
click at [366, 115] on icon at bounding box center [369, 115] width 6 height 6
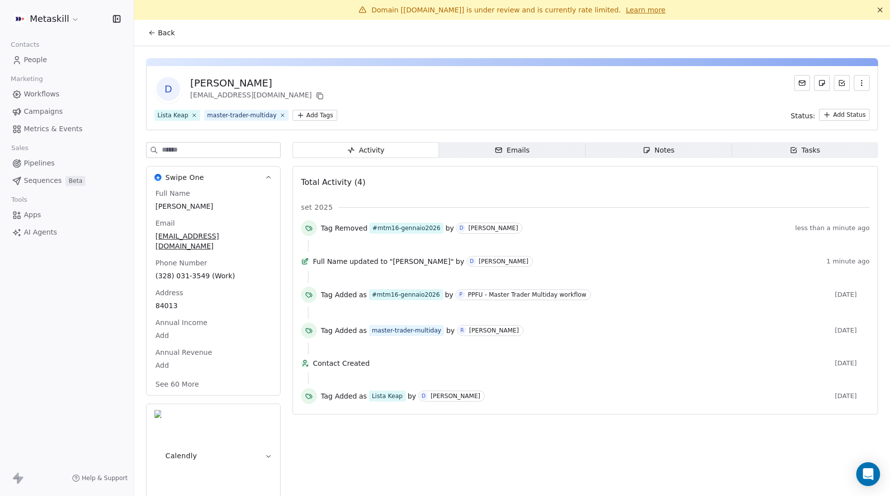
click at [319, 113] on html "Metaskill Contacts People Marketing Workflows Campaigns Metrics & Events Sales …" at bounding box center [445, 248] width 890 height 496
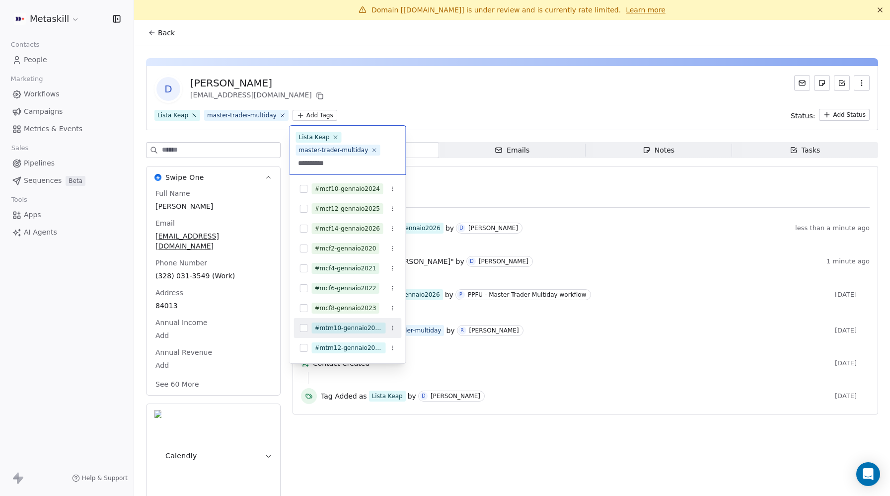
type input "**********"
click at [307, 327] on button "Suggestions" at bounding box center [304, 328] width 8 height 8
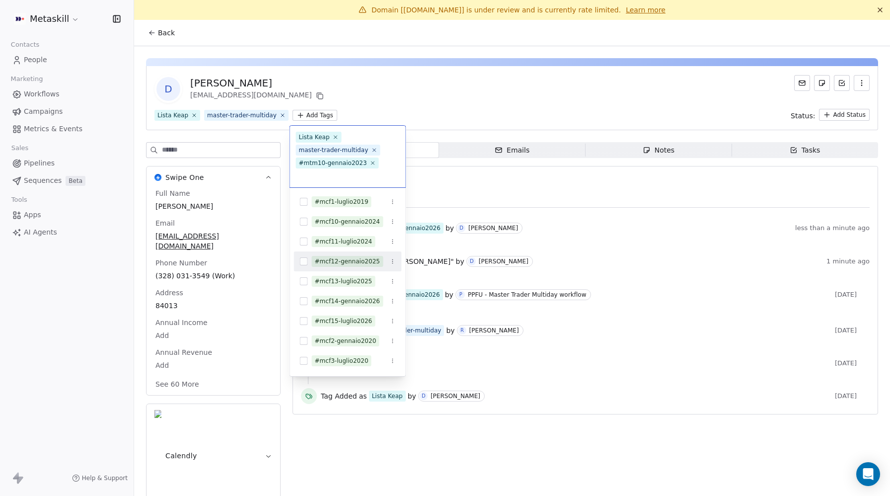
click at [505, 93] on html "Metaskill Contacts People Marketing Workflows Campaigns Metrics & Events Sales …" at bounding box center [445, 248] width 890 height 496
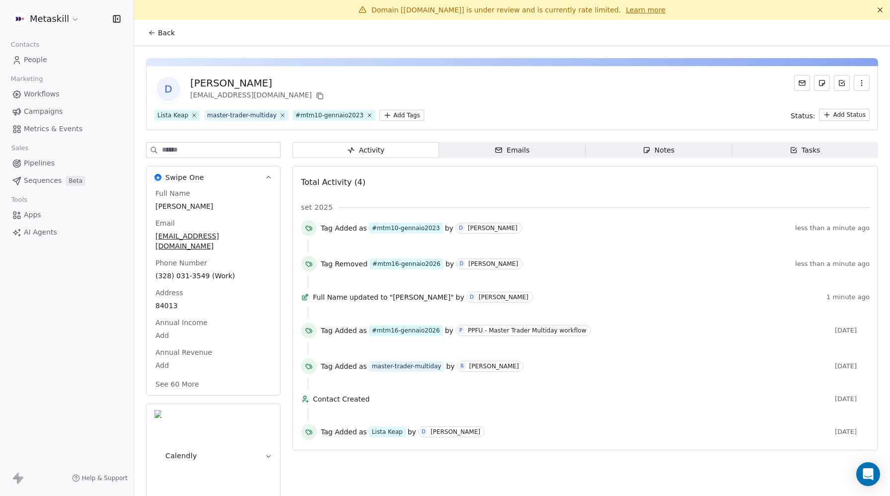
click at [386, 114] on html "Metaskill Contacts People Marketing Workflows Campaigns Metrics & Events Sales …" at bounding box center [445, 248] width 890 height 496
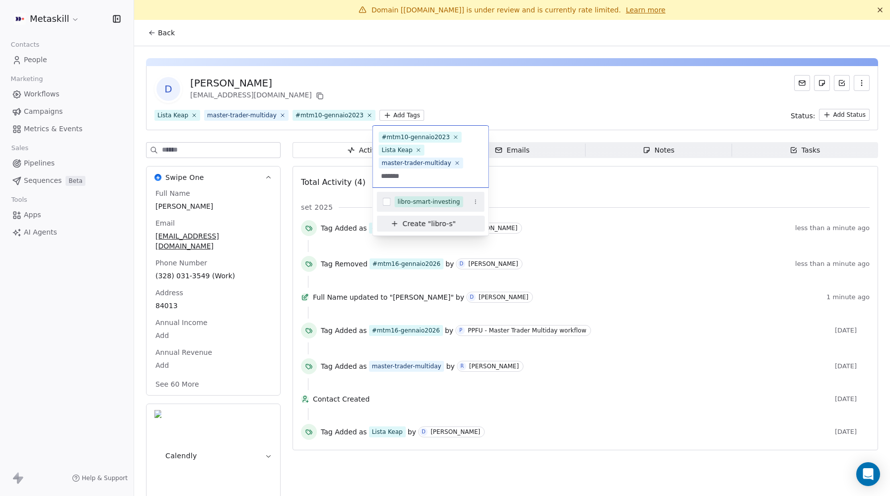
type input "*******"
click at [386, 200] on button "Suggestions" at bounding box center [387, 202] width 8 height 8
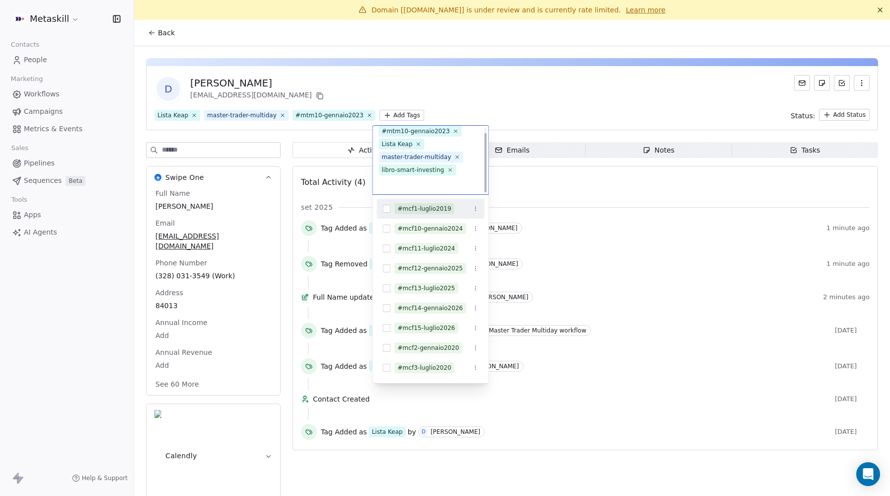
click at [548, 108] on html "Metaskill Contacts People Marketing Workflows Campaigns Metrics & Events Sales …" at bounding box center [445, 248] width 890 height 496
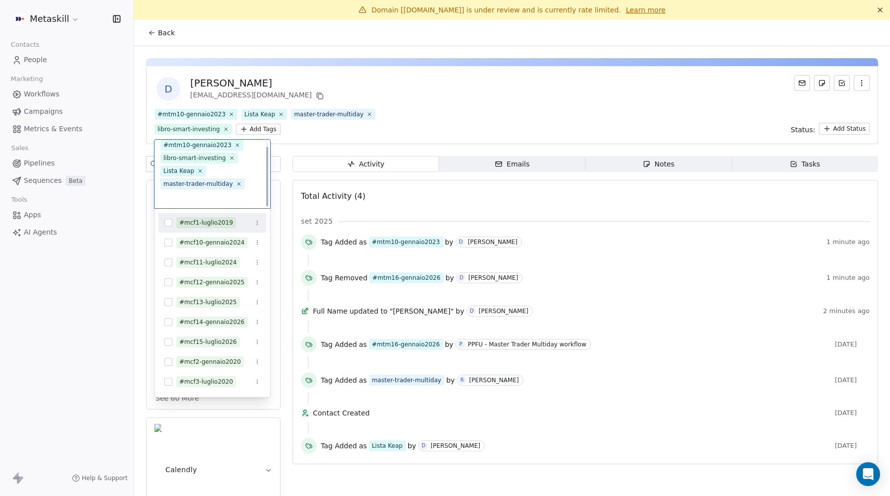
scroll to position [6, 0]
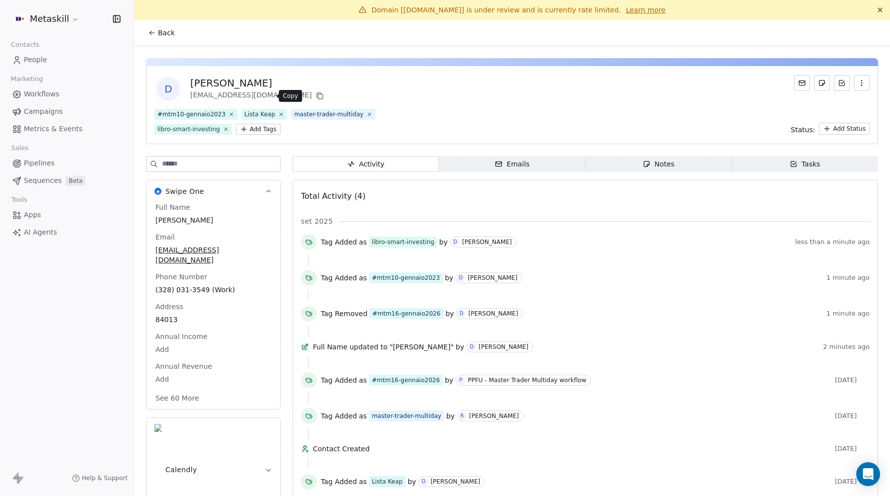
click at [316, 94] on icon at bounding box center [320, 96] width 8 height 8
drag, startPoint x: 375, startPoint y: 113, endPoint x: 437, endPoint y: 114, distance: 62.1
click at [232, 124] on span "libro-smart-investing" at bounding box center [192, 129] width 77 height 11
copy div "libro-smart-investing"
drag, startPoint x: 376, startPoint y: 113, endPoint x: 437, endPoint y: 111, distance: 61.6
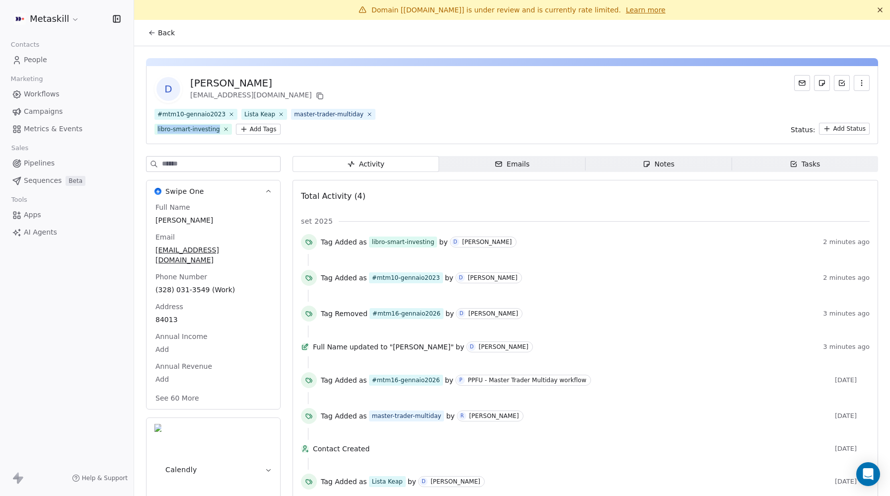
click at [220, 125] on div "libro-smart-investing" at bounding box center [188, 129] width 63 height 9
copy div "libro-smart-investing"
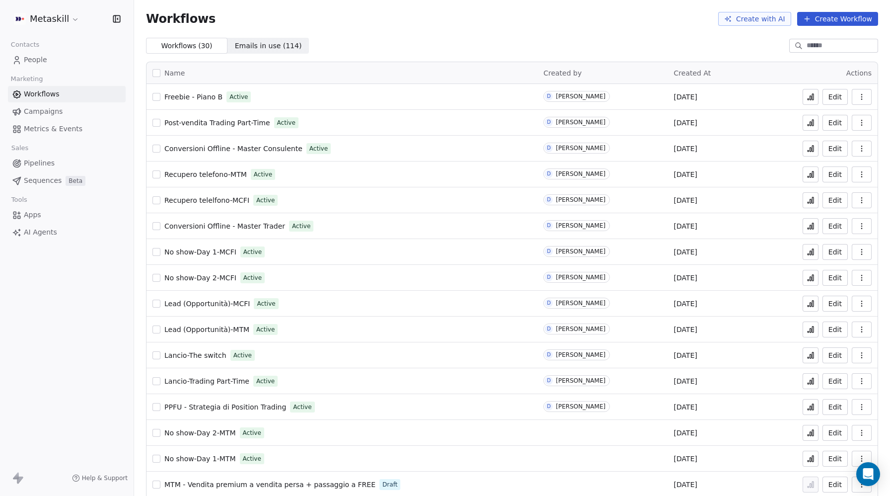
click at [824, 39] on div at bounding box center [833, 46] width 89 height 14
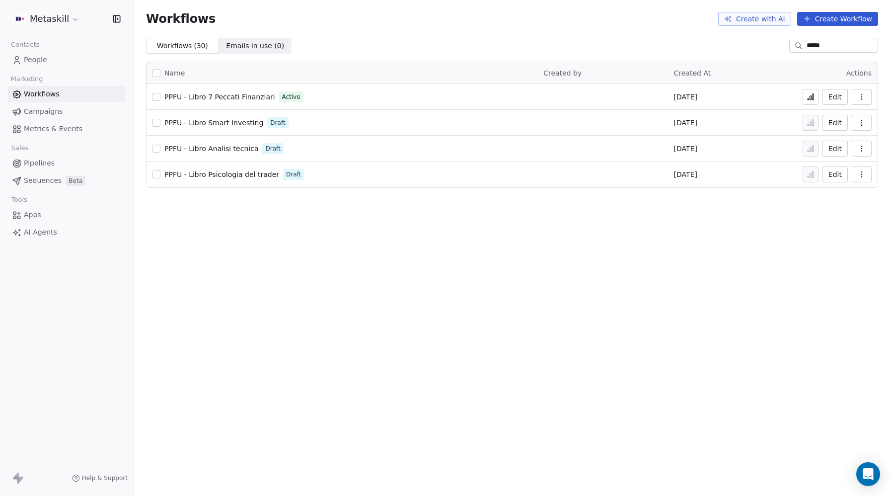
type input "*****"
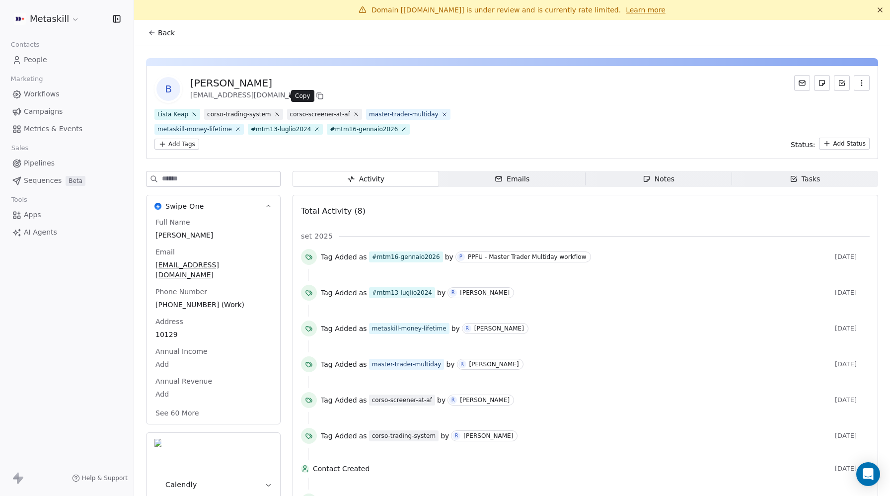
click at [318, 94] on icon at bounding box center [320, 96] width 4 height 4
drag, startPoint x: 223, startPoint y: 87, endPoint x: 272, endPoint y: 95, distance: 48.7
click at [272, 95] on div "[PERSON_NAME] [EMAIL_ADDRESS][DOMAIN_NAME]" at bounding box center [258, 89] width 136 height 26
copy div "[PERSON_NAME] [EMAIL_ADDRESS][DOMAIN_NAME]"
click at [401, 128] on icon at bounding box center [404, 129] width 6 height 6
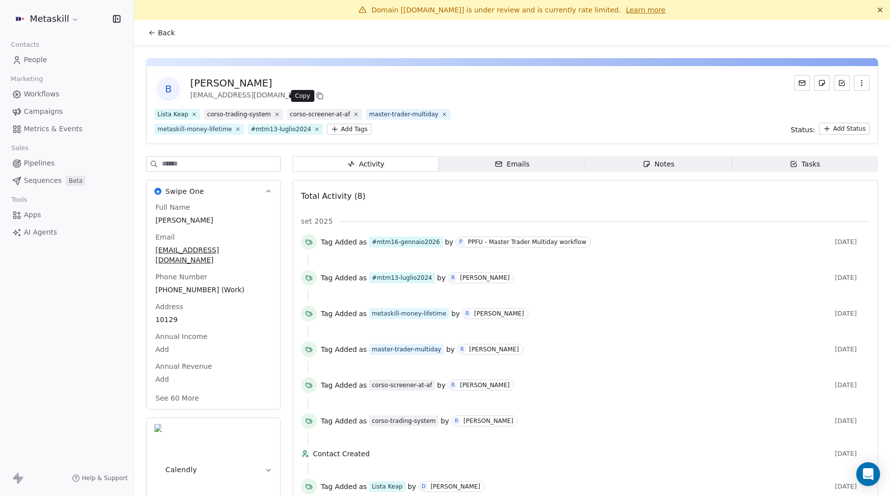
click at [316, 95] on icon at bounding box center [320, 96] width 8 height 8
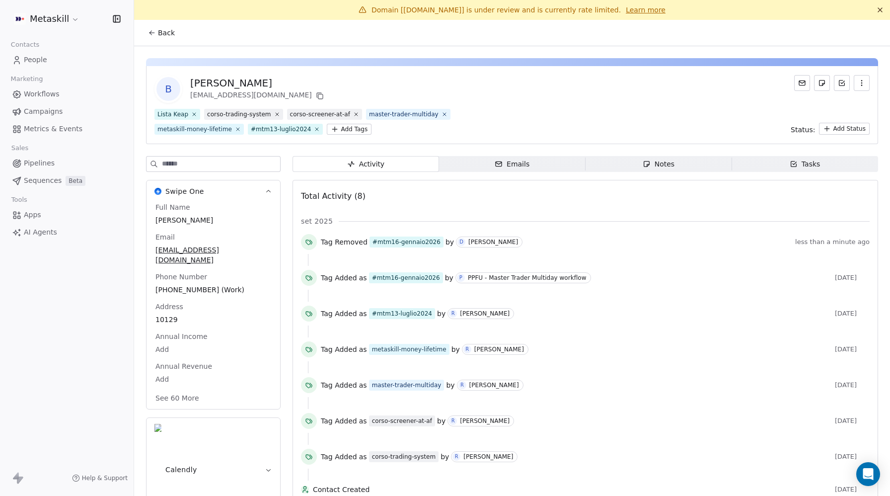
scroll to position [57, 0]
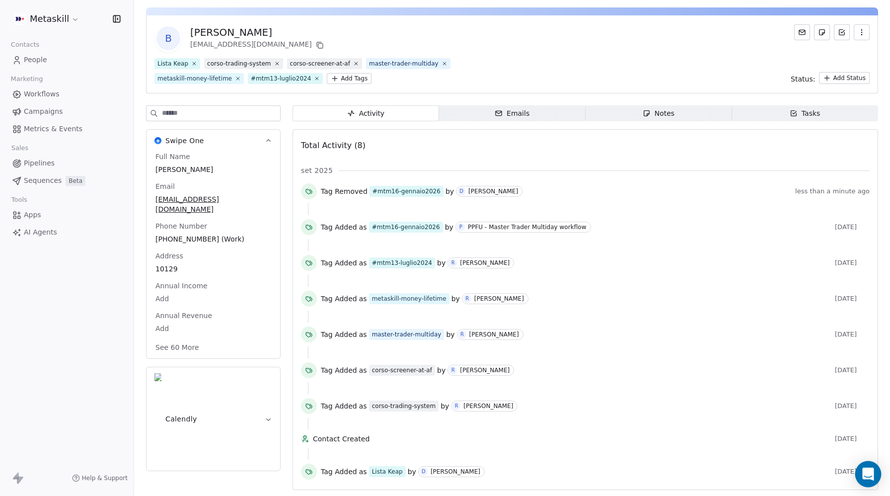
click at [865, 474] on icon "Open Intercom Messenger" at bounding box center [867, 473] width 11 height 13
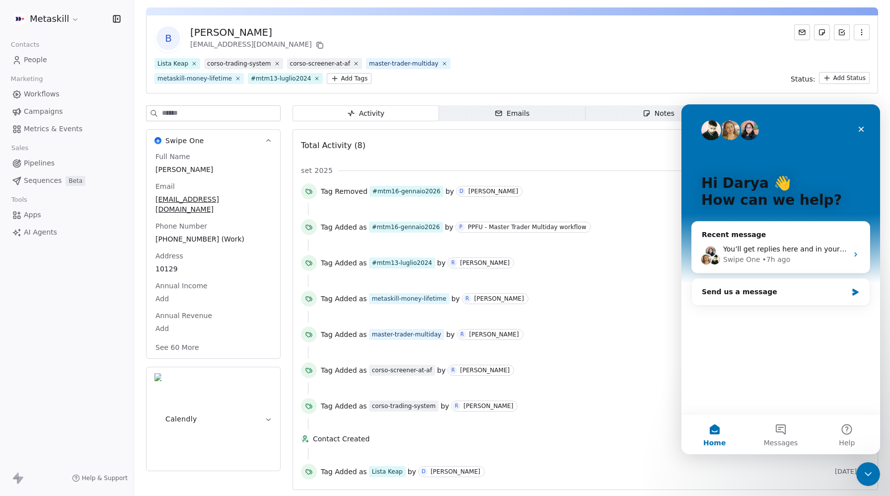
scroll to position [0, 0]
click at [742, 295] on div "Send us a message" at bounding box center [774, 292] width 145 height 10
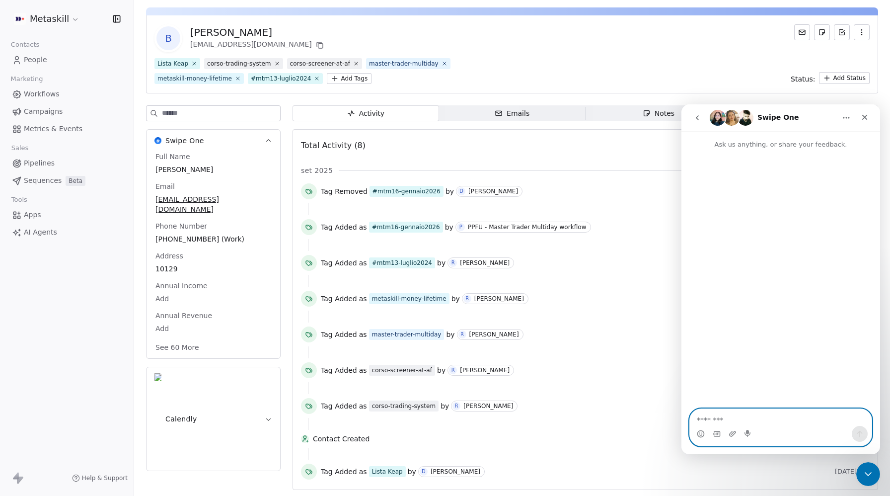
paste textarea "**********"
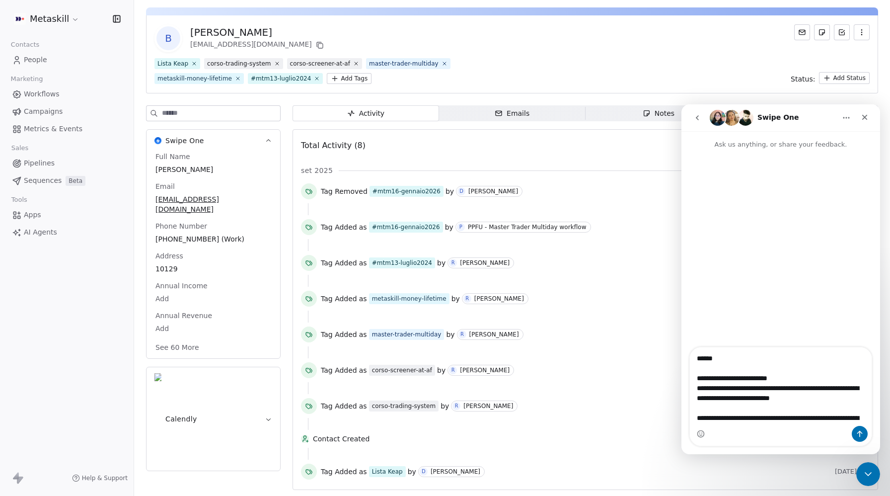
scroll to position [18, 0]
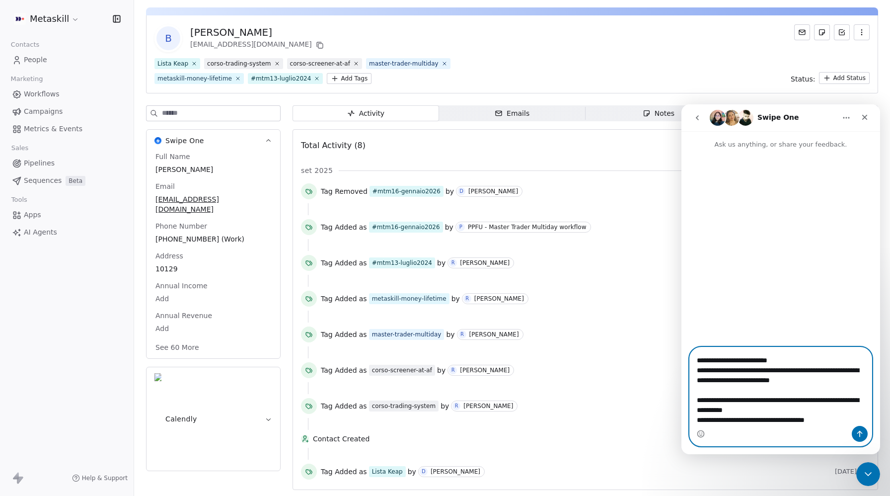
click at [780, 399] on textarea "**********" at bounding box center [781, 386] width 182 height 78
paste textarea "**********"
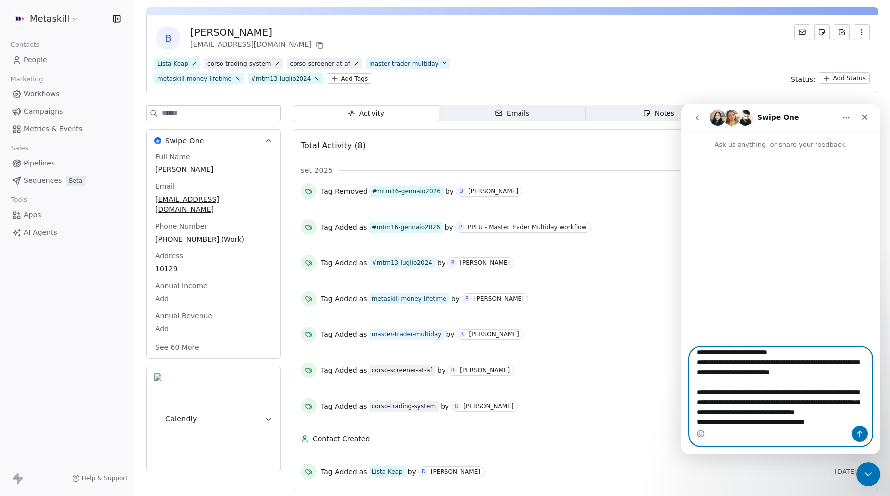
scroll to position [38, 0]
type textarea "**********"
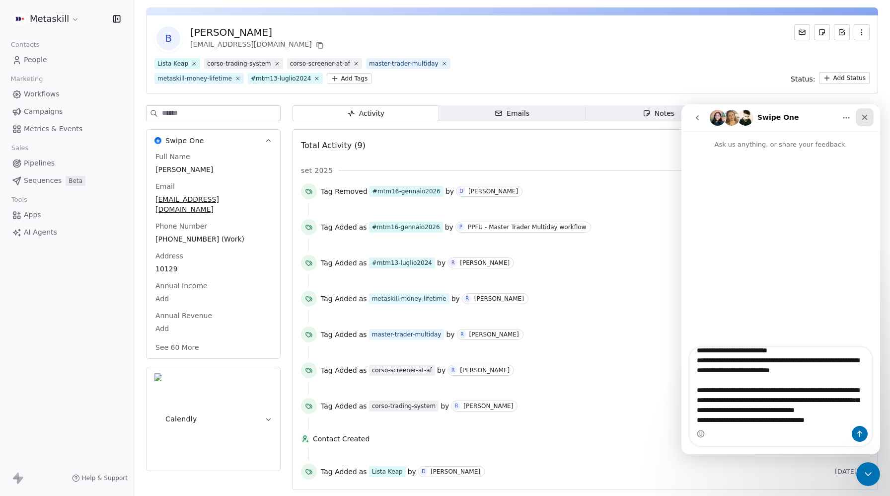
click at [868, 117] on icon "Close" at bounding box center [865, 117] width 8 height 8
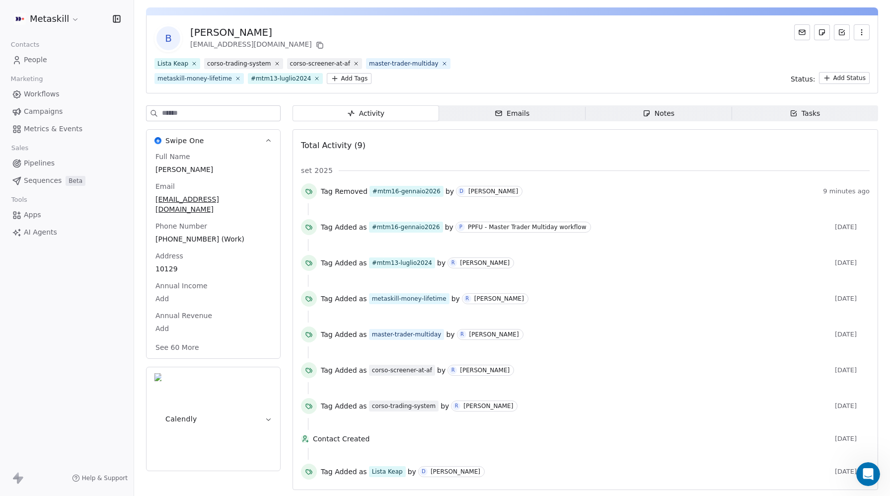
scroll to position [0, 0]
click at [316, 41] on icon at bounding box center [320, 45] width 8 height 8
click at [314, 40] on button at bounding box center [320, 45] width 12 height 12
click at [342, 71] on html "Metaskill Contacts People Marketing Workflows Campaigns Metrics & Events Sales …" at bounding box center [445, 248] width 890 height 496
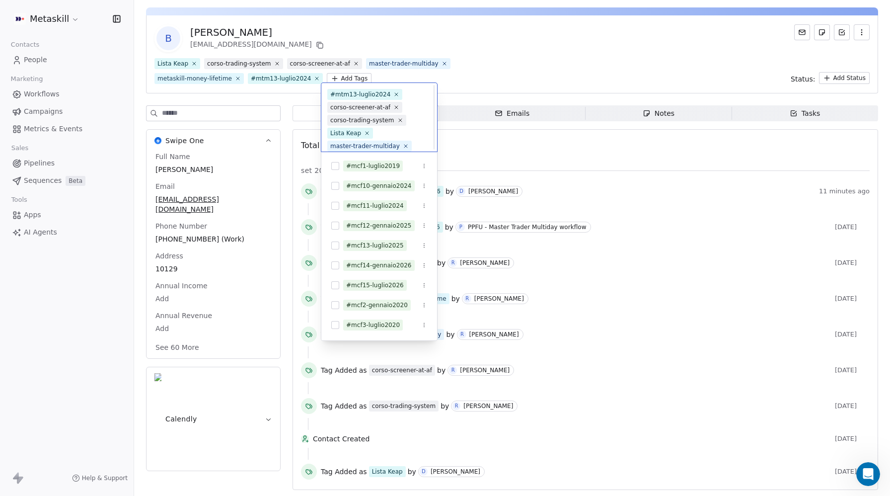
scroll to position [32, 0]
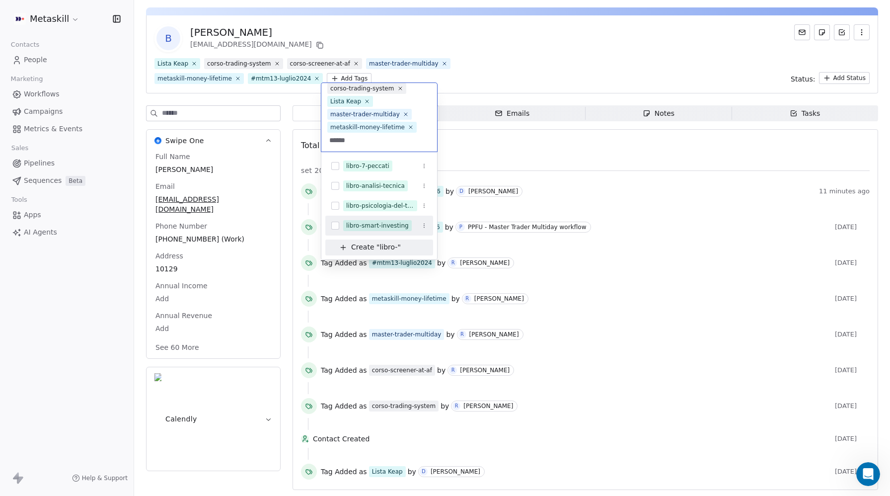
type input "******"
click at [334, 225] on button "Suggestions" at bounding box center [335, 225] width 8 height 8
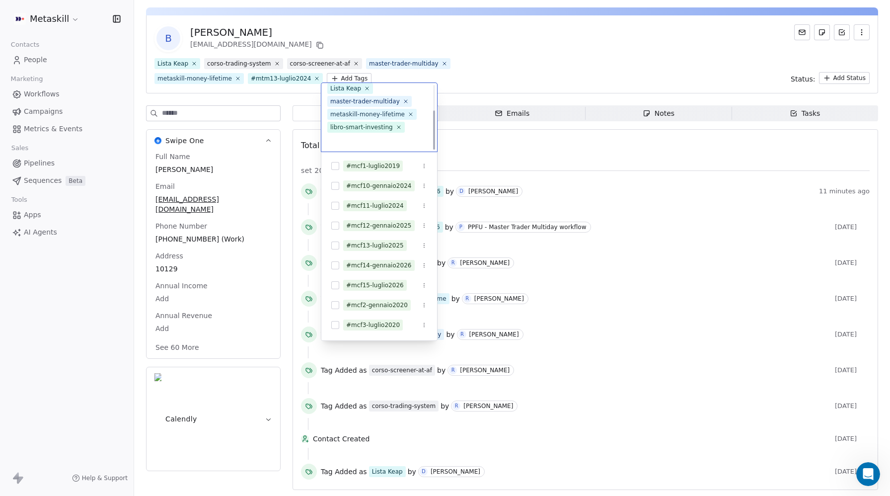
click at [519, 62] on html "Metaskill Contacts People Marketing Workflows Campaigns Metrics & Events Sales …" at bounding box center [445, 248] width 890 height 496
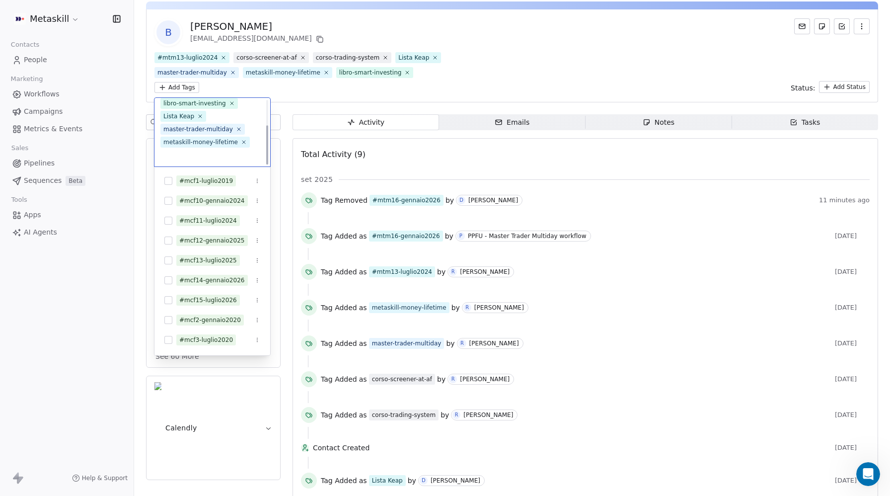
scroll to position [45, 0]
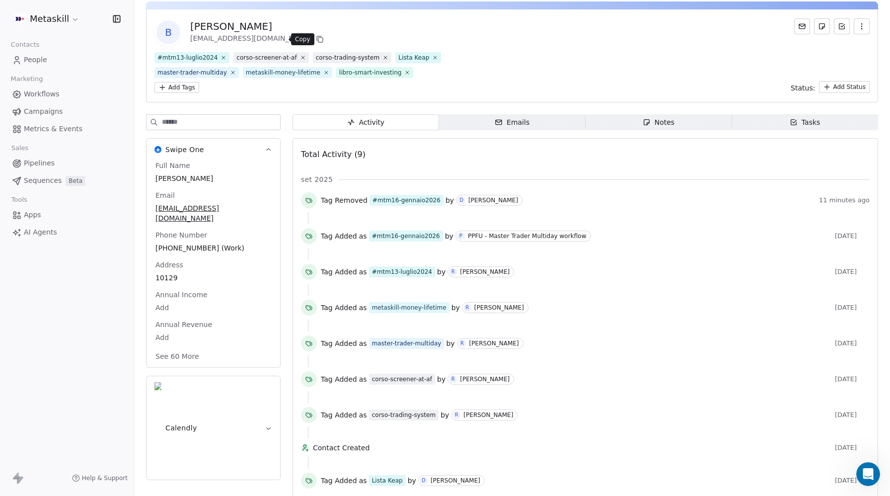
click at [318, 39] on icon at bounding box center [320, 40] width 4 height 4
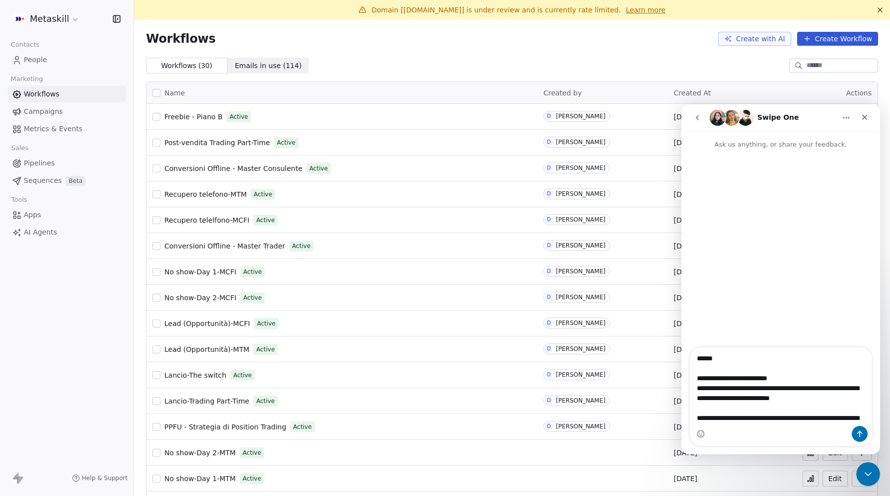
click at [814, 61] on input at bounding box center [841, 66] width 70 height 10
type input "*"
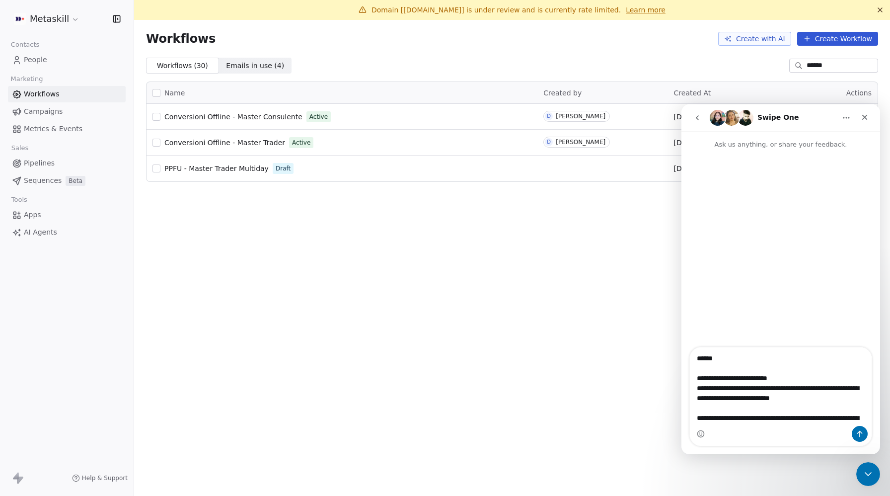
type input "******"
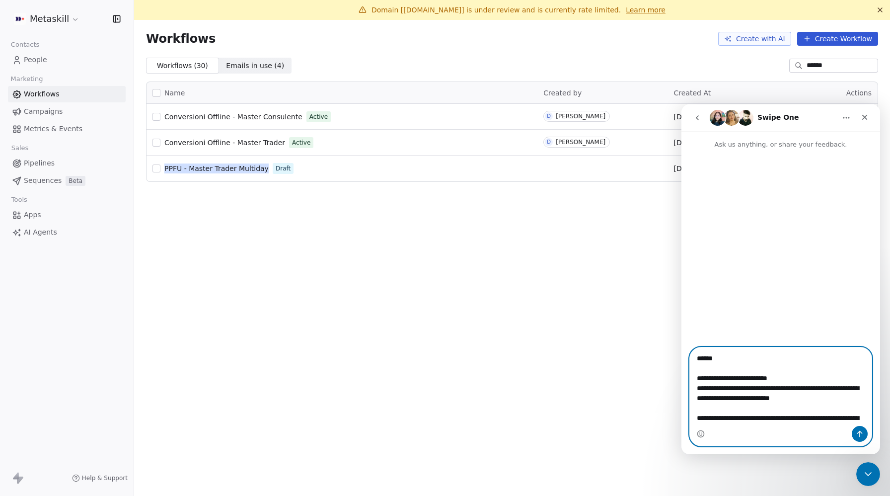
click at [857, 387] on textarea "**********" at bounding box center [781, 386] width 182 height 78
click at [735, 419] on textarea "**********" at bounding box center [781, 386] width 182 height 78
click at [746, 407] on textarea "**********" at bounding box center [781, 386] width 182 height 78
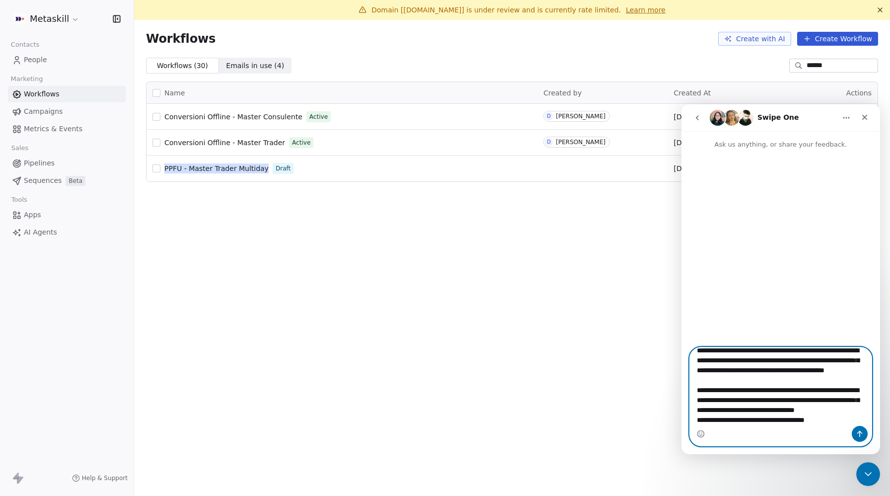
scroll to position [58, 0]
type textarea "**********"
click at [859, 430] on icon "Send a message…" at bounding box center [860, 434] width 8 height 8
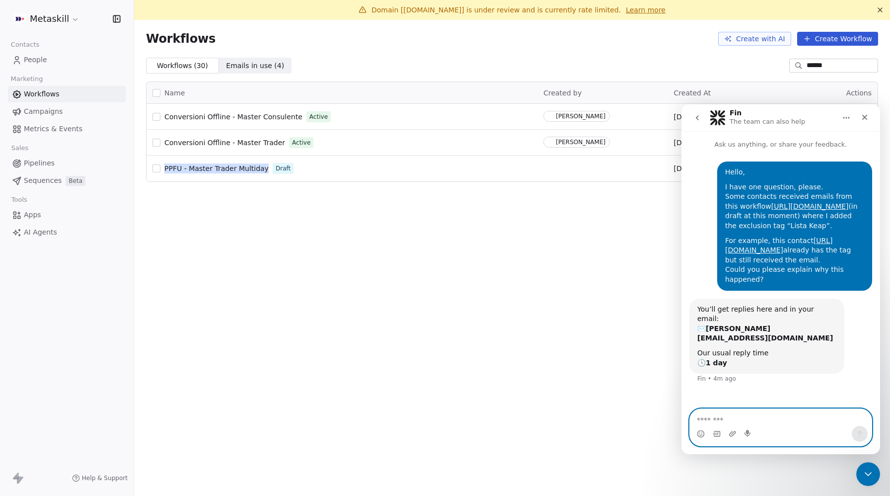
scroll to position [5, 0]
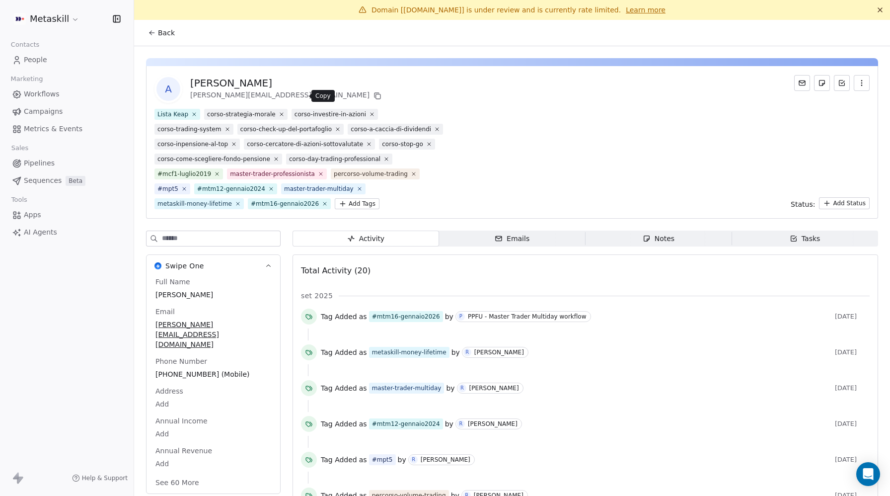
click at [373, 96] on icon at bounding box center [377, 96] width 8 height 8
drag, startPoint x: 188, startPoint y: 77, endPoint x: 293, endPoint y: 93, distance: 106.4
click at [293, 93] on div "A [PERSON_NAME] [PERSON_NAME][EMAIL_ADDRESS][DOMAIN_NAME]" at bounding box center [268, 89] width 229 height 28
copy div "[PERSON_NAME] [PERSON_NAME][EMAIL_ADDRESS][DOMAIN_NAME]"
click at [321, 202] on icon at bounding box center [324, 203] width 6 height 6
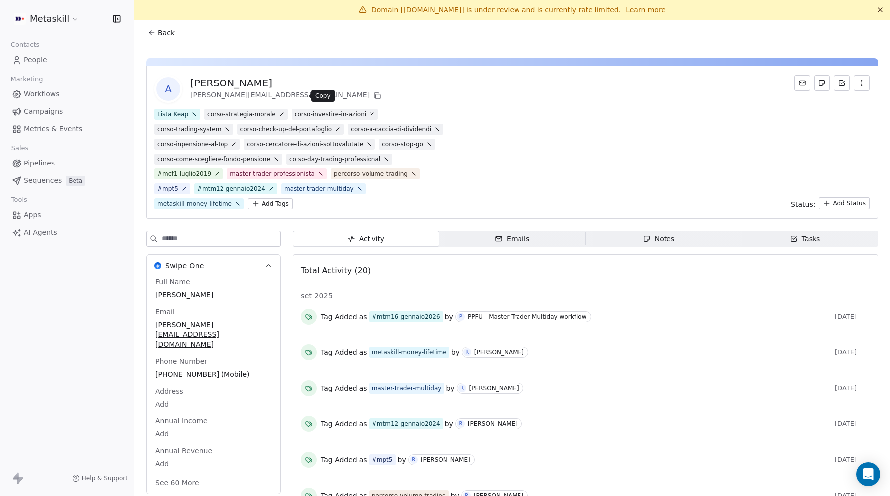
click at [373, 94] on icon at bounding box center [377, 96] width 8 height 8
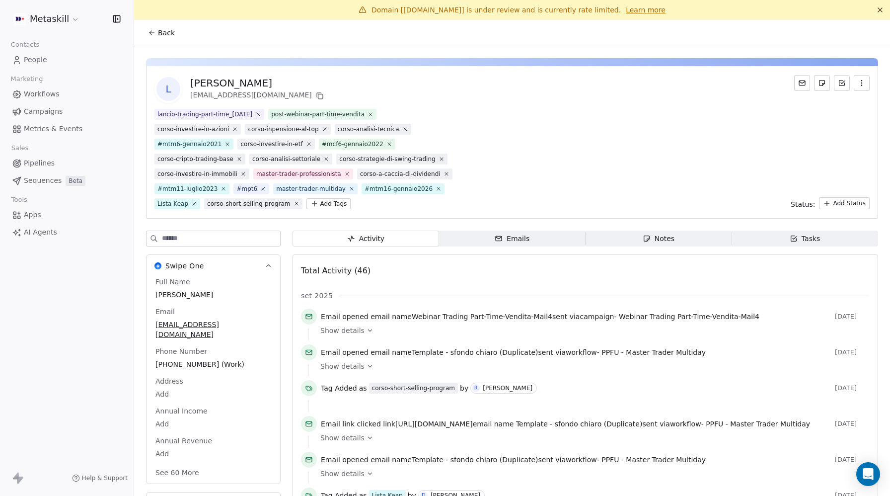
click at [267, 74] on div "[PERSON_NAME] [EMAIL_ADDRESS][DOMAIN_NAME] lancio-trading-part-time_[DATE] post…" at bounding box center [512, 142] width 732 height 152
click at [316, 95] on icon at bounding box center [320, 96] width 8 height 8
drag, startPoint x: 189, startPoint y: 81, endPoint x: 259, endPoint y: 92, distance: 70.9
click at [259, 92] on div "L Luca Lionti llionti888@gmail.com" at bounding box center [239, 89] width 171 height 28
copy div "Luca Lionti llionti888@gmail.com"
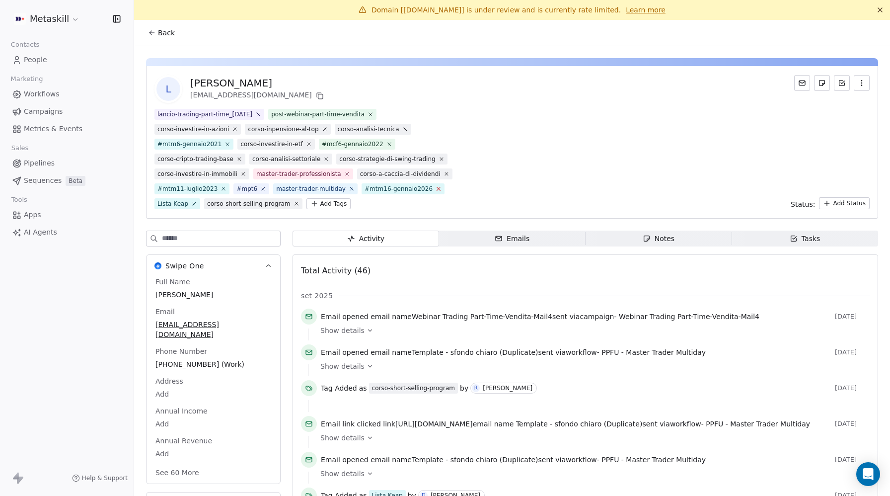
click at [435, 188] on icon at bounding box center [438, 188] width 6 height 6
click at [372, 113] on icon at bounding box center [370, 114] width 3 height 3
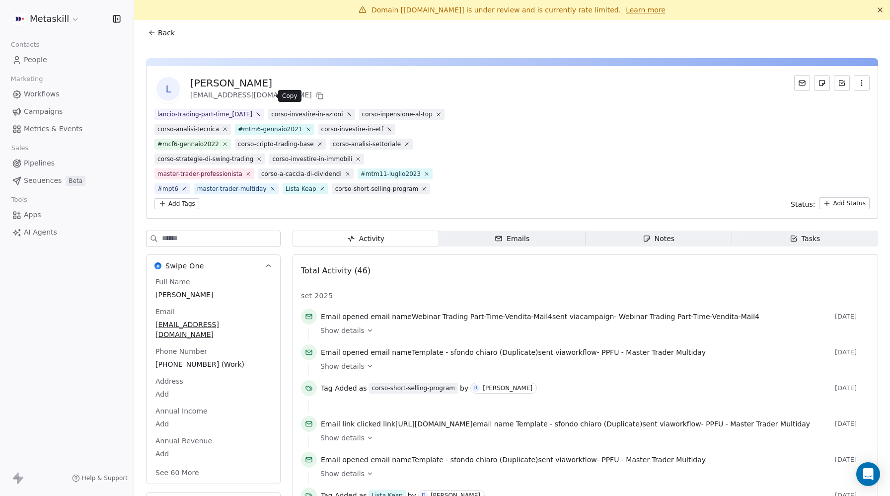
click at [318, 99] on icon at bounding box center [320, 96] width 4 height 4
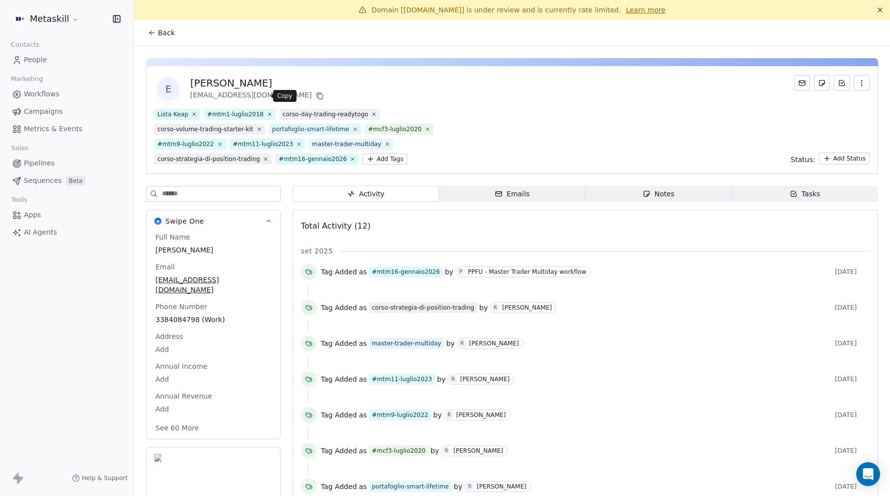
click at [316, 96] on icon at bounding box center [320, 96] width 8 height 8
click at [232, 81] on div "Enrico pisciuneri" at bounding box center [258, 83] width 136 height 14
drag, startPoint x: 232, startPoint y: 81, endPoint x: 226, endPoint y: 83, distance: 6.1
click at [232, 81] on div "Enrico pisciuneri" at bounding box center [258, 83] width 136 height 14
click at [188, 252] on span "Enrico pisciuneri" at bounding box center [213, 250] width 116 height 10
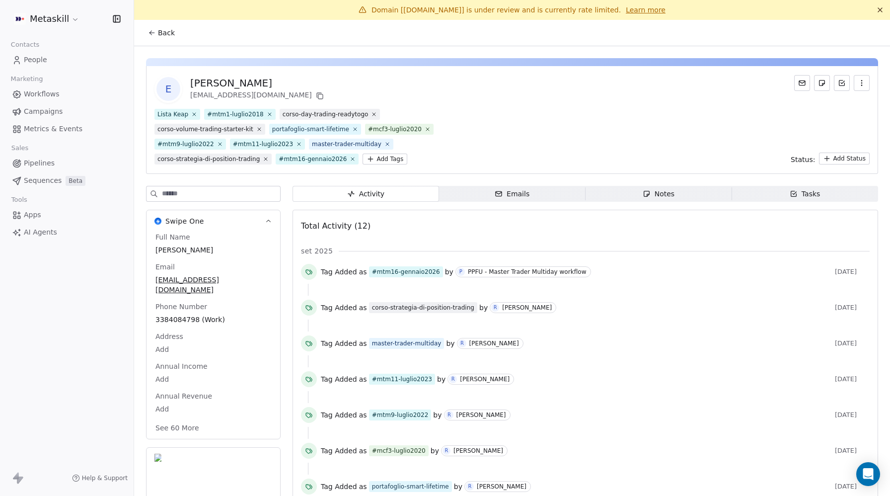
scroll to position [2, 0]
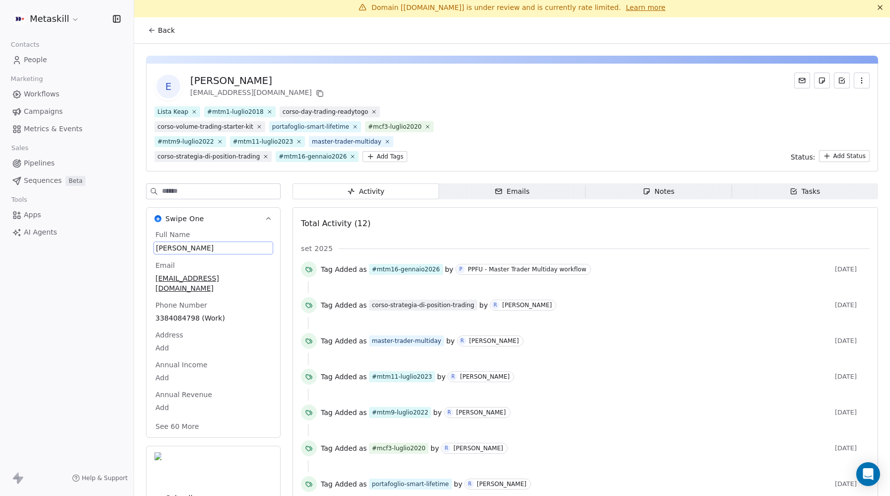
click at [188, 252] on span "Enrico pisciuneri" at bounding box center [213, 248] width 115 height 10
click at [182, 247] on textarea "**********" at bounding box center [213, 257] width 118 height 31
type textarea "**********"
click at [316, 90] on icon at bounding box center [320, 93] width 8 height 8
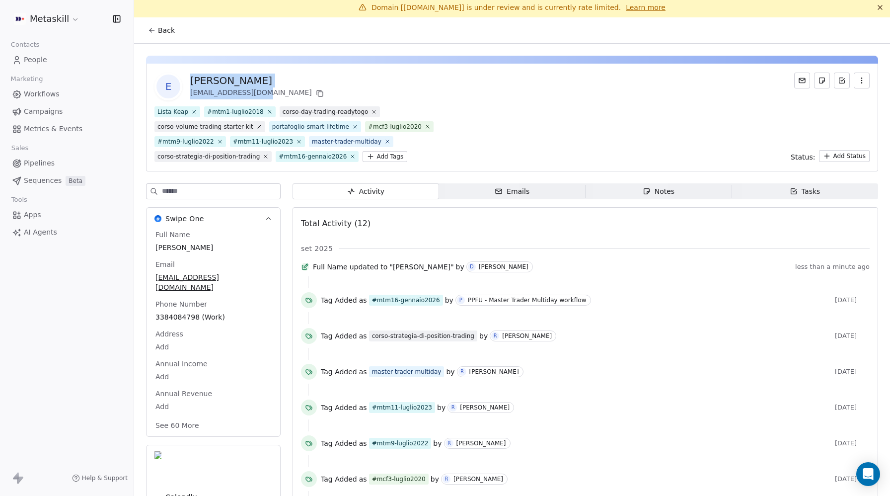
drag, startPoint x: 255, startPoint y: 93, endPoint x: 189, endPoint y: 78, distance: 67.7
click at [189, 78] on div "E Enrico Pisciuneri fisioenri@gmail.com" at bounding box center [239, 86] width 171 height 28
copy div "Enrico Pisciuneri fisioenri@gmail.com"
click at [352, 158] on span "#mtm16-gennaio2026" at bounding box center [317, 156] width 83 height 11
click at [351, 157] on icon at bounding box center [352, 156] width 3 height 3
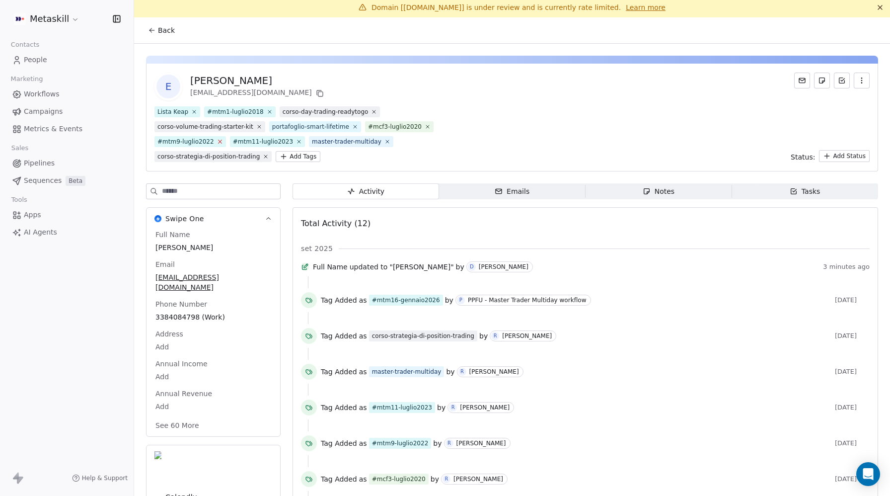
click at [219, 141] on icon at bounding box center [219, 141] width 6 height 6
click at [268, 110] on icon at bounding box center [269, 111] width 3 height 3
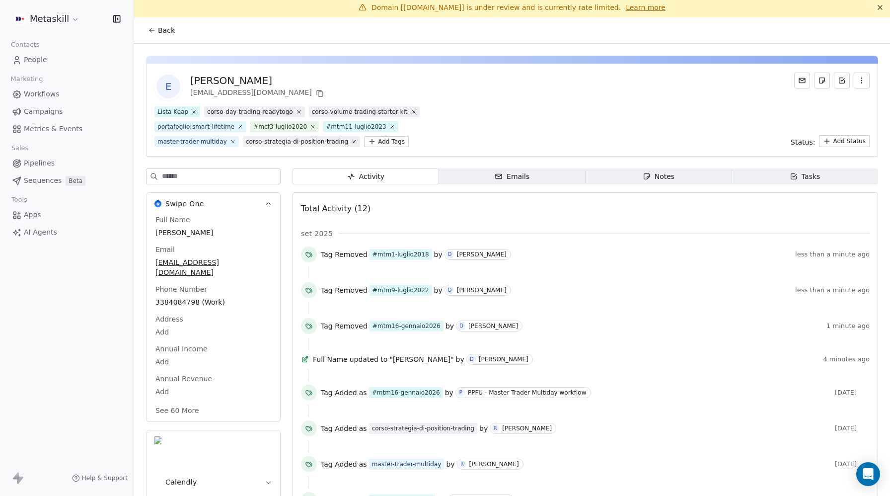
click at [382, 140] on html "Metaskill Contacts People Marketing Workflows Campaigns Metrics & Events Sales …" at bounding box center [445, 248] width 890 height 496
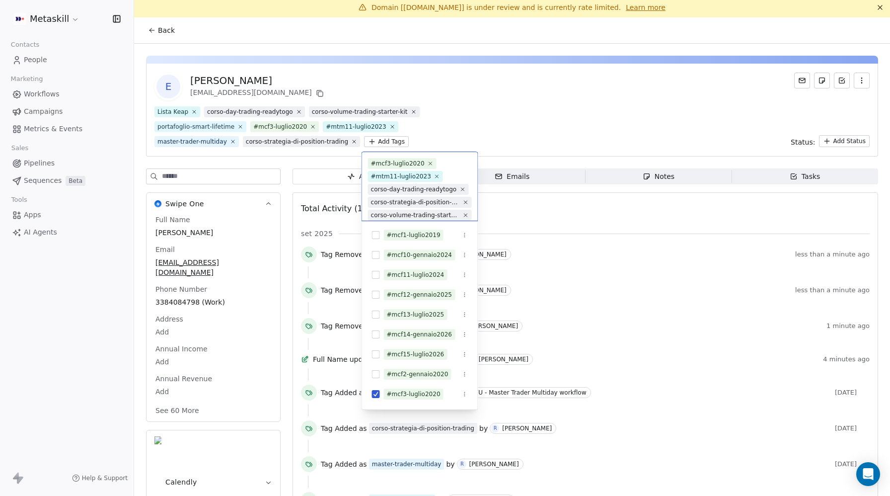
scroll to position [58, 0]
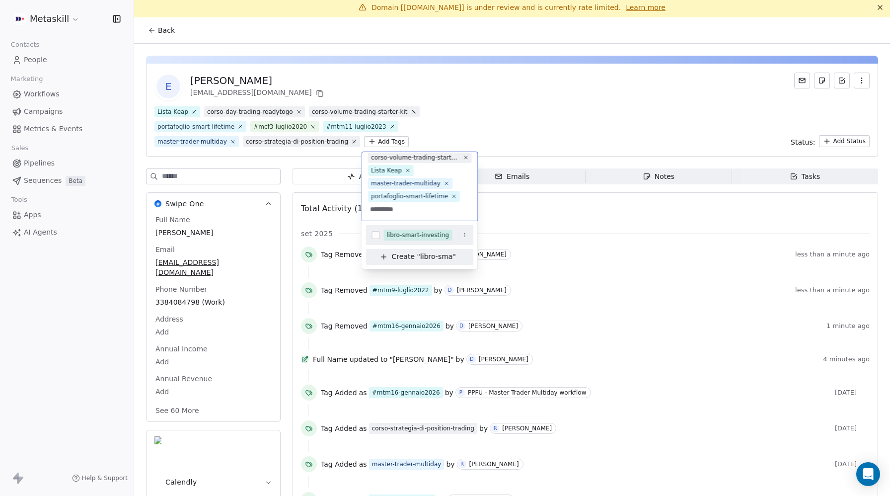
type input "*********"
click at [379, 234] on button "Suggestions" at bounding box center [376, 235] width 8 height 8
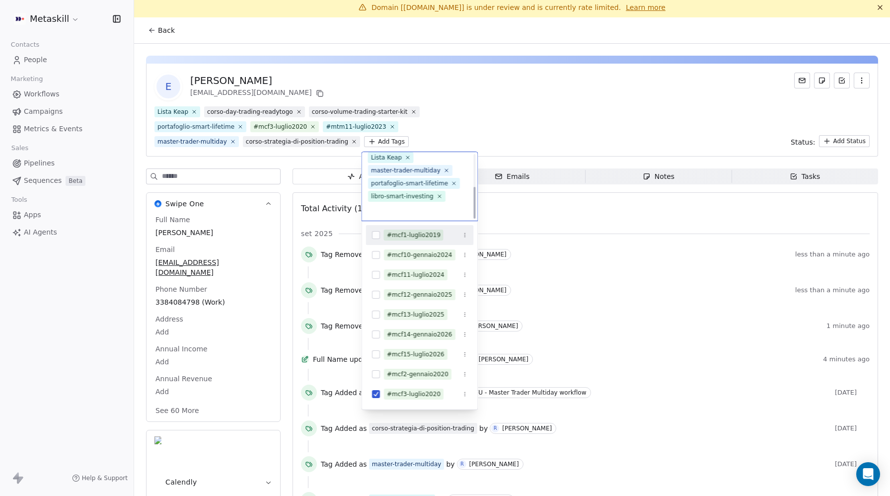
click at [565, 110] on html "Metaskill Contacts People Marketing Workflows Campaigns Metrics & Events Sales …" at bounding box center [445, 248] width 890 height 496
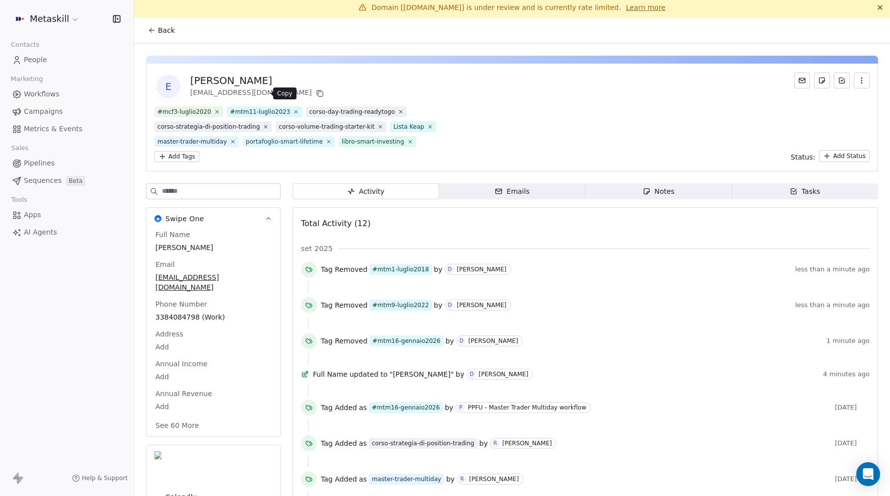
click at [318, 95] on icon at bounding box center [320, 94] width 4 height 4
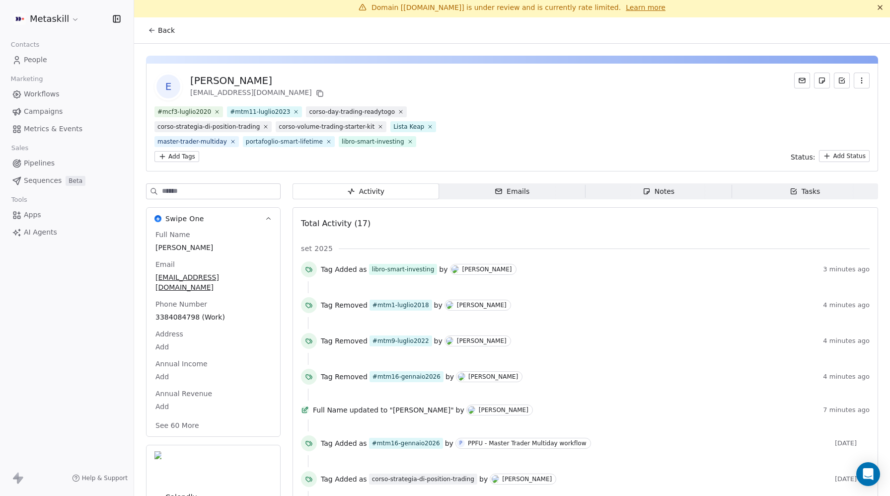
click at [33, 58] on span "People" at bounding box center [35, 60] width 23 height 10
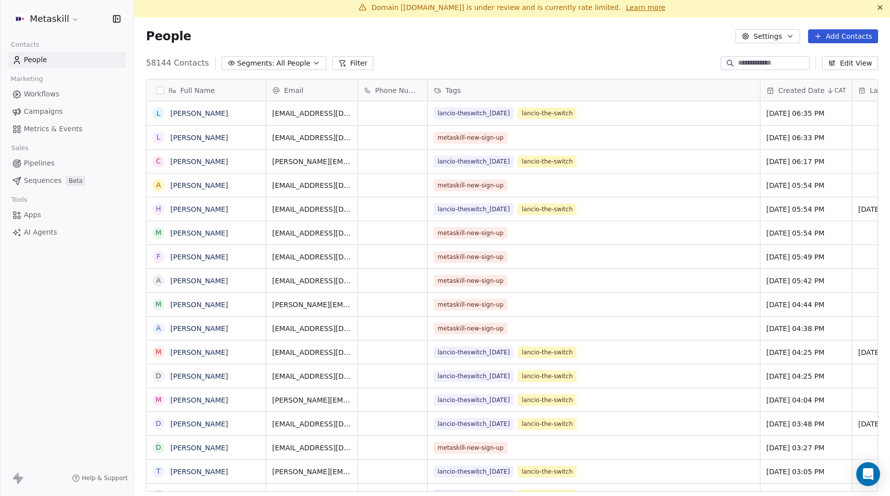
scroll to position [436, 756]
click at [745, 60] on input at bounding box center [773, 63] width 70 height 10
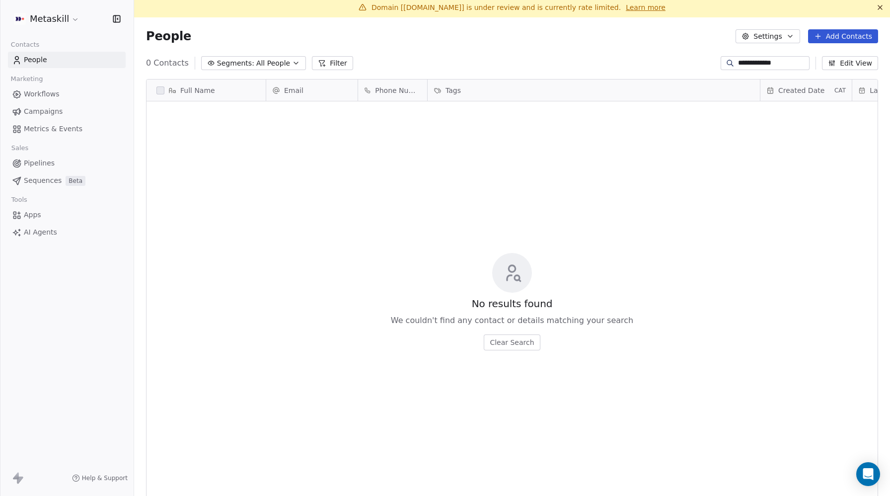
click at [752, 60] on input "**********" at bounding box center [773, 63] width 70 height 10
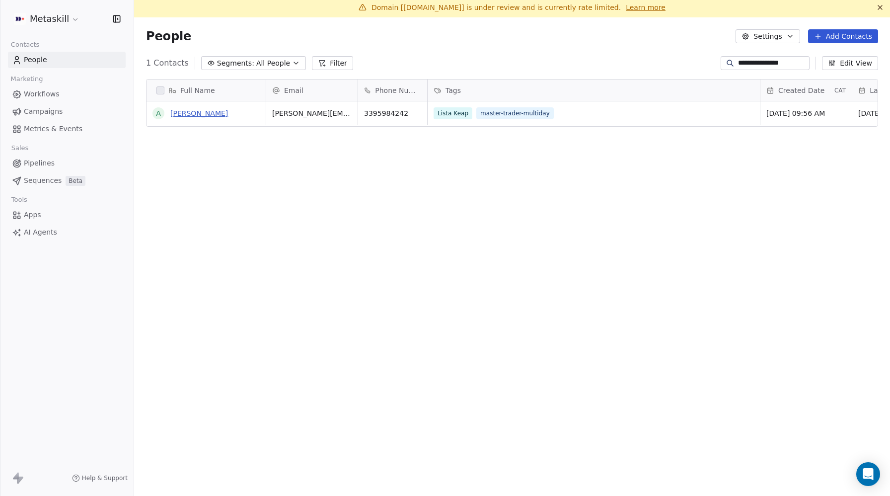
type input "**********"
click at [201, 111] on link "Angela La Colla" at bounding box center [199, 113] width 58 height 8
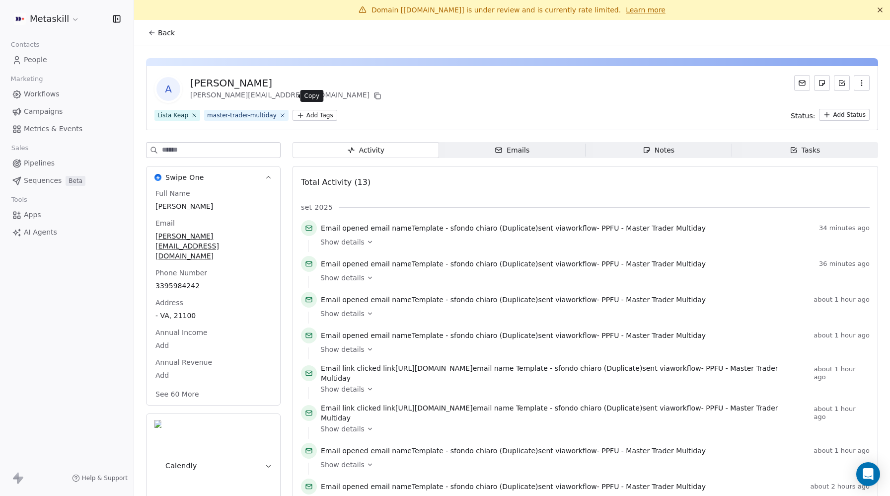
click at [373, 97] on icon at bounding box center [377, 96] width 8 height 8
click at [322, 112] on html "Metaskill Contacts People Marketing Workflows Campaigns Metrics & Events Sales …" at bounding box center [445, 248] width 890 height 496
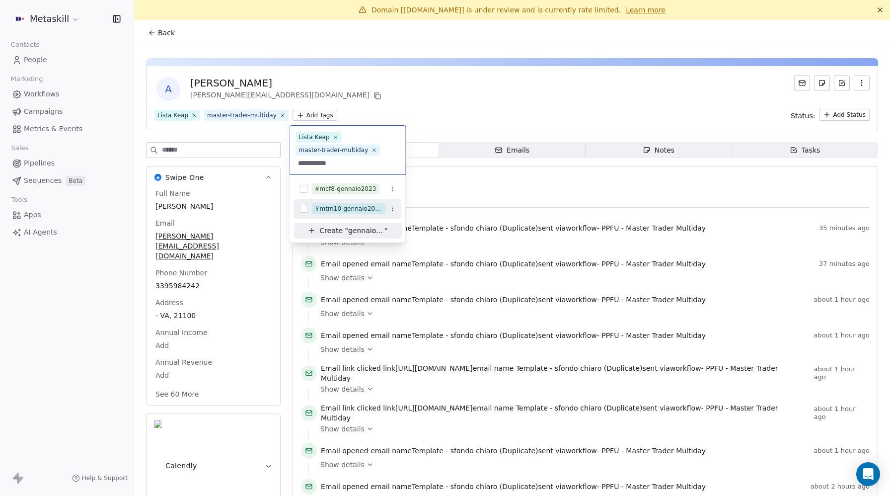
type input "**********"
click at [303, 205] on button "Suggestions" at bounding box center [304, 209] width 8 height 8
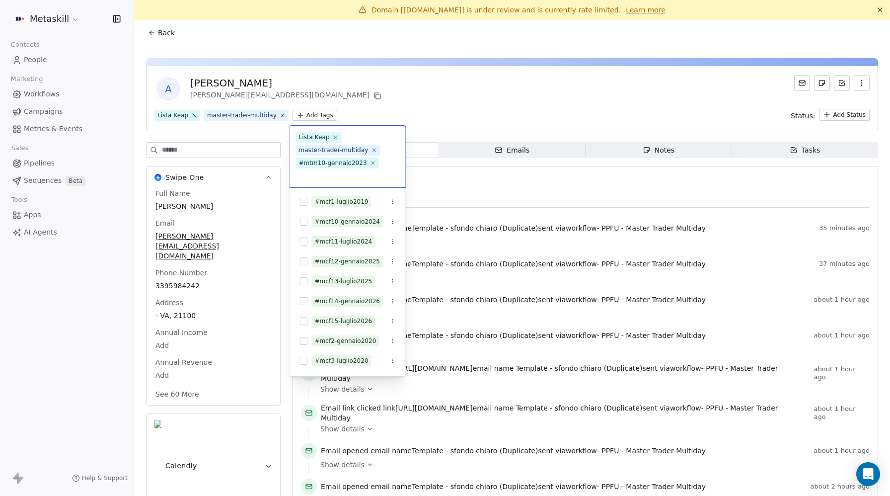
click at [469, 101] on html "Metaskill Contacts People Marketing Workflows Campaigns Metrics & Events Sales …" at bounding box center [445, 248] width 890 height 496
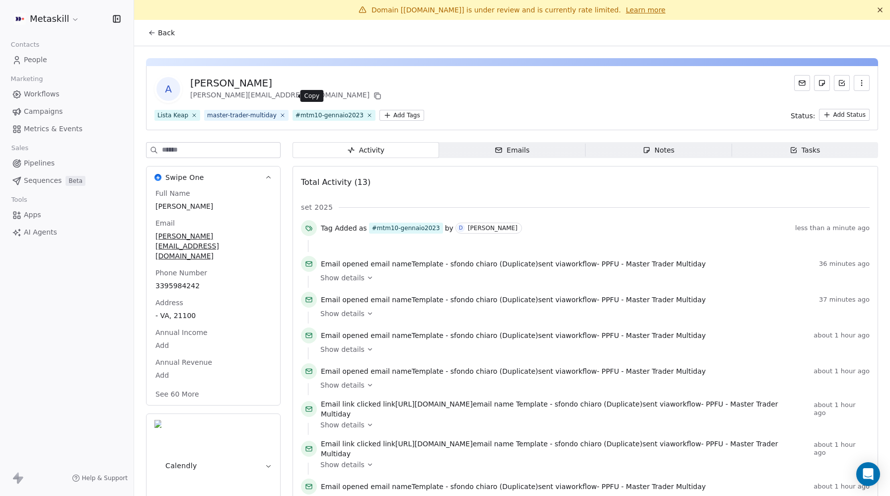
click at [373, 98] on icon at bounding box center [377, 96] width 8 height 8
click at [180, 295] on div "Full Name Angela La Colla Email angela.lacolla96@gmail.com Phone Number 3395984…" at bounding box center [213, 295] width 120 height 214
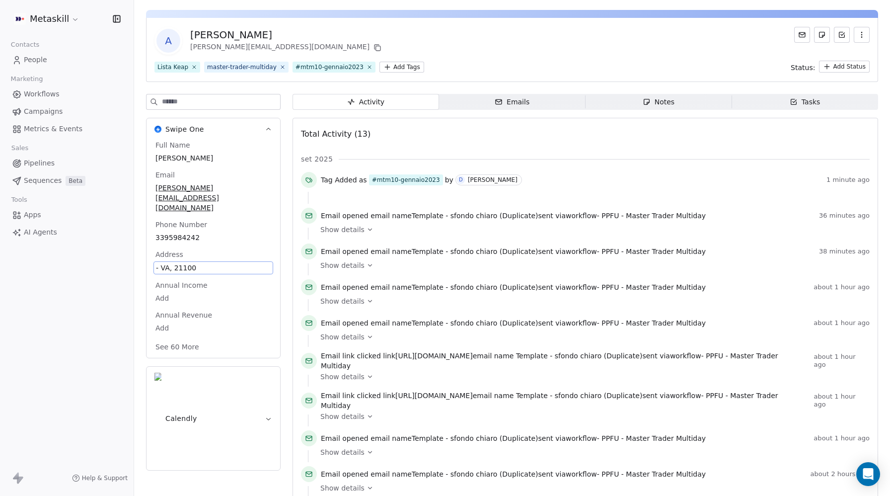
click at [190, 263] on span "- VA, 21100" at bounding box center [213, 268] width 115 height 10
click at [166, 249] on span "Address" at bounding box center [169, 254] width 32 height 10
click at [161, 263] on span "- VA, 21100" at bounding box center [213, 268] width 115 height 10
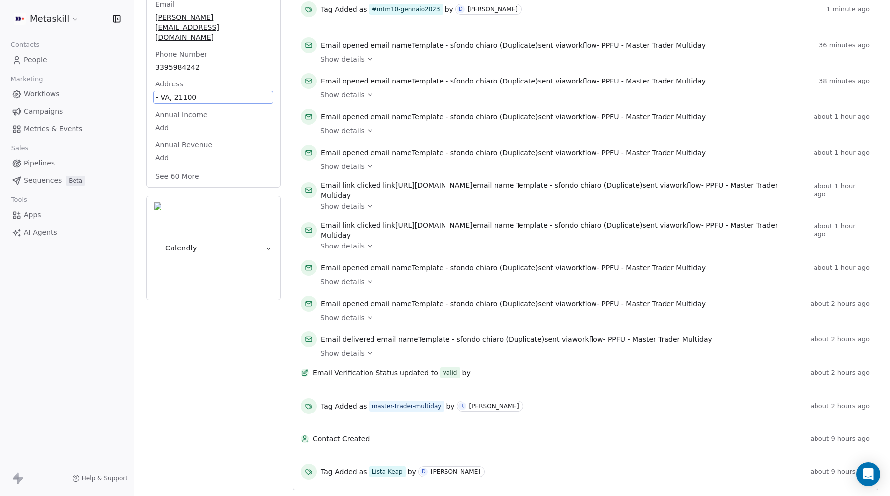
scroll to position [0, 0]
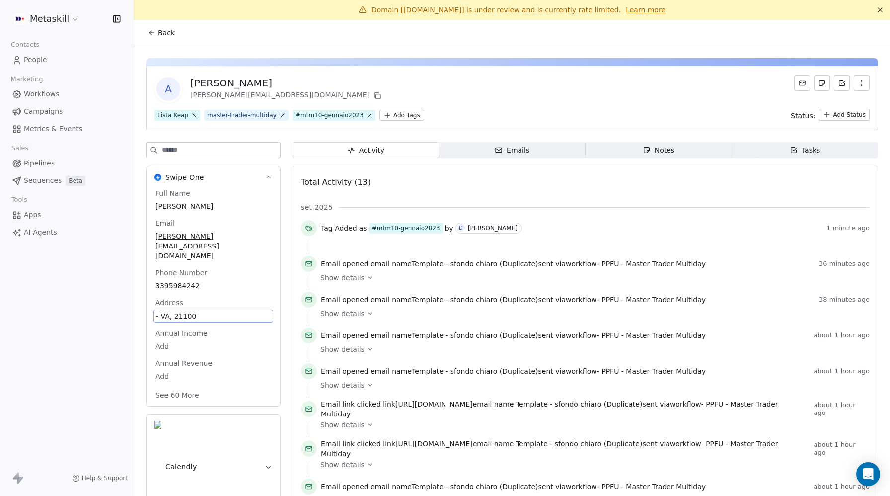
click at [34, 59] on span "People" at bounding box center [35, 60] width 23 height 10
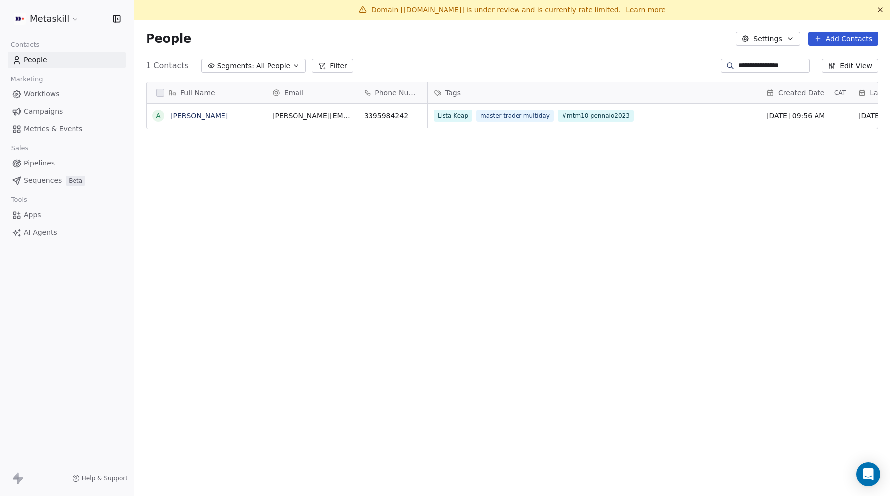
scroll to position [436, 756]
click at [35, 59] on span "People" at bounding box center [35, 60] width 23 height 10
click at [42, 93] on span "Workflows" at bounding box center [42, 94] width 36 height 10
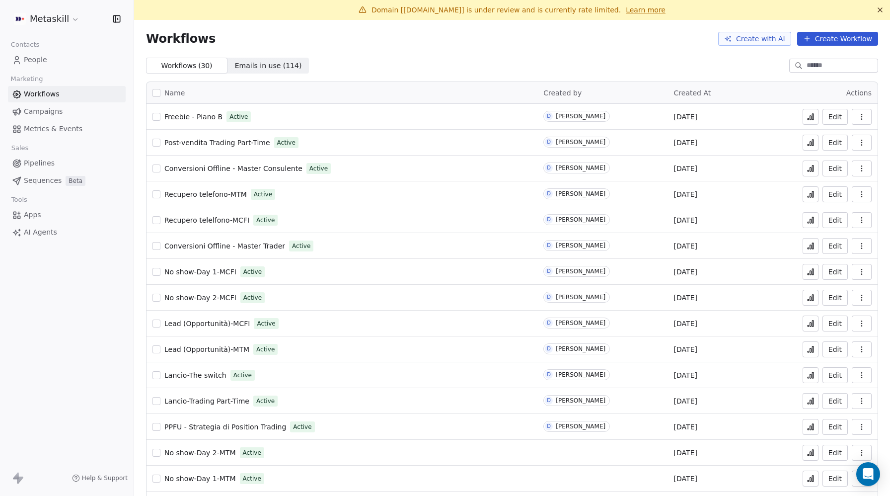
click at [37, 57] on span "People" at bounding box center [35, 60] width 23 height 10
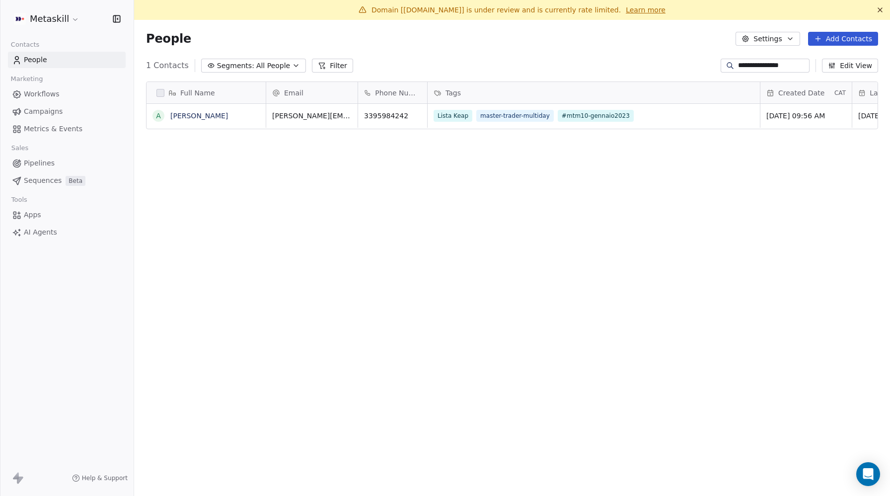
scroll to position [436, 756]
click at [320, 64] on button "Filter" at bounding box center [332, 66] width 41 height 14
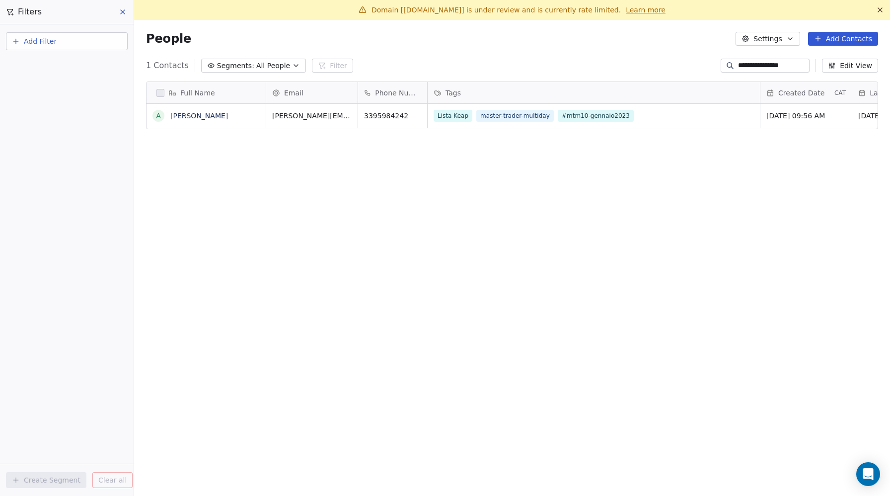
click at [39, 41] on span "Add Filter" at bounding box center [40, 41] width 33 height 10
click at [44, 60] on span "Contact properties" at bounding box center [48, 65] width 65 height 10
type input "***"
click at [22, 99] on span "Tags" at bounding box center [23, 100] width 15 height 10
click at [38, 106] on div "Includes" at bounding box center [67, 106] width 104 height 16
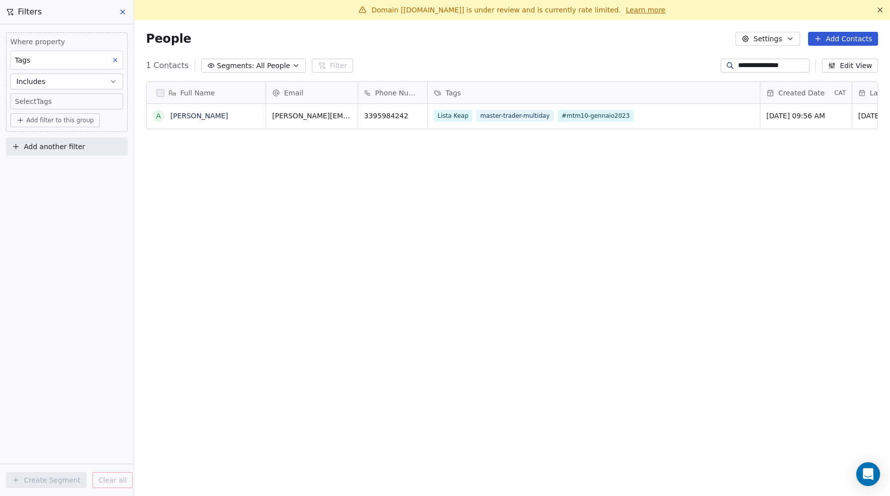
click at [36, 101] on body "**********" at bounding box center [445, 248] width 890 height 496
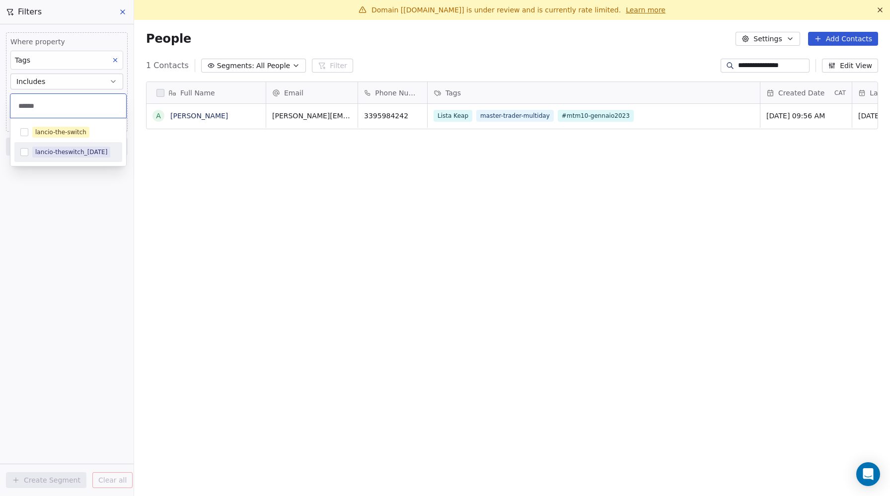
type input "******"
click at [24, 150] on button "Suggestions" at bounding box center [24, 152] width 8 height 8
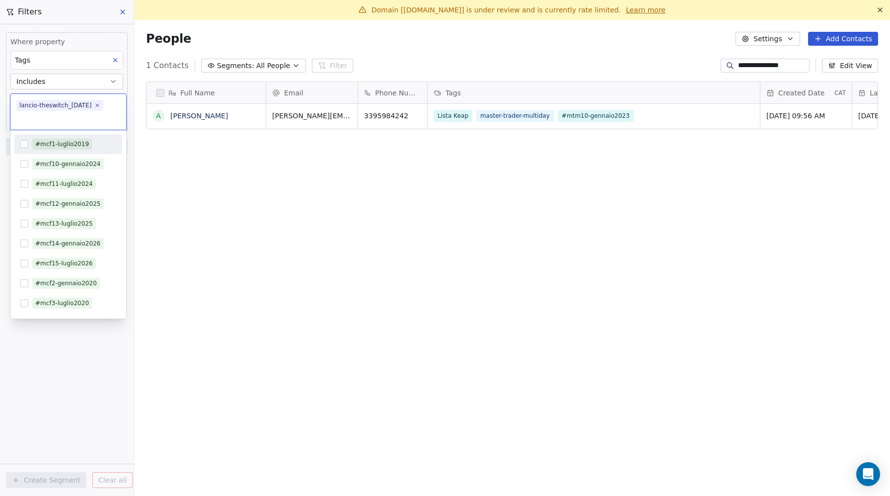
click at [176, 183] on html "**********" at bounding box center [445, 248] width 890 height 496
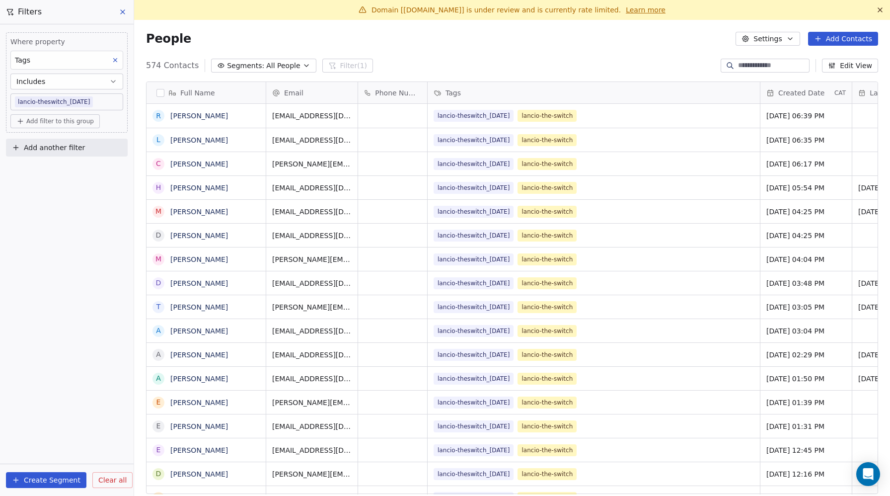
click at [50, 148] on span "Add another filter" at bounding box center [54, 148] width 61 height 10
click at [40, 169] on span "Contact properties" at bounding box center [48, 171] width 65 height 10
type input "*****"
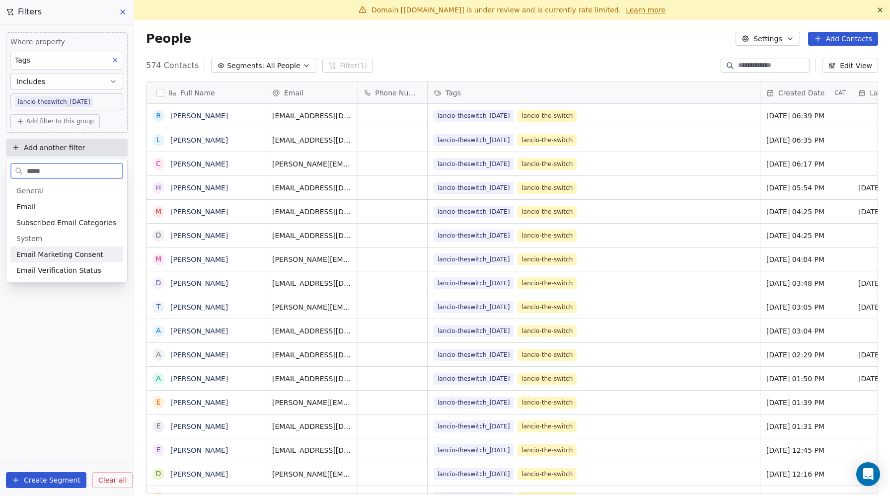
click at [43, 255] on span "Email Marketing Consent" at bounding box center [59, 254] width 87 height 10
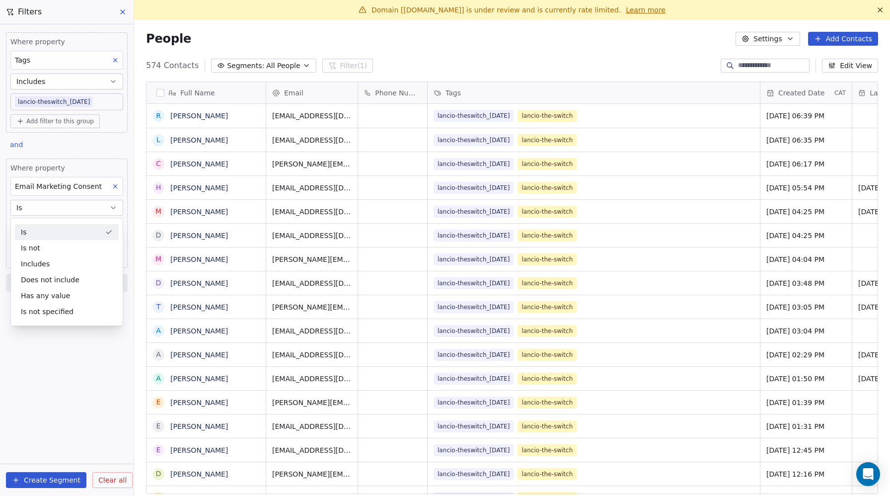
click at [37, 231] on div "Is" at bounding box center [67, 232] width 104 height 16
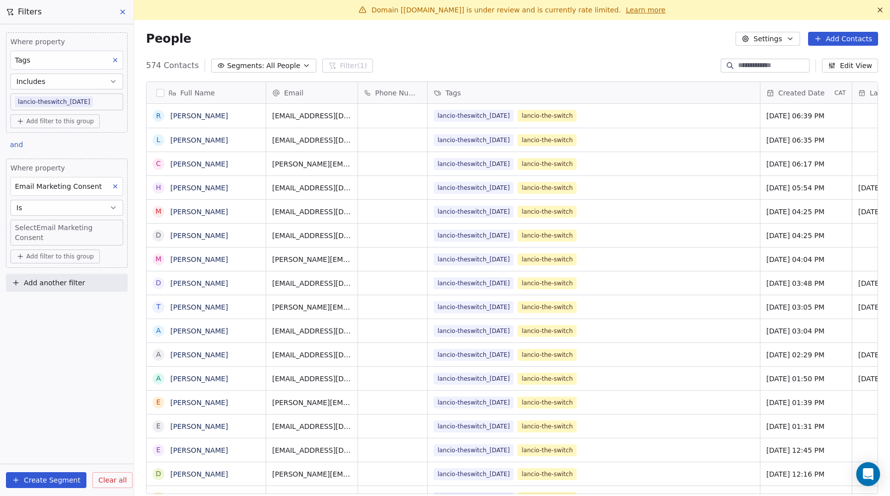
click at [36, 226] on body "Metaskill Contacts People Marketing Workflows Campaigns Metrics & Events Sales …" at bounding box center [445, 248] width 890 height 496
click at [46, 284] on div "Unsubscribed" at bounding box center [47, 281] width 41 height 9
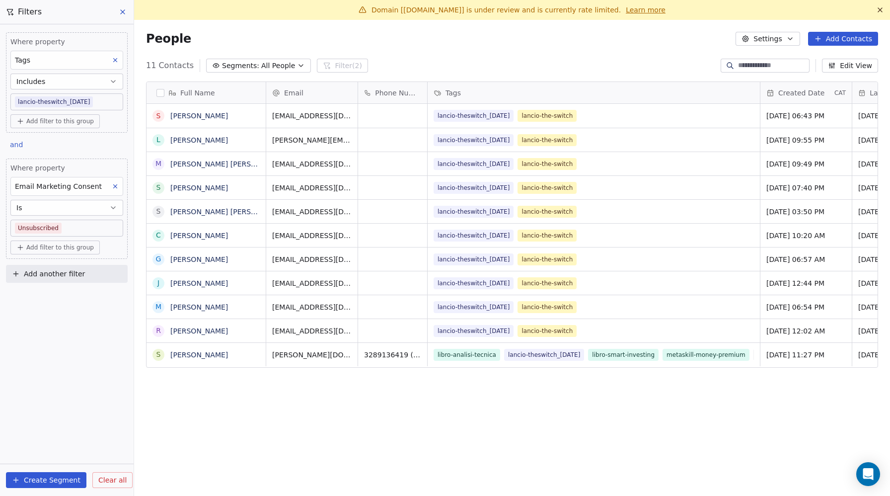
click at [40, 482] on button "Create Segment" at bounding box center [46, 480] width 80 height 16
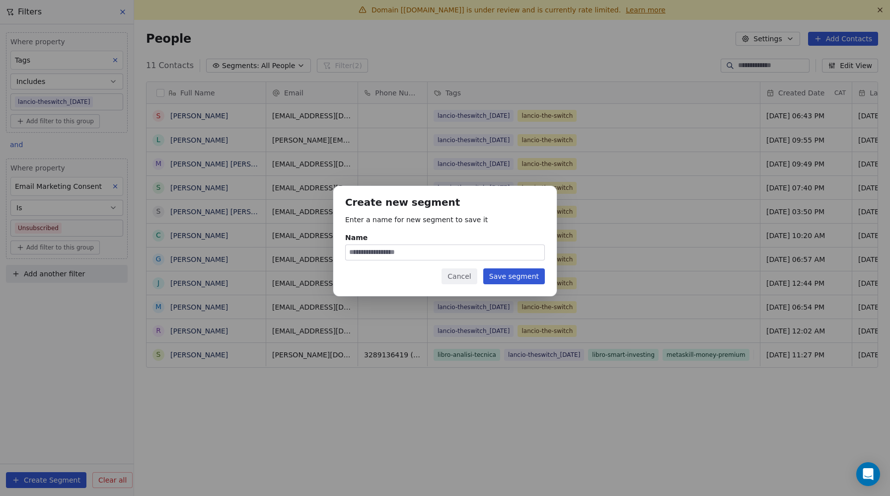
click at [462, 273] on button "Cancel" at bounding box center [458, 276] width 35 height 16
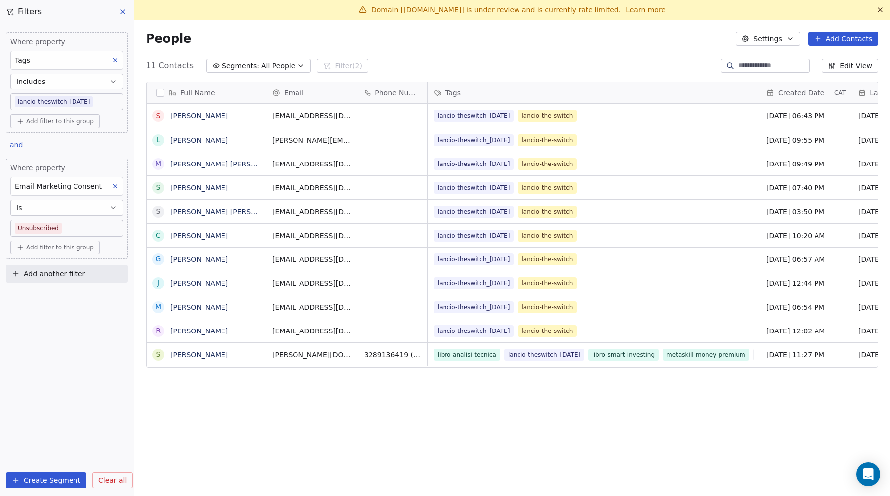
click at [160, 89] on button "button" at bounding box center [160, 93] width 8 height 8
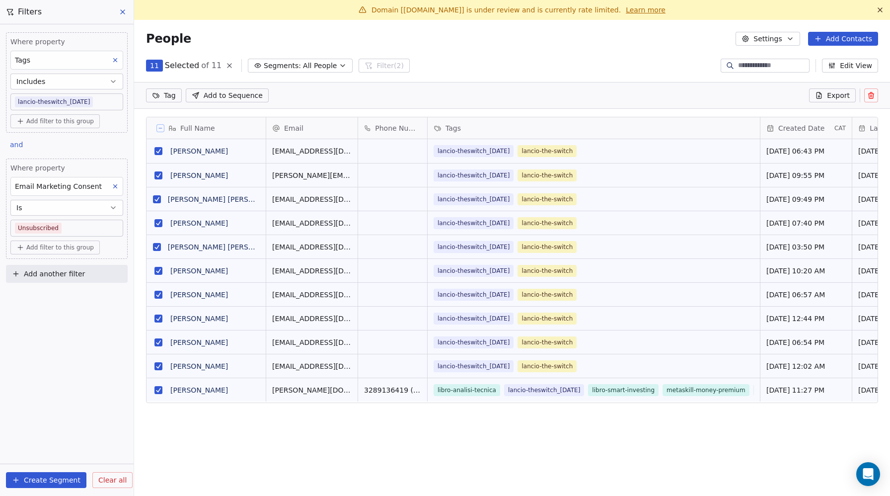
scroll to position [401, 756]
drag, startPoint x: 158, startPoint y: 390, endPoint x: 371, endPoint y: 360, distance: 215.1
click at [159, 390] on button "grid" at bounding box center [158, 390] width 8 height 8
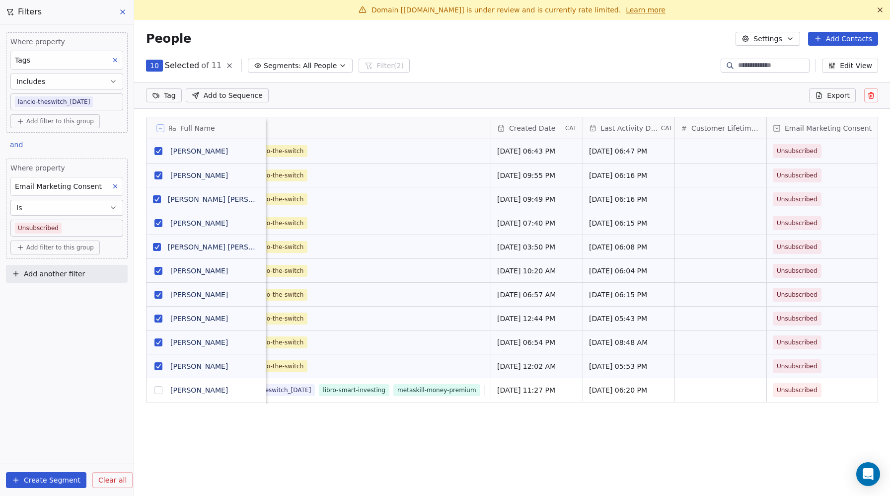
scroll to position [0, 281]
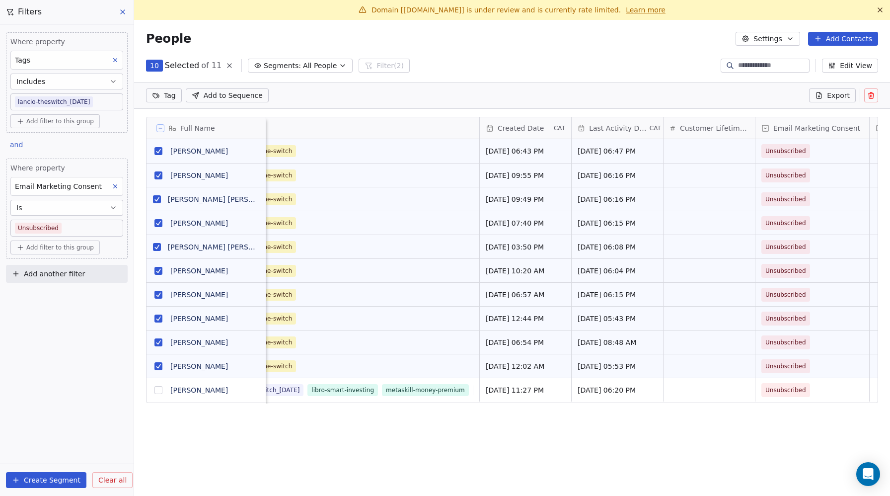
click at [870, 92] on icon at bounding box center [871, 92] width 2 height 1
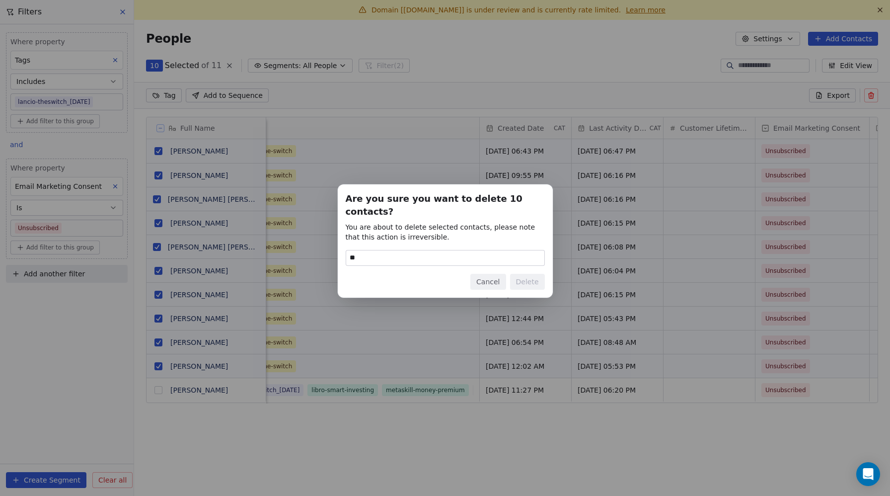
type input "*"
type input "******"
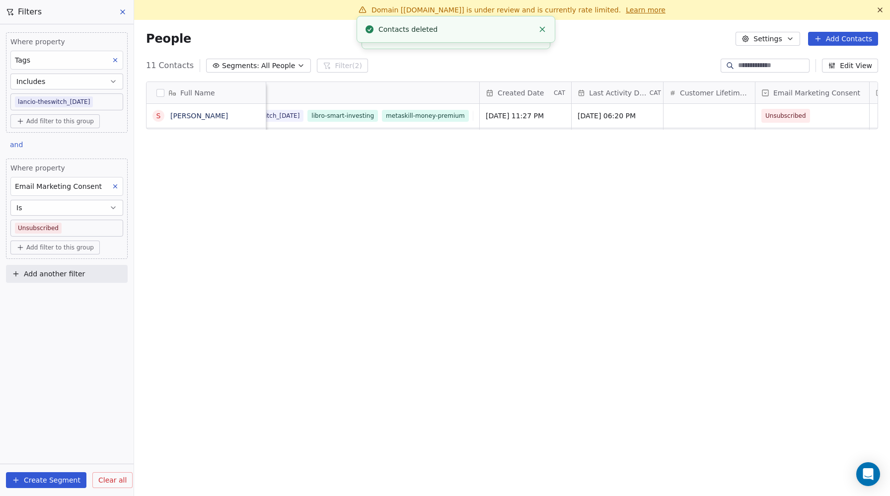
click at [114, 60] on icon at bounding box center [115, 60] width 7 height 7
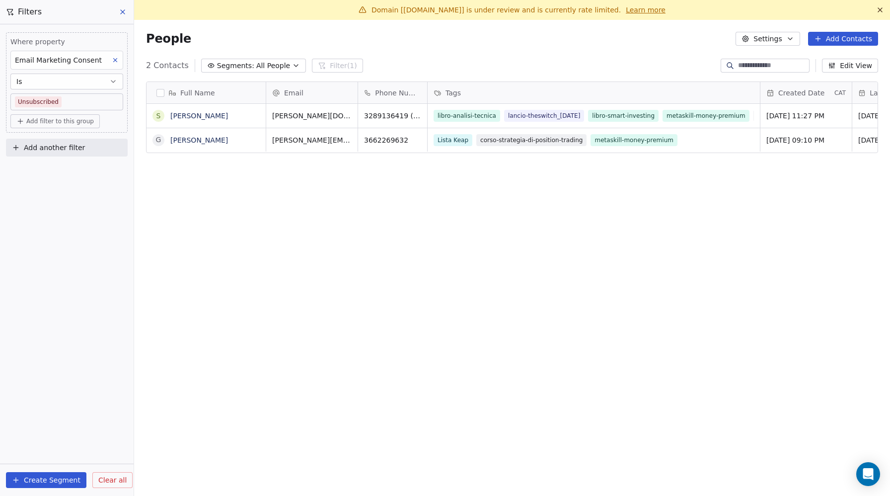
click at [310, 266] on div "Full Name S Sandro Bellemo G Gianluigi IMPROTA Email Phone Number Tags Created …" at bounding box center [512, 291] width 756 height 436
click at [759, 64] on input at bounding box center [773, 66] width 70 height 10
click at [113, 13] on div "Filters" at bounding box center [67, 12] width 134 height 24
click at [120, 12] on icon at bounding box center [123, 12] width 8 height 8
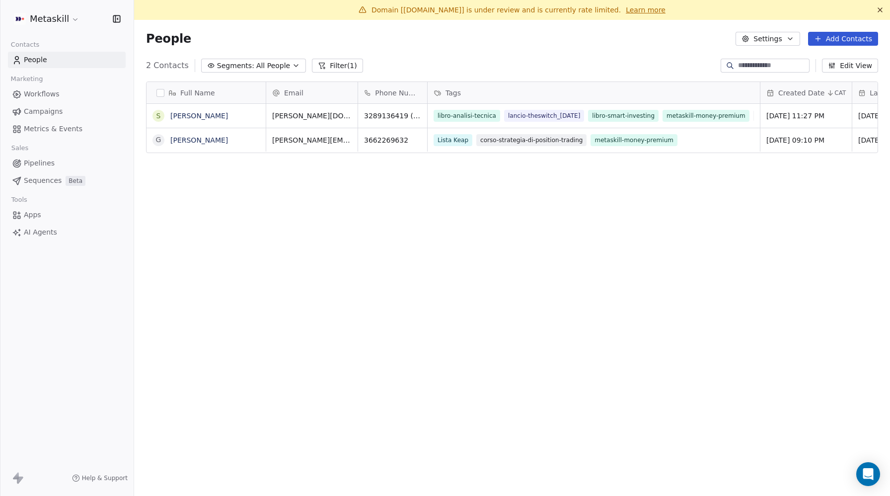
click at [40, 96] on span "Workflows" at bounding box center [42, 94] width 36 height 10
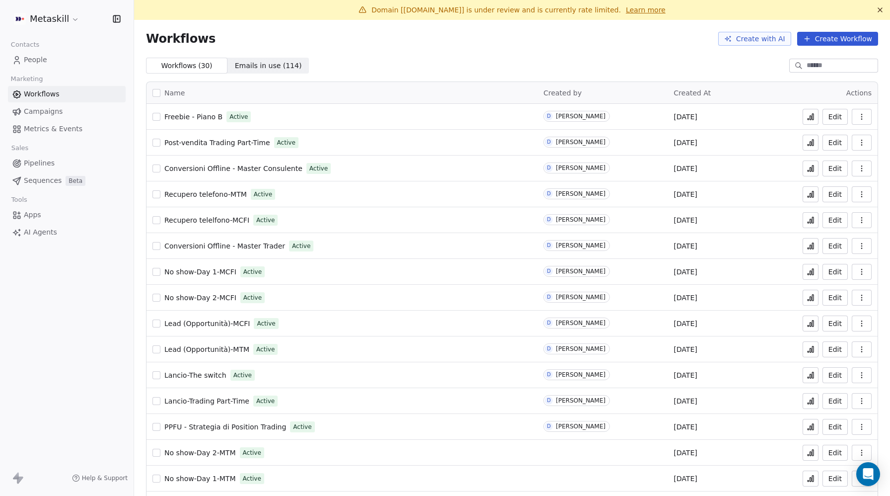
click at [806, 67] on input at bounding box center [841, 66] width 70 height 10
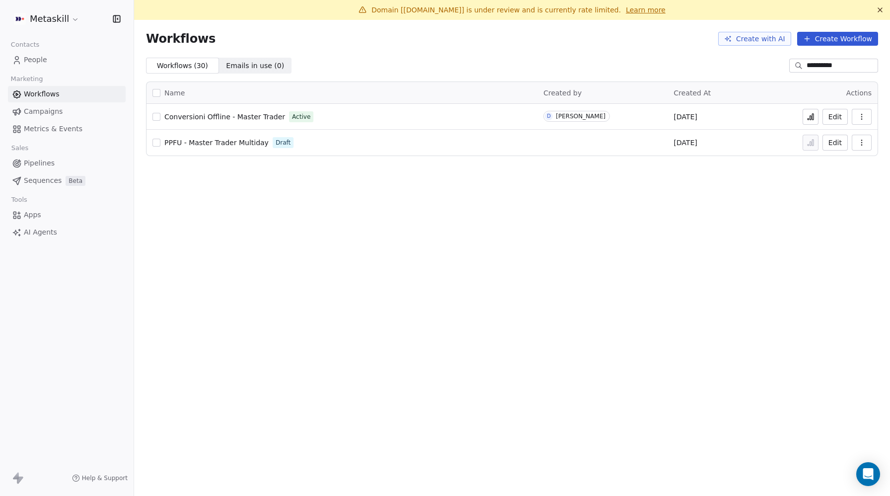
type input "**********"
click at [229, 143] on span "PPFU - Master Trader Multiday" at bounding box center [216, 143] width 104 height 8
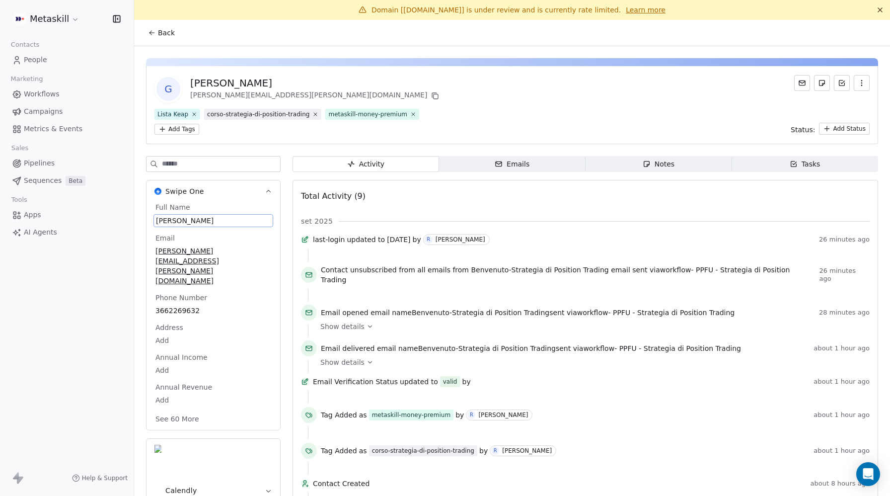
click at [204, 218] on span "Gianluigi IMPROTA" at bounding box center [213, 221] width 115 height 10
drag, startPoint x: 190, startPoint y: 220, endPoint x: 238, endPoint y: 223, distance: 48.2
click at [238, 223] on textarea "**********" at bounding box center [213, 230] width 118 height 31
type textarea "**********"
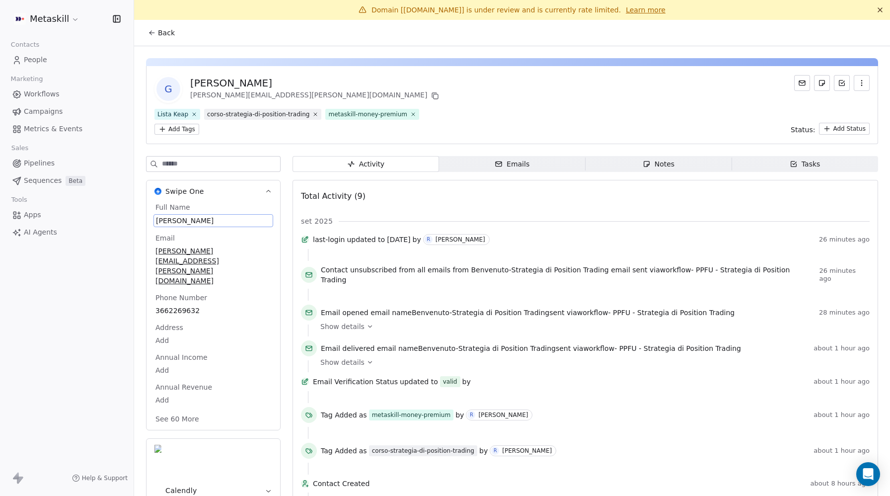
click at [46, 57] on span "People" at bounding box center [35, 60] width 23 height 10
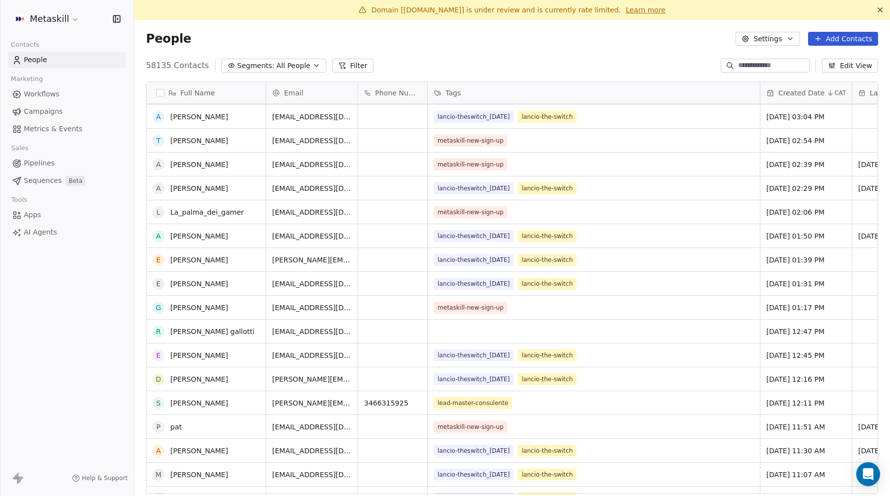
scroll to position [510, 0]
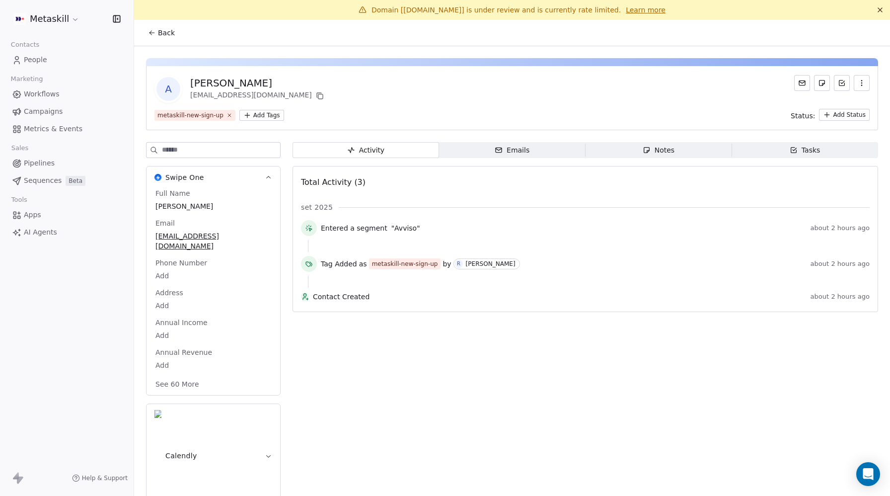
click at [168, 204] on span "[PERSON_NAME]" at bounding box center [213, 206] width 116 height 10
click at [168, 204] on span "[PERSON_NAME]" at bounding box center [213, 207] width 115 height 10
click at [160, 208] on textarea "******" at bounding box center [213, 216] width 118 height 31
type textarea "******"
click at [168, 205] on span "[PERSON_NAME]" at bounding box center [213, 206] width 116 height 10
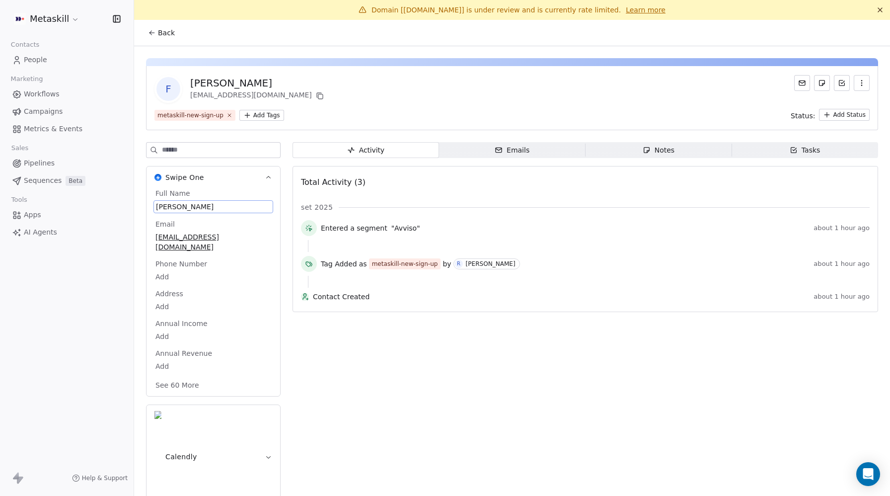
click at [168, 205] on span "[PERSON_NAME]" at bounding box center [213, 207] width 115 height 10
drag, startPoint x: 158, startPoint y: 206, endPoint x: 175, endPoint y: 200, distance: 17.7
click at [160, 205] on textarea "**********" at bounding box center [213, 216] width 118 height 31
type textarea "**********"
drag, startPoint x: 476, startPoint y: 321, endPoint x: 479, endPoint y: 315, distance: 6.0
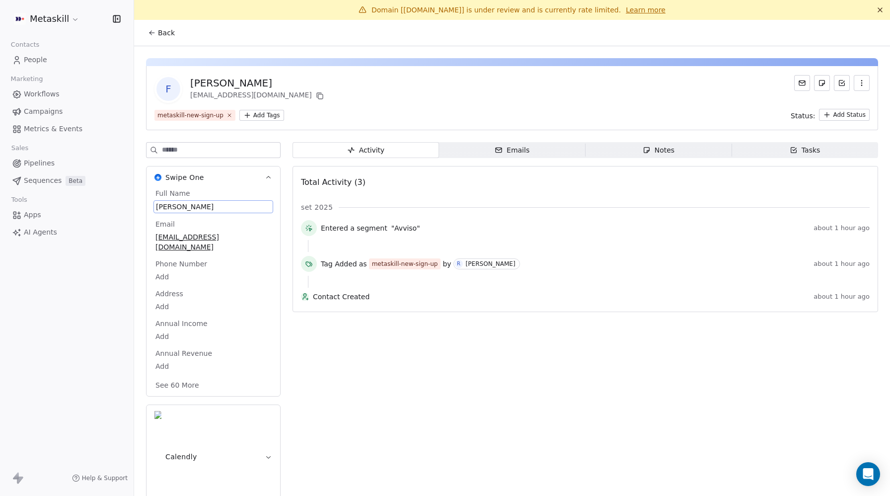
click at [476, 321] on div "Activity Activity Emails Emails Notes Notes Tasks Tasks Total Activity (3) set …" at bounding box center [584, 328] width 585 height 372
